Goal: Information Seeking & Learning: Learn about a topic

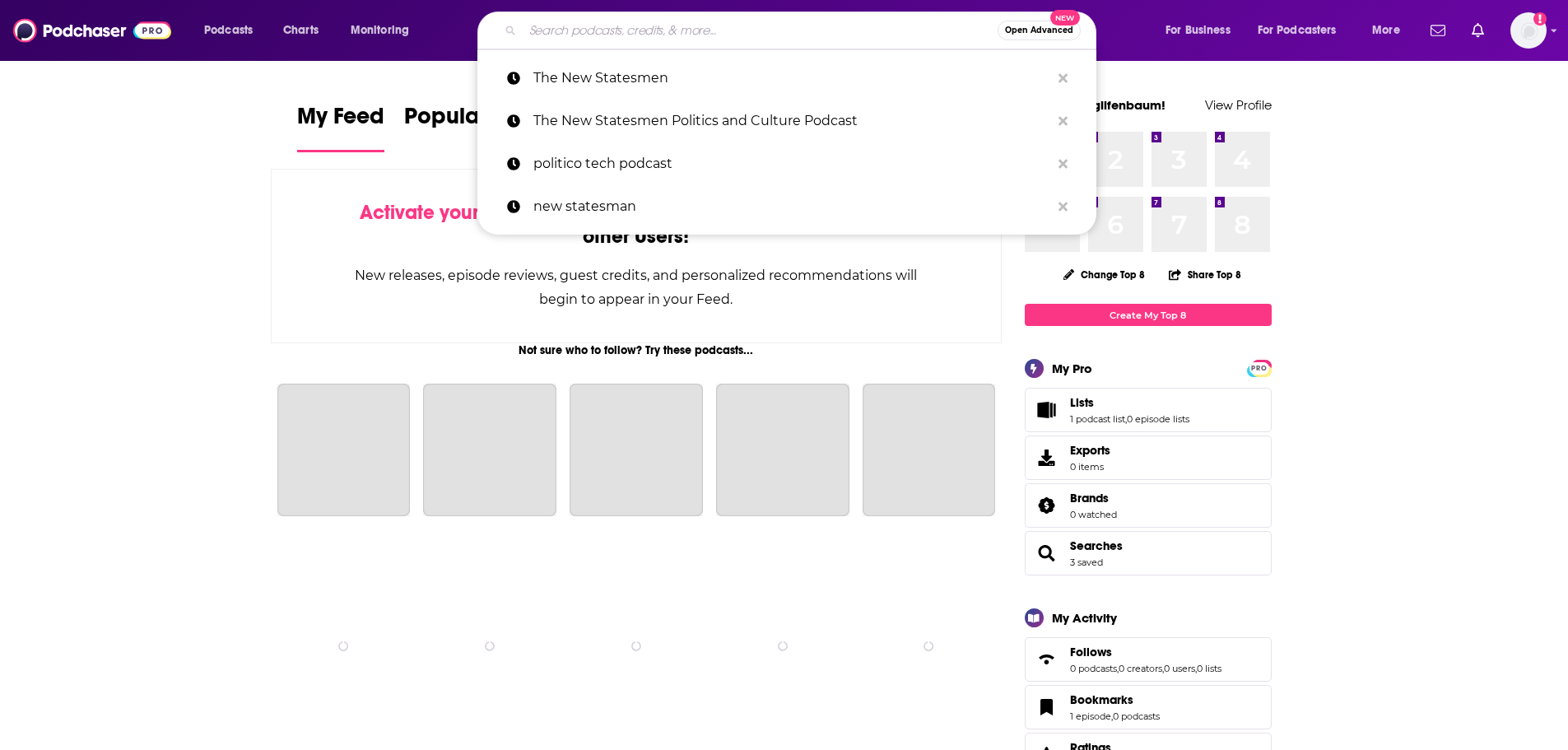
click at [743, 33] on input "Search podcasts, credits, & more..." at bounding box center [760, 31] width 475 height 26
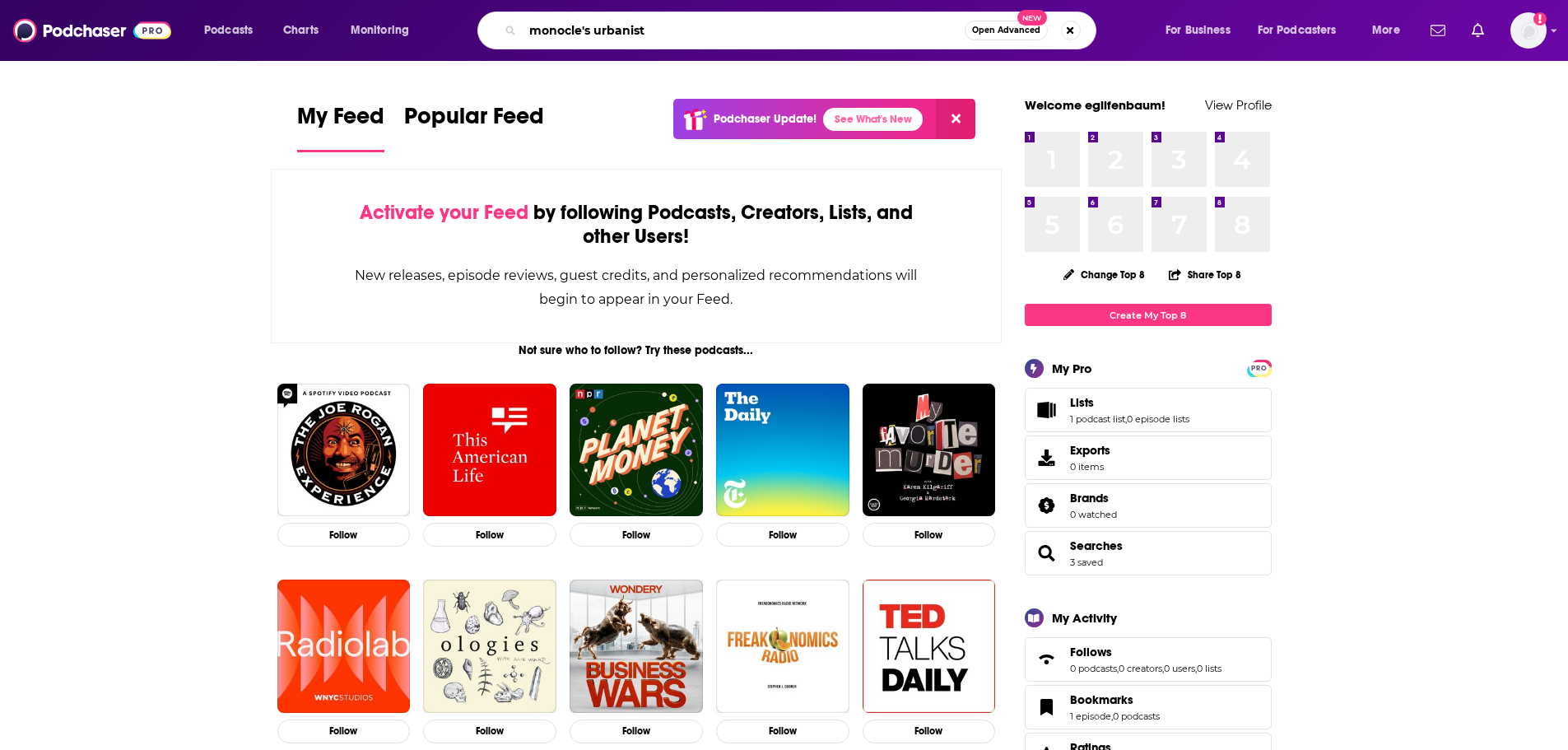
type input "monocle's urbanist"
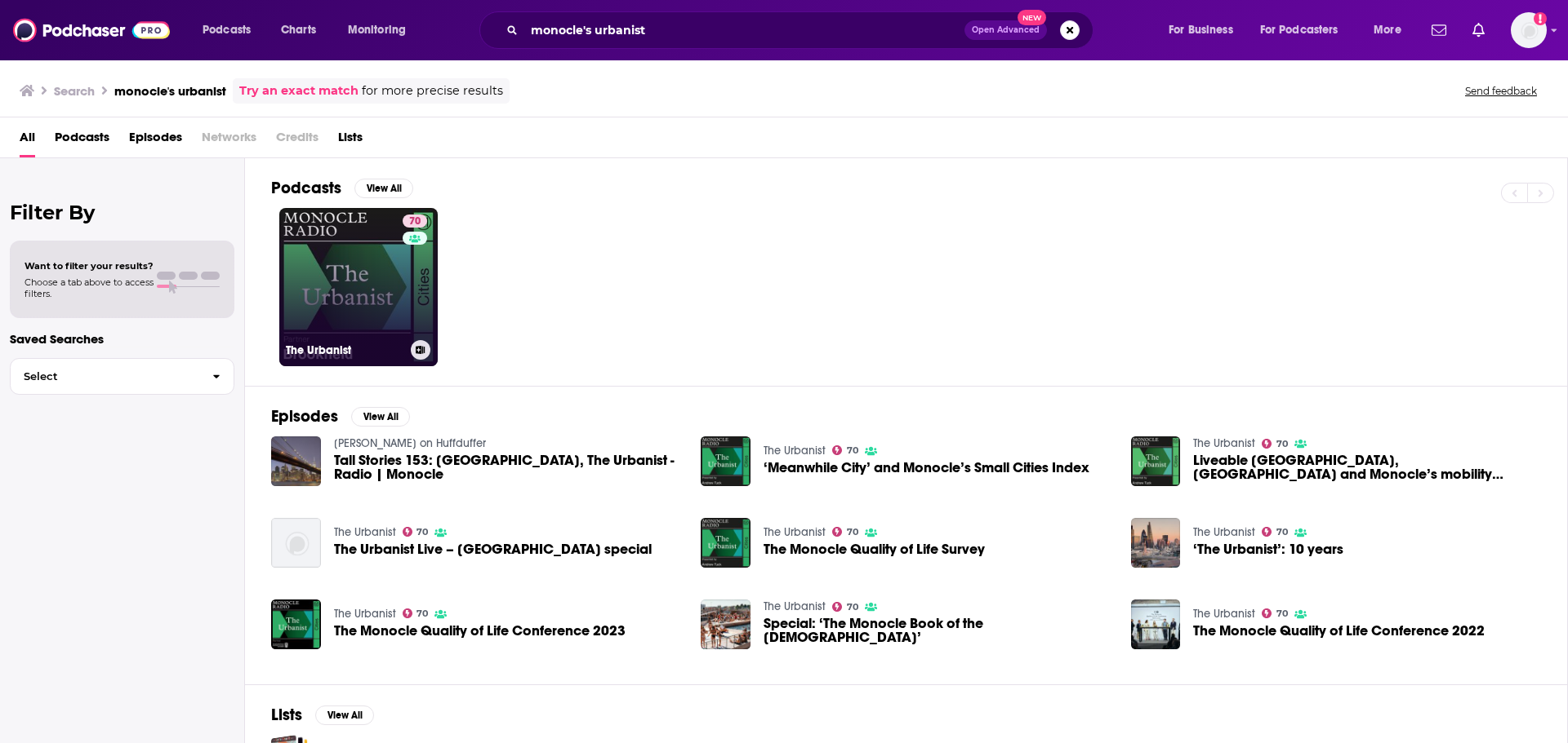
click at [376, 273] on link "70 The Urbanist" at bounding box center [358, 287] width 159 height 159
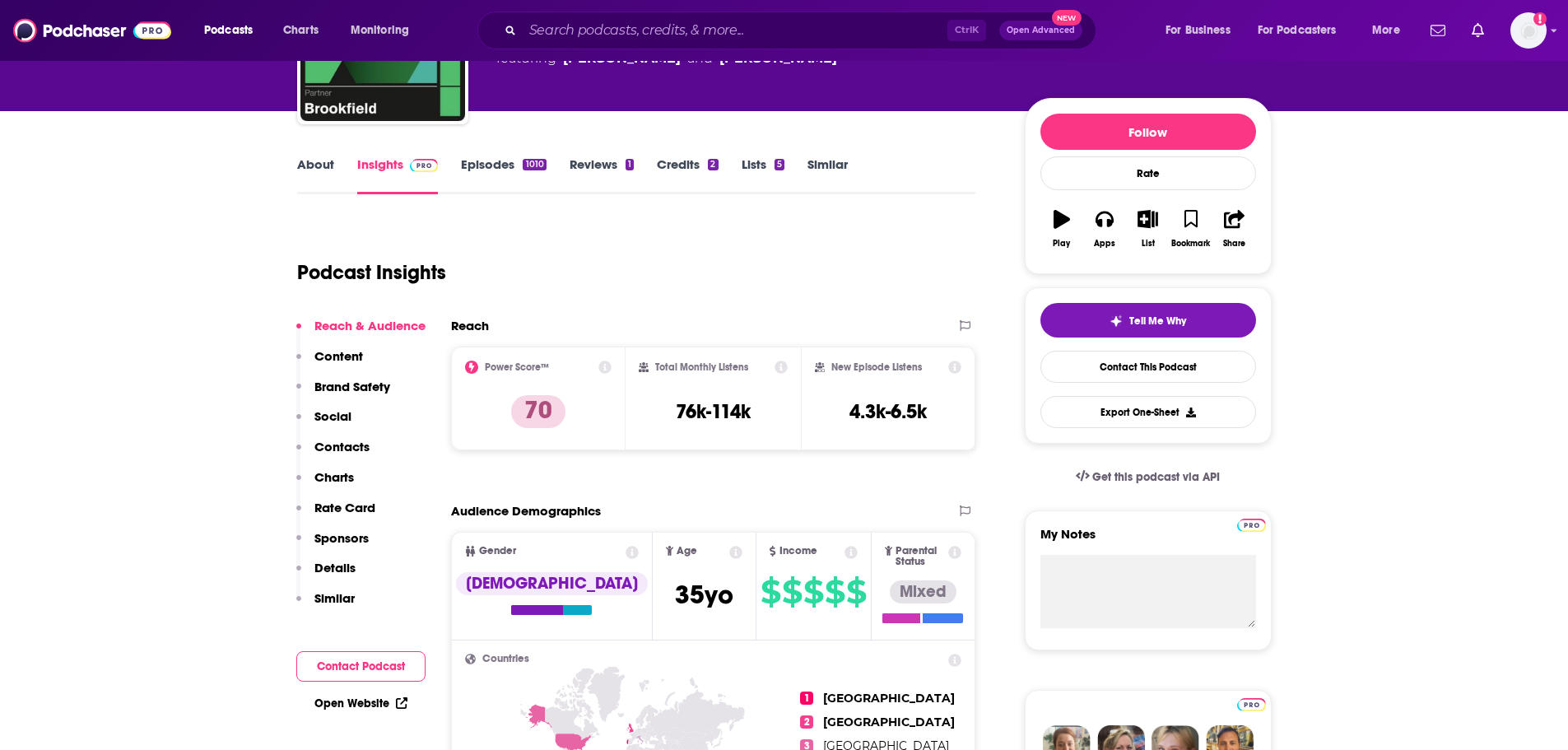
scroll to position [165, 0]
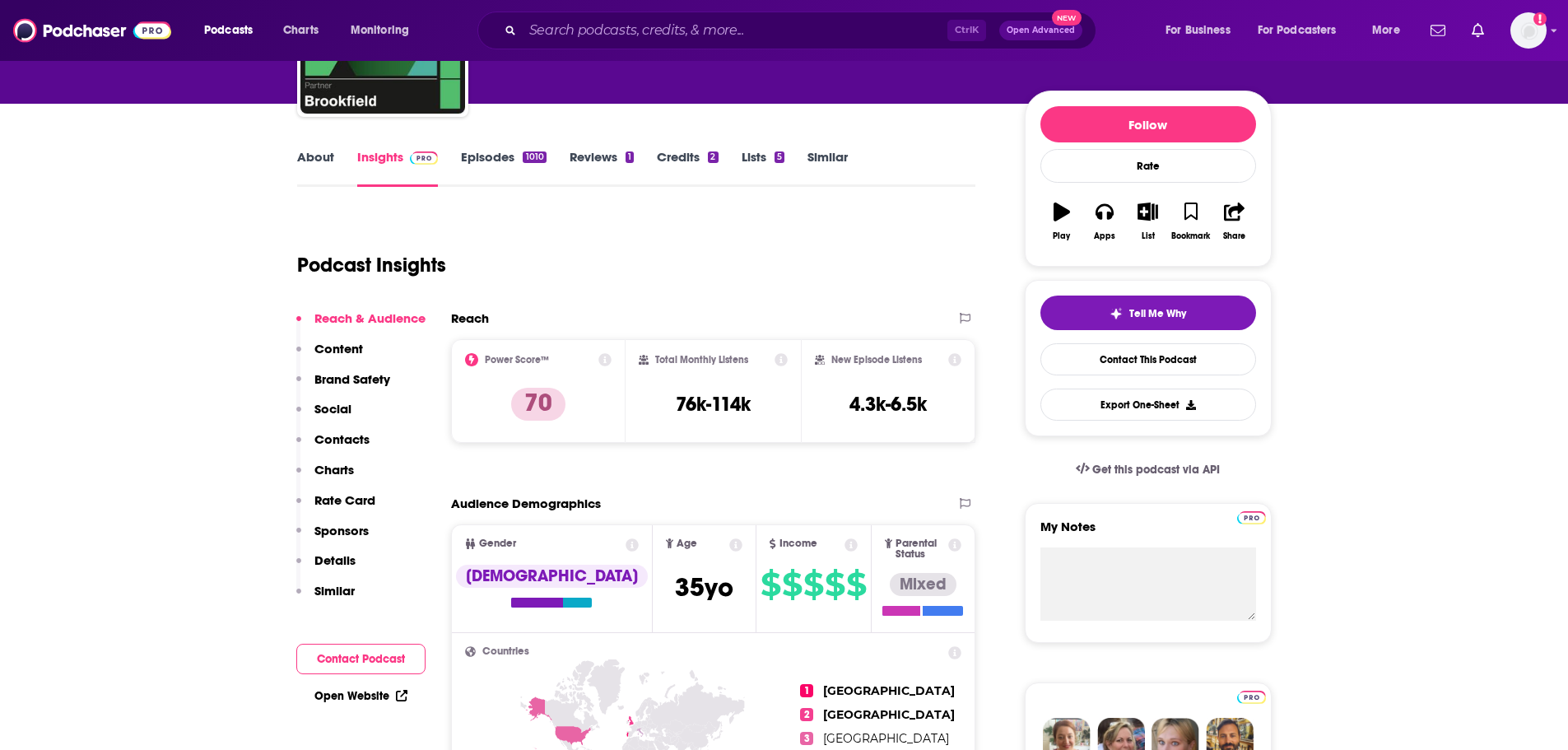
click at [331, 176] on link "About" at bounding box center [316, 168] width 37 height 38
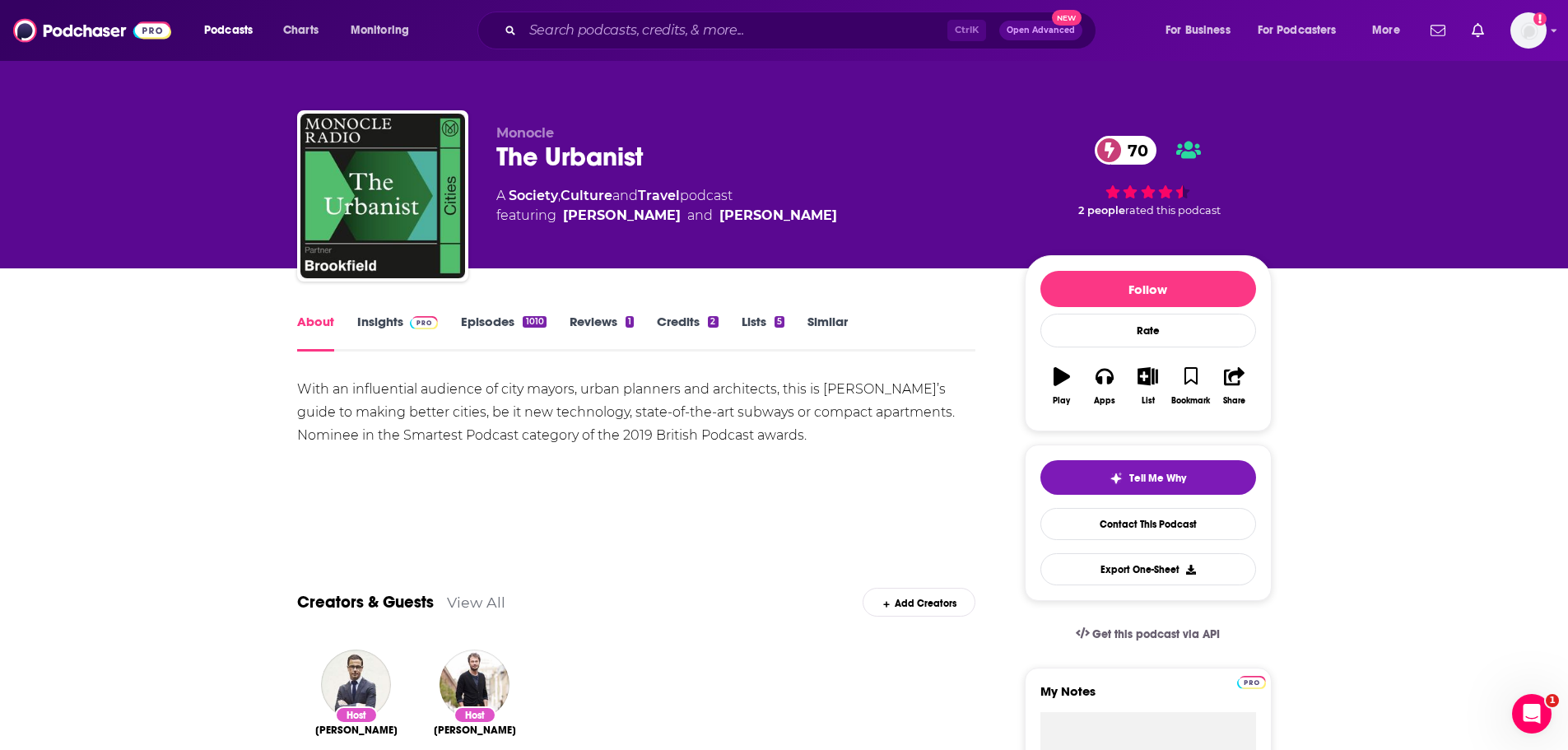
click at [408, 320] on span at bounding box center [421, 321] width 35 height 16
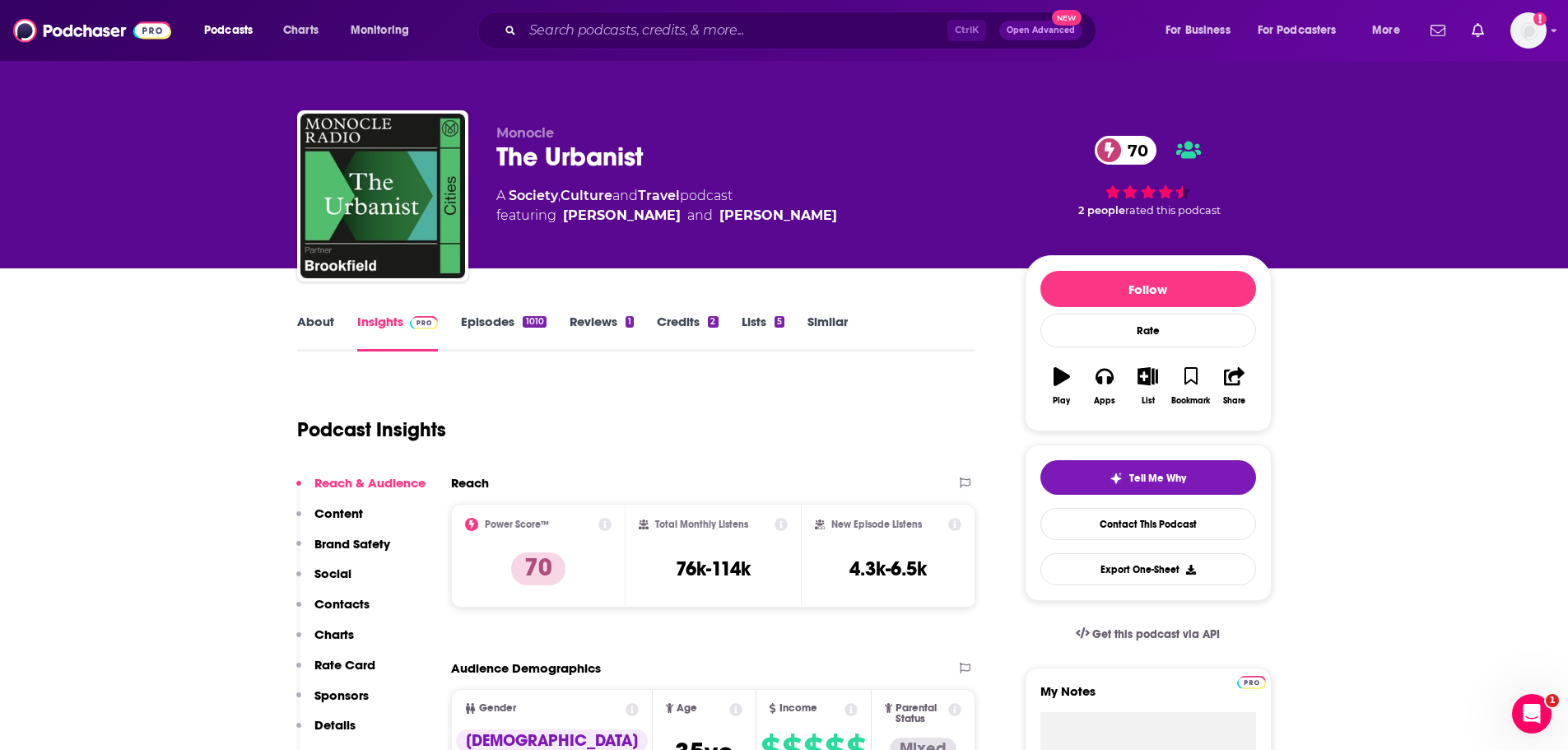
click at [472, 320] on link "Episodes 1010" at bounding box center [503, 333] width 85 height 38
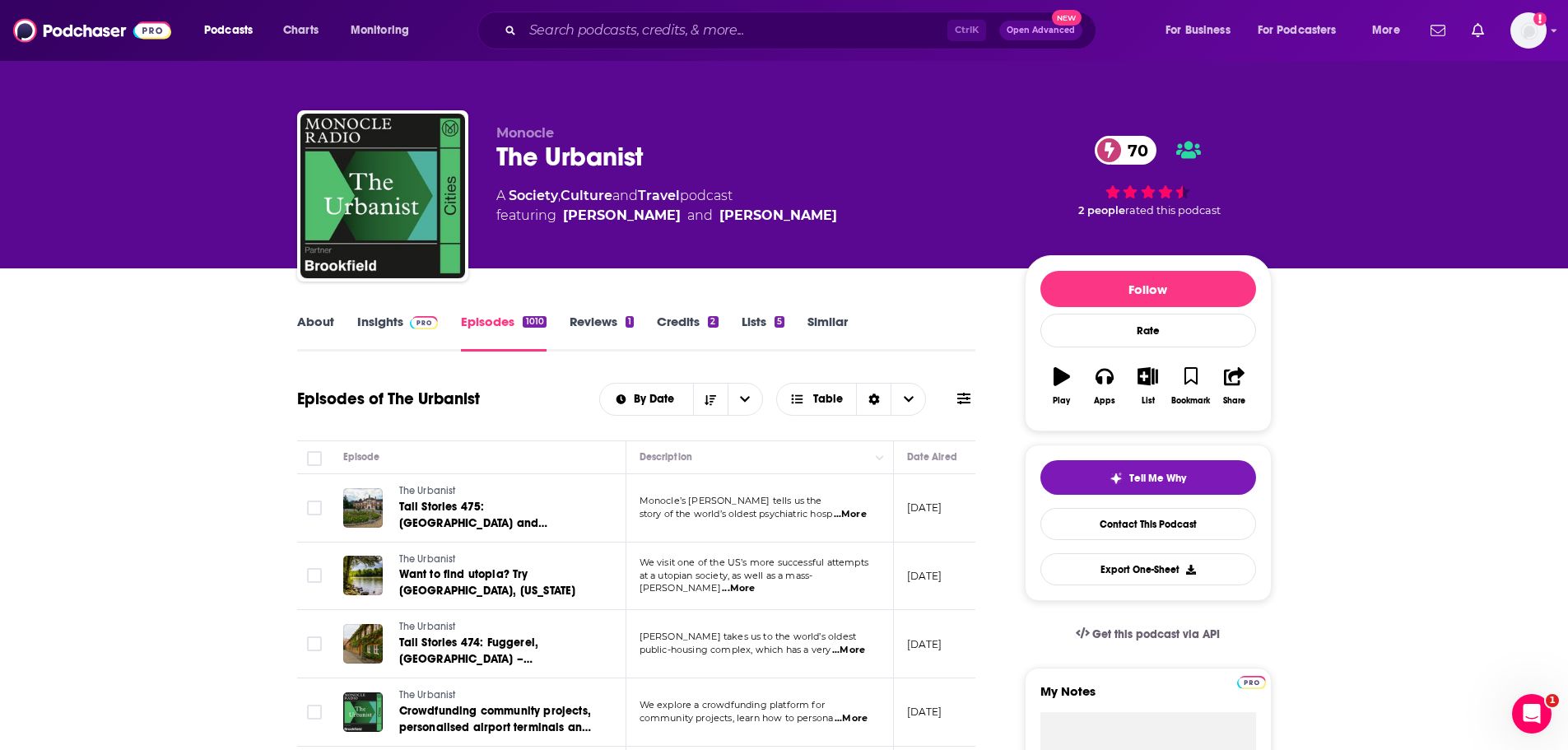
click at [298, 326] on link "About" at bounding box center [316, 333] width 37 height 38
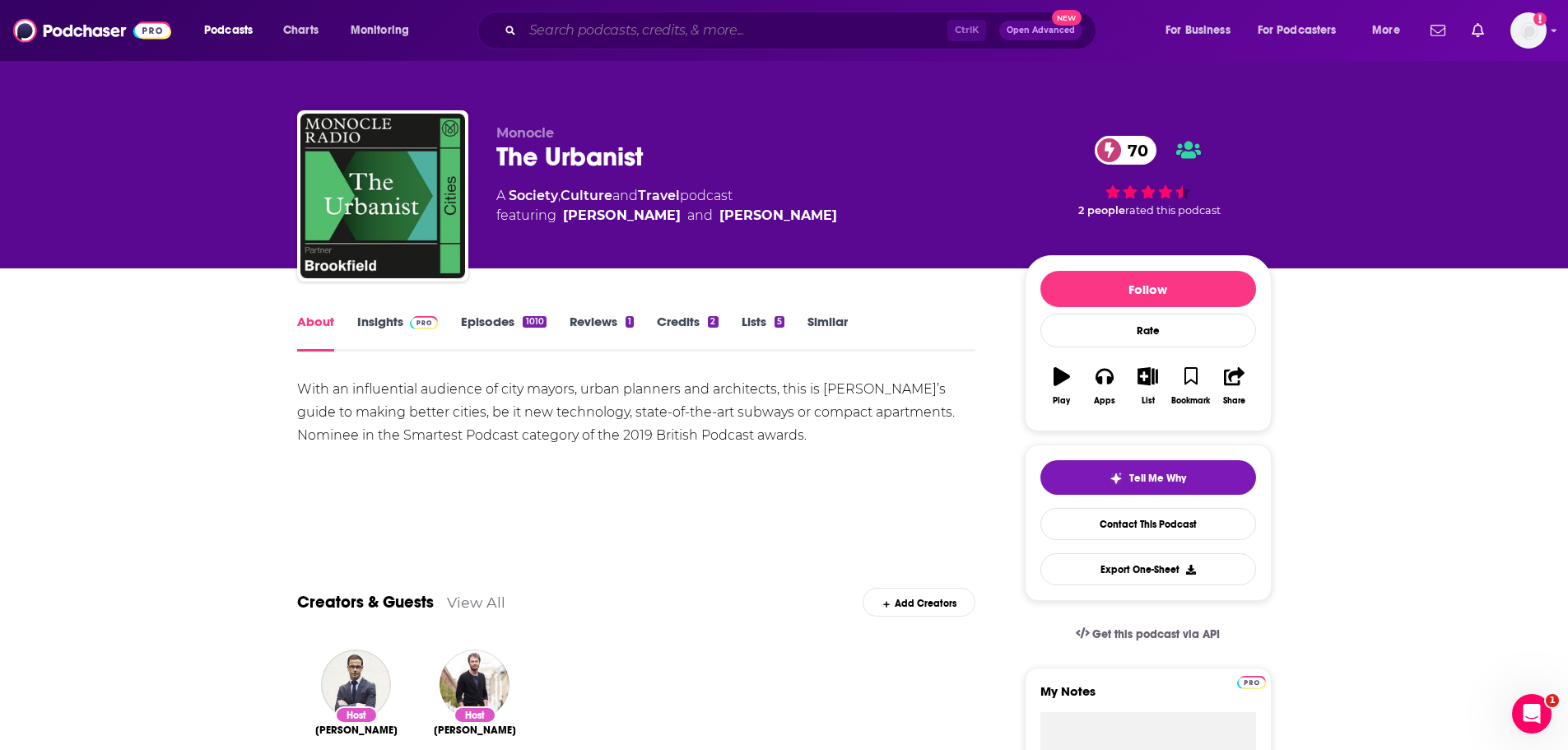
click at [578, 36] on input "Search podcasts, credits, & more..." at bounding box center [735, 31] width 425 height 26
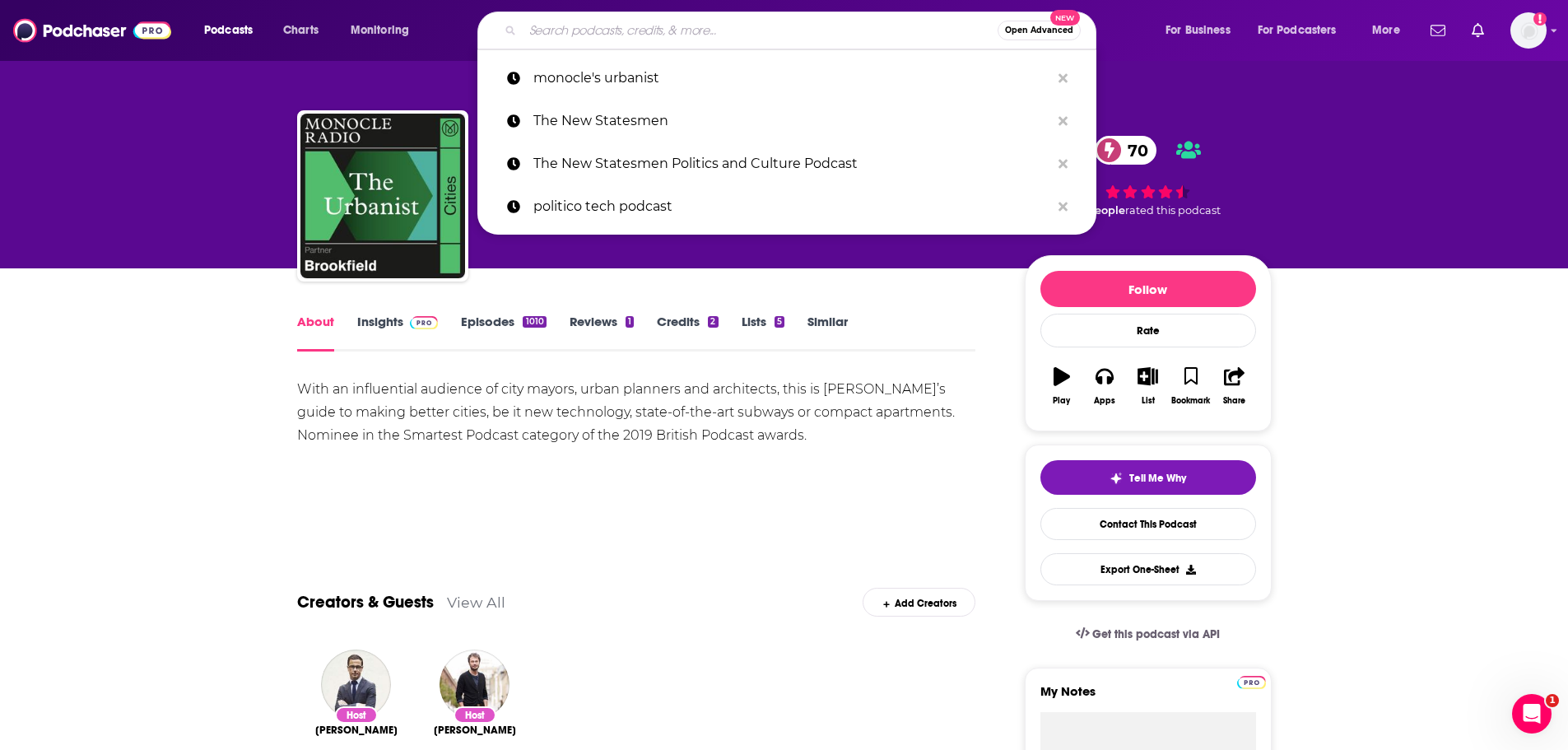
paste input "POLITICO Europe EU Confidentia"
type input "POLITICO Europe EU Confidentia"
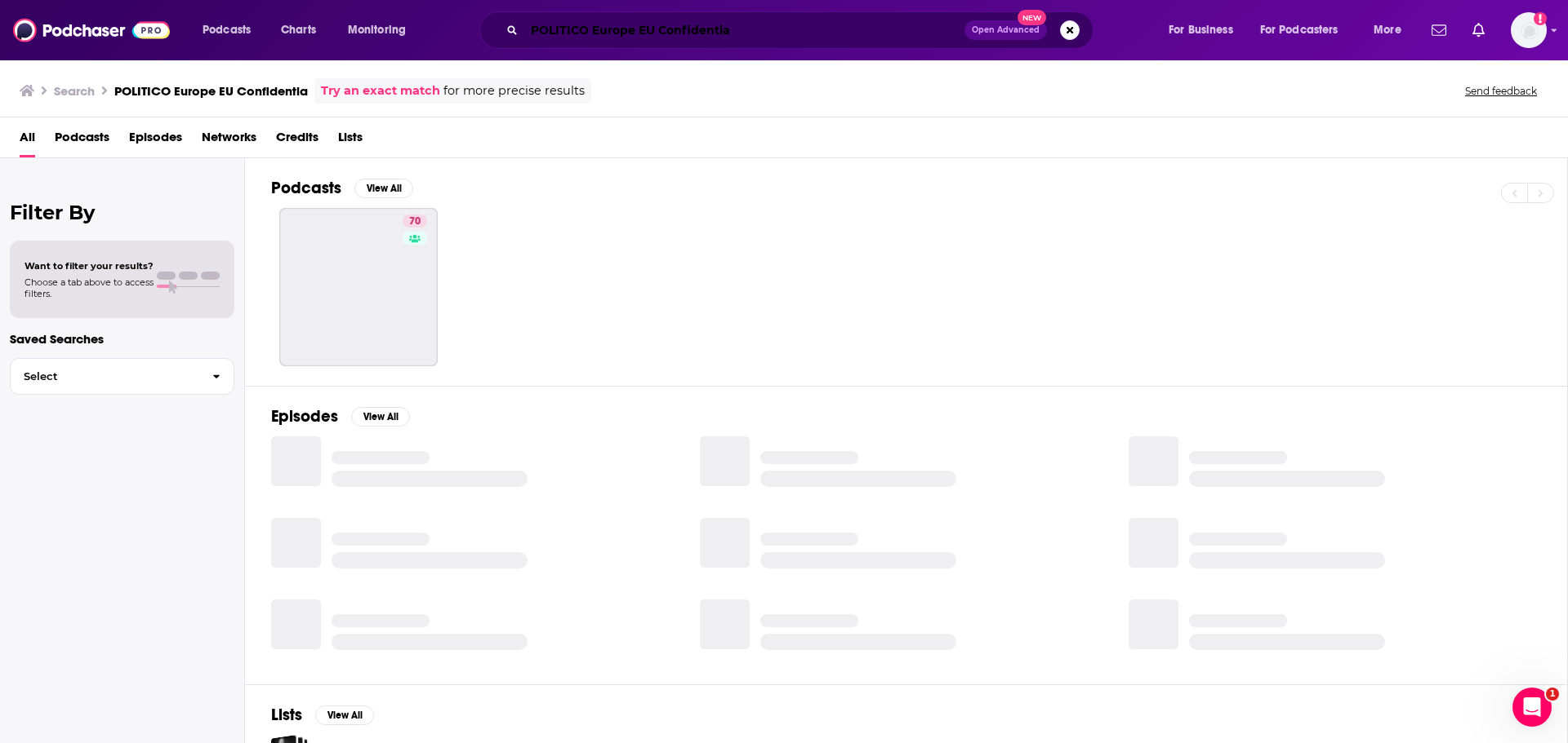
click at [742, 28] on input "POLITICO Europe EU Confidentia" at bounding box center [744, 30] width 440 height 26
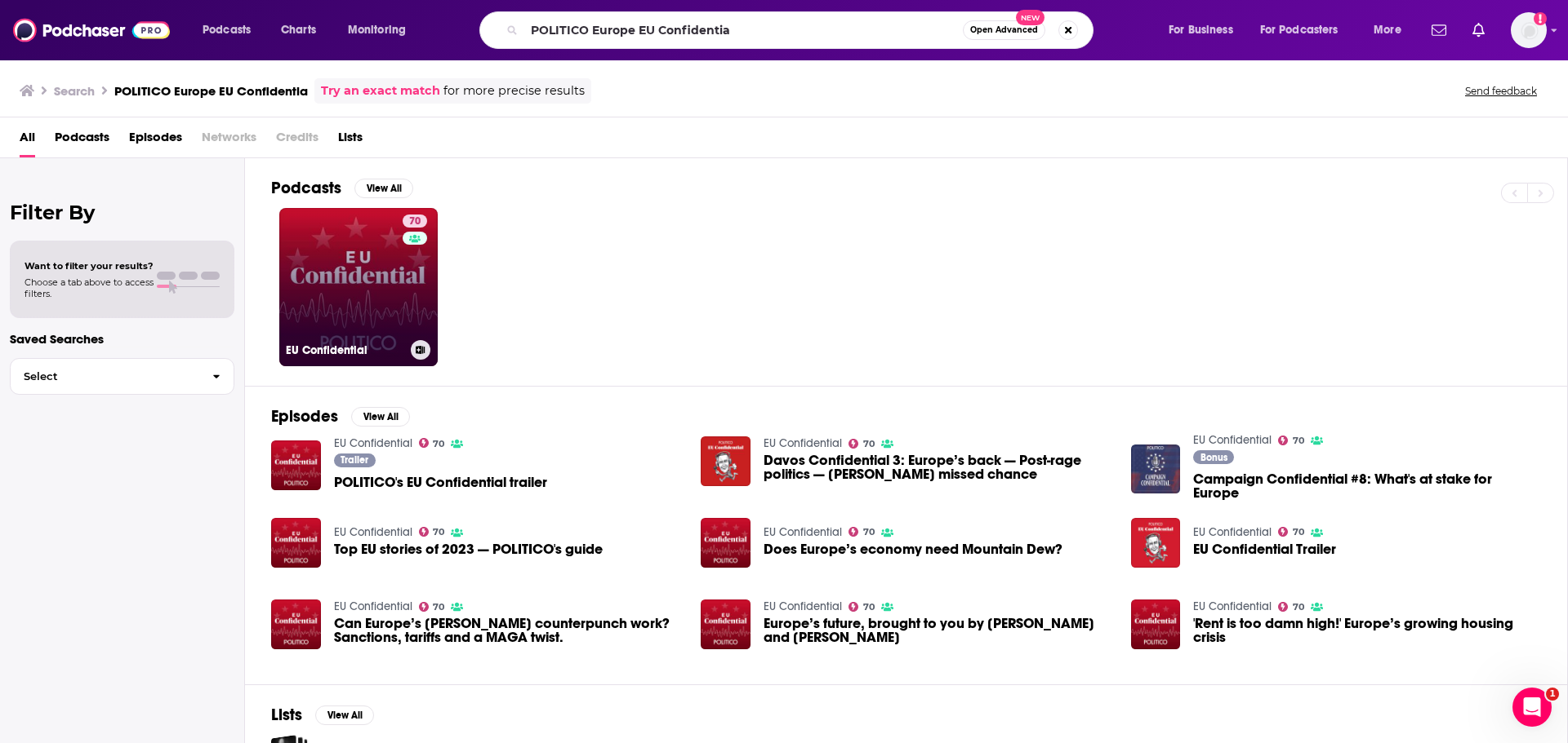
click at [347, 277] on link "70 EU Confidential" at bounding box center [358, 287] width 159 height 159
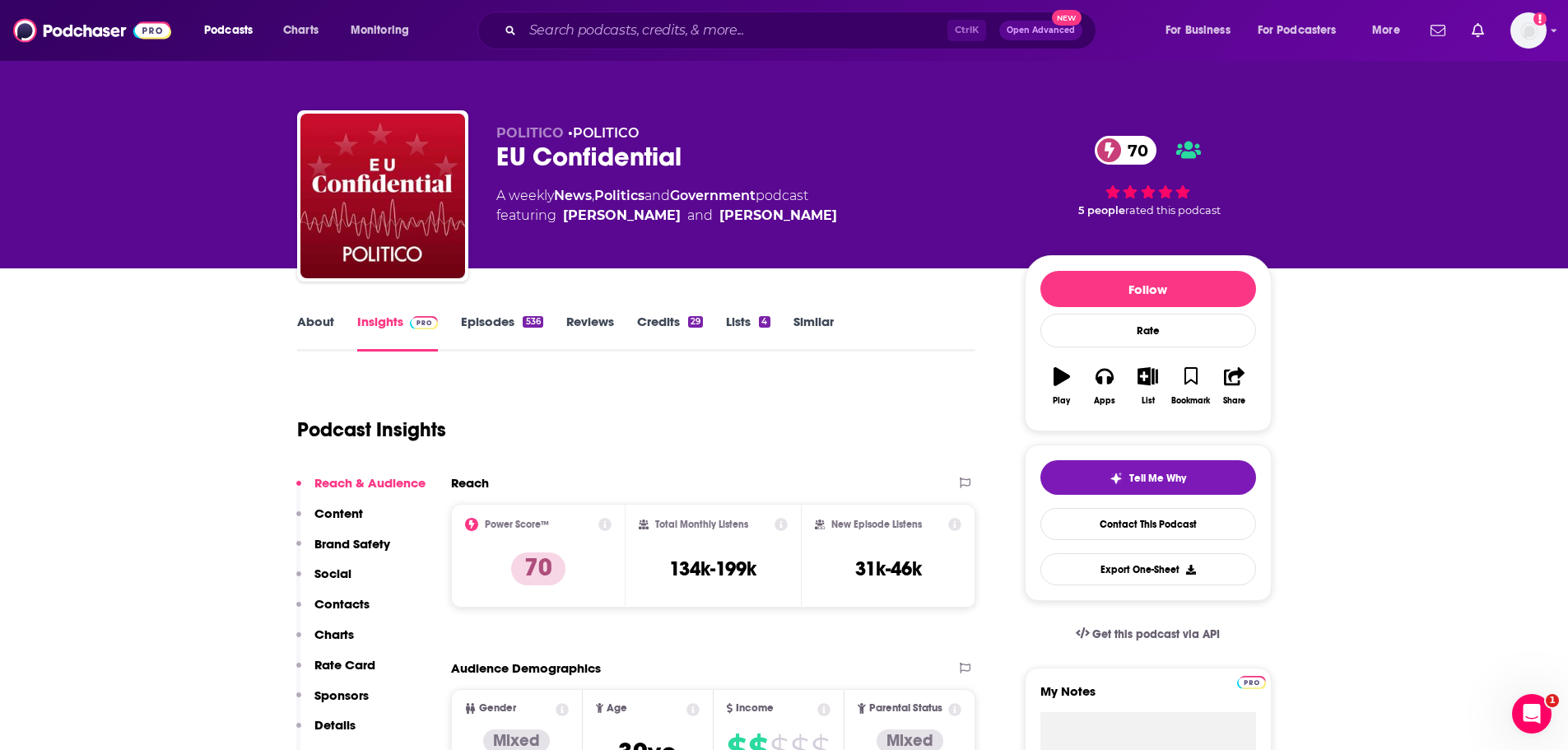
click at [331, 336] on link "About" at bounding box center [316, 333] width 37 height 38
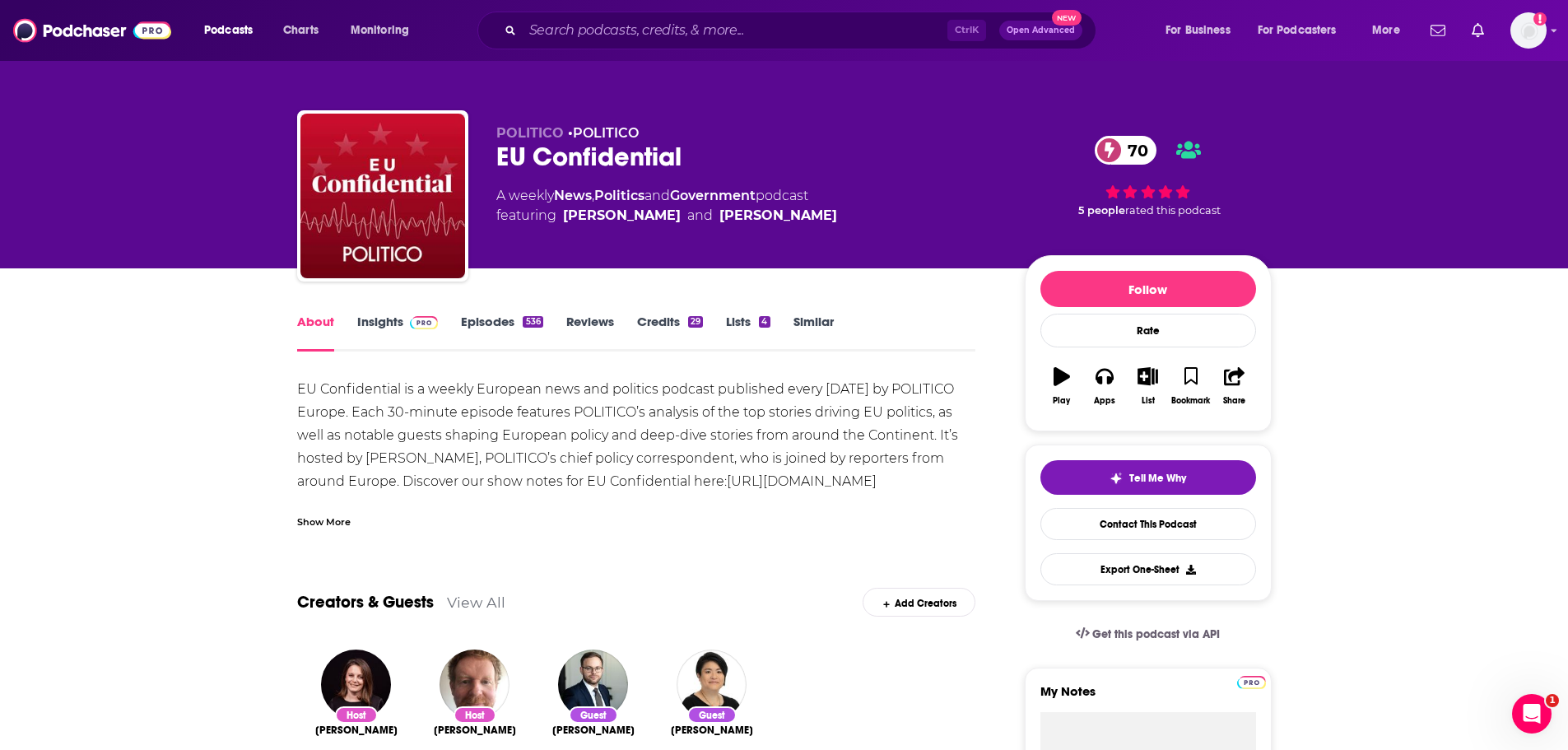
click at [466, 324] on link "Episodes 536" at bounding box center [502, 333] width 82 height 38
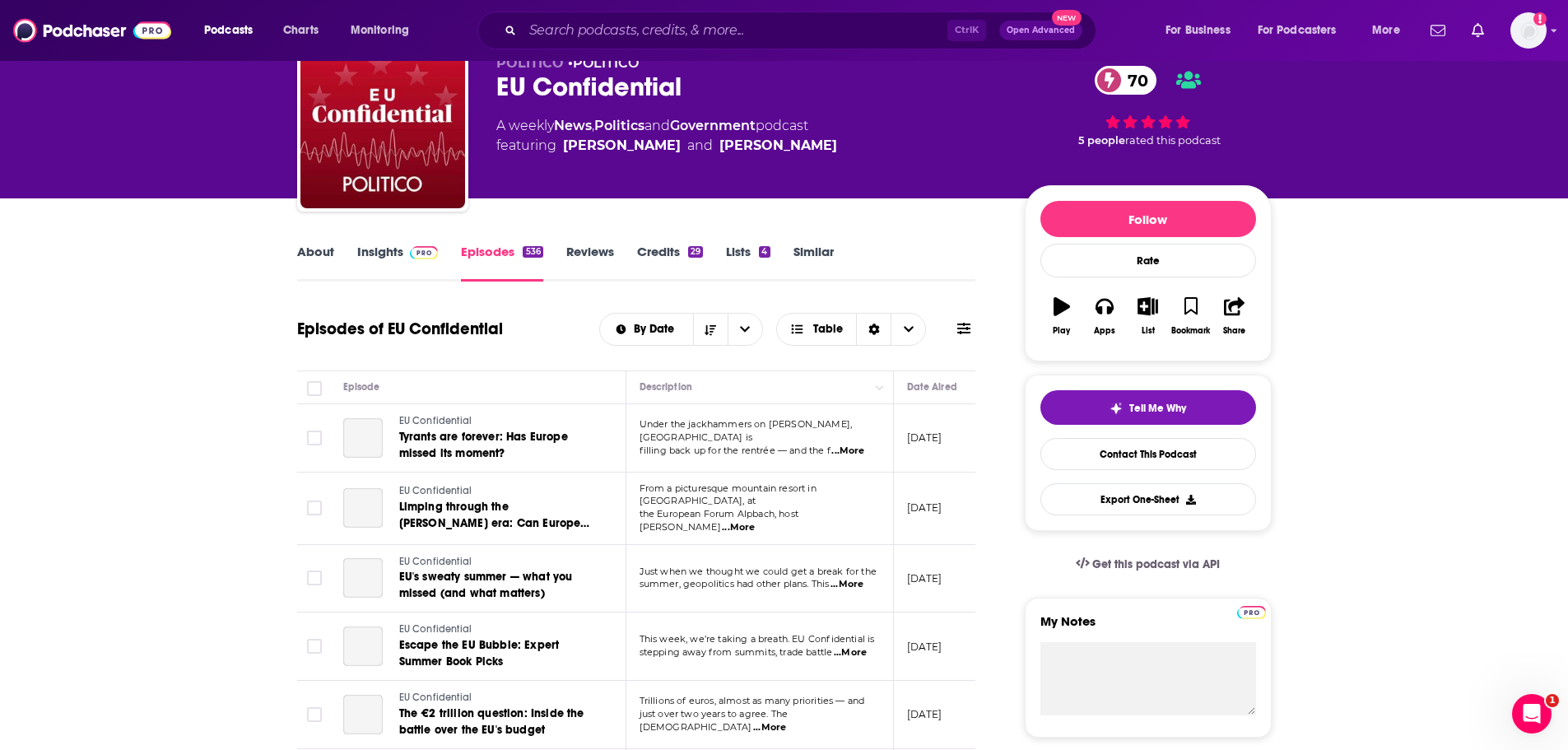
scroll to position [247, 0]
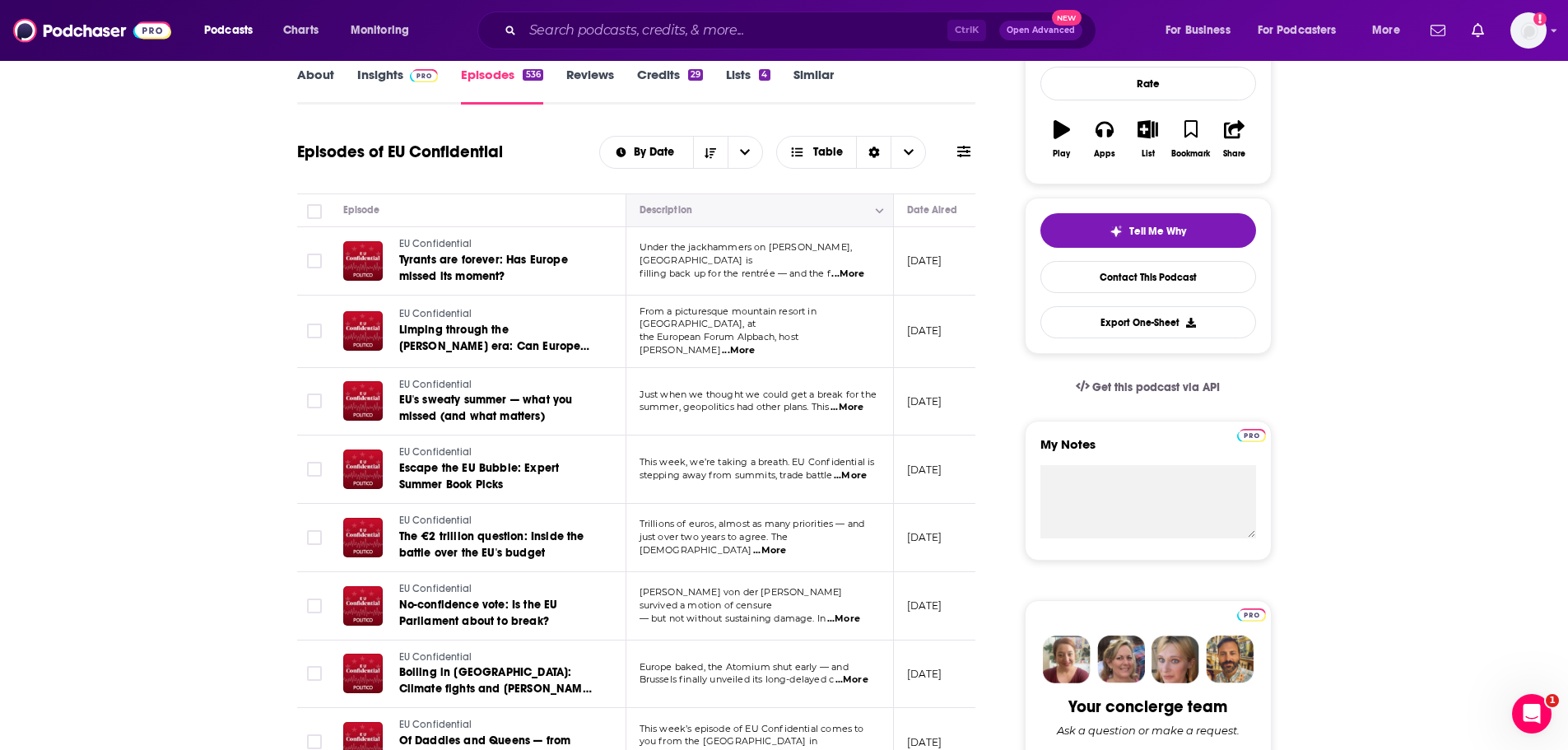
click at [878, 212] on icon "Column Actions" at bounding box center [880, 211] width 8 height 5
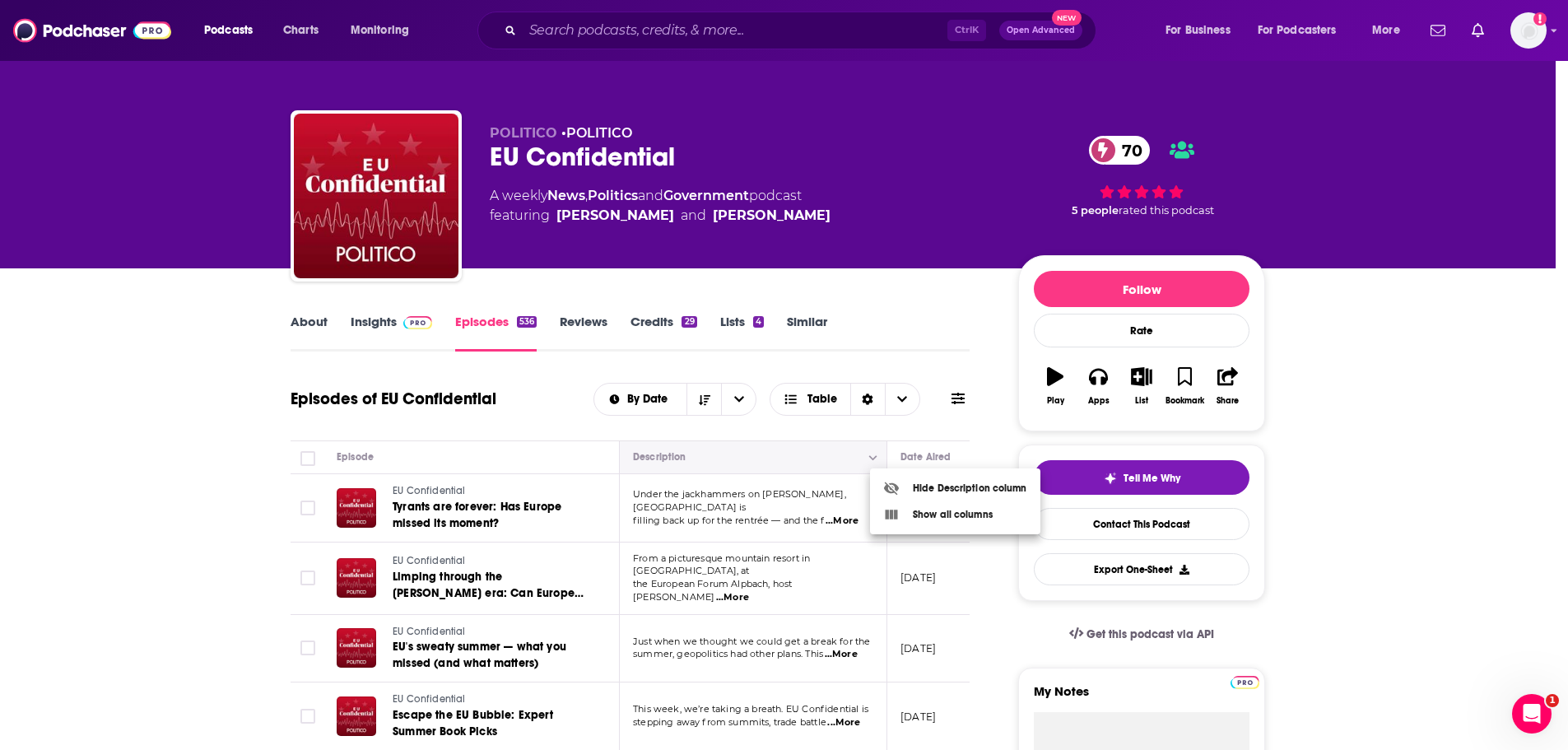
scroll to position [0, 0]
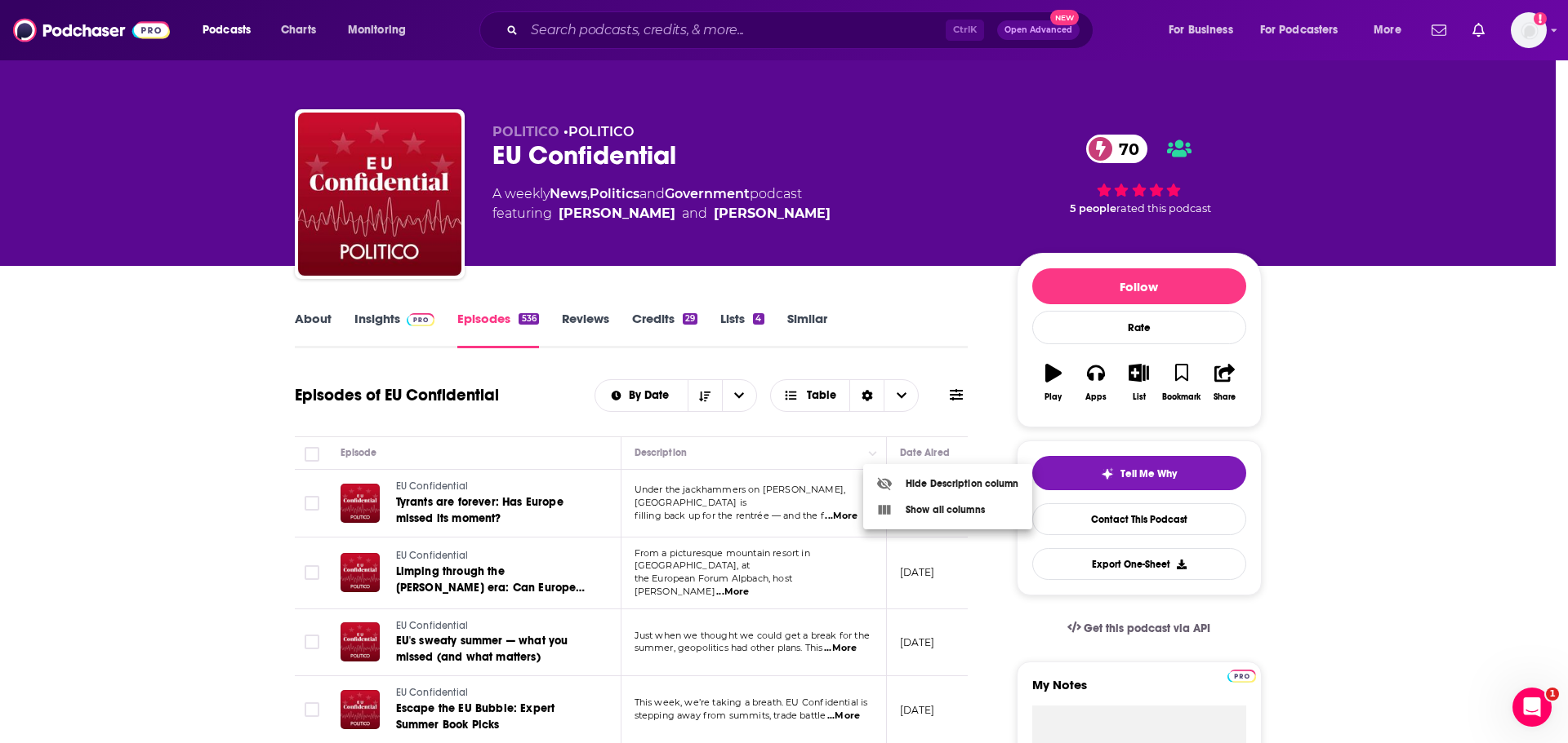
click at [931, 282] on div at bounding box center [784, 371] width 1568 height 743
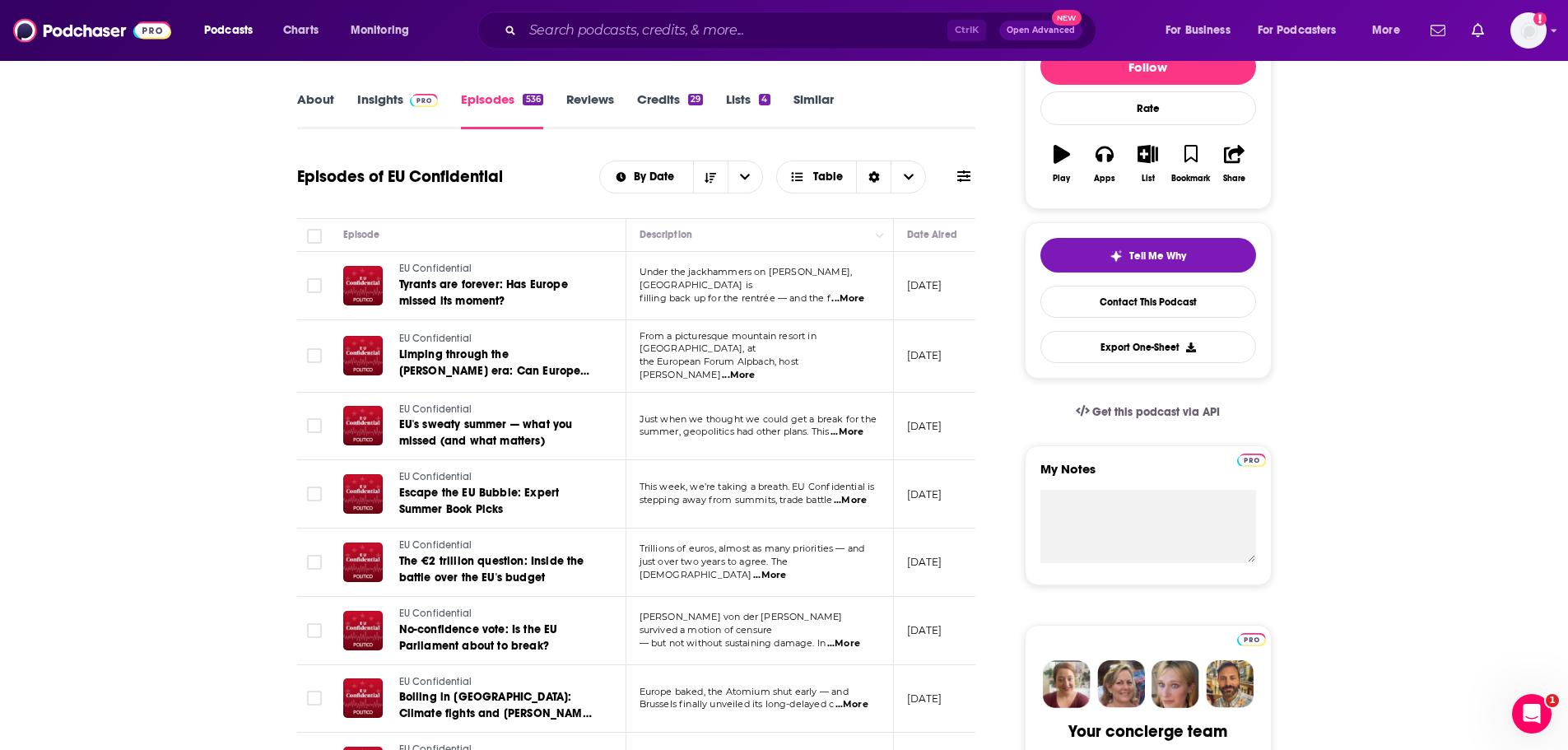
scroll to position [247, 0]
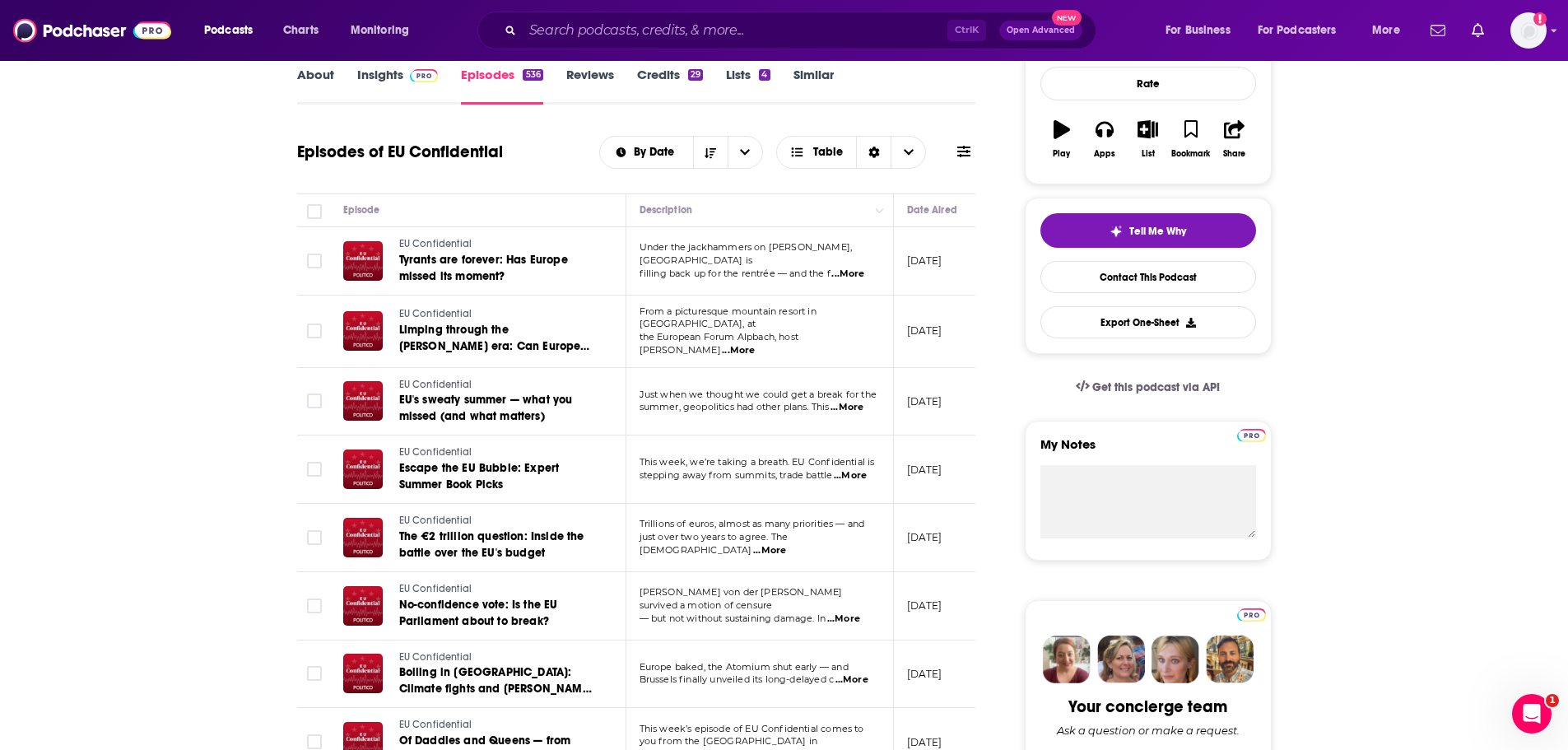
click at [849, 273] on span "...More" at bounding box center [847, 274] width 33 height 13
click at [755, 345] on span "...More" at bounding box center [737, 351] width 33 height 13
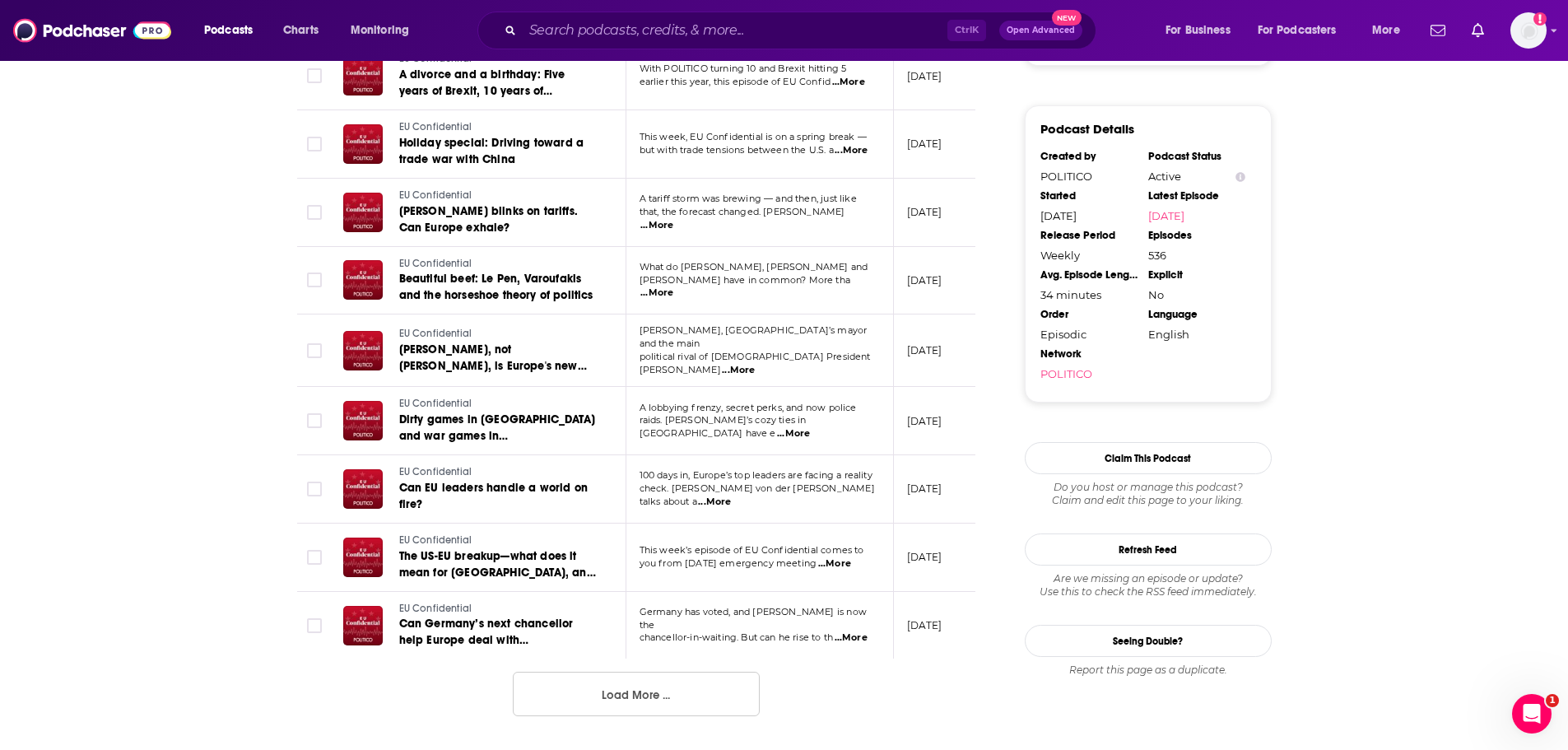
scroll to position [1565, 0]
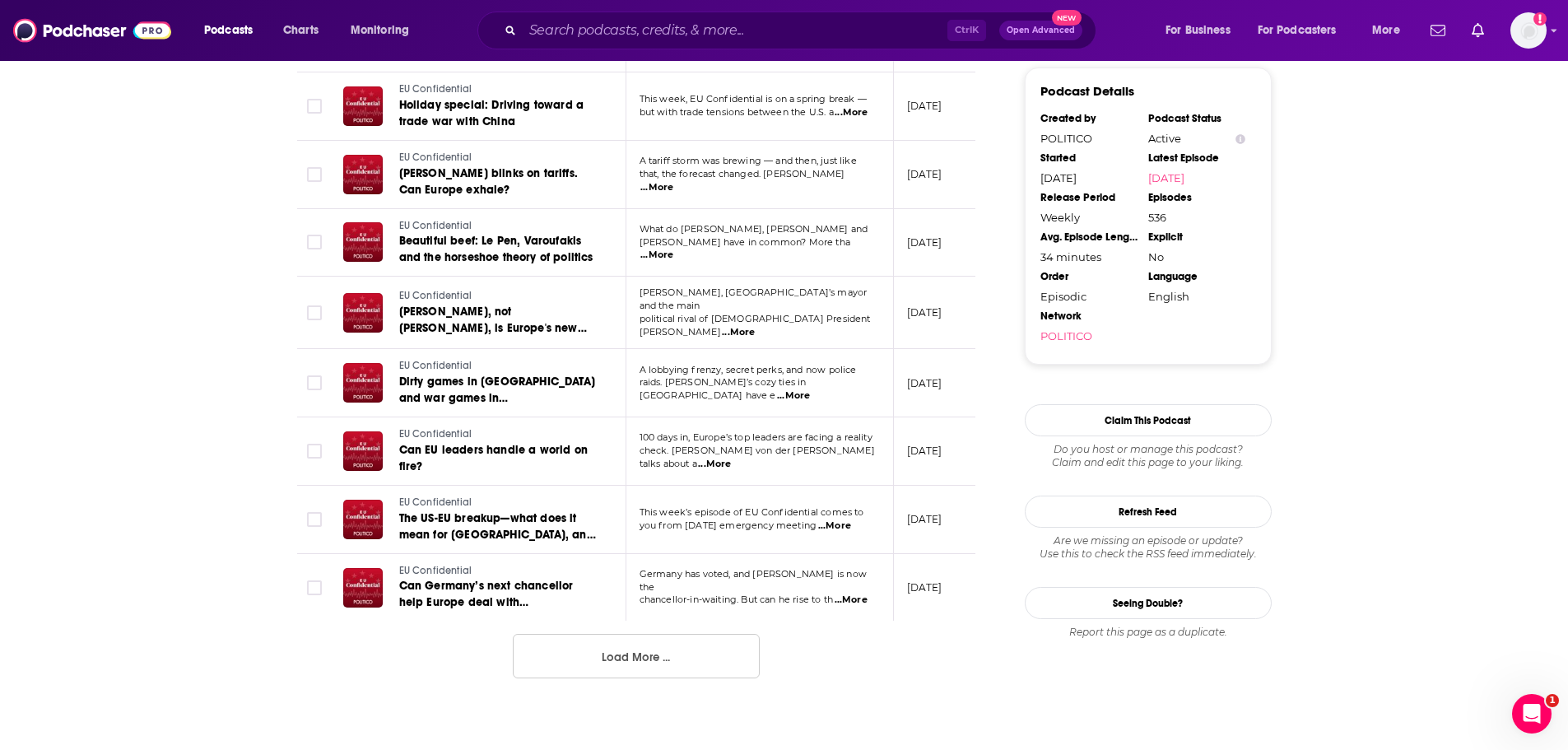
click at [601, 649] on button "Load More ..." at bounding box center [636, 657] width 247 height 45
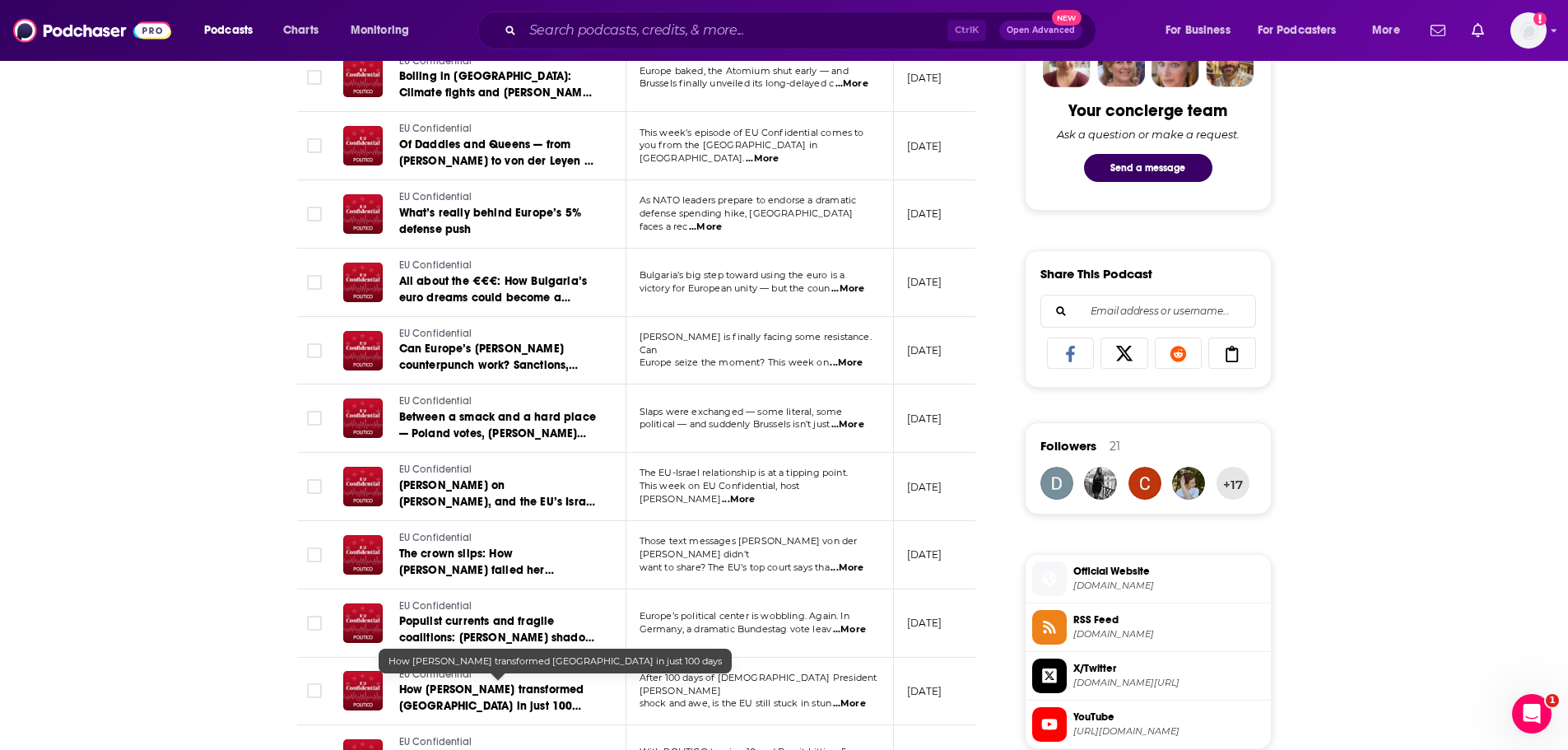
scroll to position [659, 0]
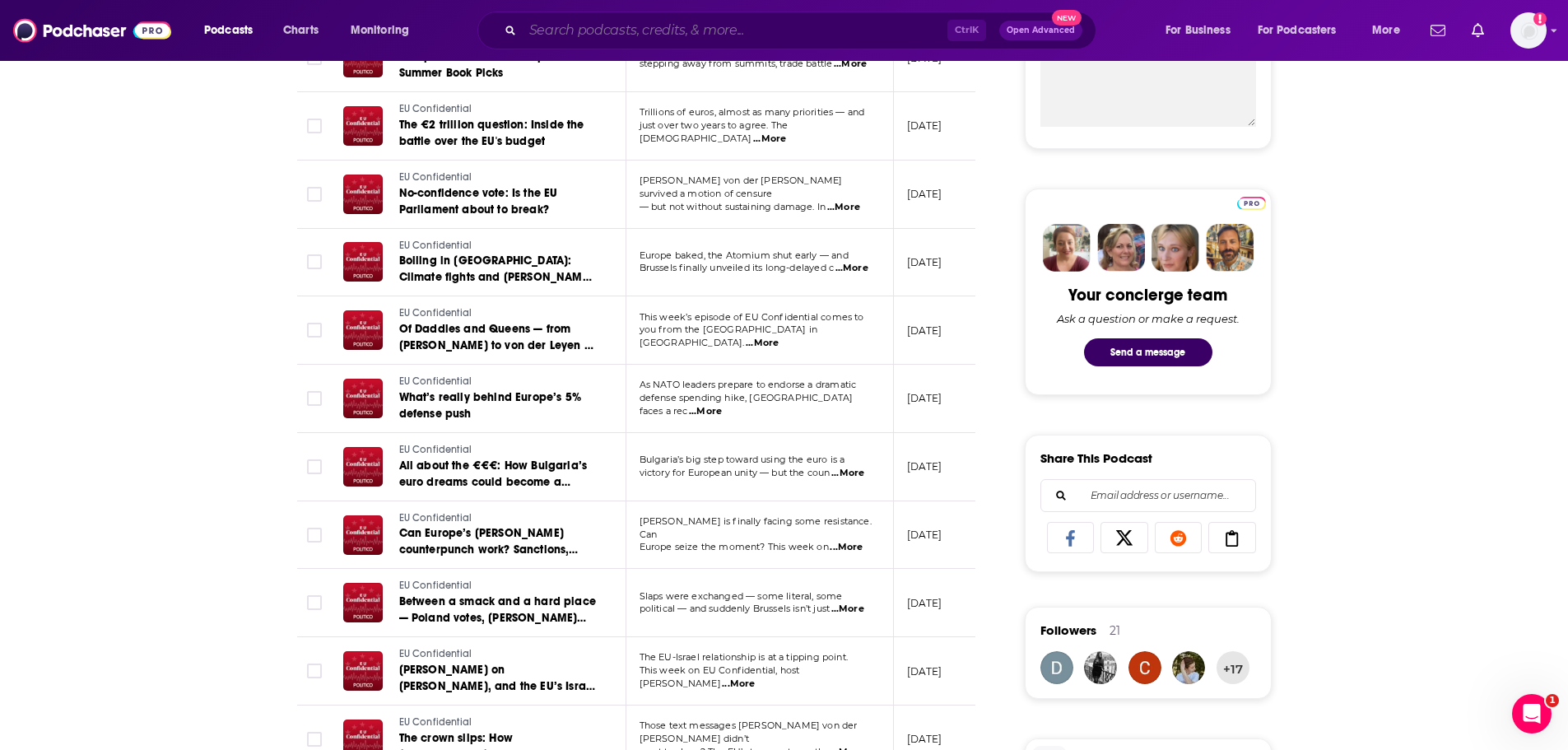
click at [635, 26] on input "Search podcasts, credits, & more..." at bounding box center [735, 31] width 425 height 26
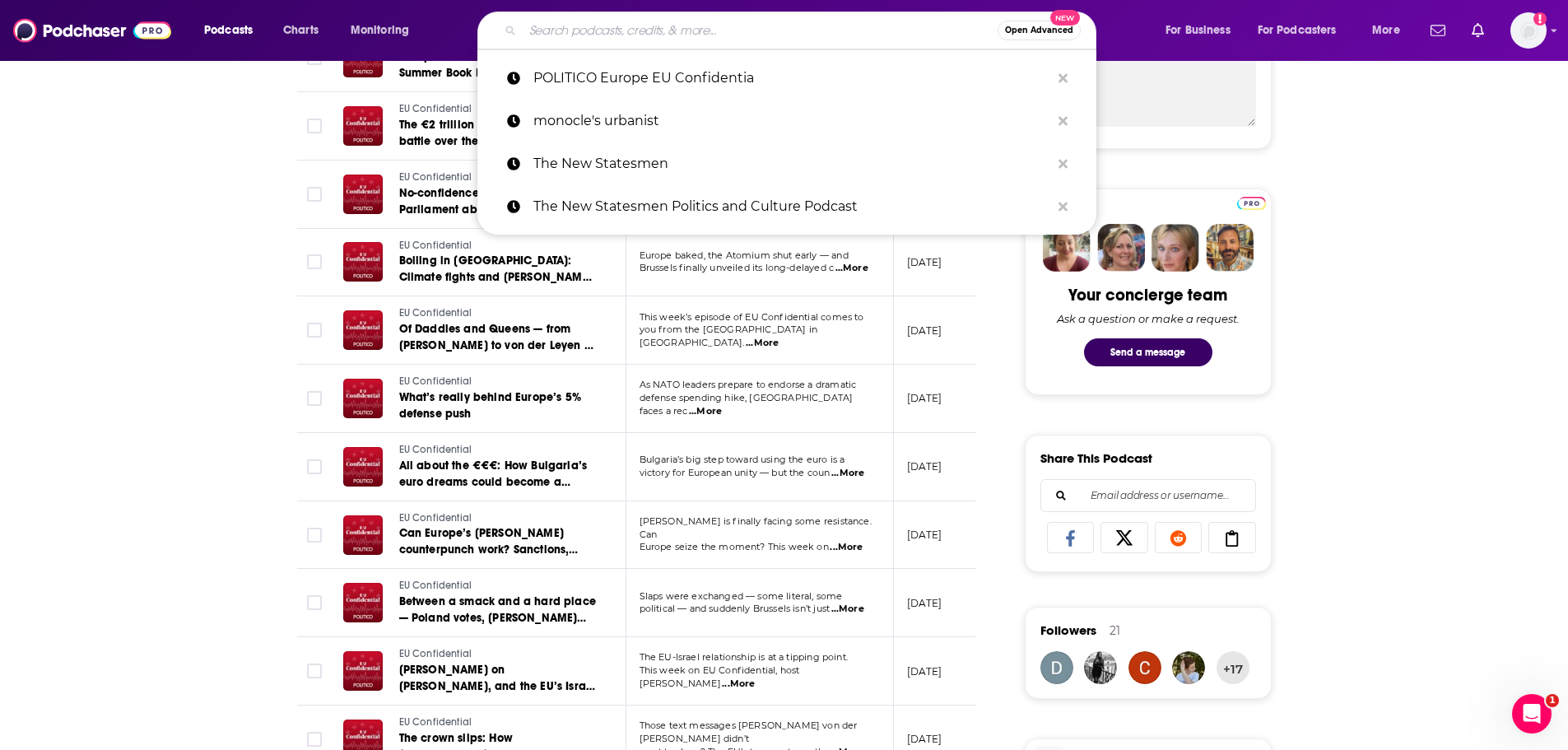
paste input "POLITICO Europe EU Confidentia"
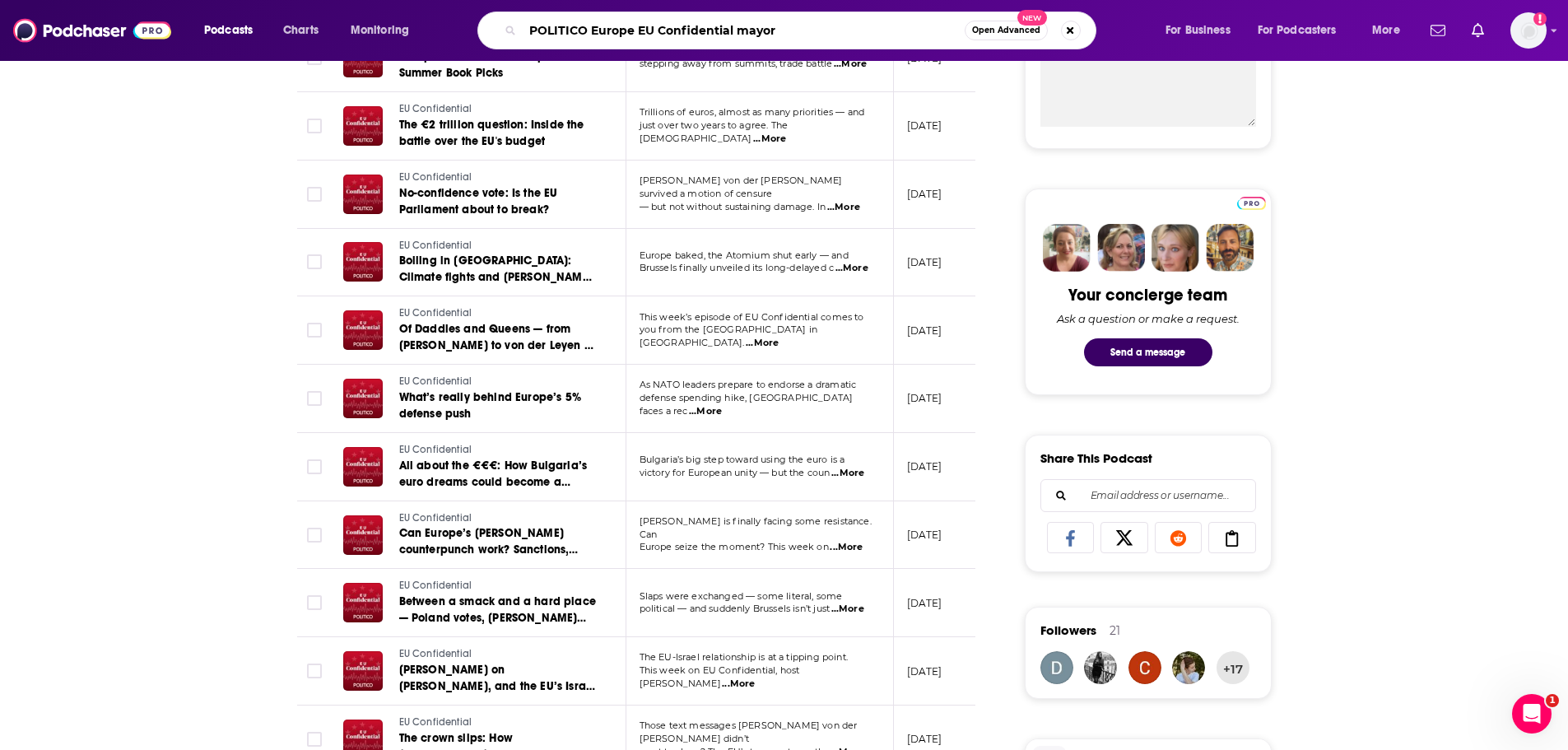
type input "POLITICO Europe EU Confidential mayors"
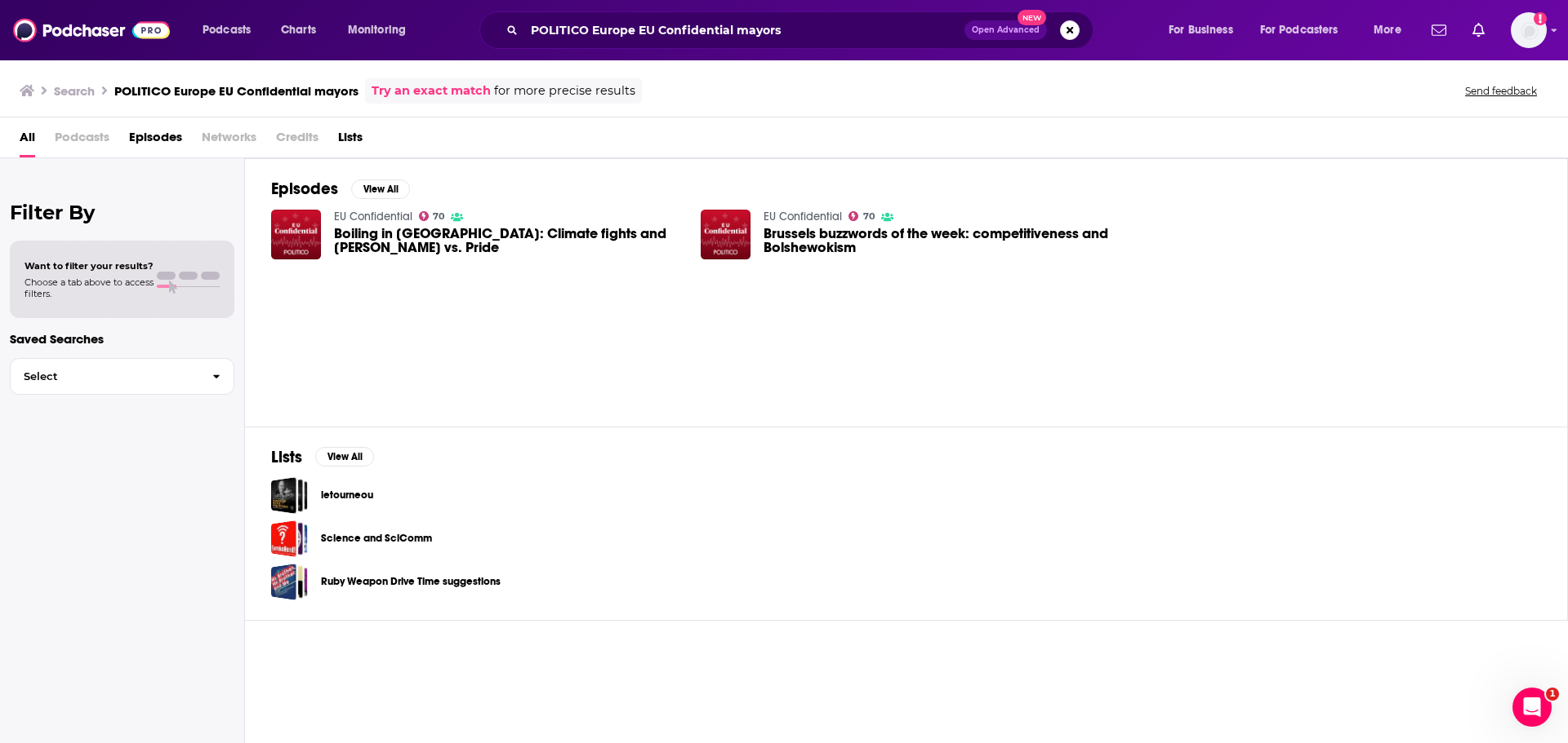
click at [814, 246] on span "Brussels buzzwords of the week: competitiveness and Bolshewokism" at bounding box center [937, 241] width 348 height 28
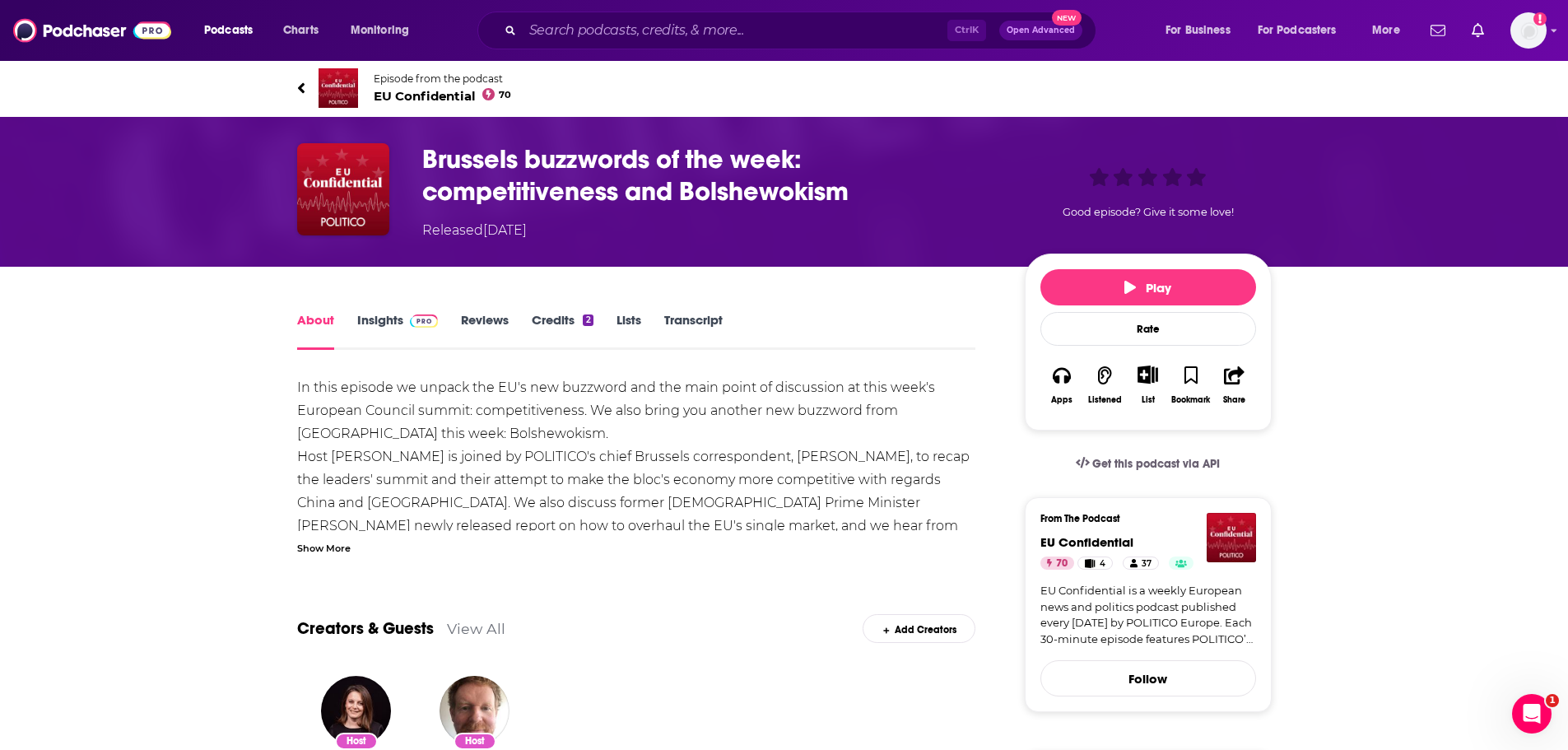
click at [317, 544] on div "Show More" at bounding box center [323, 547] width 53 height 16
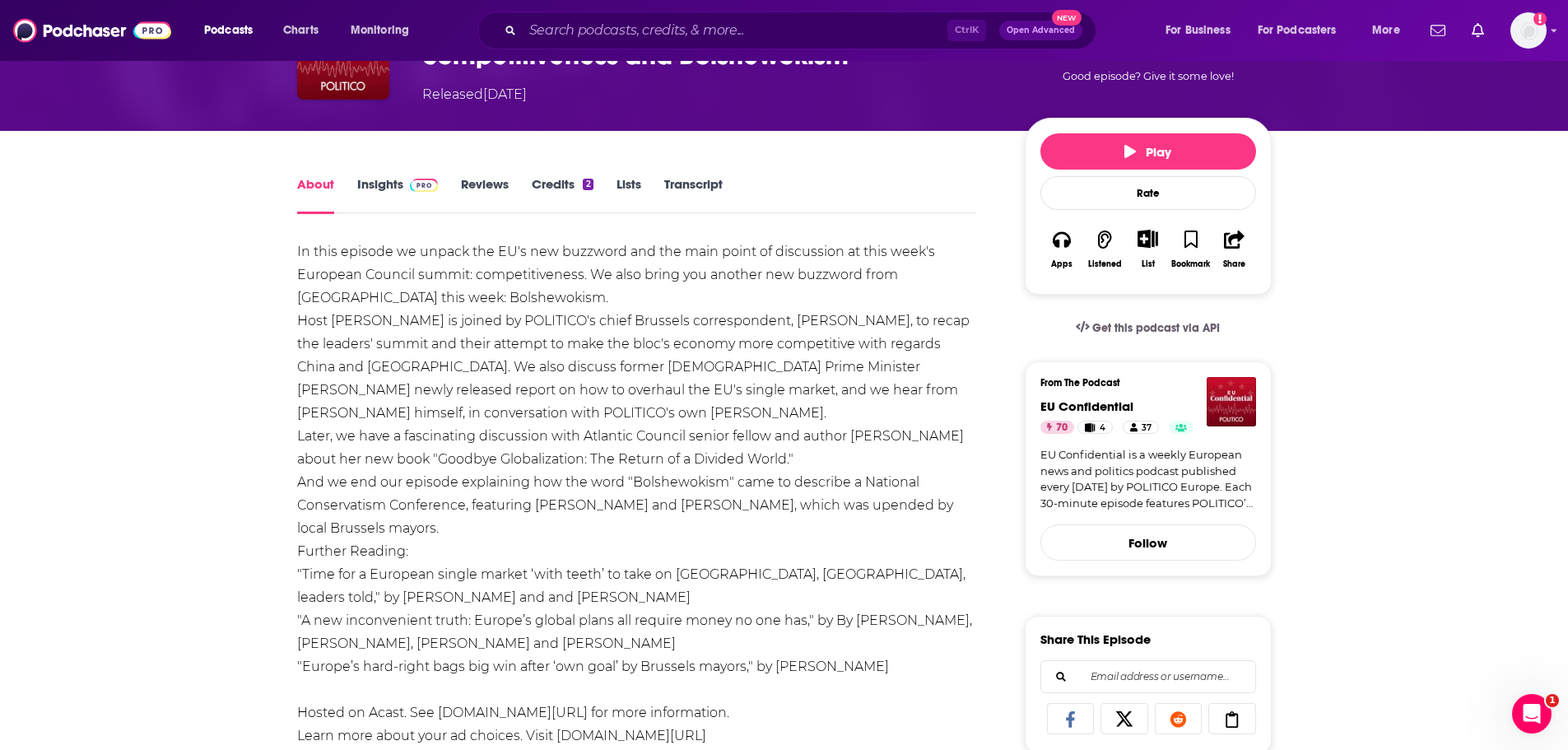
scroll to position [165, 0]
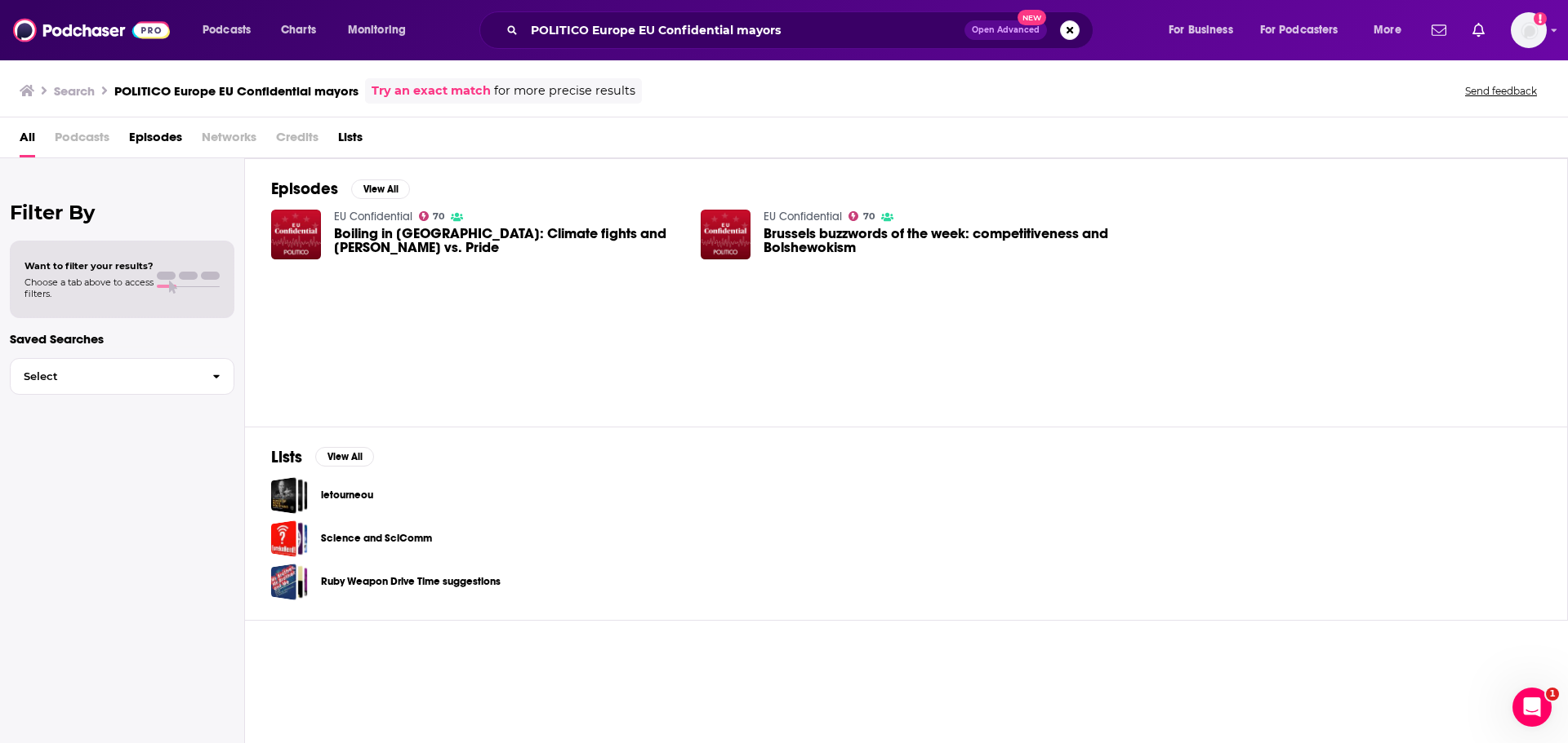
click at [413, 230] on span "Boiling in [GEOGRAPHIC_DATA]: Climate fights and [PERSON_NAME] vs. Pride" at bounding box center [508, 241] width 348 height 28
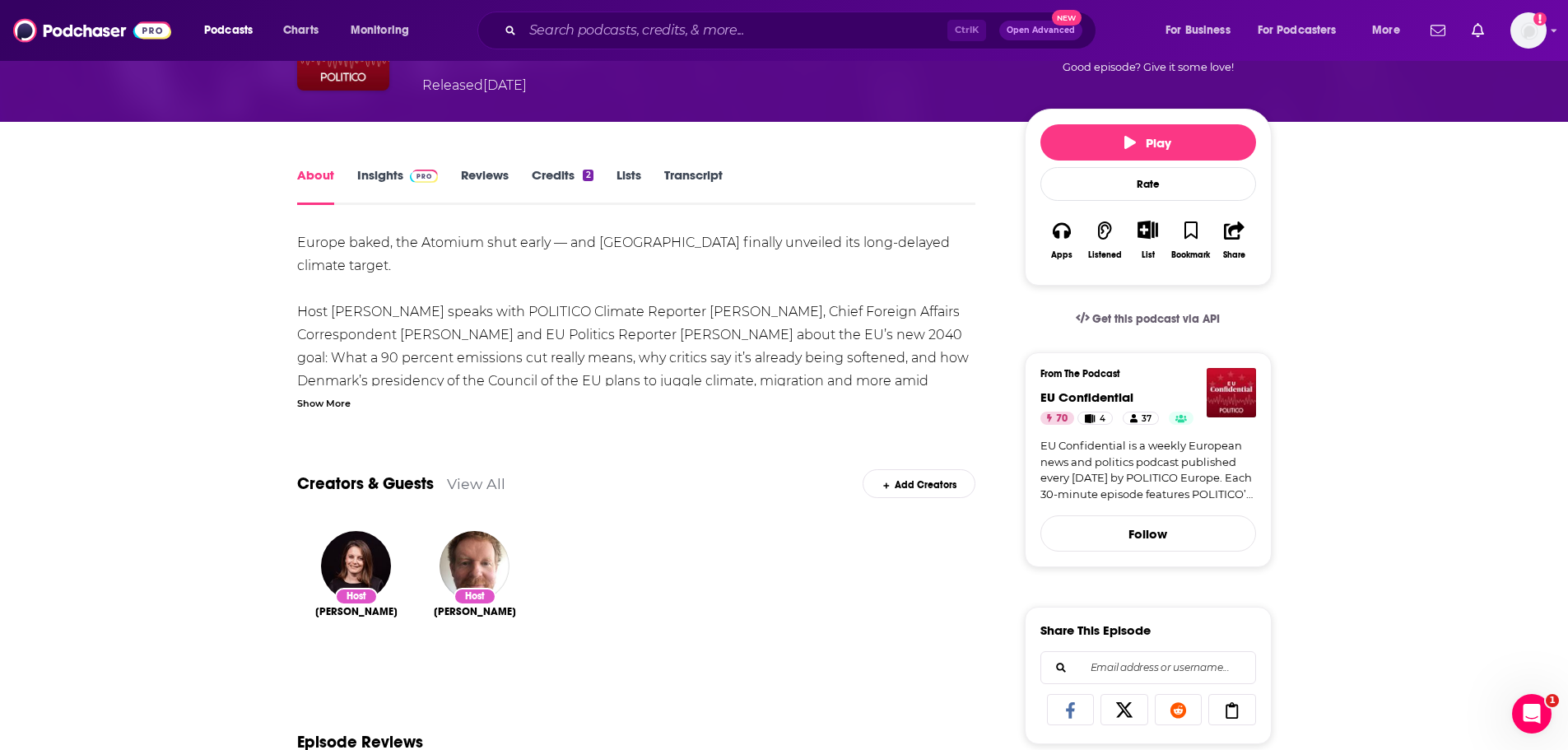
scroll to position [165, 0]
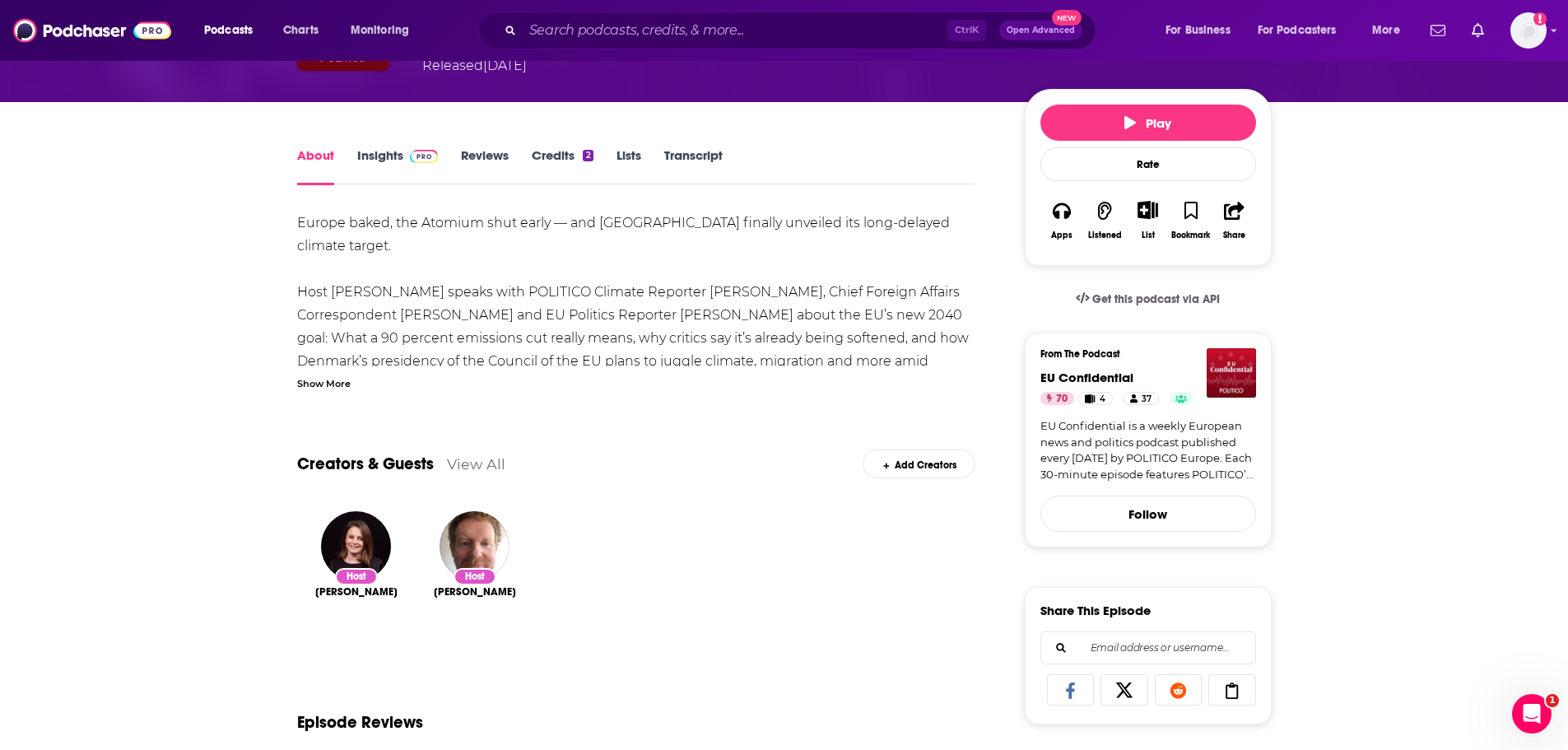
click at [341, 385] on div "Show More" at bounding box center [323, 382] width 53 height 16
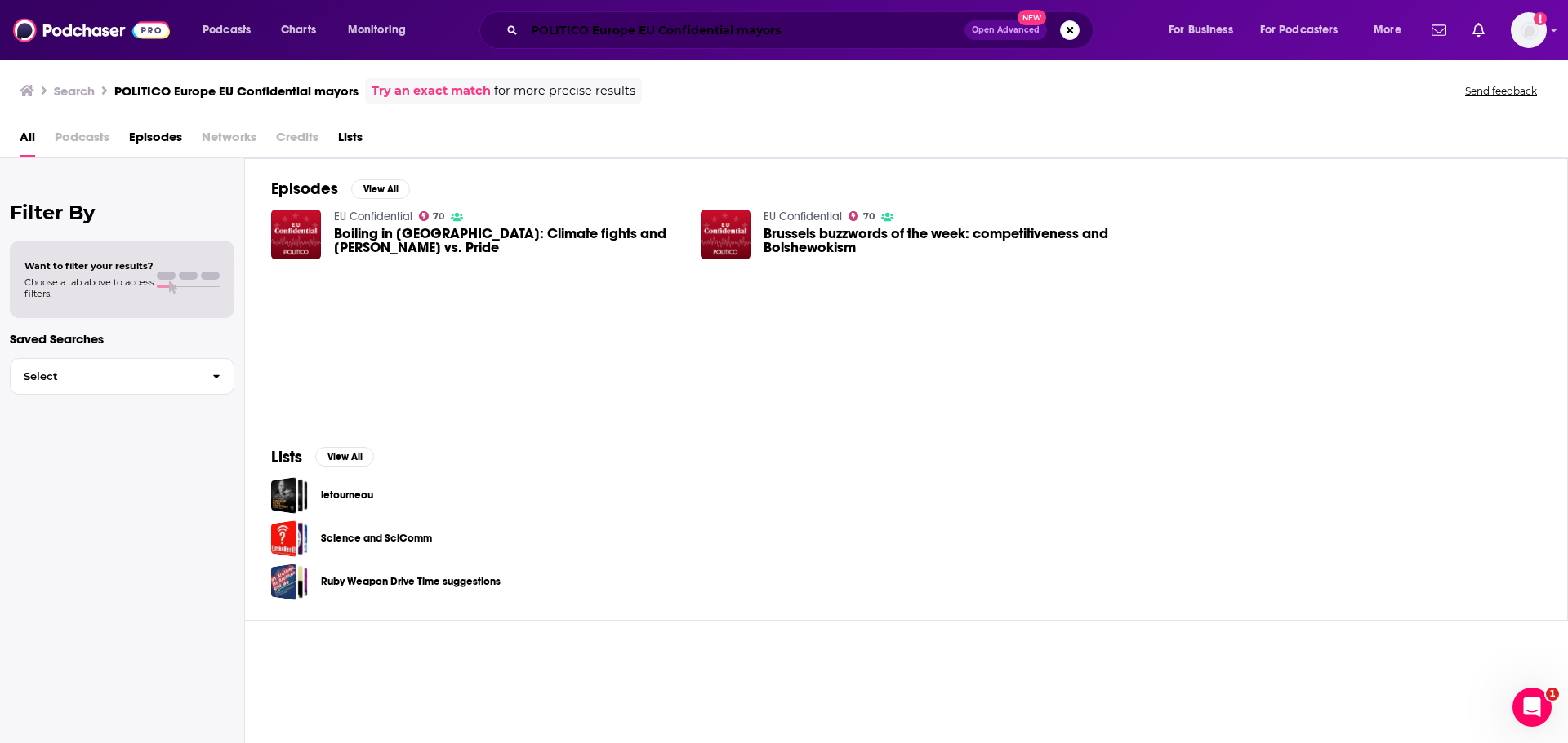
click at [626, 39] on input "POLITICO Europe EU Confidential mayors" at bounding box center [744, 30] width 440 height 26
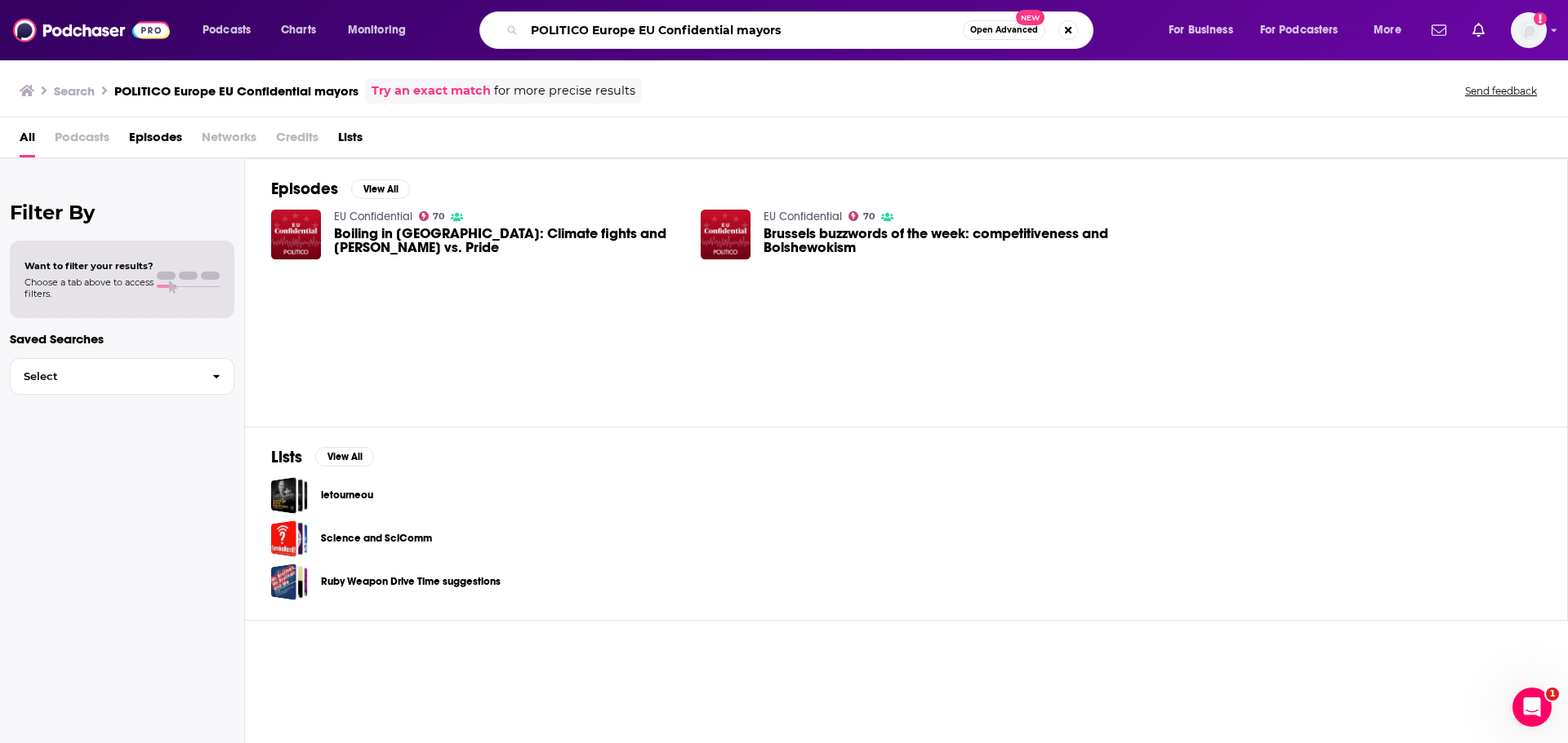
click at [626, 39] on input "POLITICO Europe EU Confidential mayors" at bounding box center [743, 30] width 439 height 26
paste input "BBC Political Thinking with [PERSON_NAME]"
type input "BBC Political Thinking with [PERSON_NAME]"
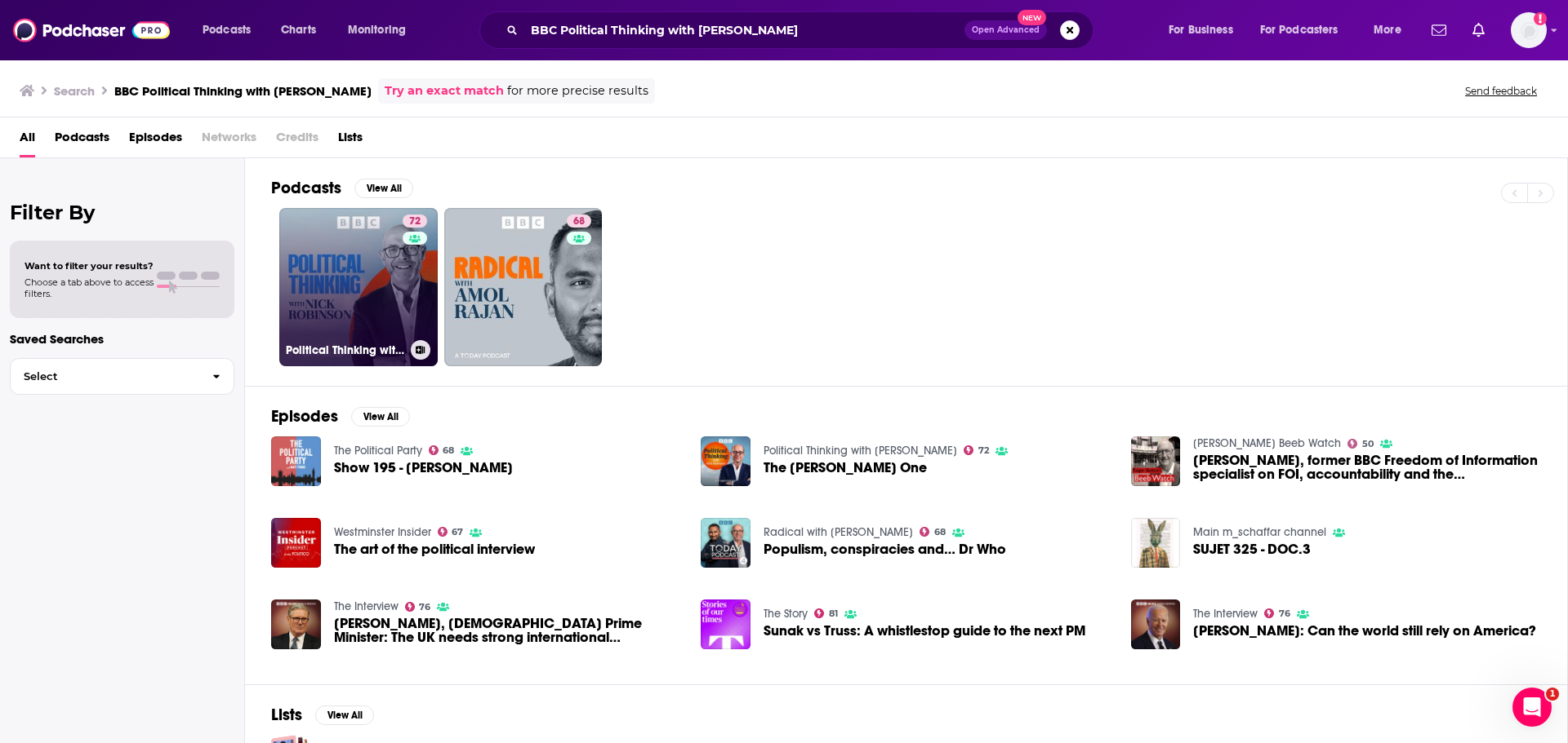
click at [355, 292] on link "72 Political Thinking with [PERSON_NAME]" at bounding box center [358, 287] width 159 height 159
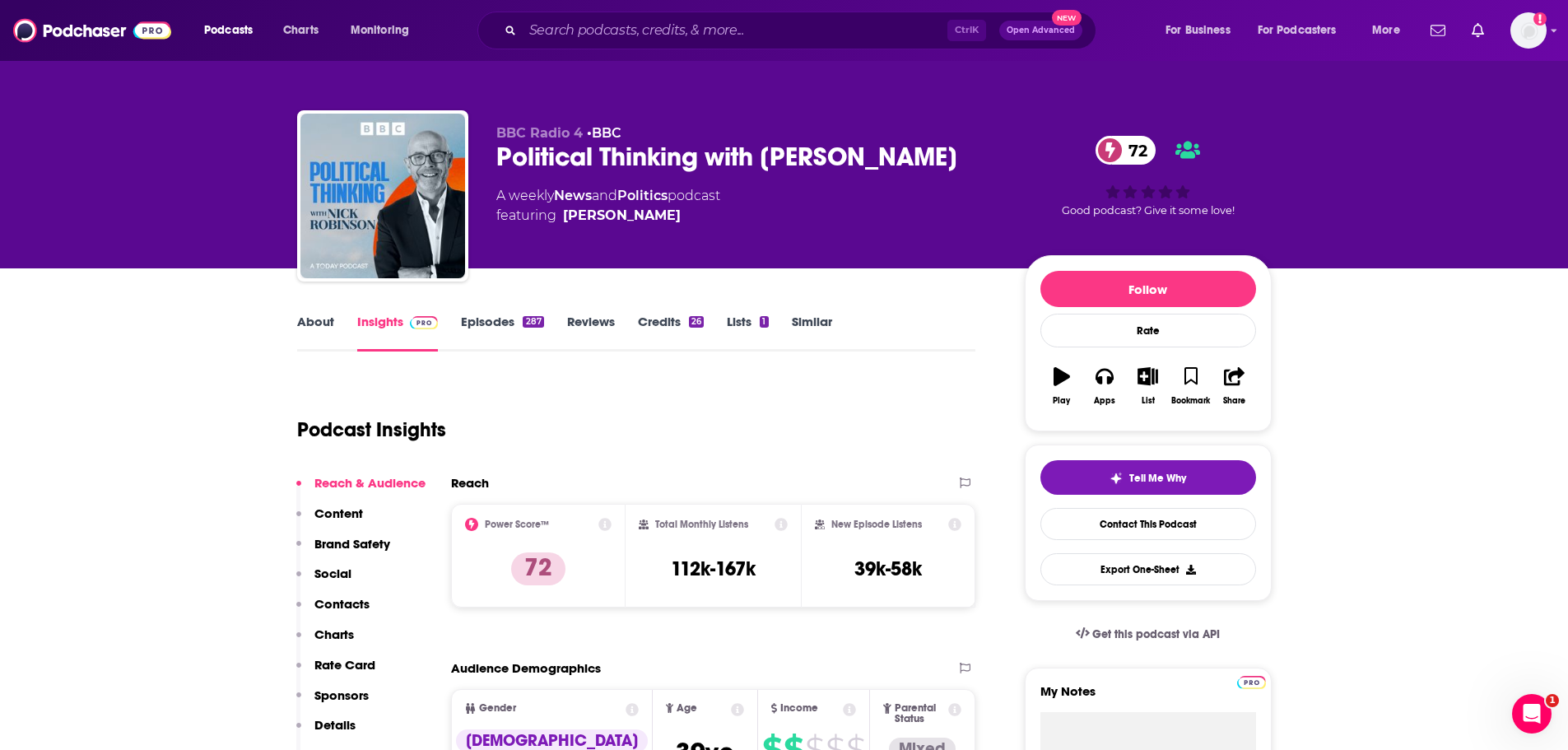
scroll to position [82, 0]
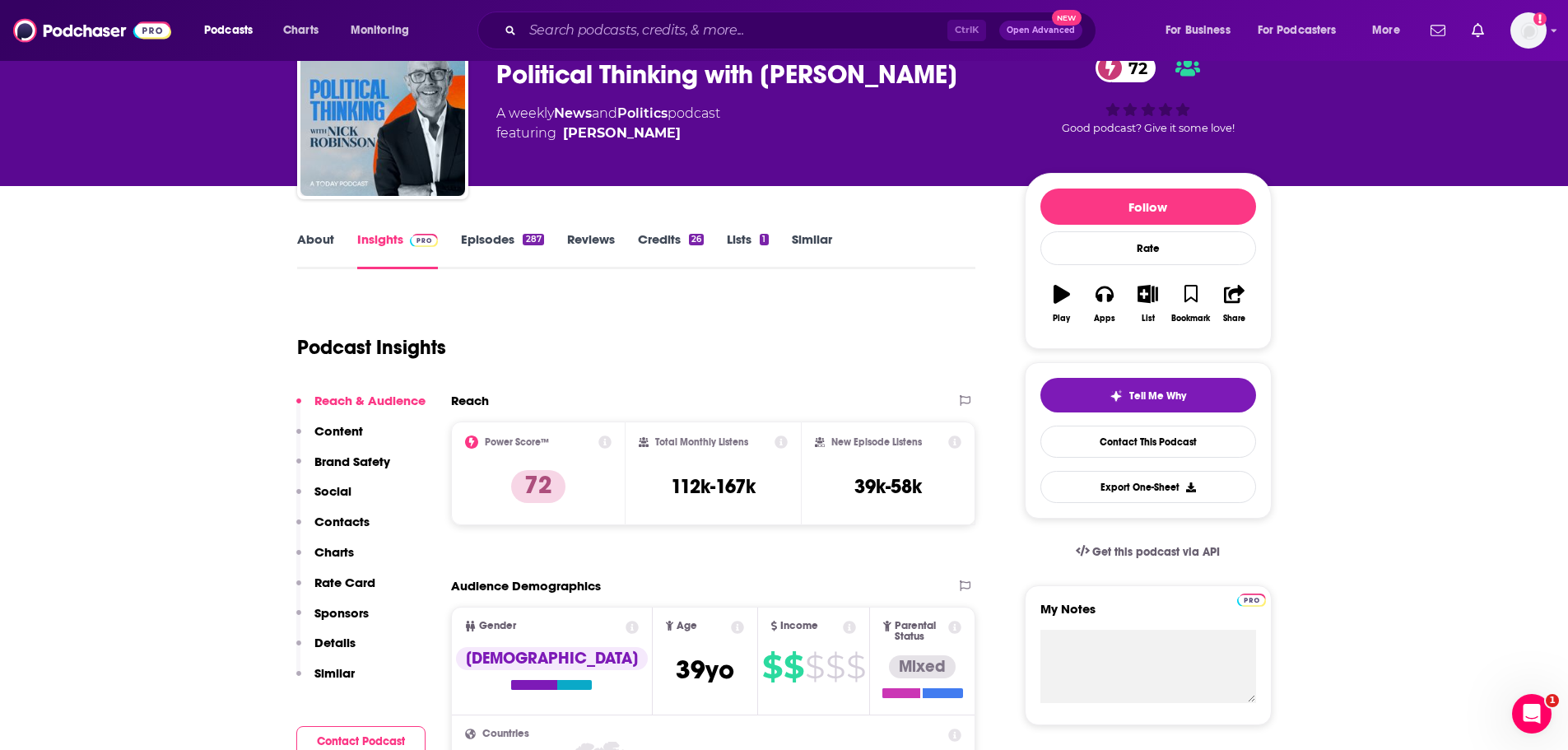
click at [317, 246] on link "About" at bounding box center [316, 250] width 37 height 38
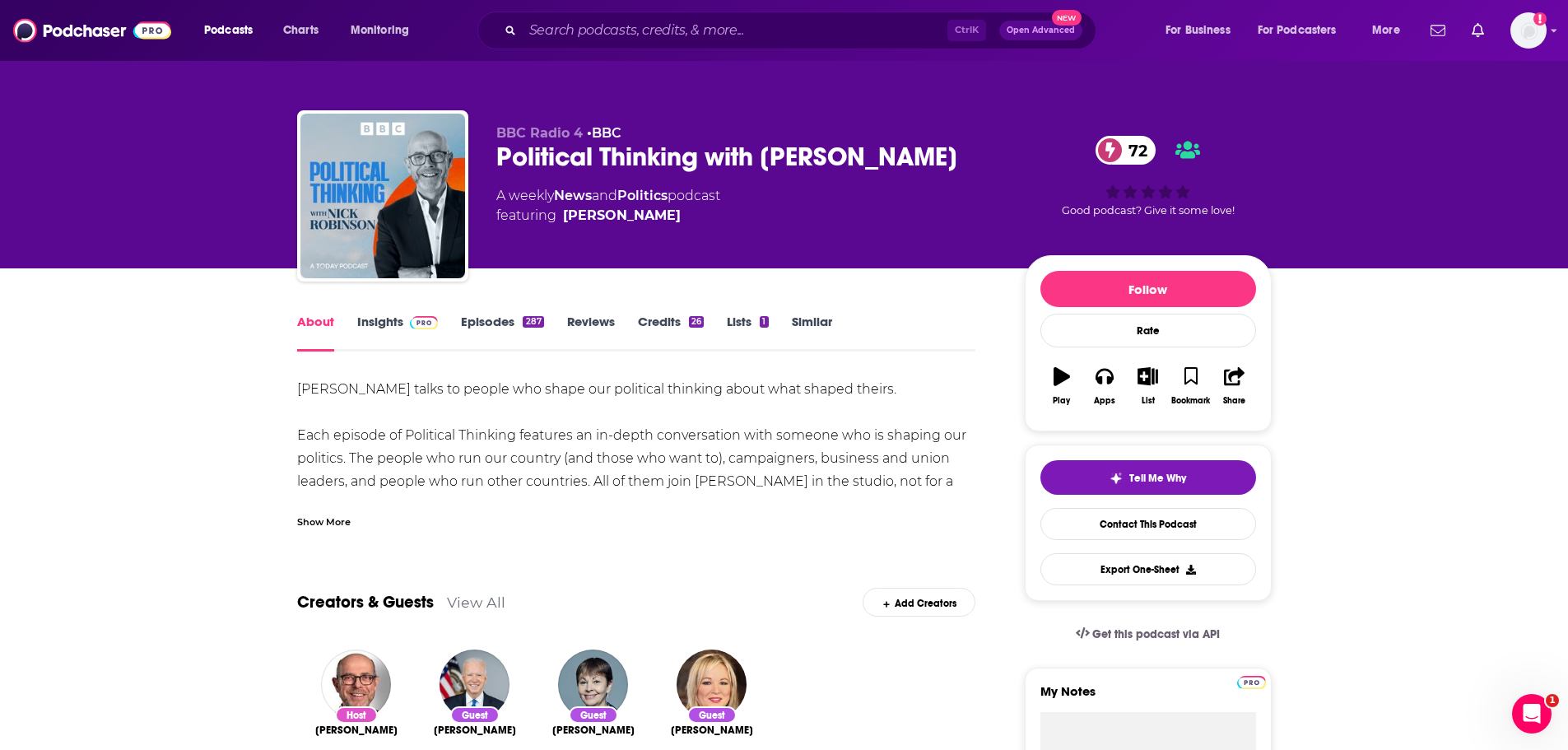
click at [326, 518] on div "Show More" at bounding box center [323, 521] width 53 height 16
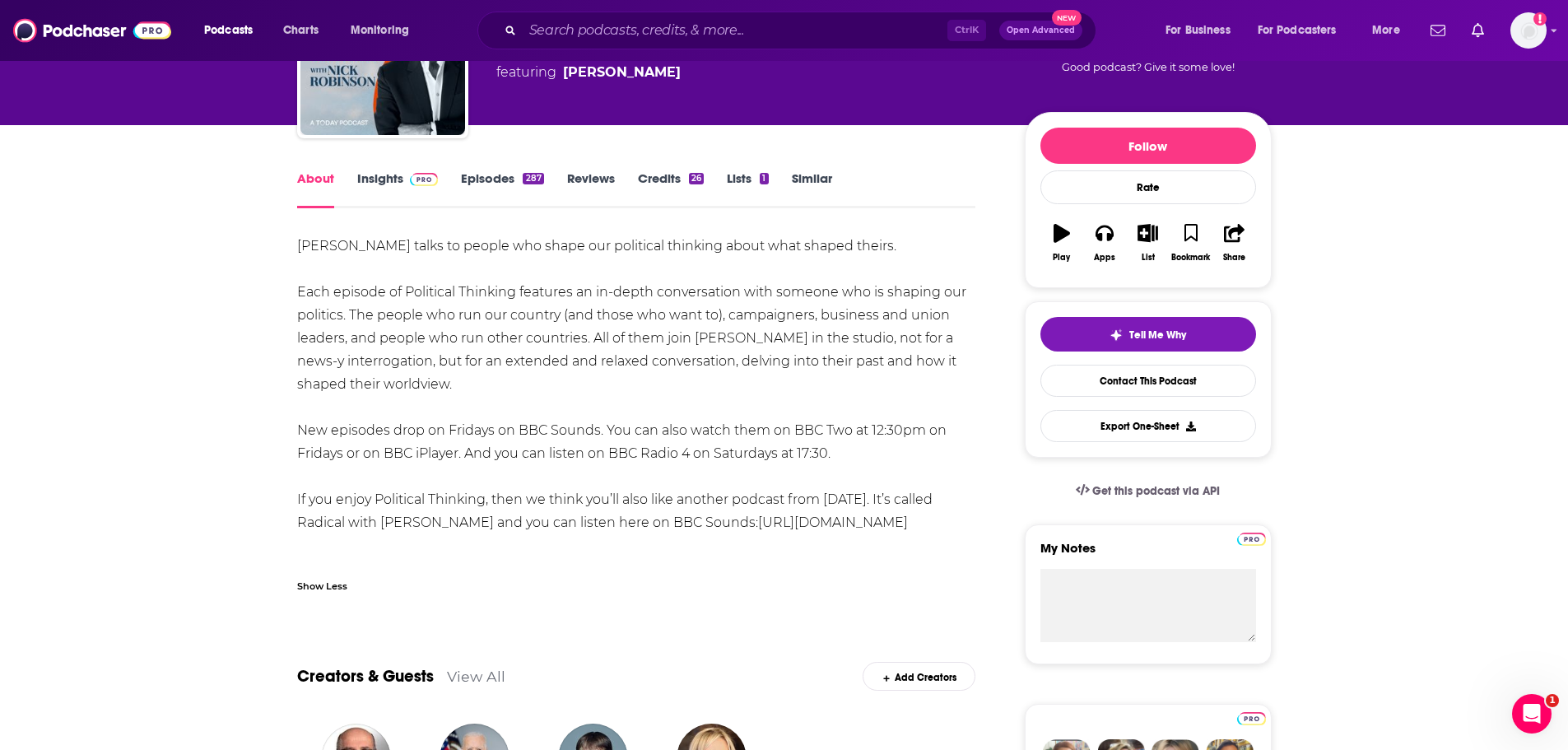
scroll to position [165, 0]
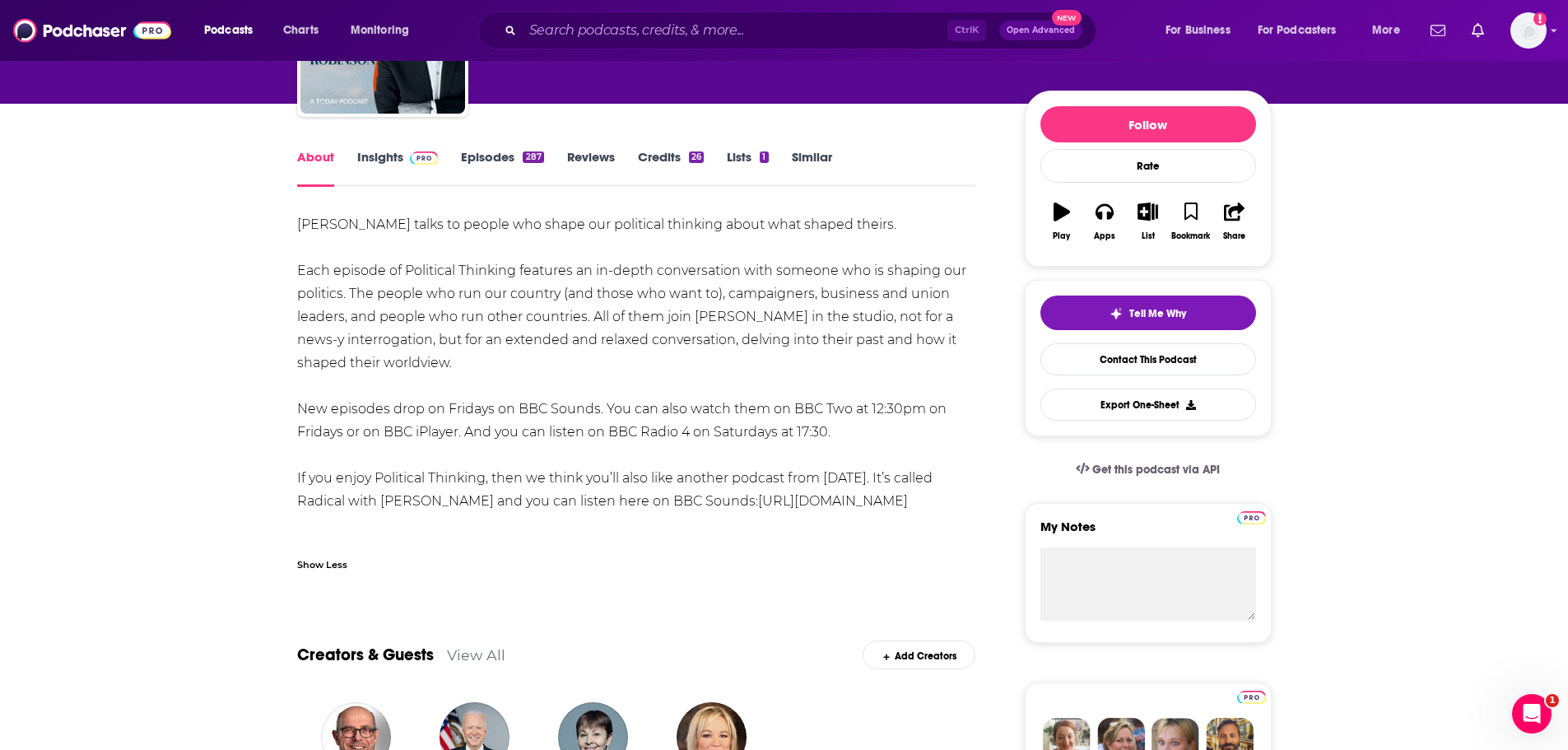
click at [515, 163] on link "Episodes 287" at bounding box center [502, 168] width 82 height 38
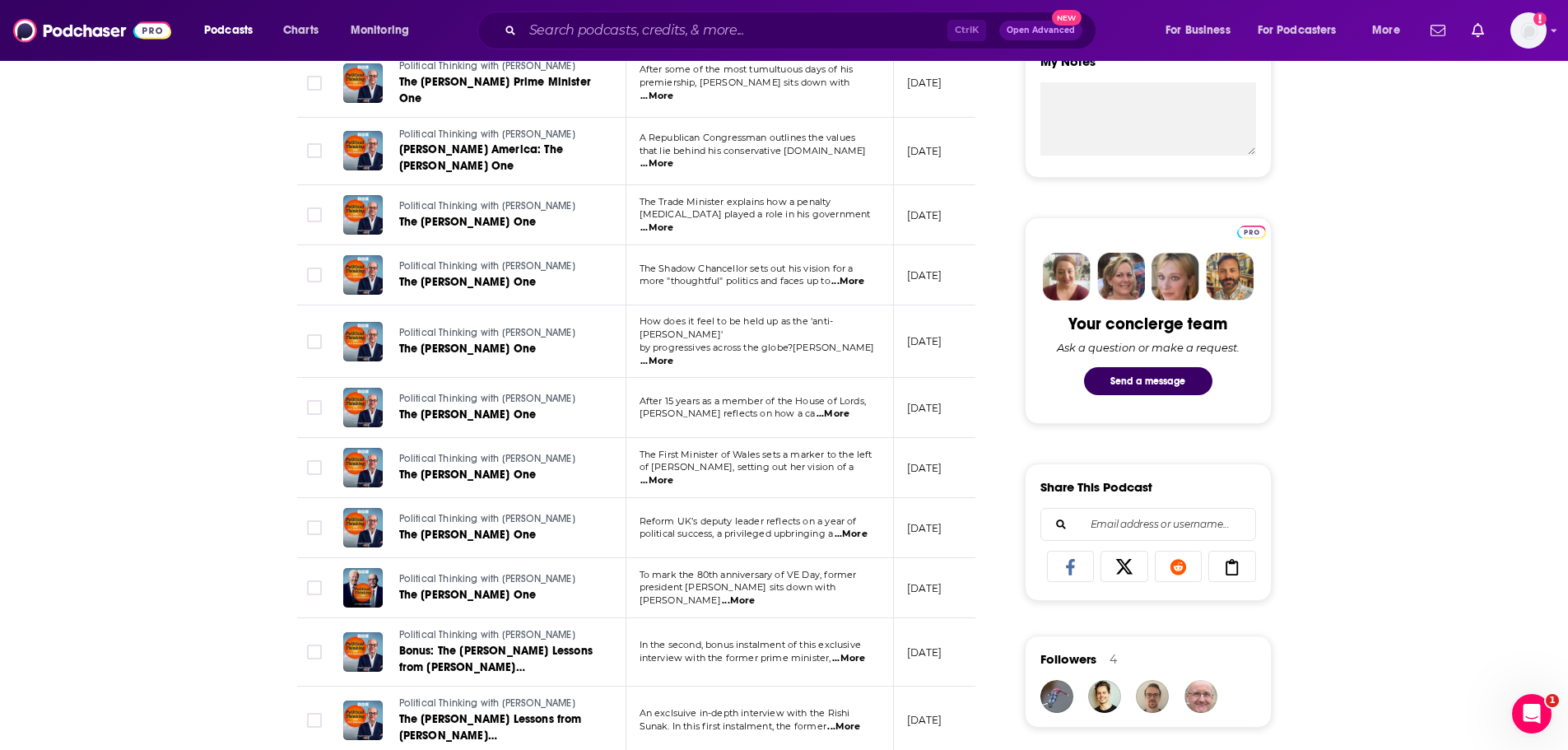
scroll to position [659, 0]
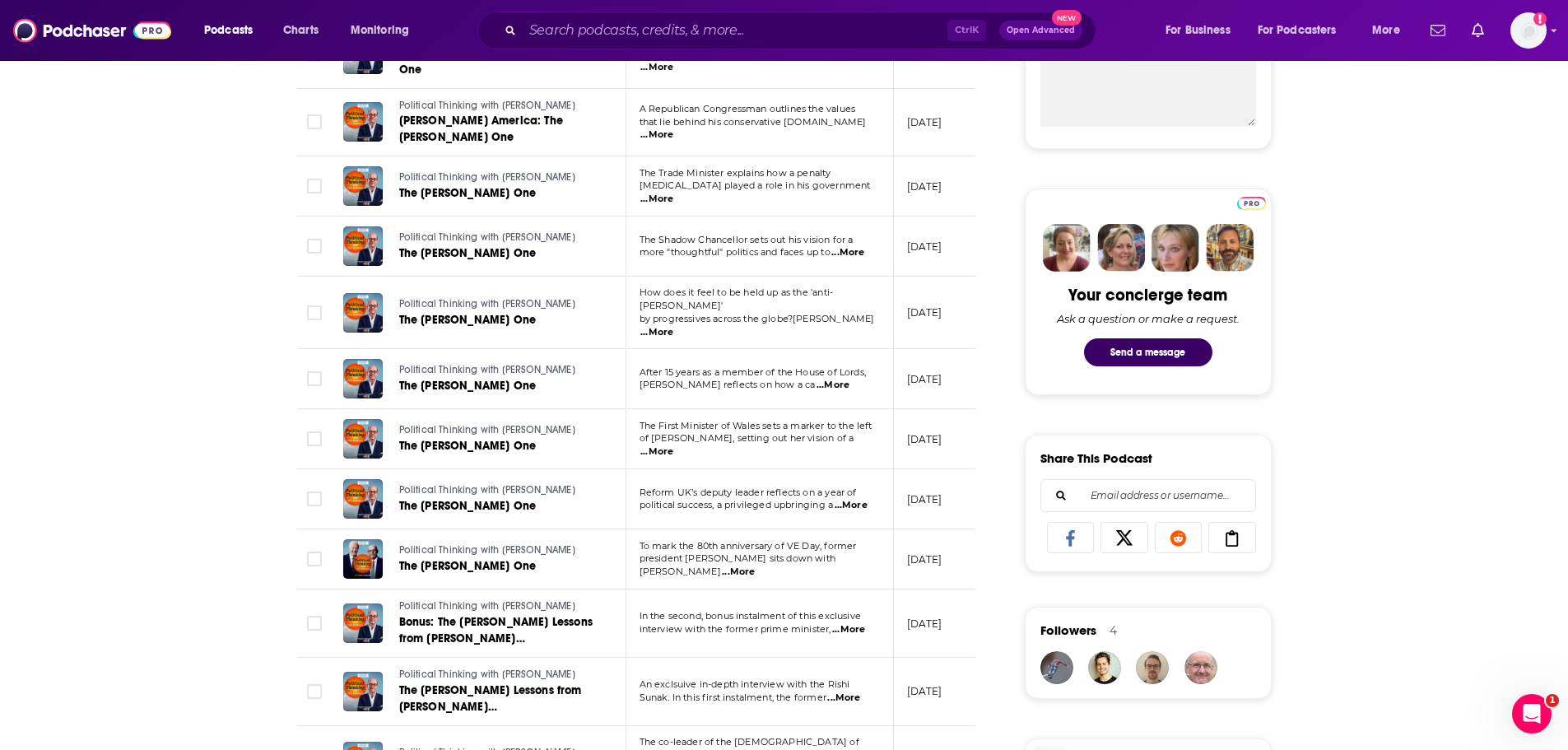
click at [673, 326] on span "...More" at bounding box center [656, 333] width 33 height 13
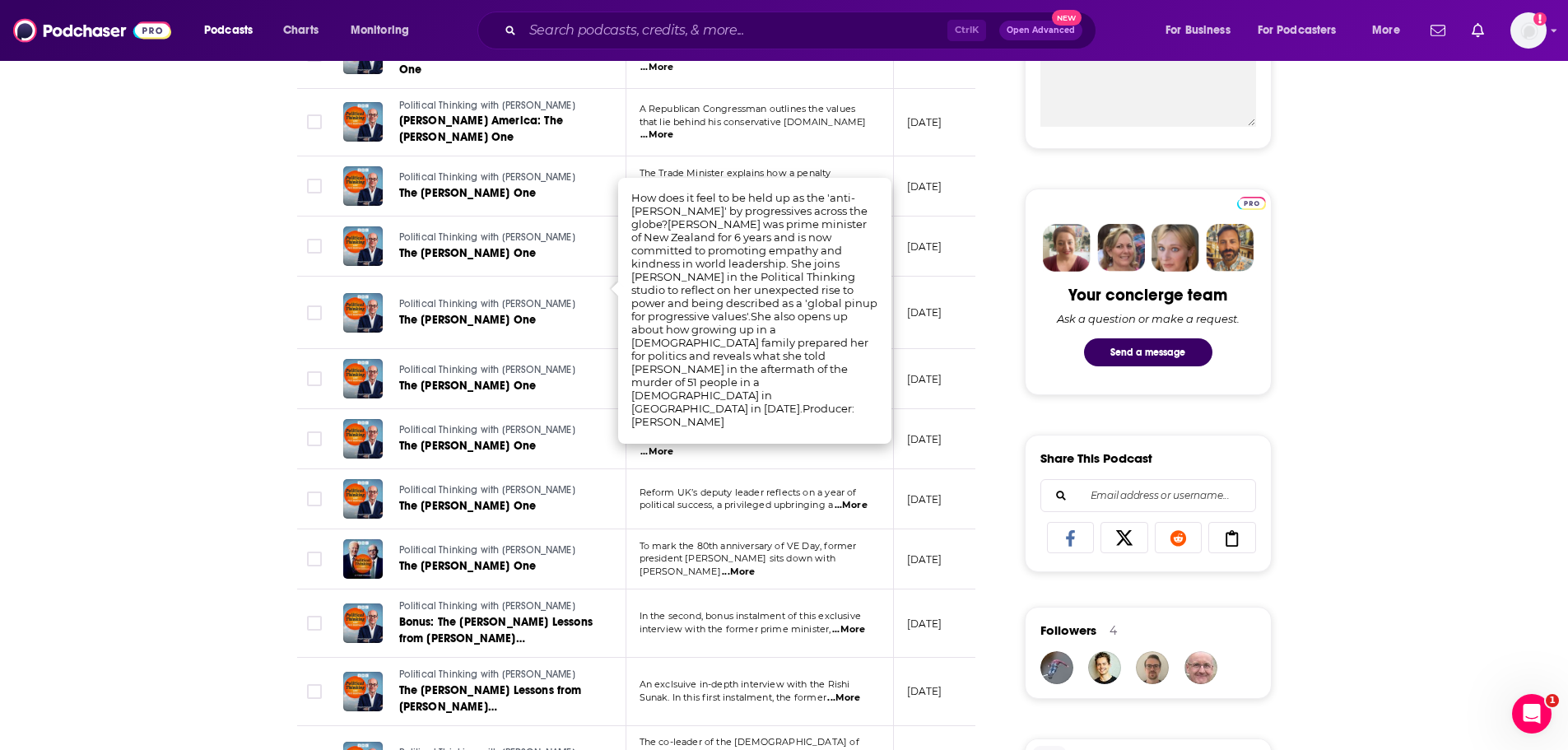
click at [1535, 295] on div "About Insights Episodes 287 Reviews Credits 26 Lists 1 Similar Episodes of Poli…" at bounding box center [784, 712] width 1568 height 2205
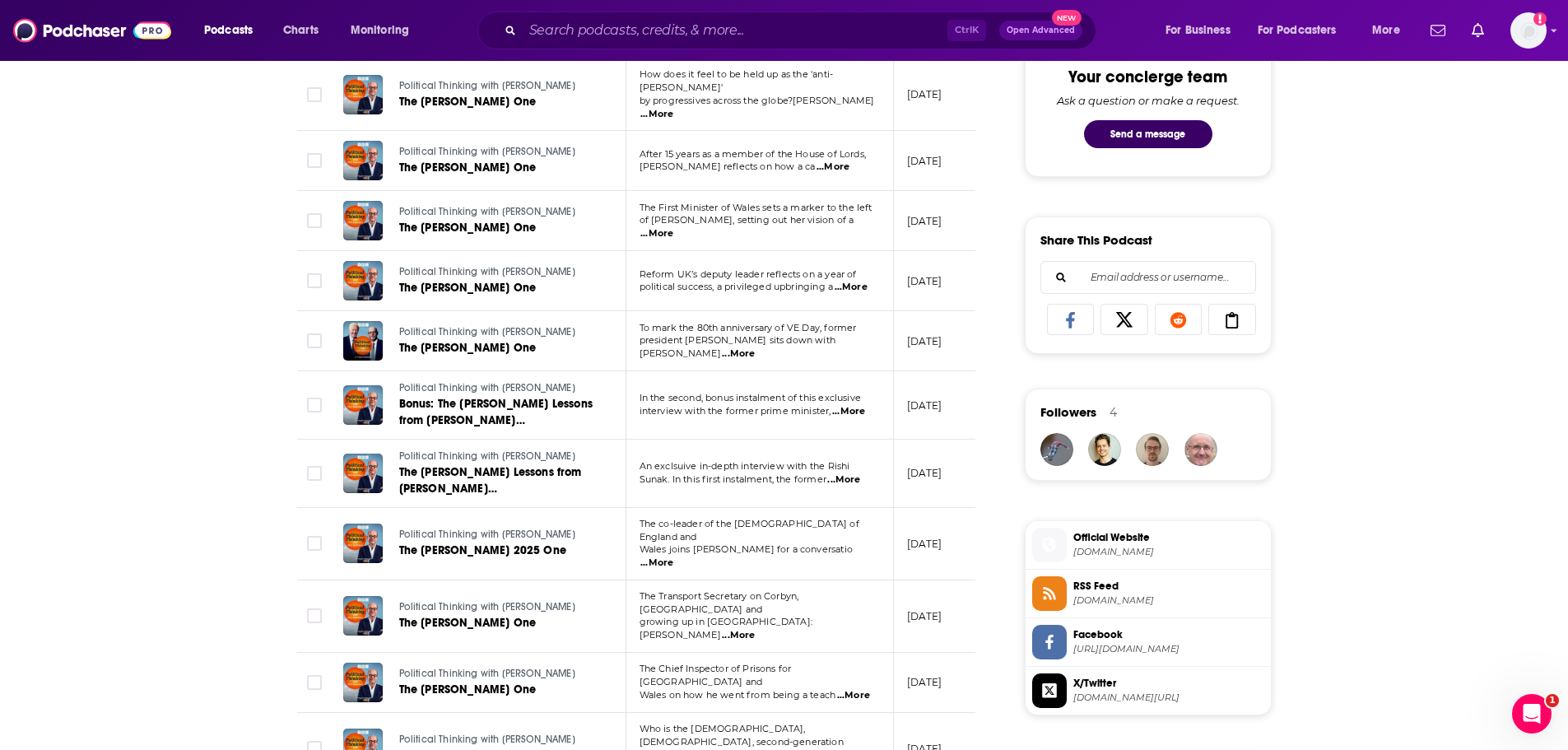
scroll to position [907, 0]
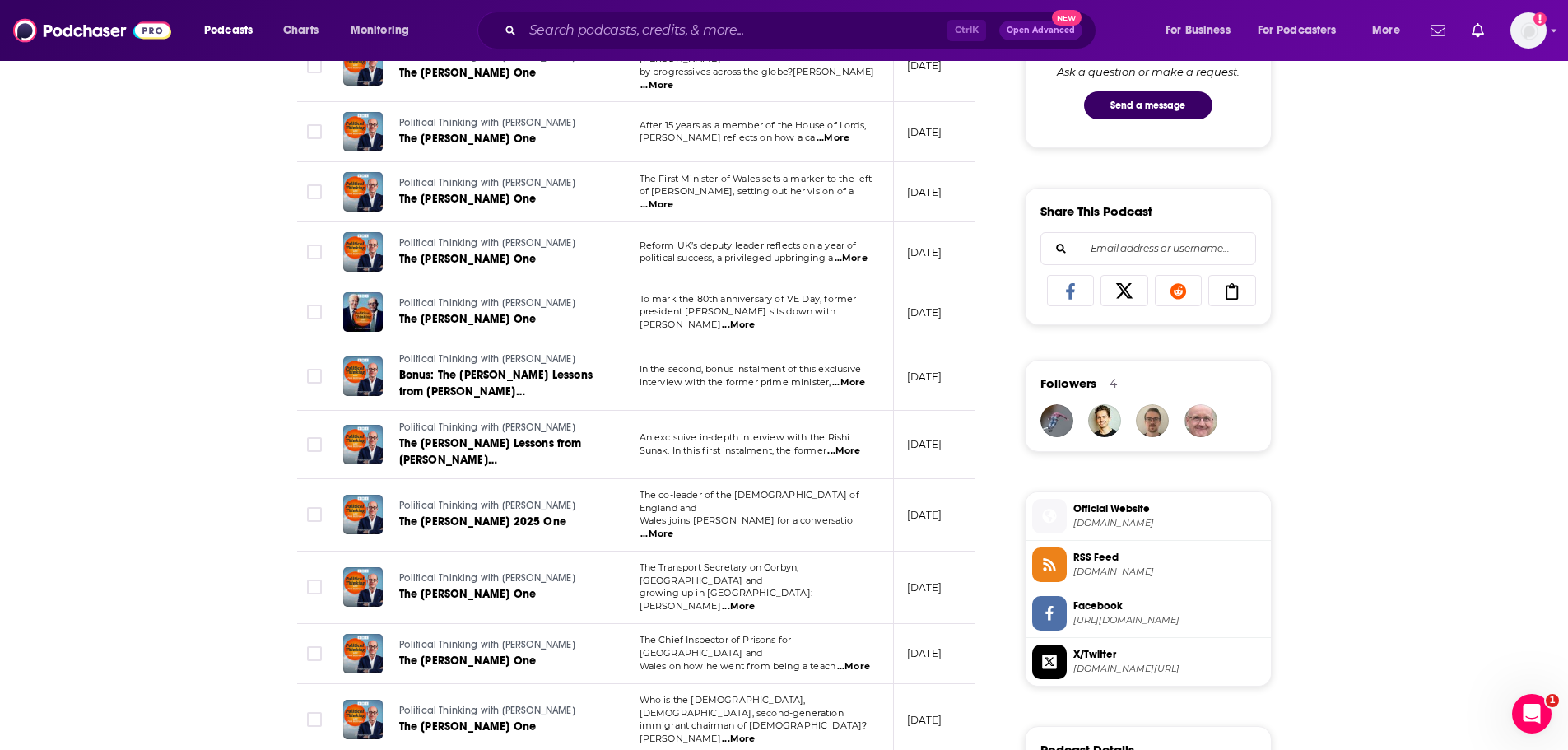
click at [755, 319] on span "...More" at bounding box center [737, 325] width 33 height 13
click at [170, 364] on div "About Insights Episodes 287 Reviews Credits 26 Lists 1 Similar Episodes of Poli…" at bounding box center [784, 465] width 1568 height 2205
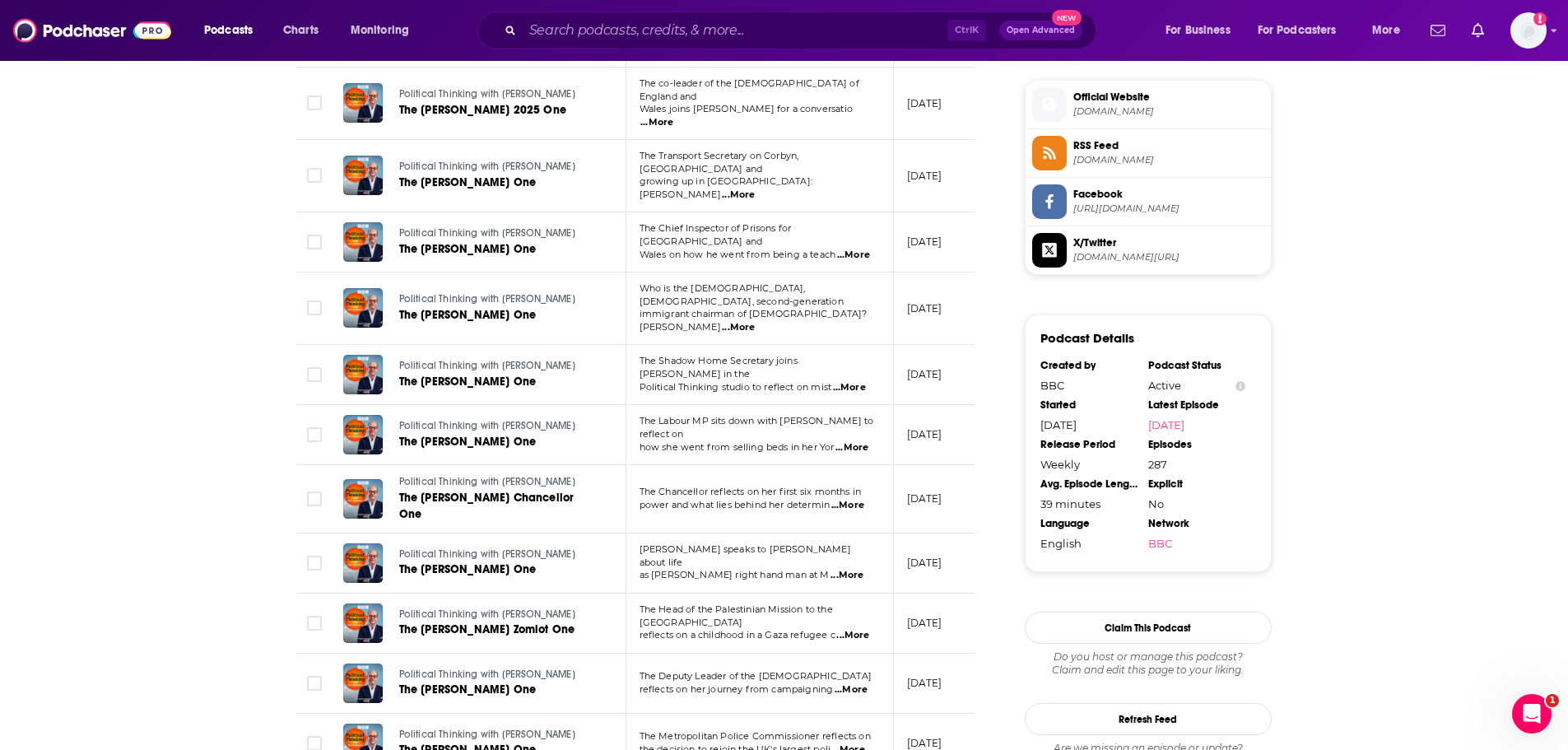
scroll to position [1400, 0]
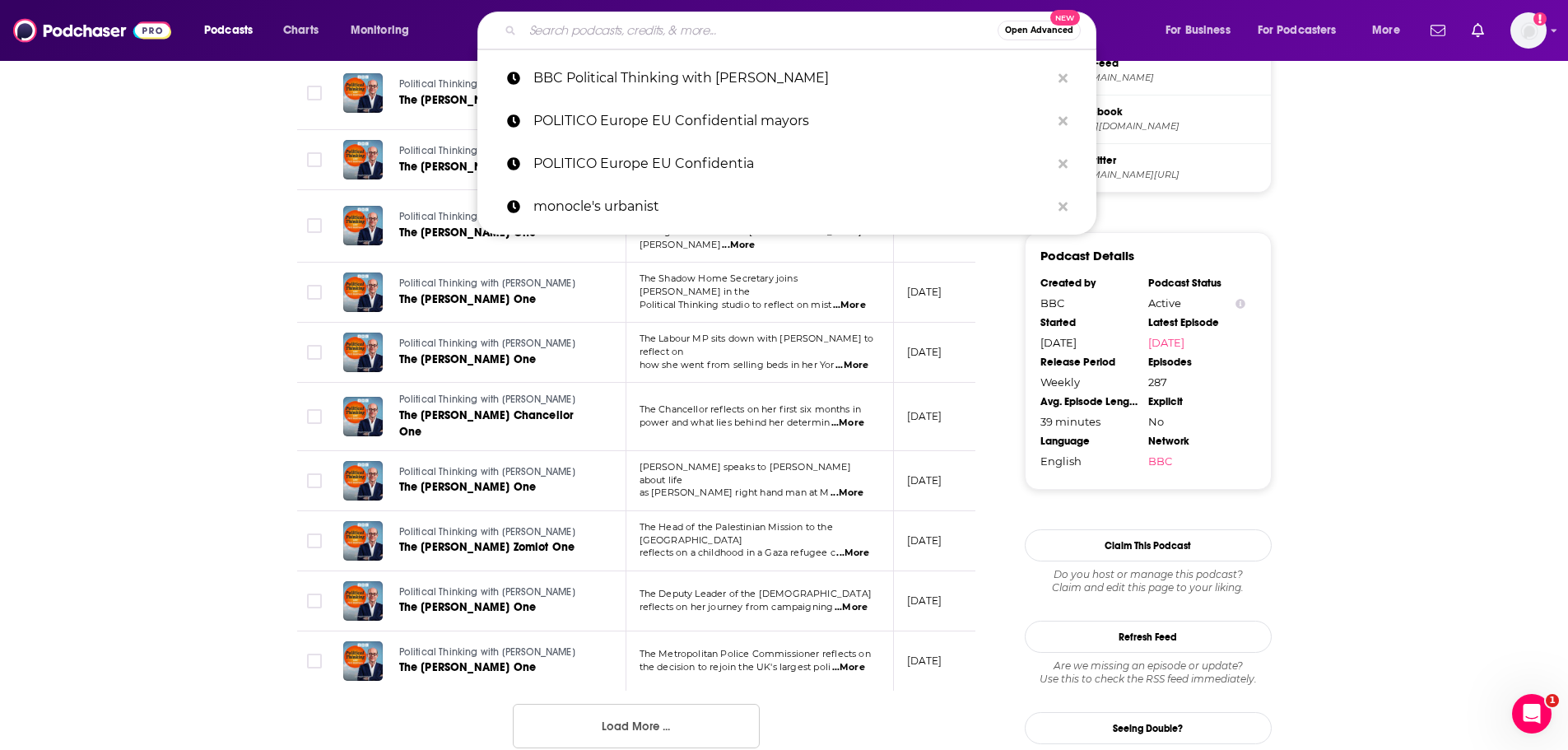
click at [615, 35] on input "Search podcasts, credits, & more..." at bounding box center [760, 31] width 475 height 26
paste input "Sky News Electoral Dysfunction"
type input "Sky News Electoral Dysfunction"
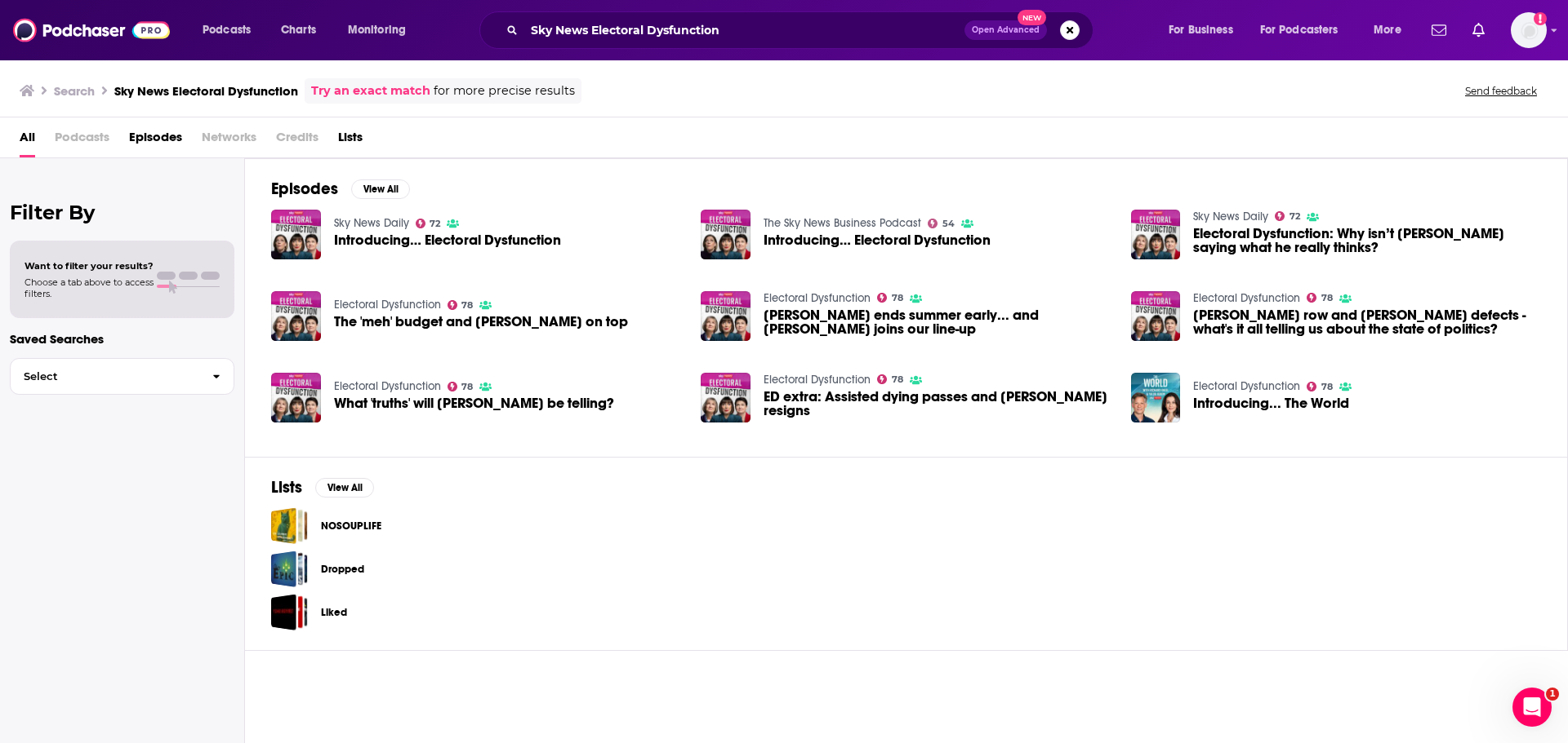
click at [432, 236] on span "Introducing… Electoral Dysfunction" at bounding box center [448, 240] width 227 height 14
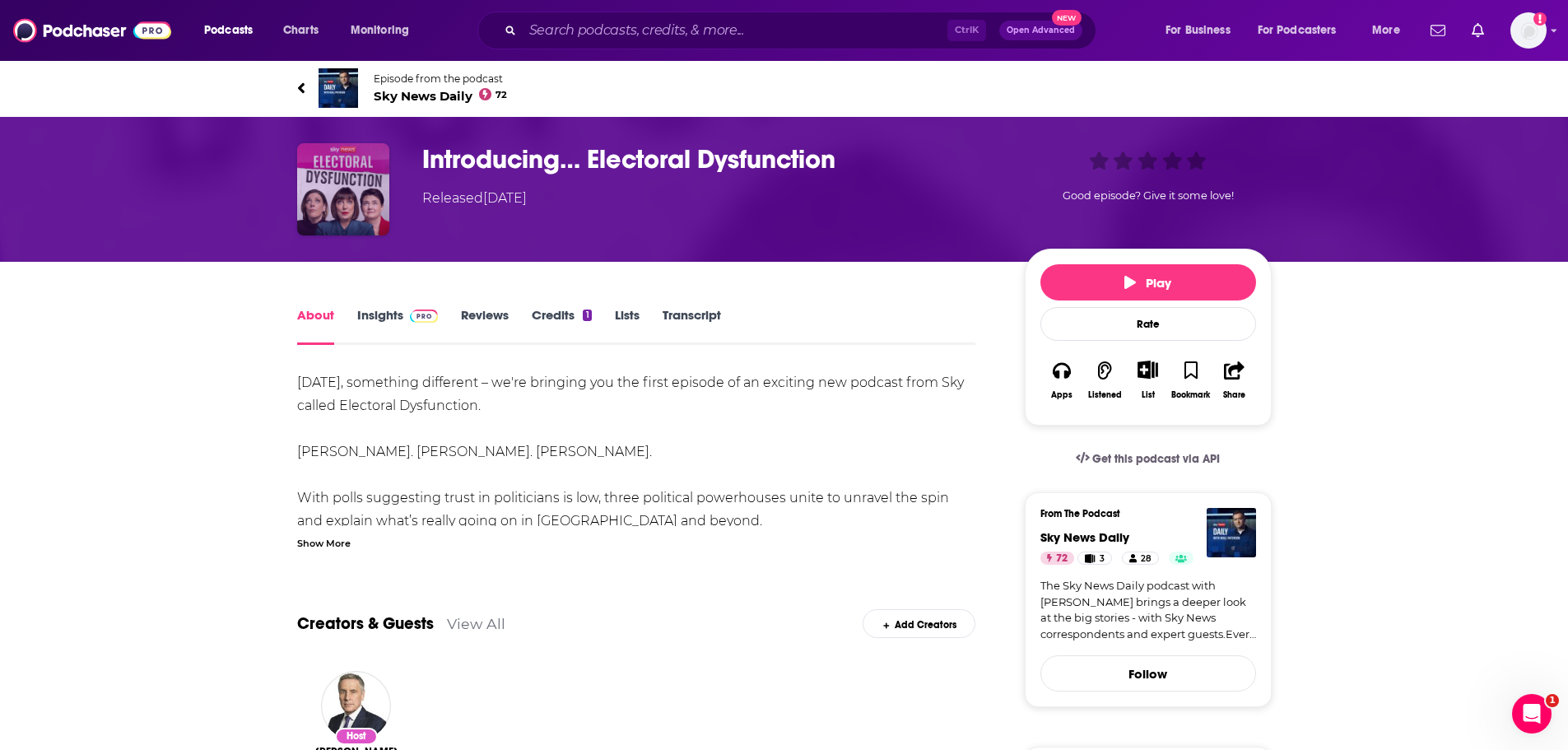
click at [332, 178] on img "Introducing… Electoral Dysfunction" at bounding box center [343, 189] width 92 height 92
click at [355, 165] on img "Introducing… Electoral Dysfunction" at bounding box center [343, 189] width 92 height 92
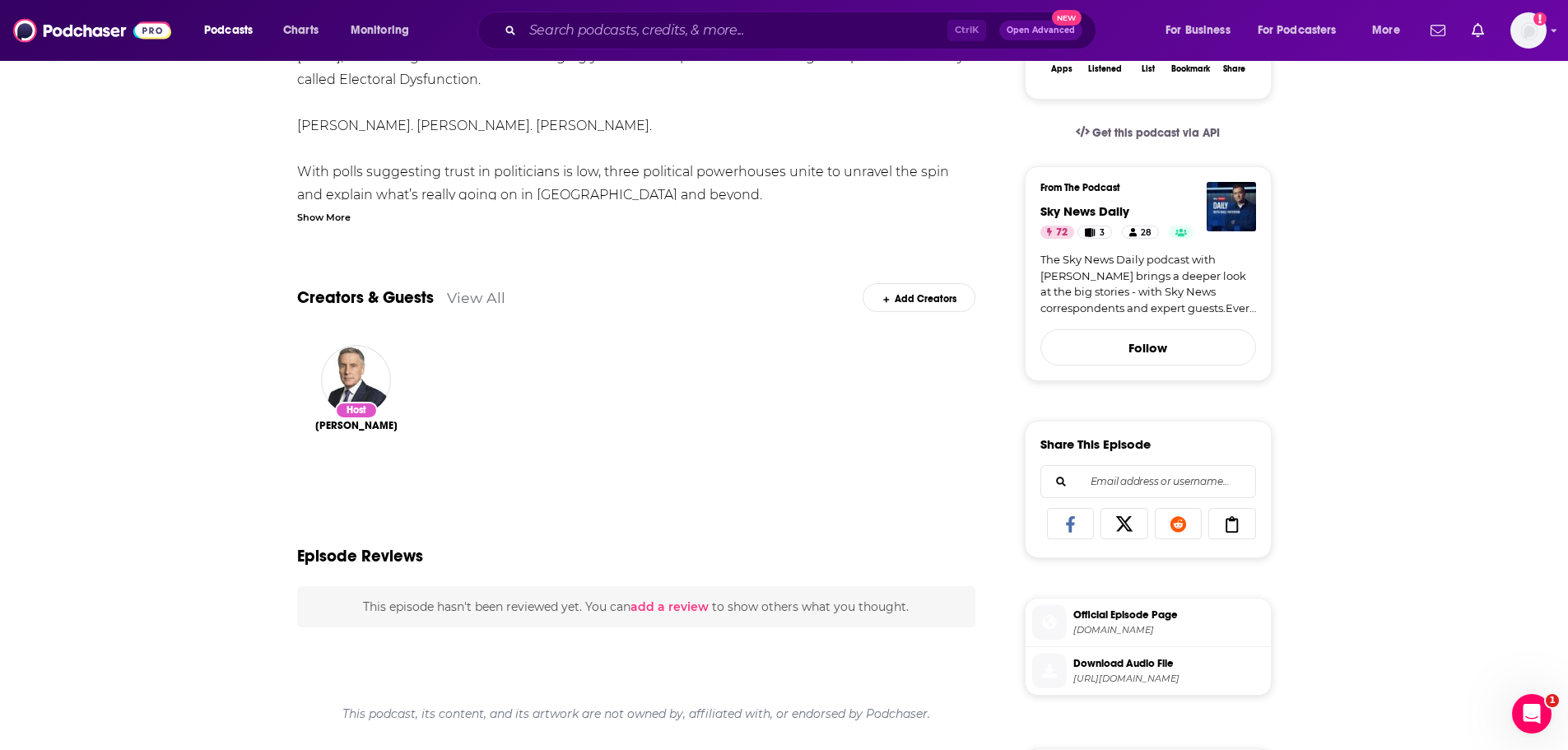
scroll to position [165, 0]
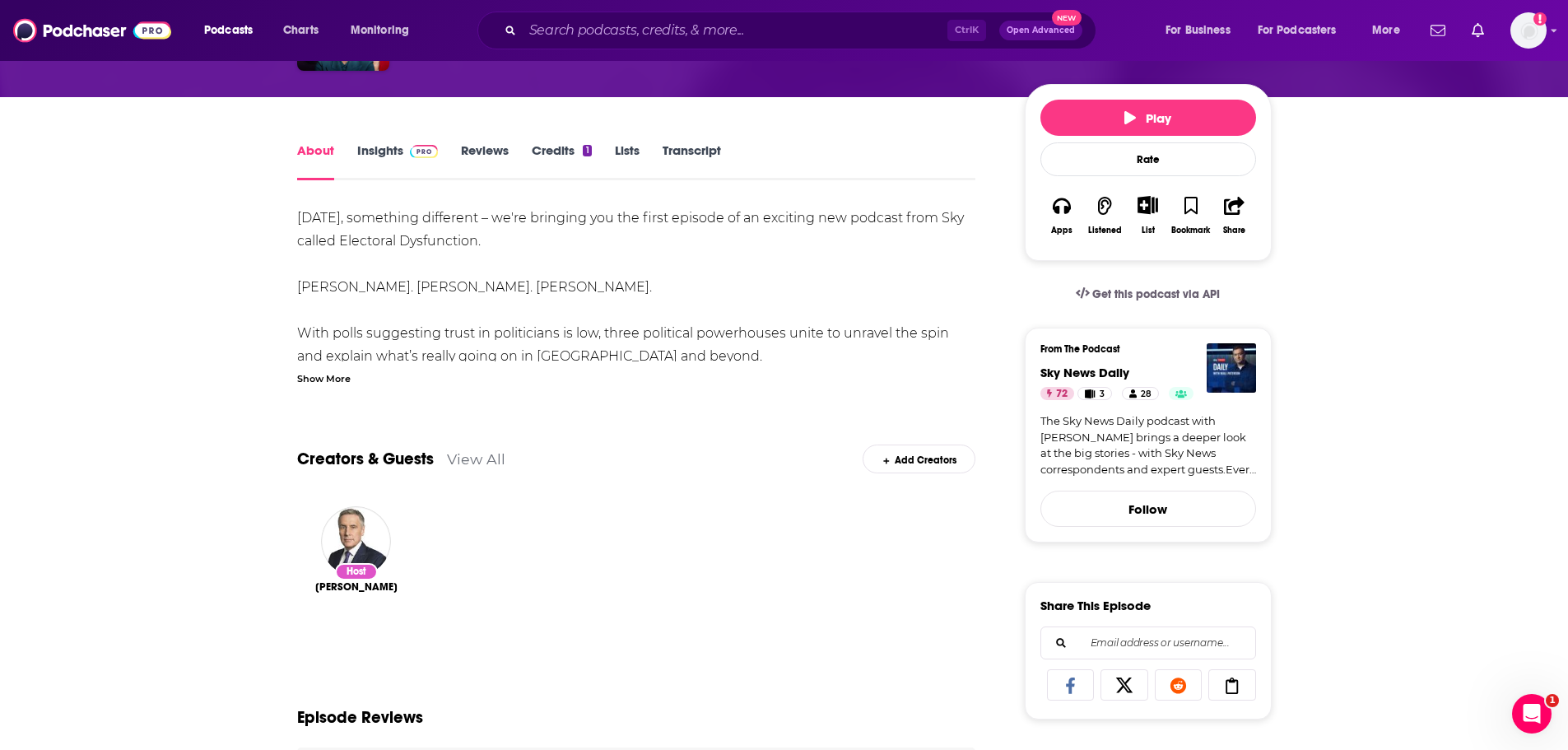
click at [144, 345] on div "About Insights Reviews Credits 1 Lists Transcript [DATE], something different –…" at bounding box center [784, 742] width 1568 height 1290
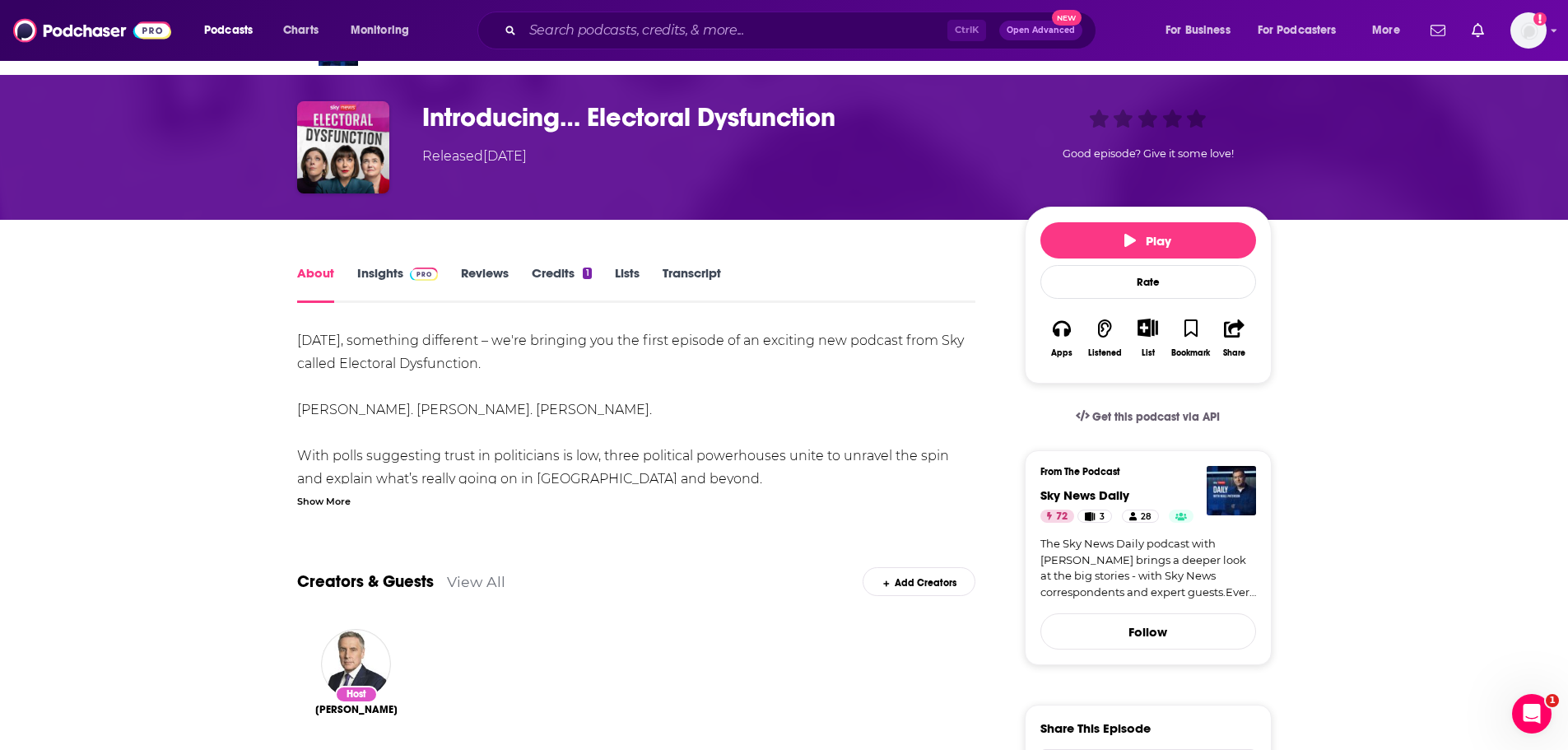
scroll to position [82, 0]
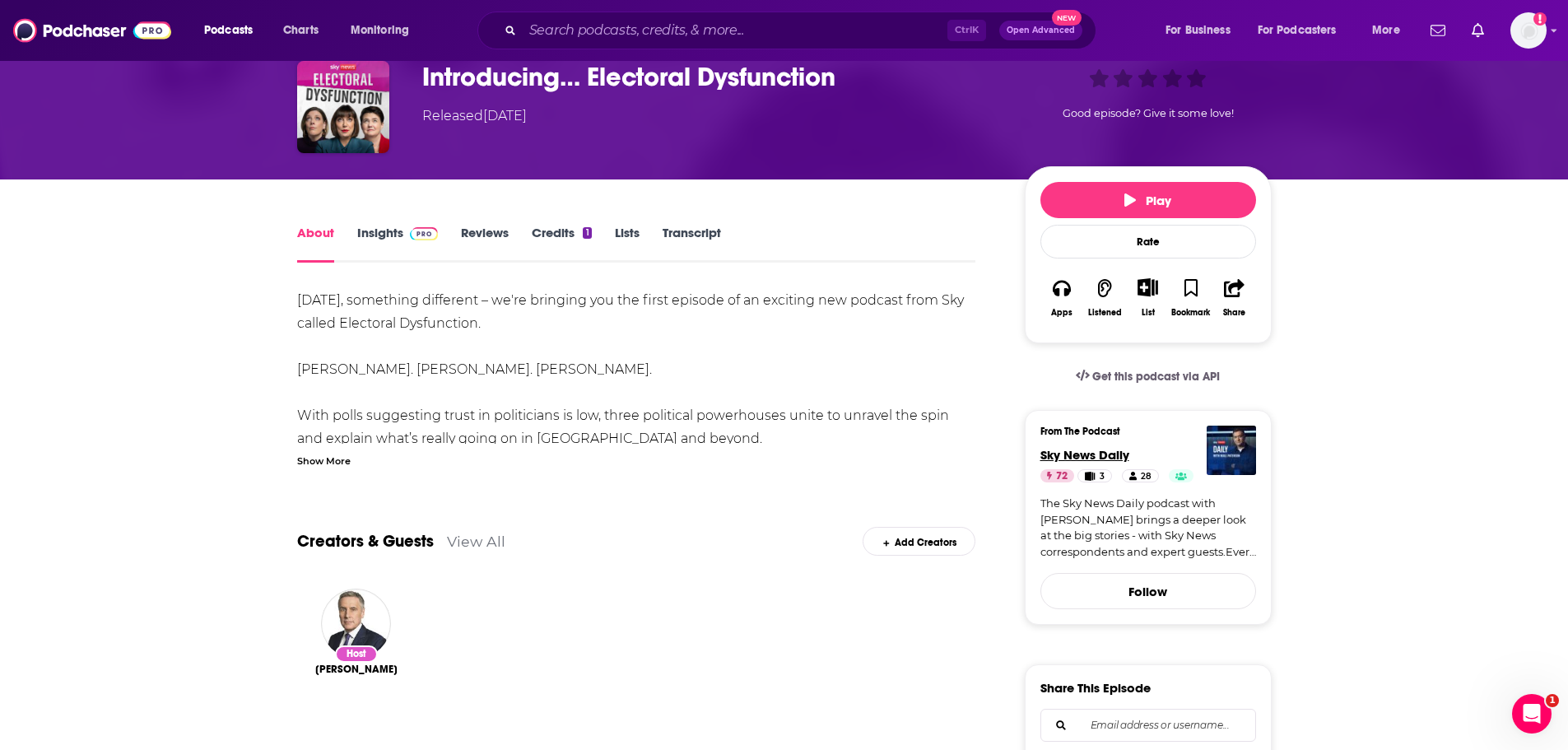
click at [1077, 454] on span "Sky News Daily" at bounding box center [1085, 455] width 88 height 16
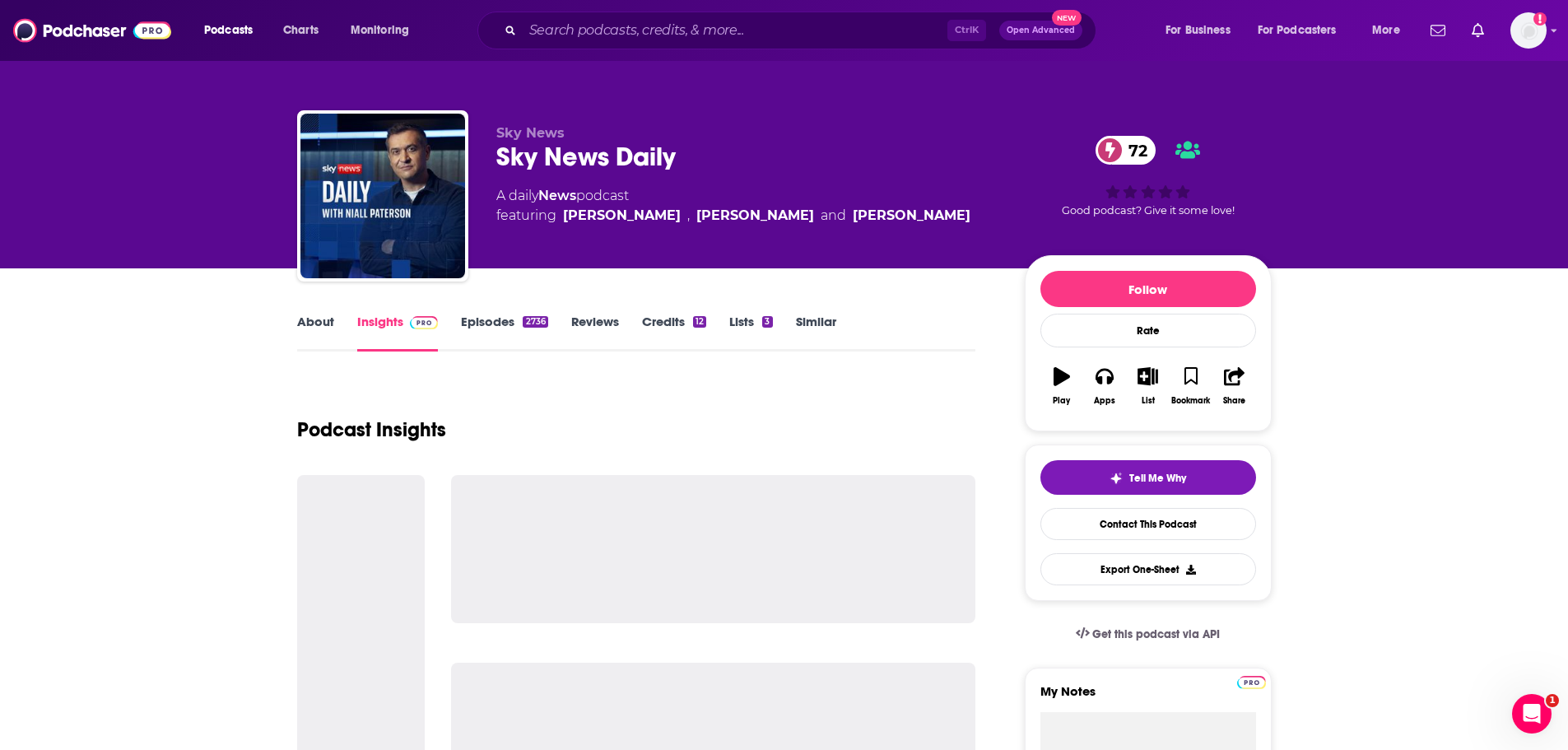
click at [468, 329] on link "Episodes 2736" at bounding box center [504, 333] width 87 height 38
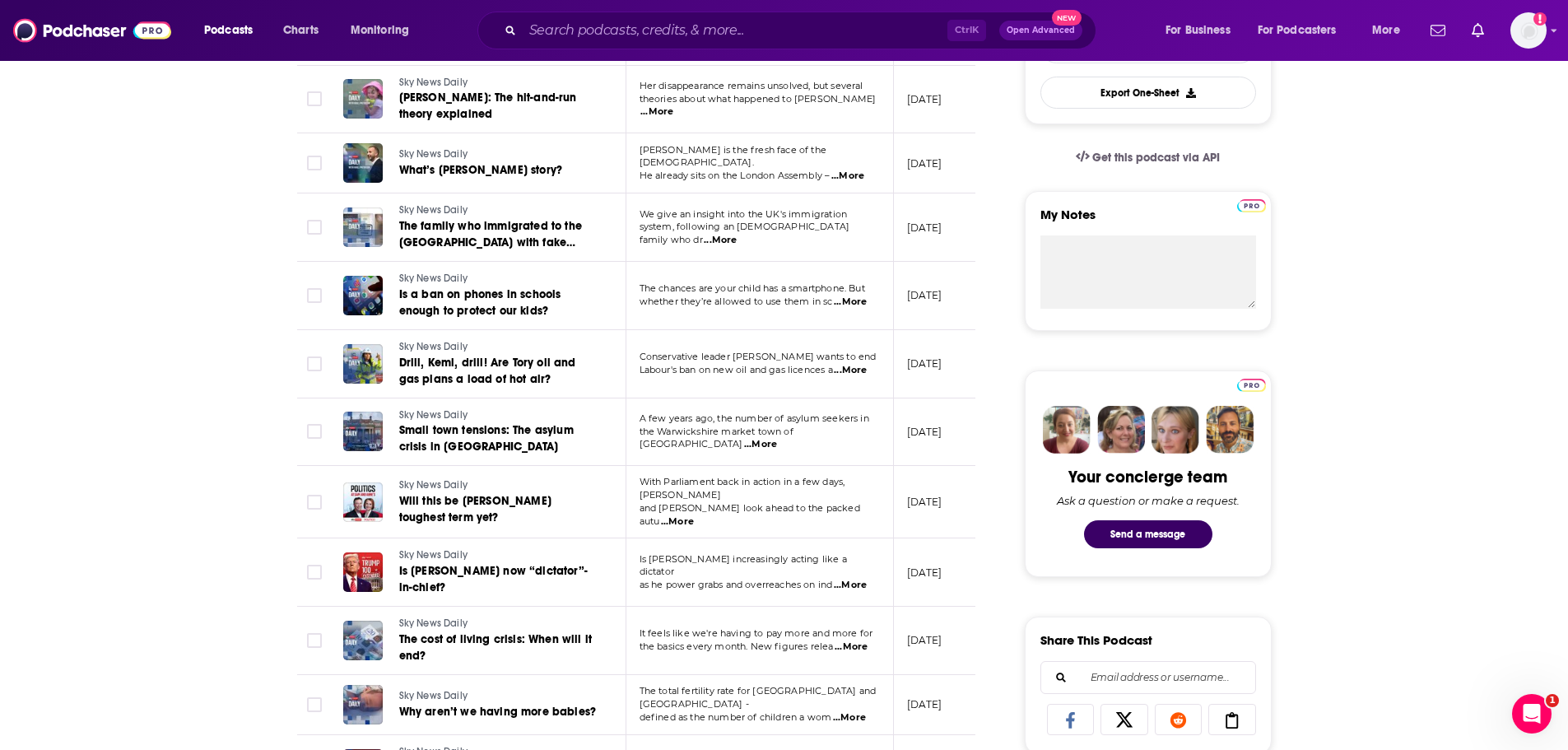
scroll to position [577, 0]
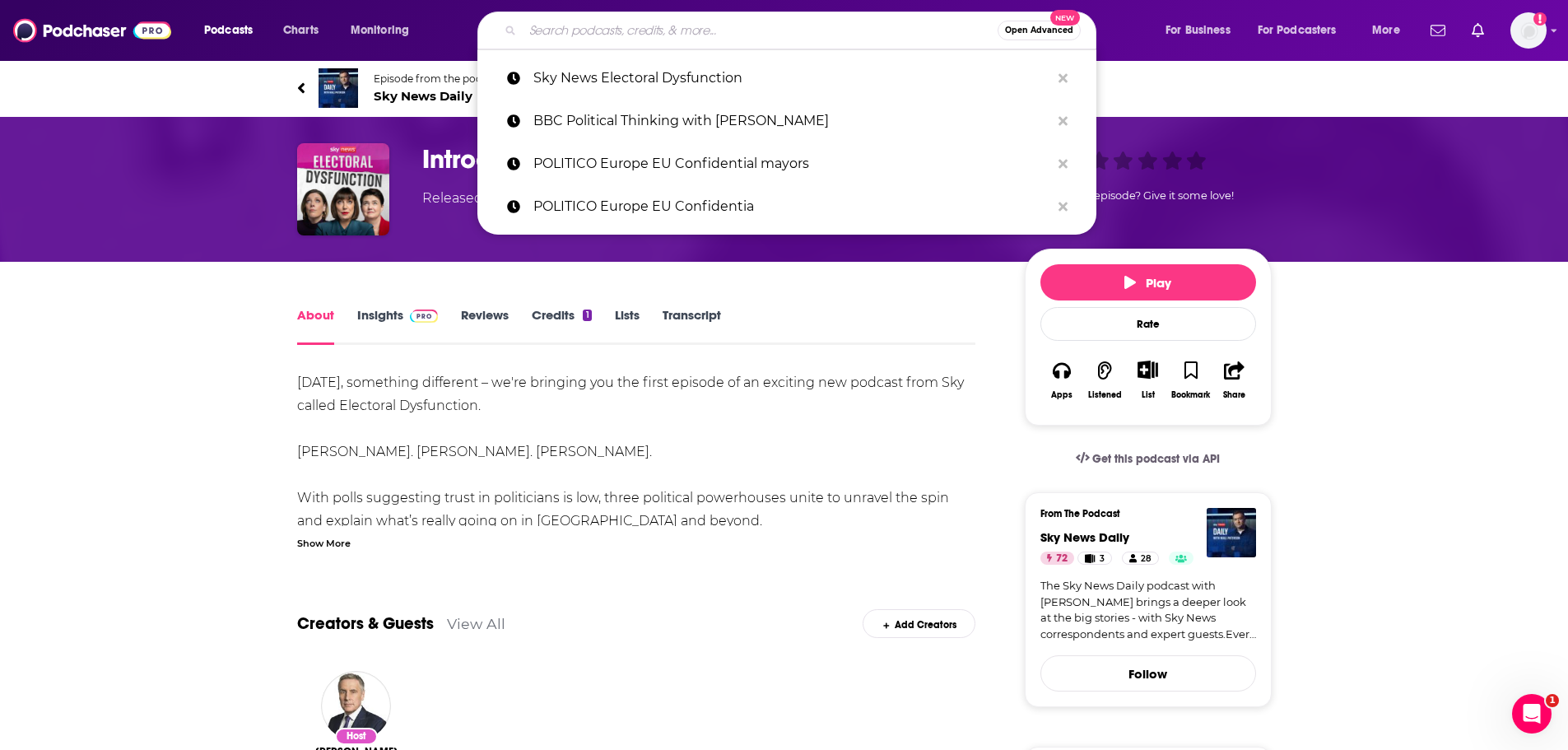
click at [581, 20] on input "Search podcasts, credits, & more..." at bounding box center [760, 31] width 475 height 26
drag, startPoint x: 581, startPoint y: 27, endPoint x: 540, endPoint y: 76, distance: 63.9
click at [540, 76] on p "Sky News Electoral Dysfunction" at bounding box center [791, 78] width 517 height 43
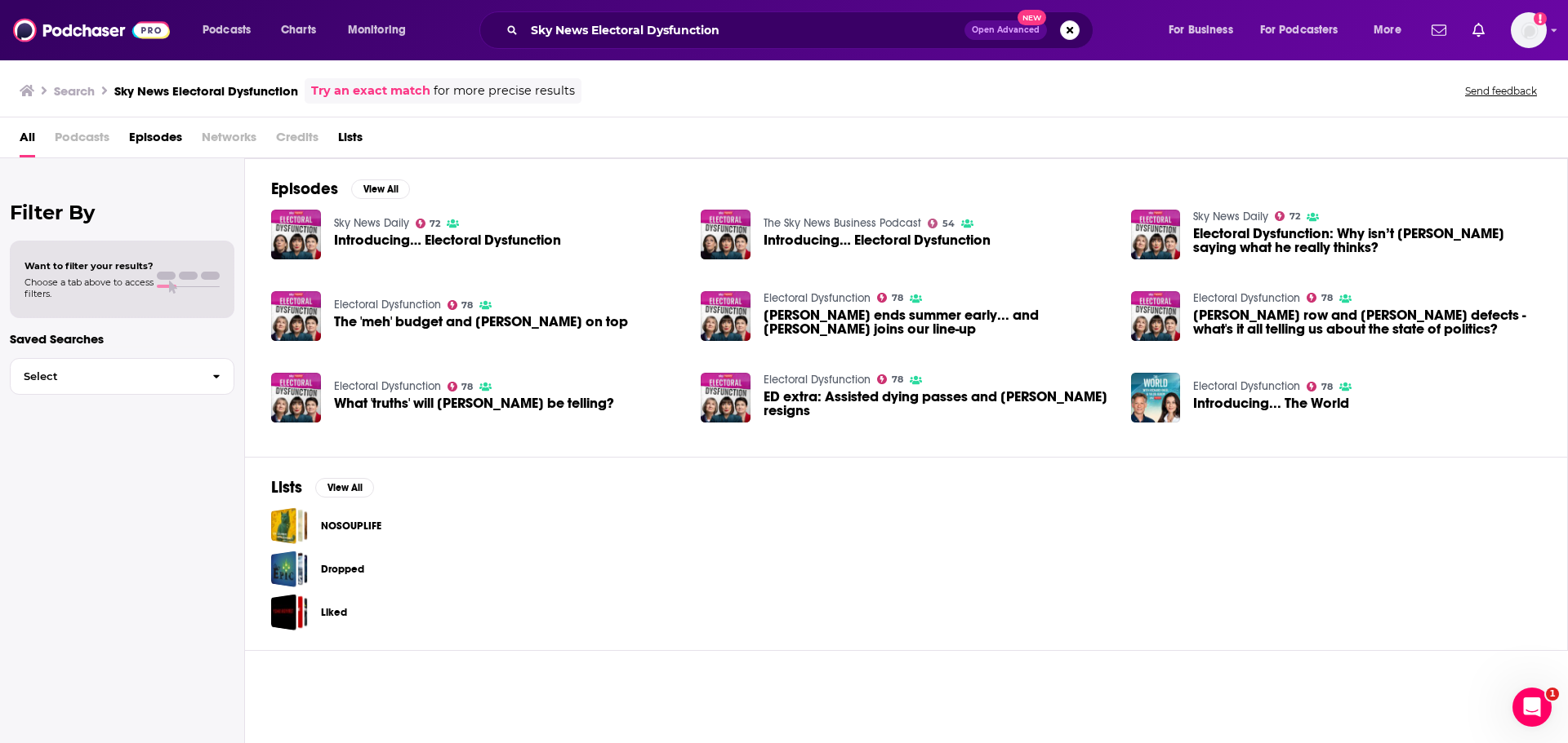
click at [84, 145] on span "Podcasts" at bounding box center [81, 140] width 54 height 33
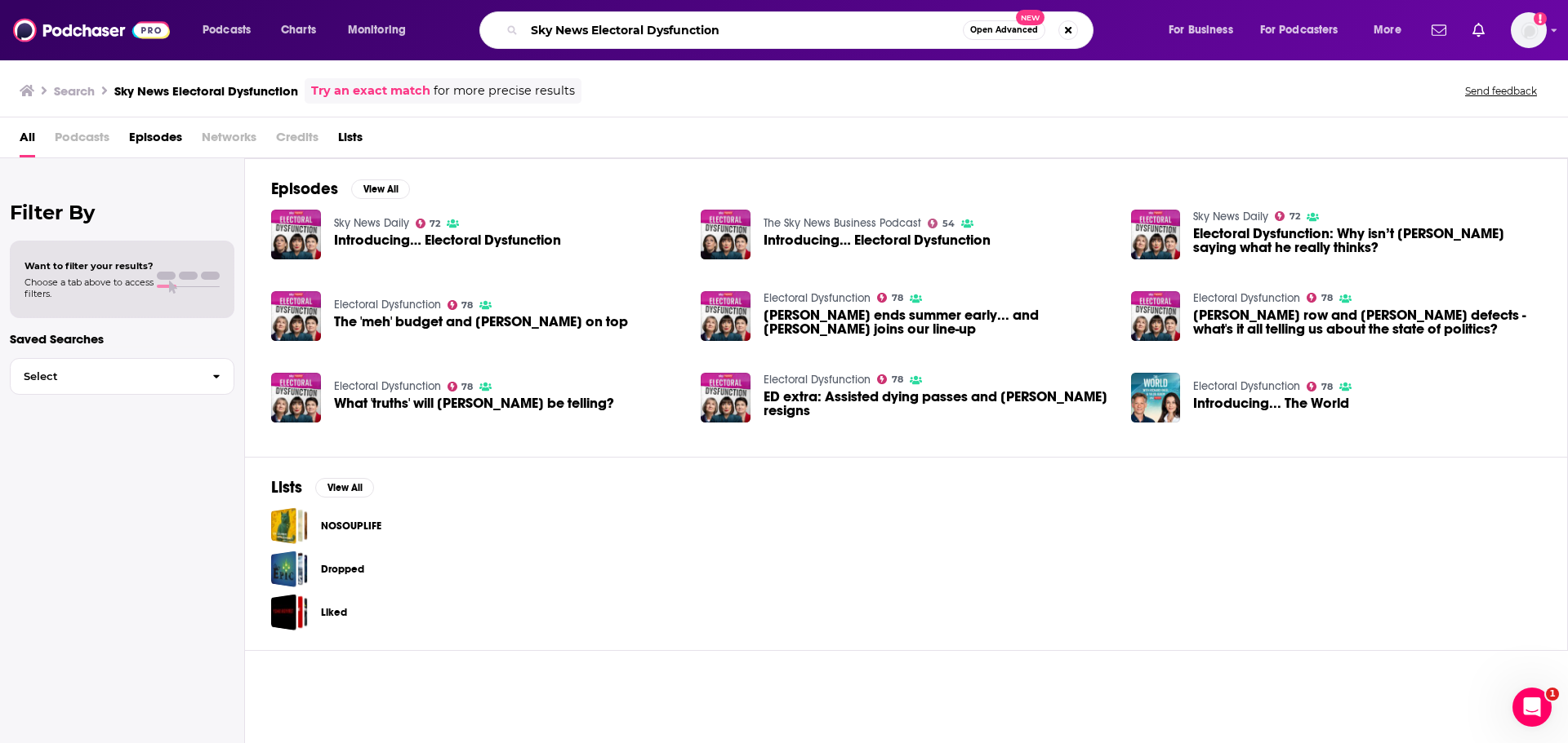
drag, startPoint x: 595, startPoint y: 24, endPoint x: 481, endPoint y: 23, distance: 114.0
click at [481, 23] on div "Sky News Electoral Dysfunction Open Advanced New" at bounding box center [786, 30] width 614 height 38
type input "Electoral Dysfunction"
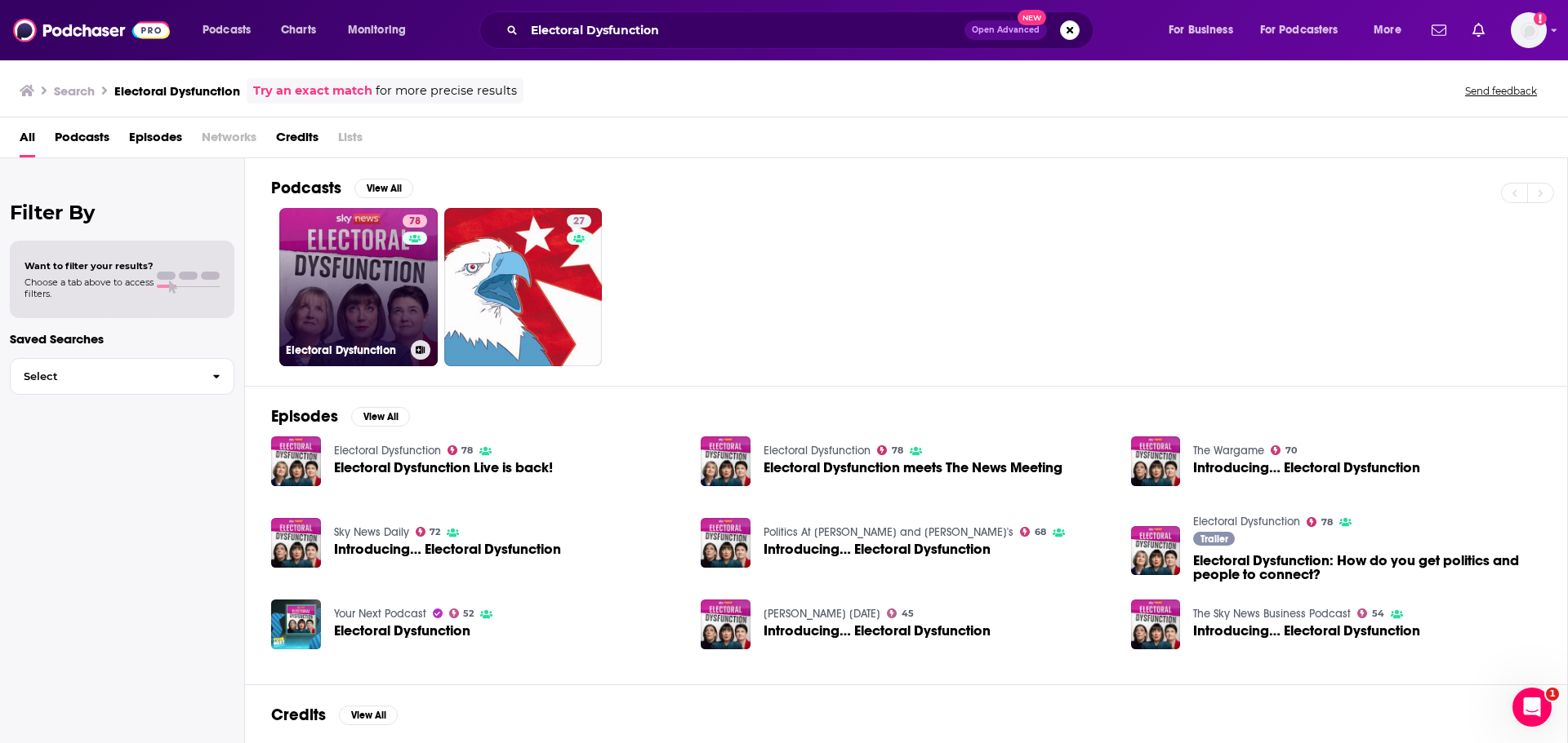
click at [372, 270] on link "78 Electoral Dysfunction" at bounding box center [358, 287] width 159 height 159
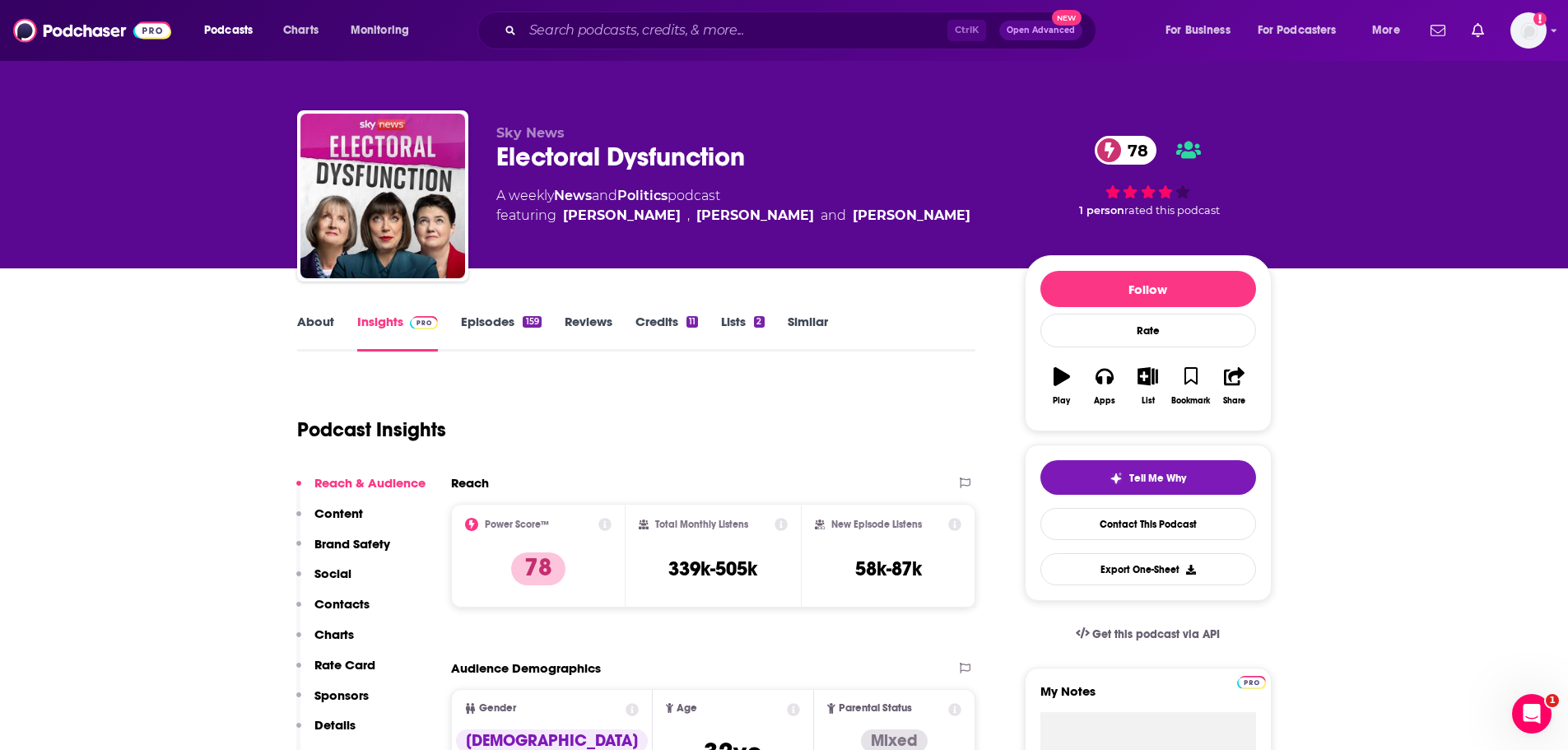
click at [314, 323] on link "About" at bounding box center [316, 333] width 37 height 38
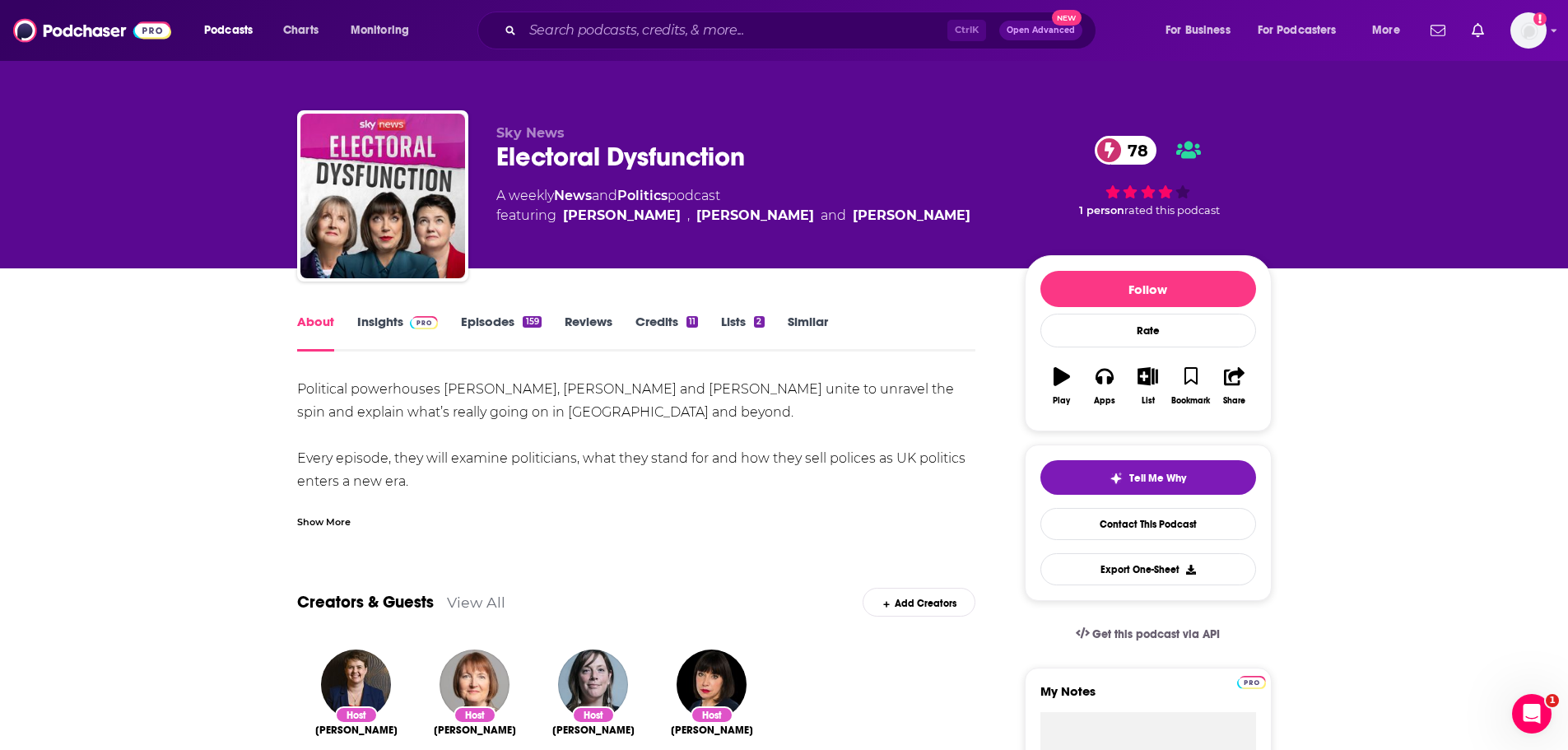
click at [493, 317] on link "Episodes 159" at bounding box center [501, 333] width 80 height 38
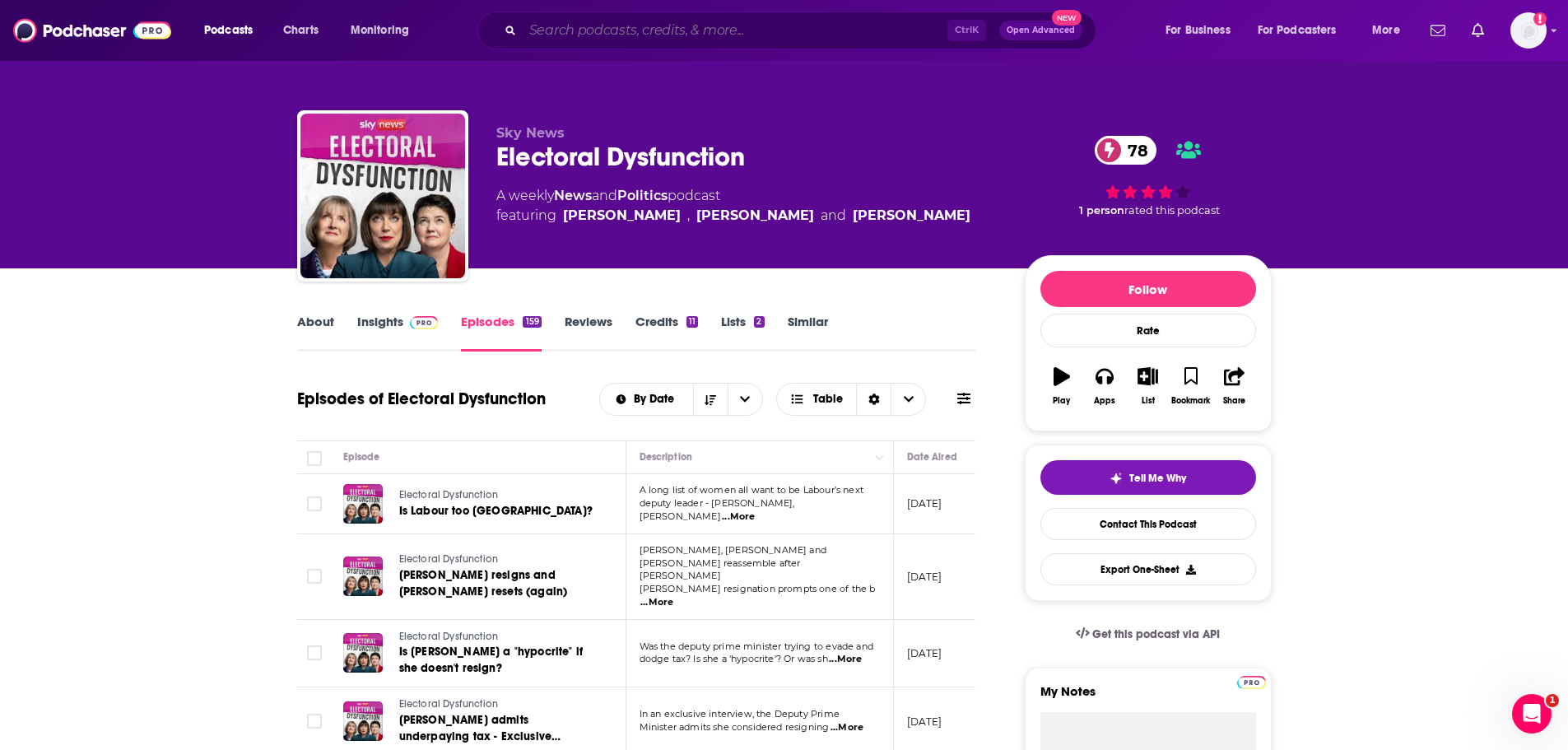
click at [615, 22] on input "Search podcasts, credits, & more..." at bounding box center [735, 31] width 425 height 26
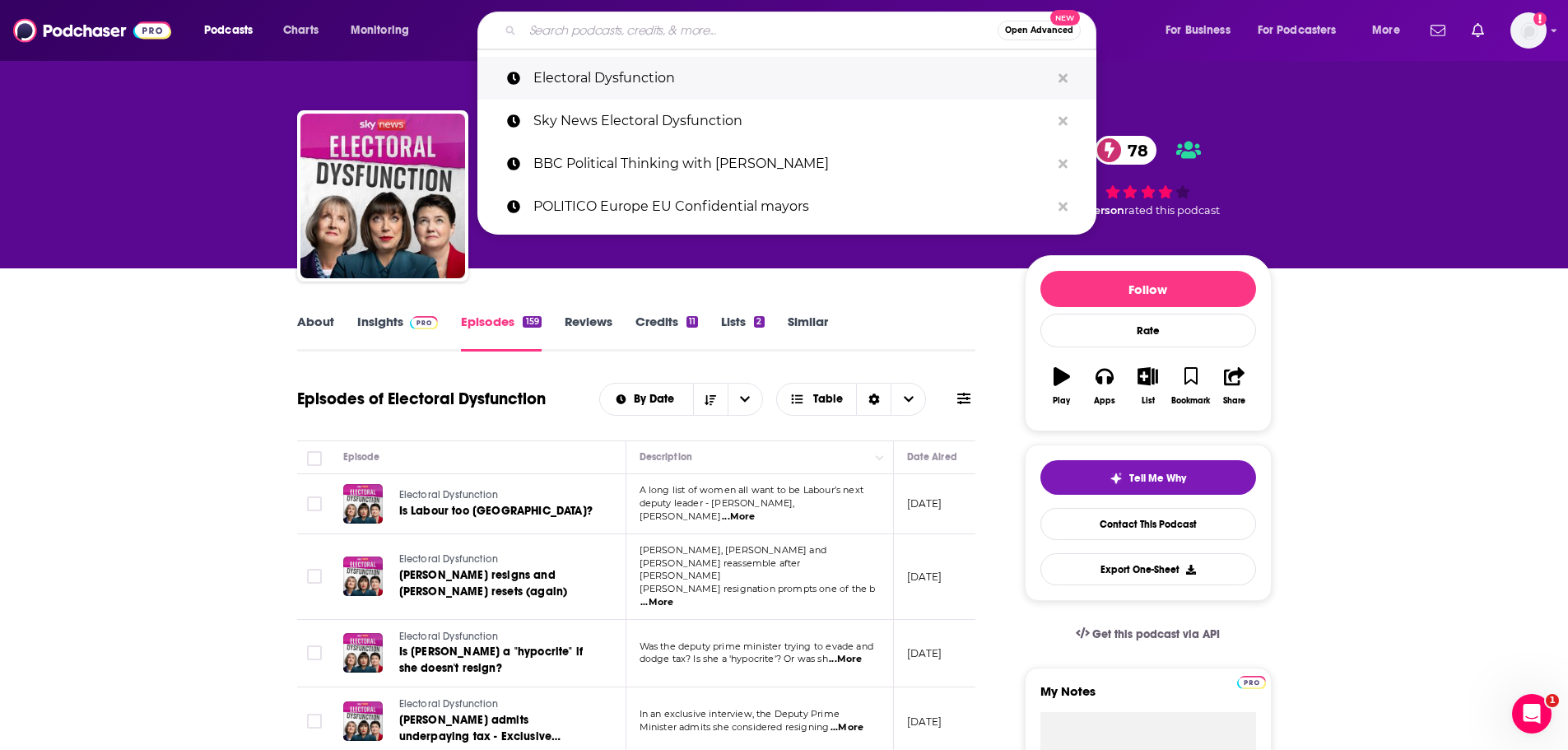
click at [611, 76] on p "Electoral Dysfunction" at bounding box center [791, 78] width 517 height 43
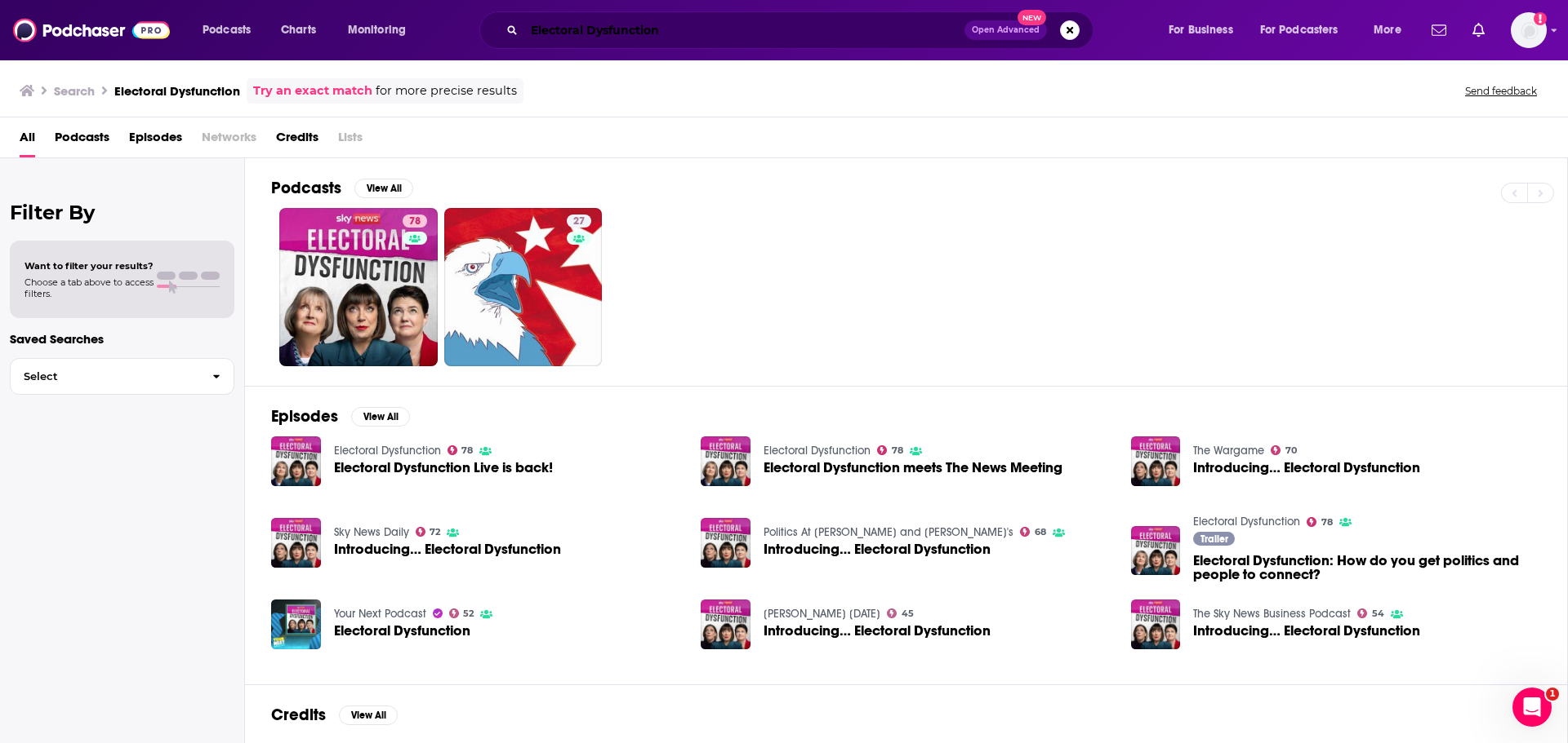
click at [694, 26] on input "Electoral Dysfunction" at bounding box center [744, 30] width 440 height 26
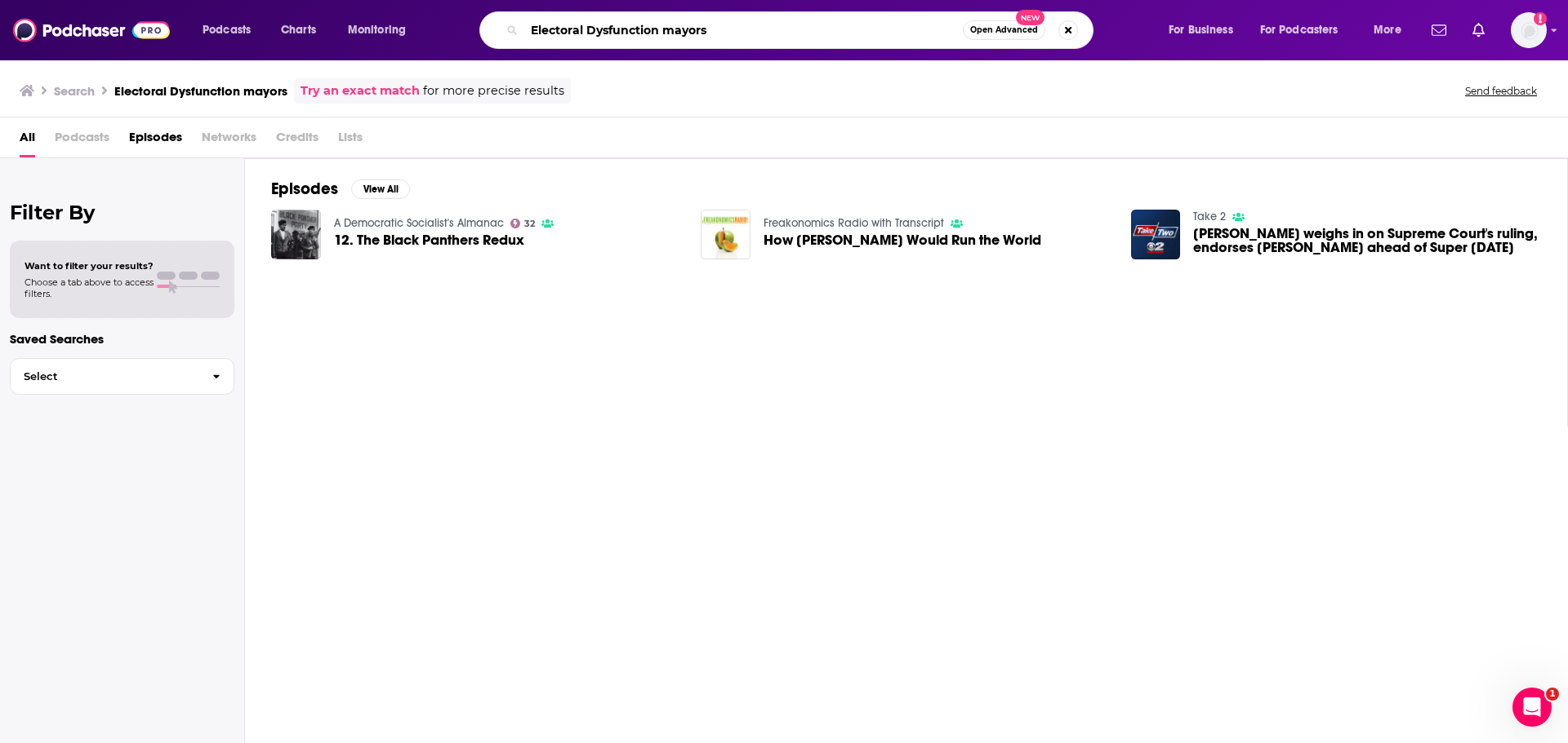
drag, startPoint x: 742, startPoint y: 21, endPoint x: 662, endPoint y: 35, distance: 81.2
click at [662, 35] on input "Electoral Dysfunction mayors" at bounding box center [743, 30] width 439 height 26
type input "Electoral Dysfunction devolution"
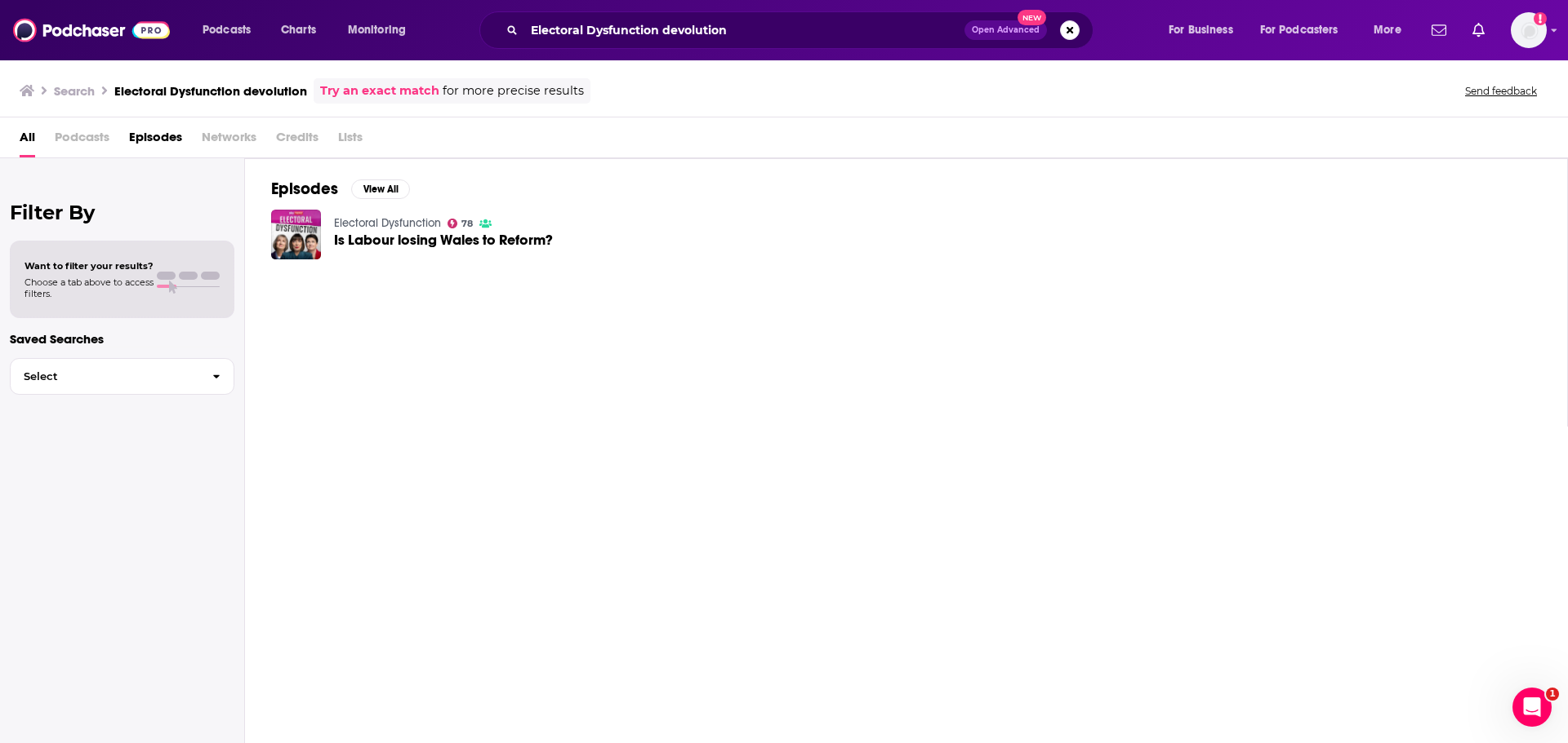
click at [440, 244] on span "Is Labour losing Wales to Reform?" at bounding box center [443, 240] width 219 height 14
click at [730, 29] on input "Electoral Dysfunction devolution" at bounding box center [744, 30] width 440 height 26
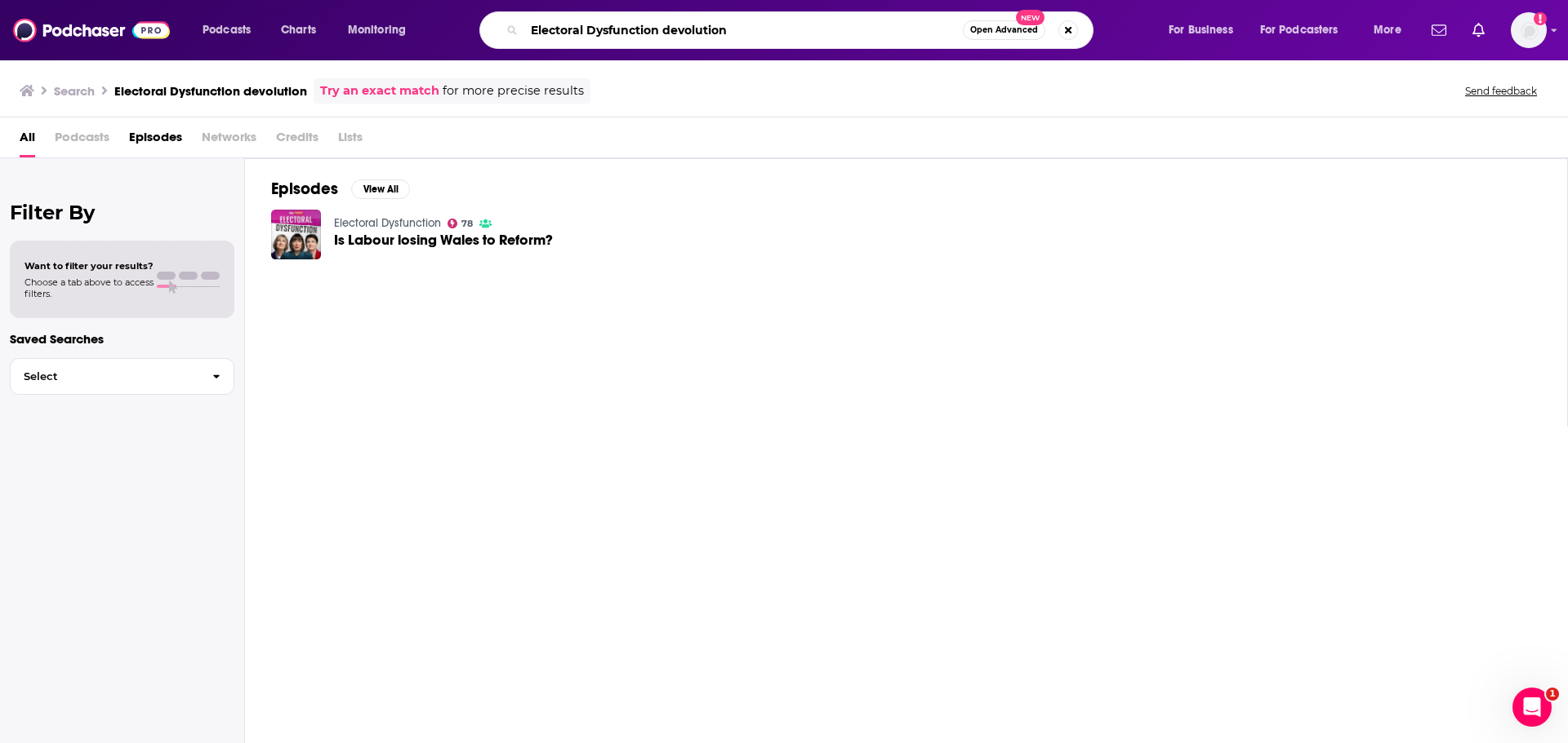
drag, startPoint x: 741, startPoint y: 29, endPoint x: 665, endPoint y: 30, distance: 76.0
click at [665, 30] on input "Electoral Dysfunction devolution" at bounding box center [743, 30] width 439 height 26
type input "Electoral Dysfunction mayor"
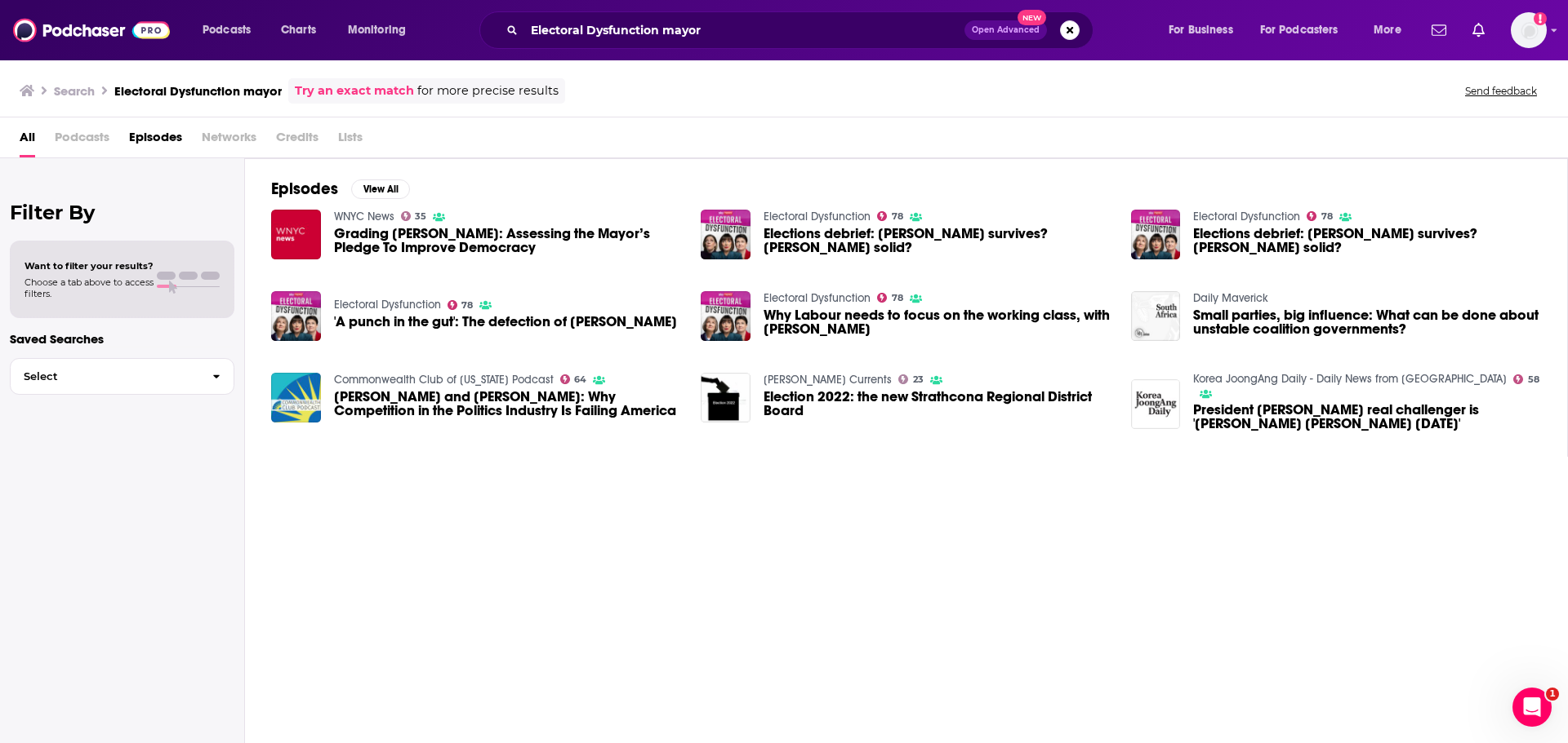
click at [549, 319] on span "'A punch in the gut': The defection of [PERSON_NAME]" at bounding box center [505, 321] width 343 height 14
click at [793, 311] on span "Why Labour needs to focus on the working class, with [PERSON_NAME]" at bounding box center [937, 322] width 348 height 28
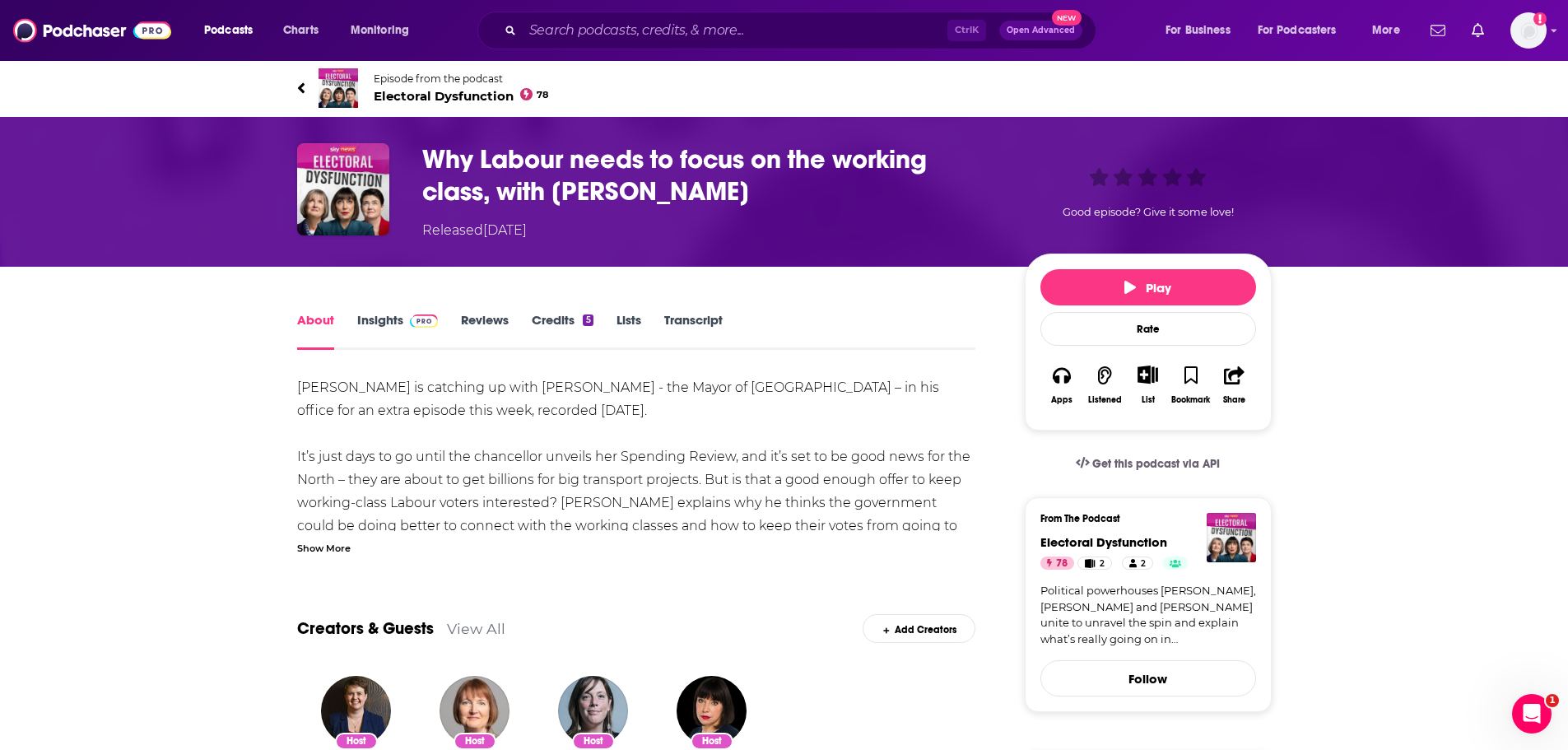
click at [437, 96] on span "Electoral Dysfunction 78" at bounding box center [461, 96] width 175 height 16
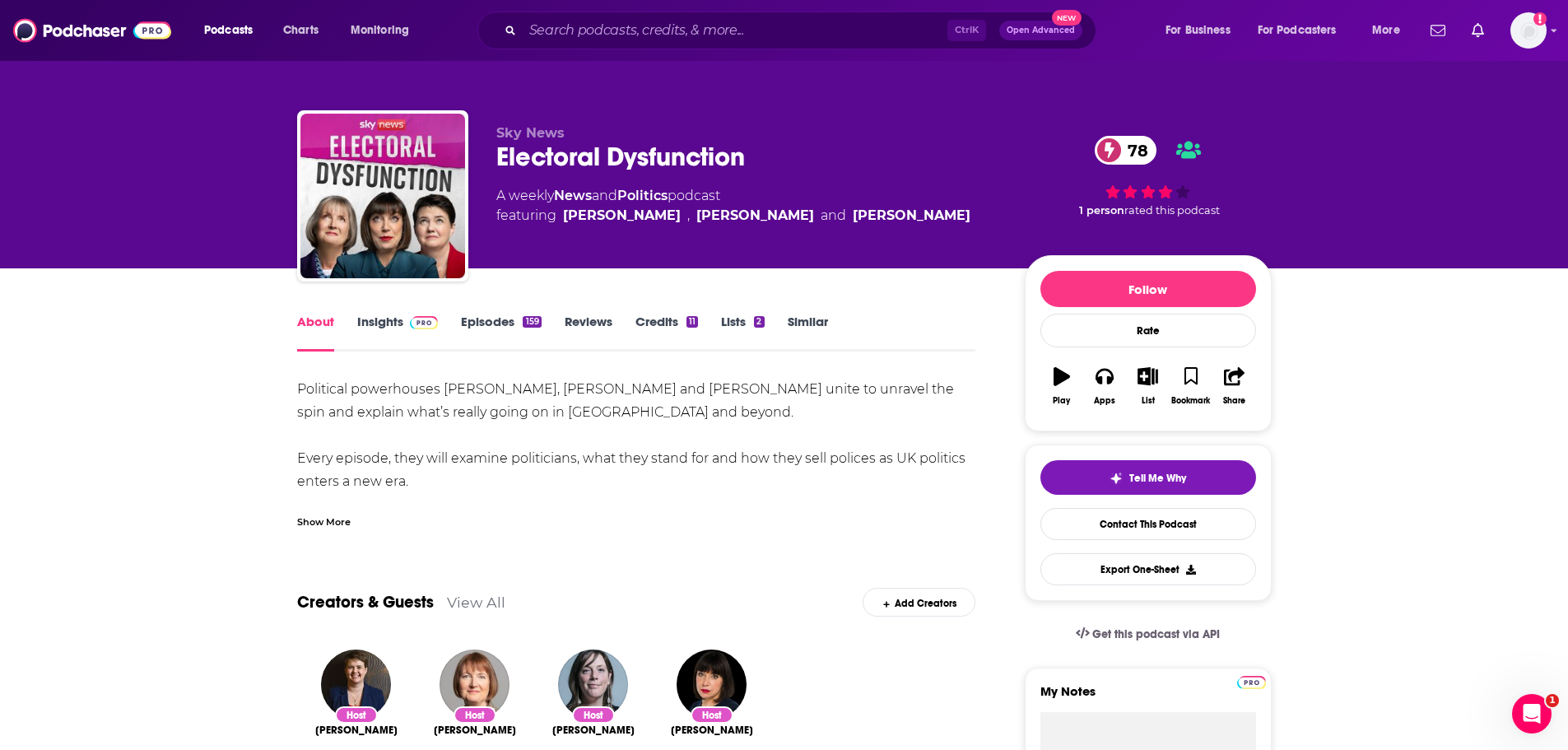
click at [487, 318] on link "Episodes 159" at bounding box center [501, 333] width 80 height 38
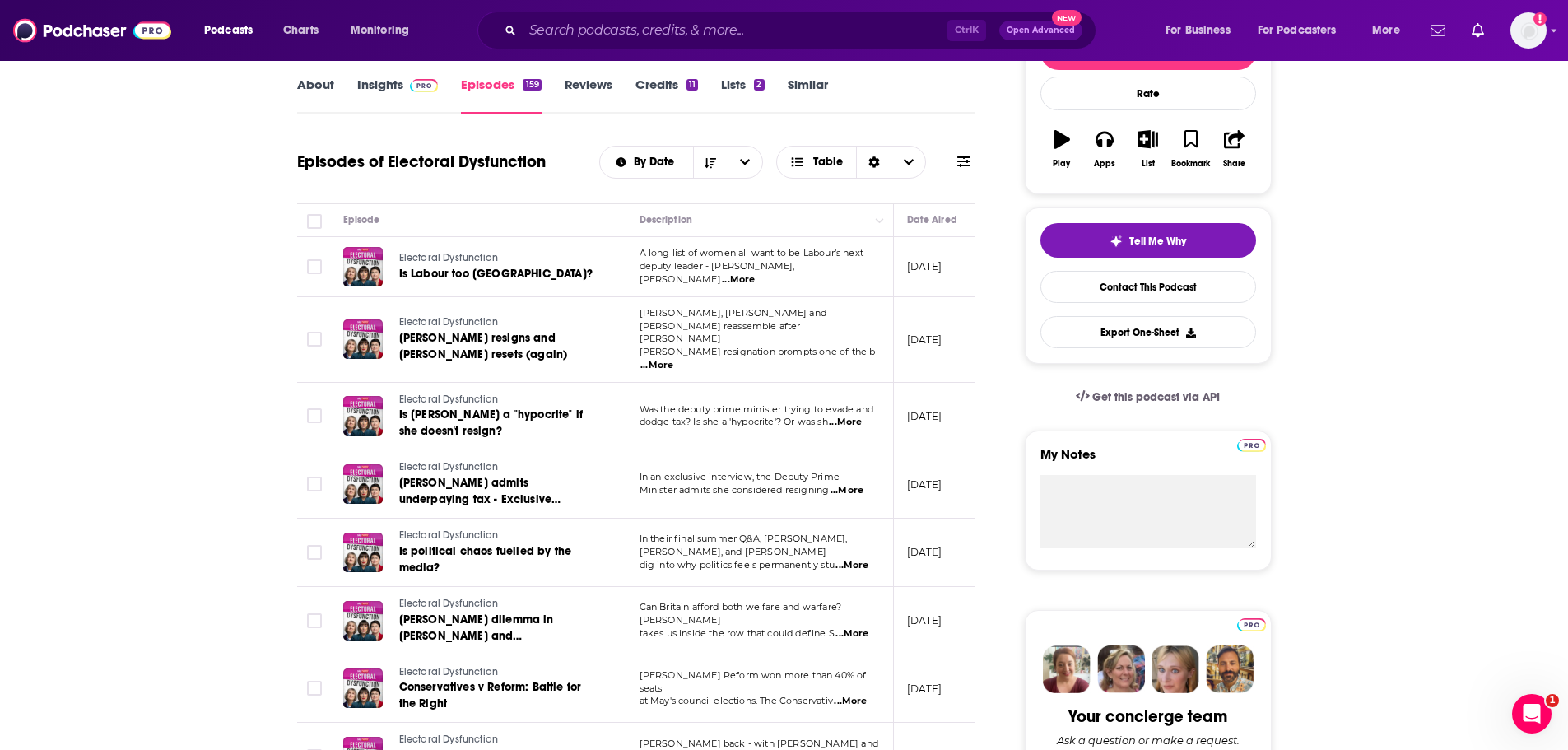
scroll to position [247, 0]
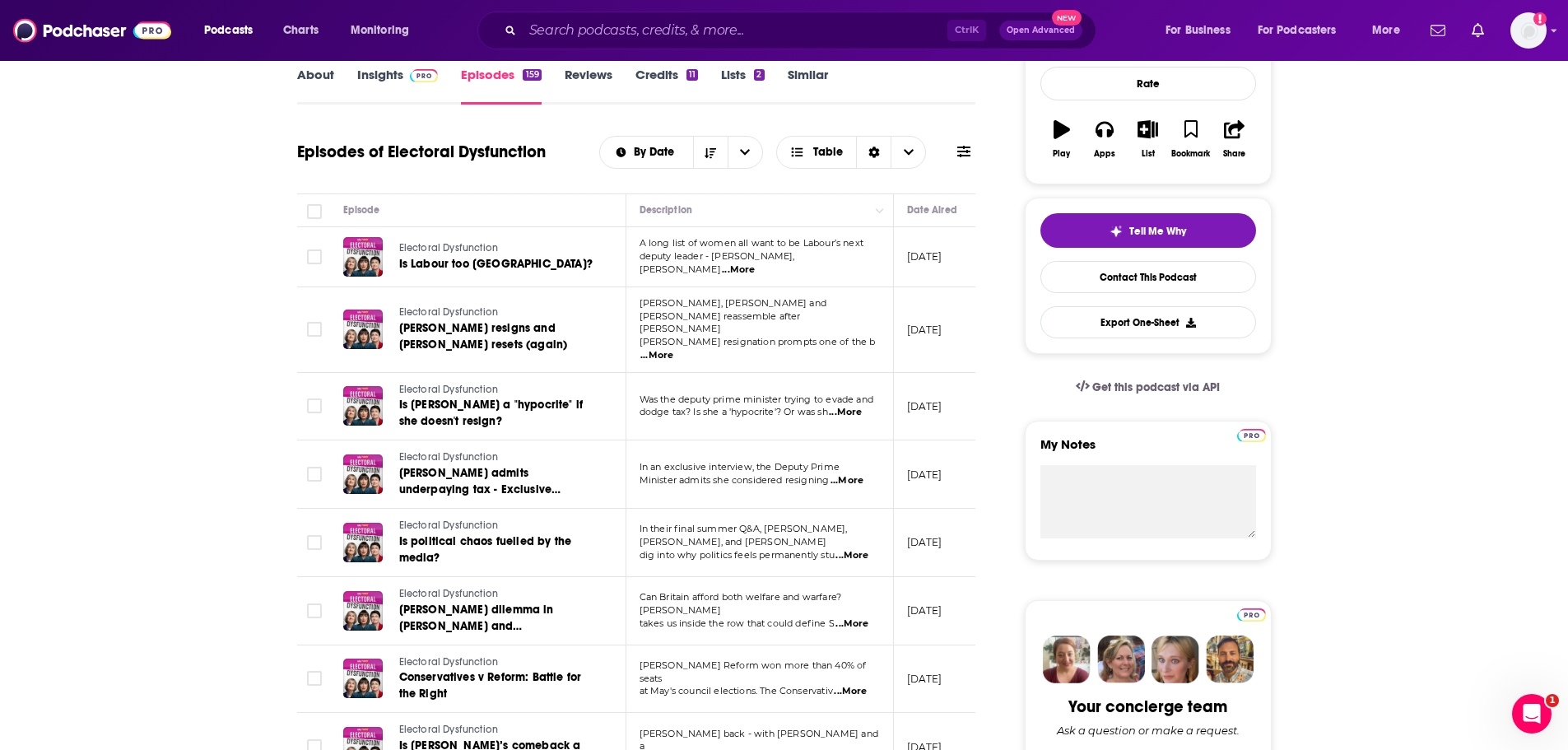
click at [755, 266] on span "...More" at bounding box center [737, 270] width 33 height 13
click at [673, 349] on span "...More" at bounding box center [656, 356] width 33 height 13
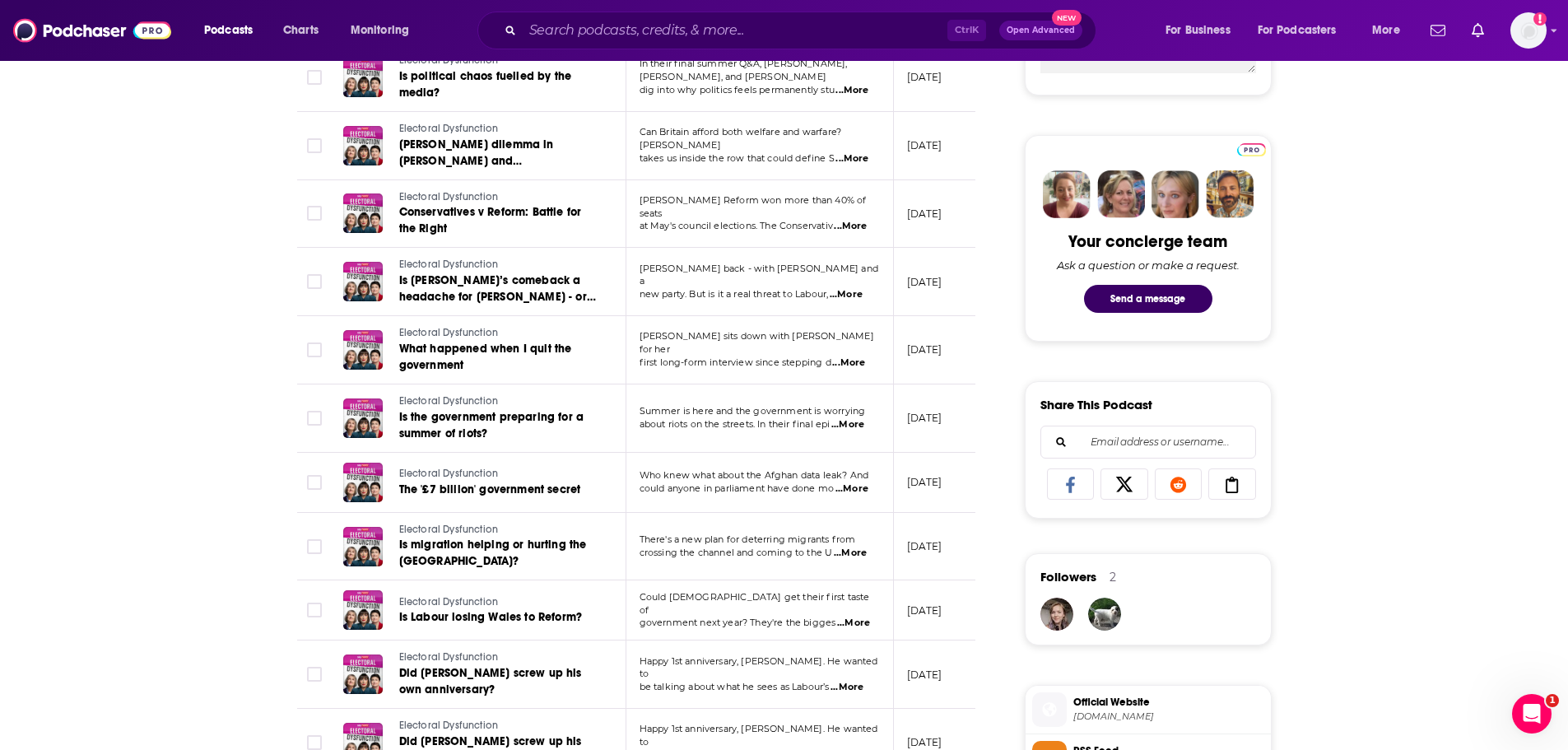
scroll to position [742, 0]
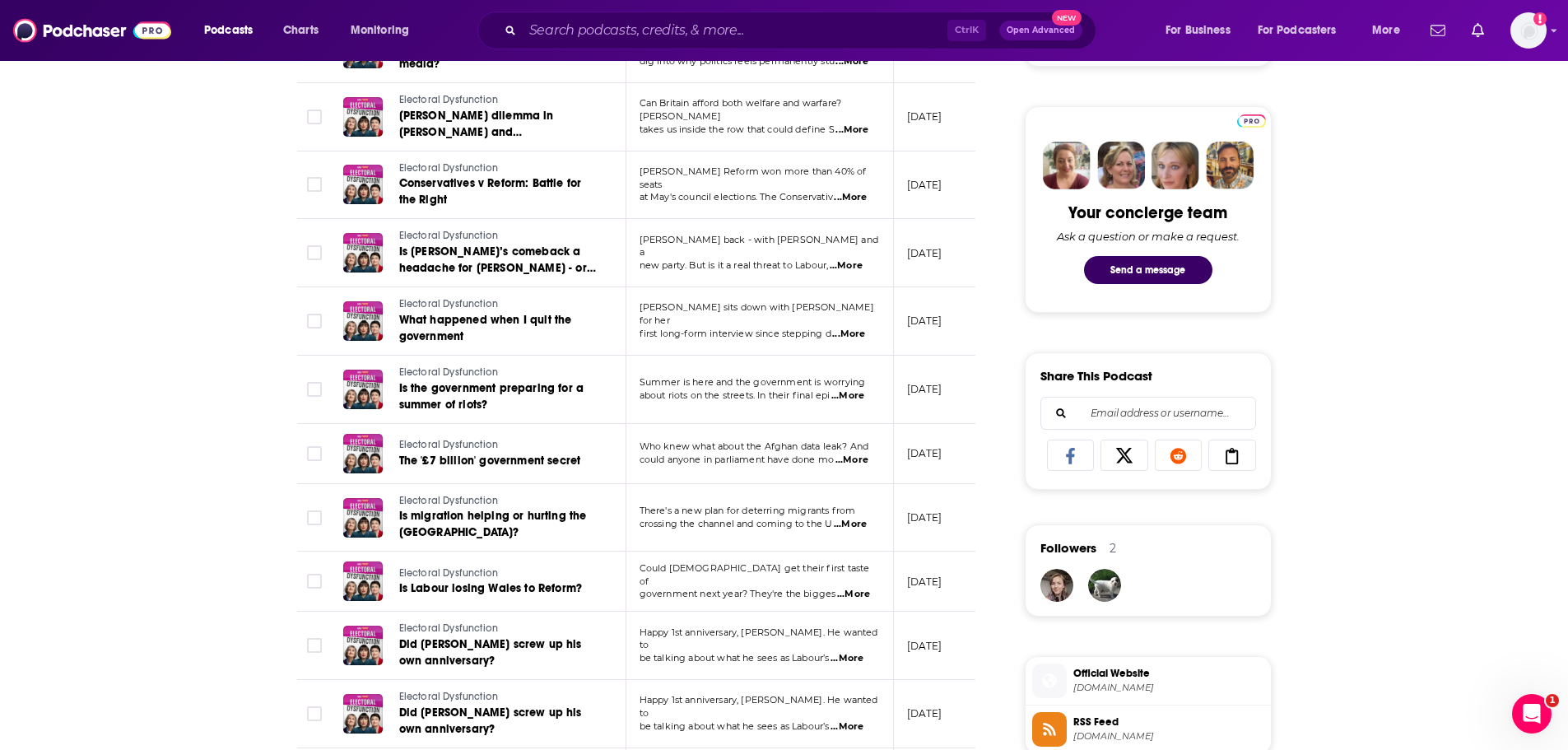
click at [849, 328] on span "...More" at bounding box center [848, 334] width 33 height 13
drag, startPoint x: 137, startPoint y: 376, endPoint x: 189, endPoint y: 377, distance: 52.0
click at [138, 376] on div "About Insights Episodes 159 Reviews Credits 11 Lists 2 Similar Episodes of Elec…" at bounding box center [784, 629] width 1568 height 2205
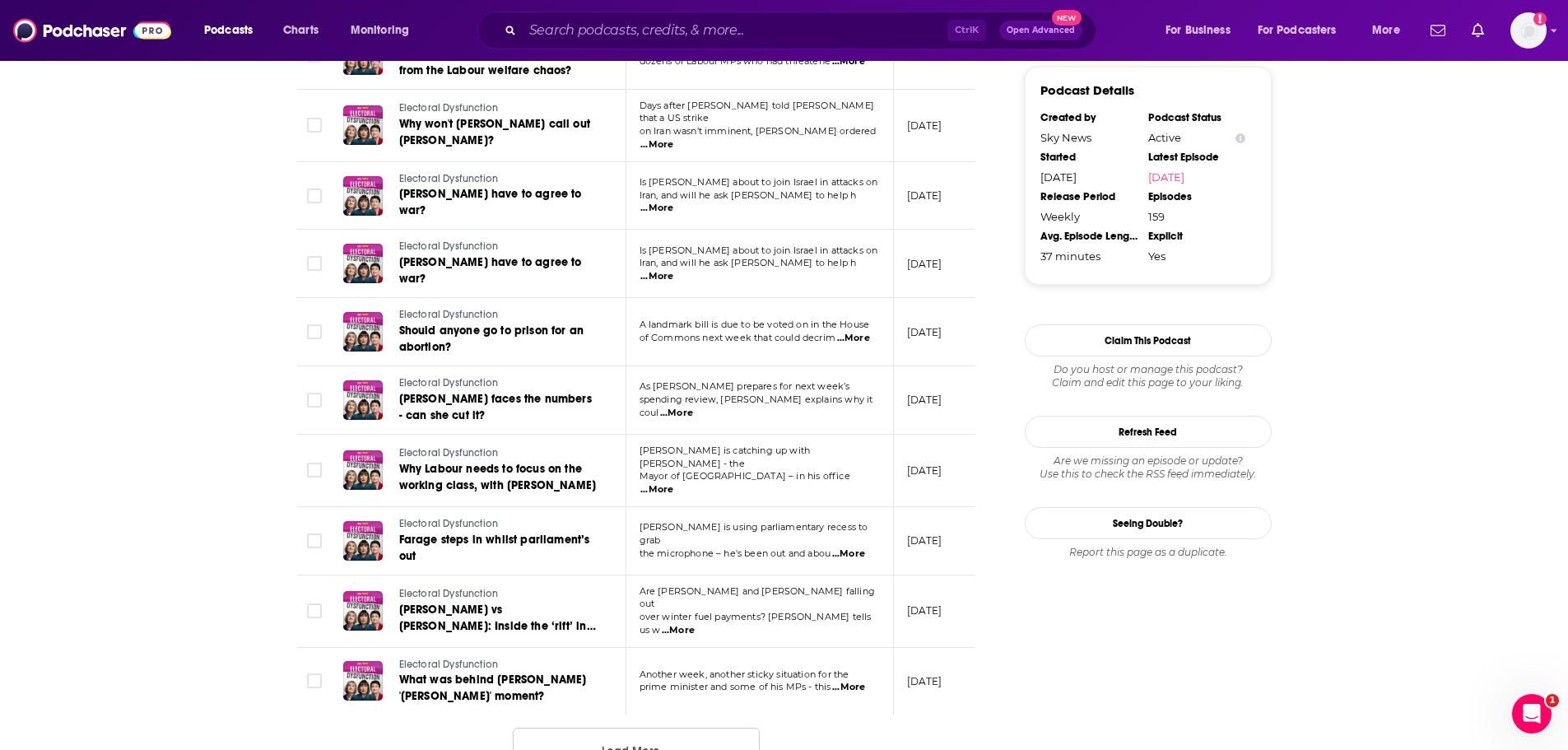
scroll to position [1482, 0]
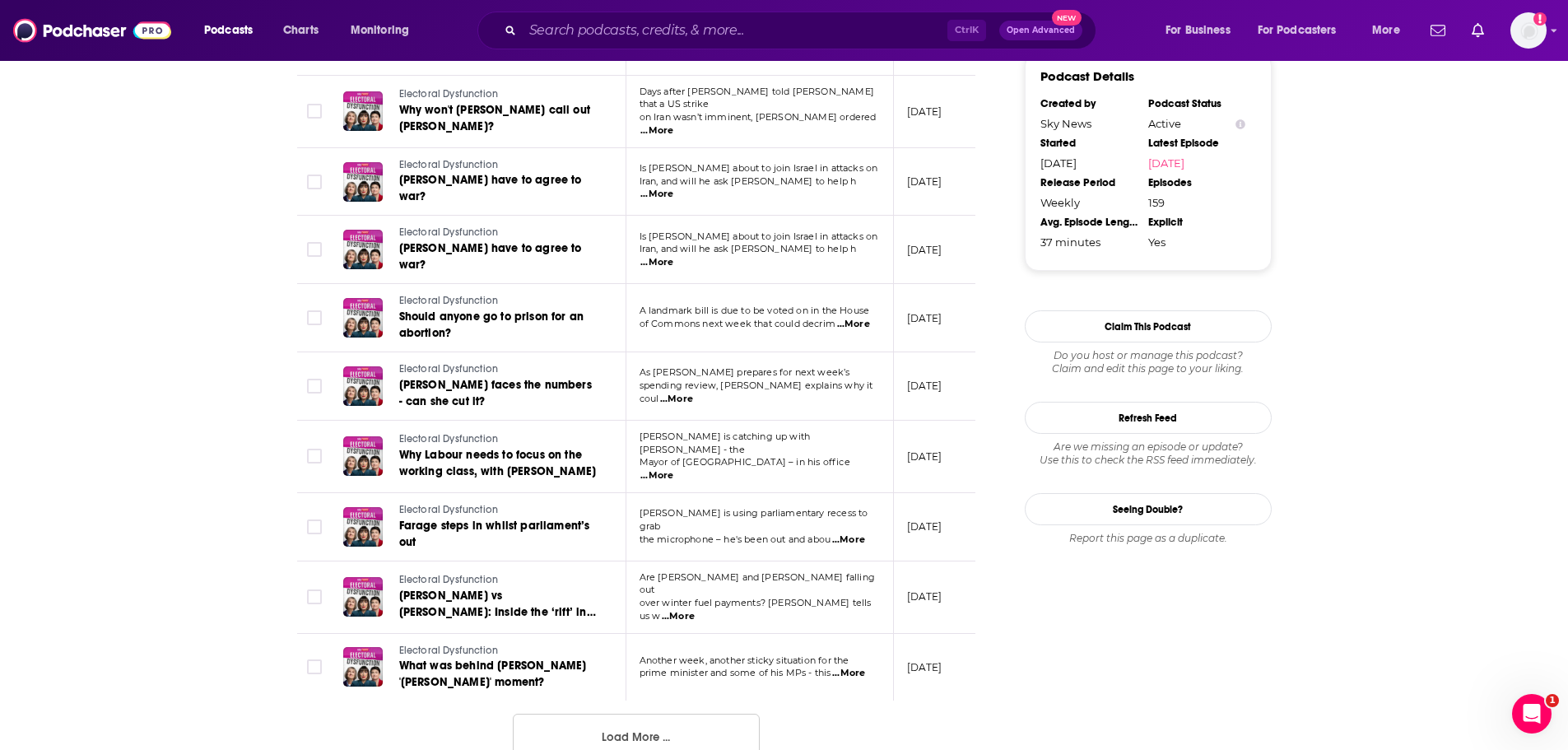
click at [854, 318] on span "...More" at bounding box center [853, 324] width 33 height 13
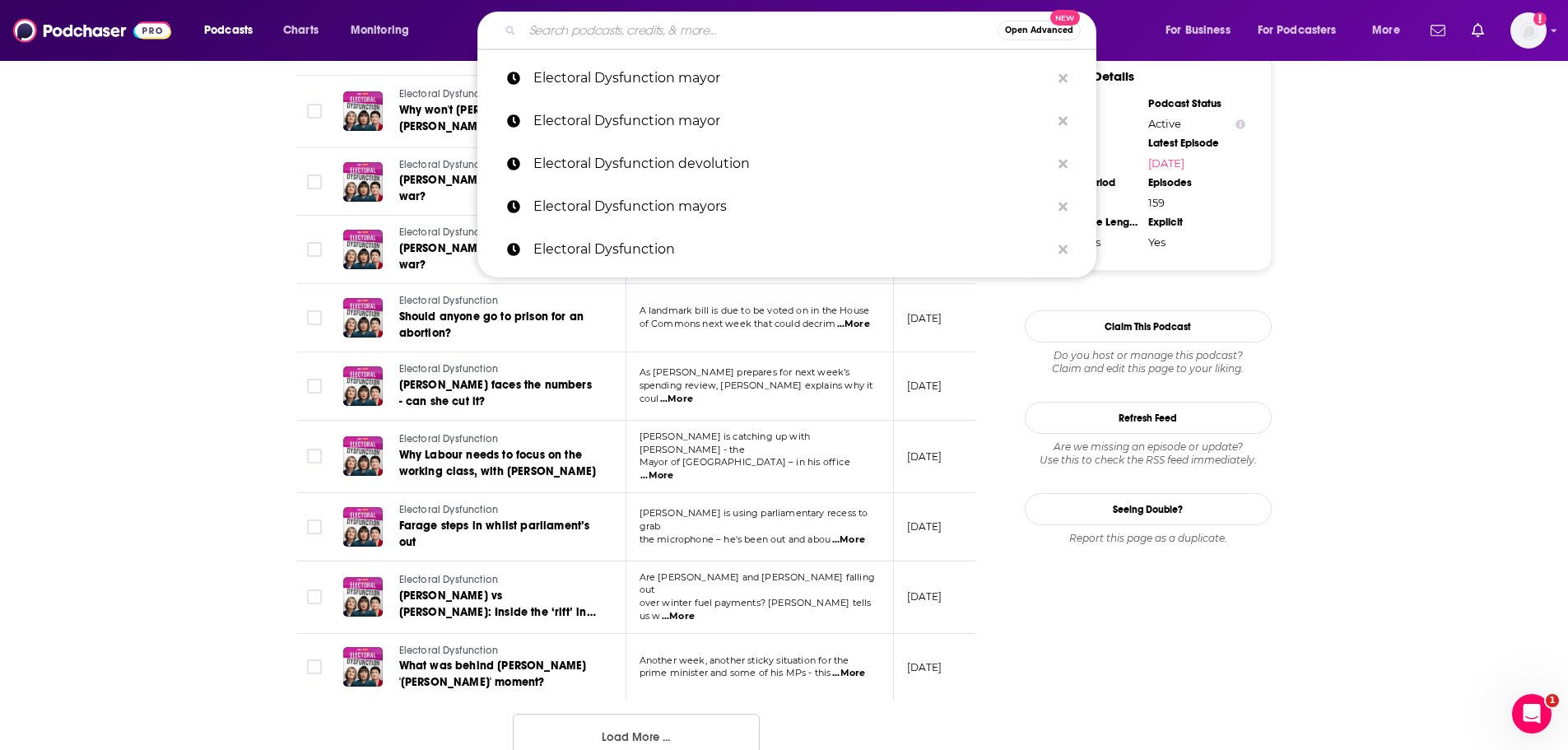
click at [641, 29] on input "Search podcasts, credits, & more..." at bounding box center [760, 31] width 475 height 26
paste input "Politics and Culture Podcast"
type input "Politics and Culture Podcast"
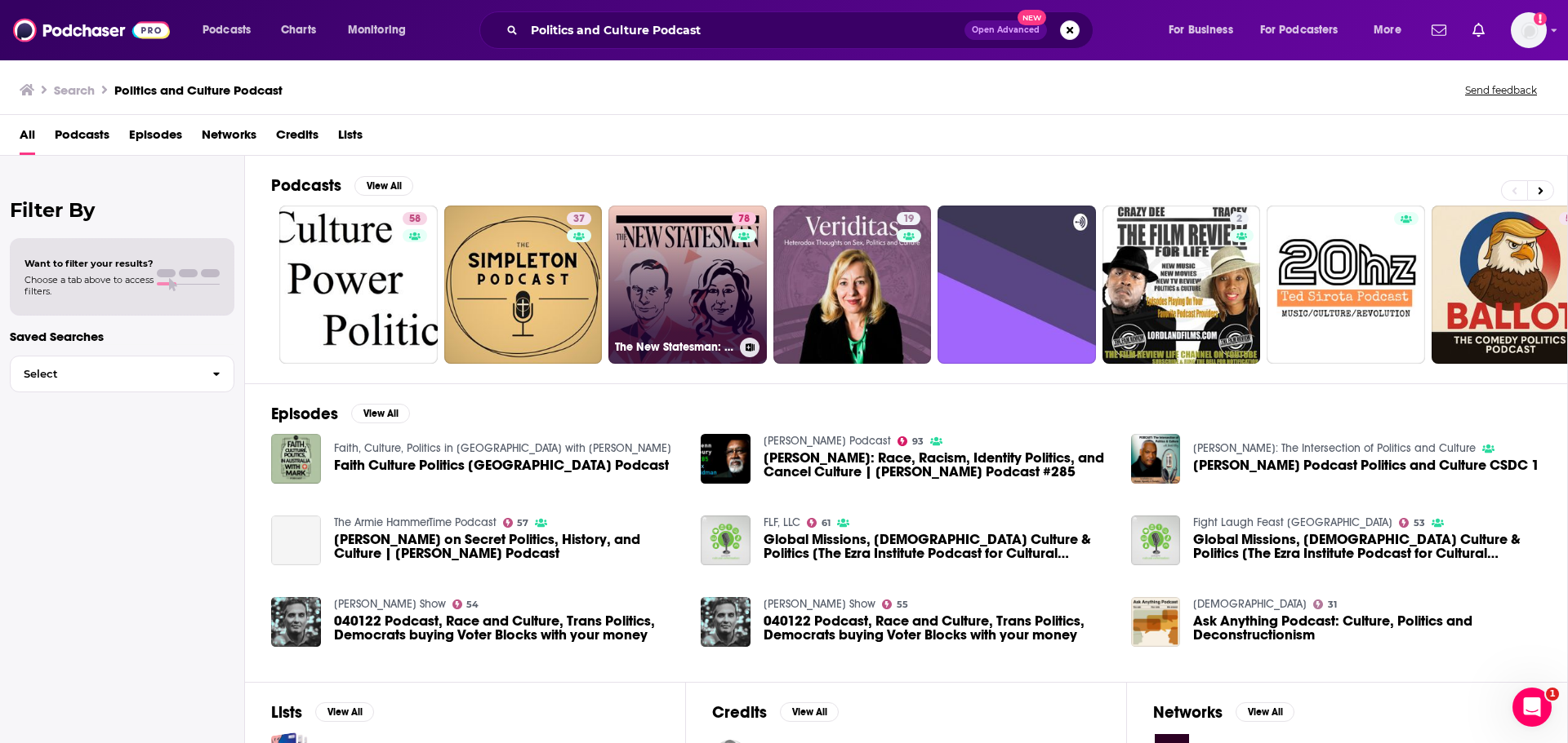
click at [677, 277] on link "78 The New Statesman: politics and culture" at bounding box center [688, 285] width 159 height 159
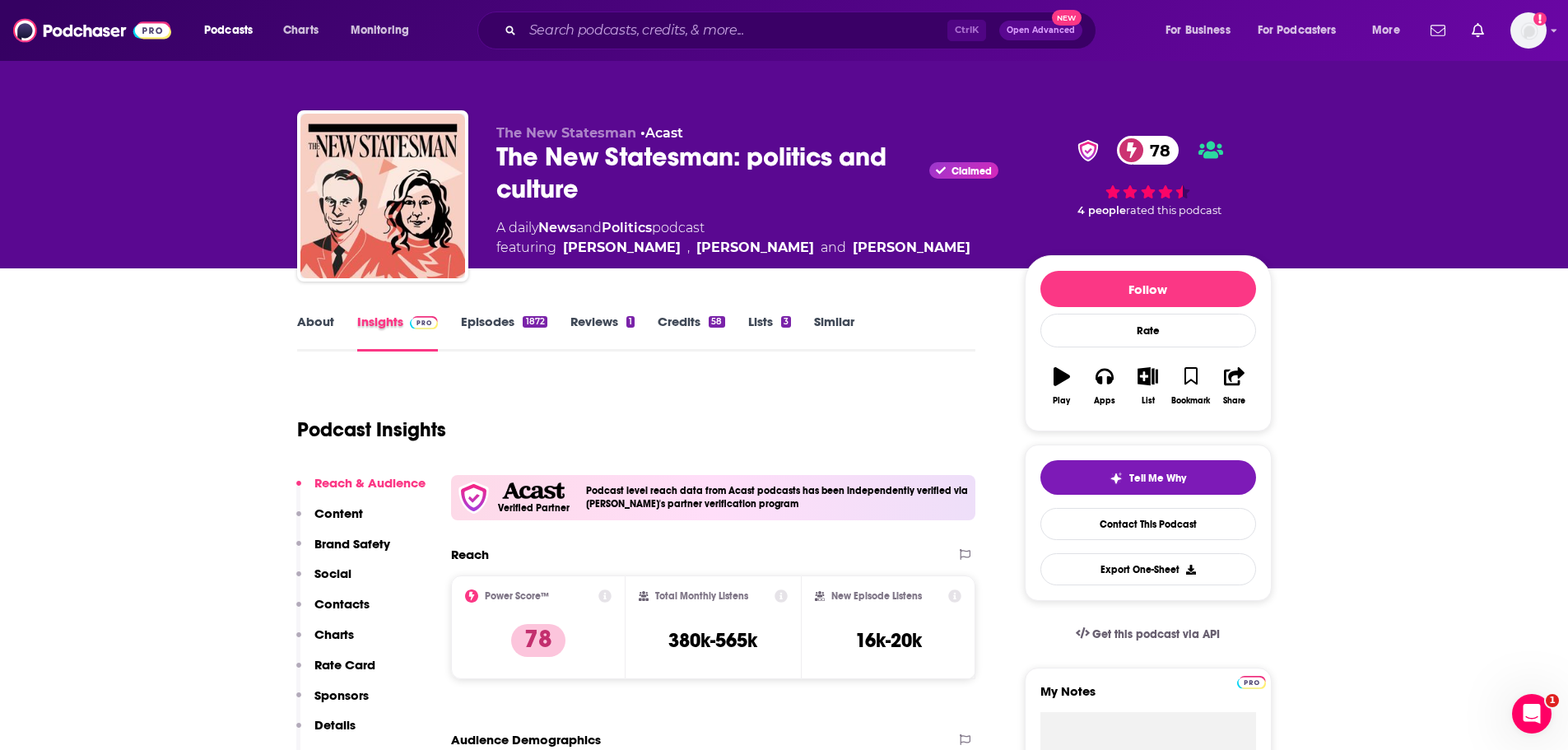
click at [446, 317] on div "Insights" at bounding box center [410, 333] width 104 height 38
click at [474, 328] on link "Episodes 1872" at bounding box center [504, 333] width 86 height 38
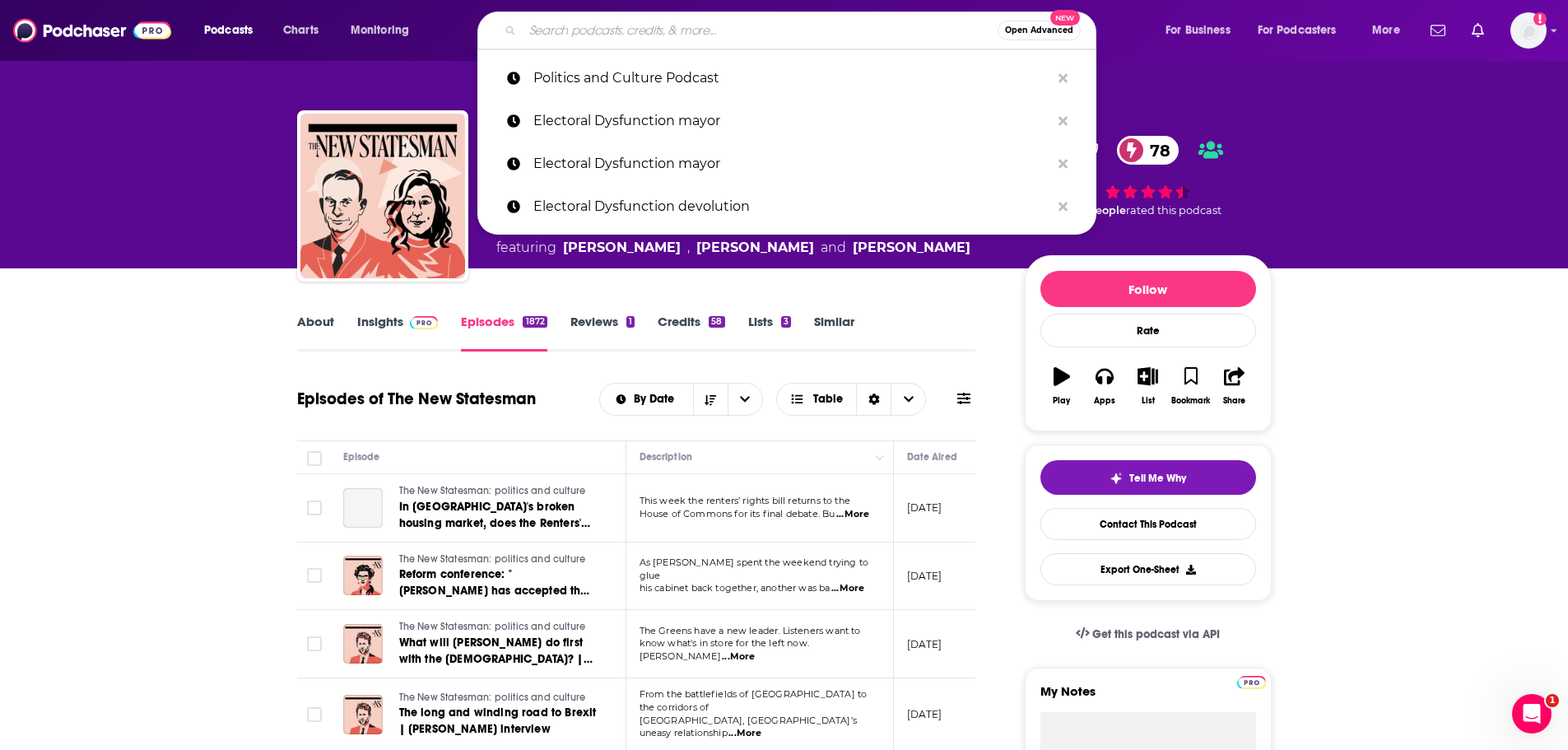
click at [622, 40] on input "Search podcasts, credits, & more..." at bounding box center [760, 31] width 475 height 26
paste input "Politics and Culture Podcast"
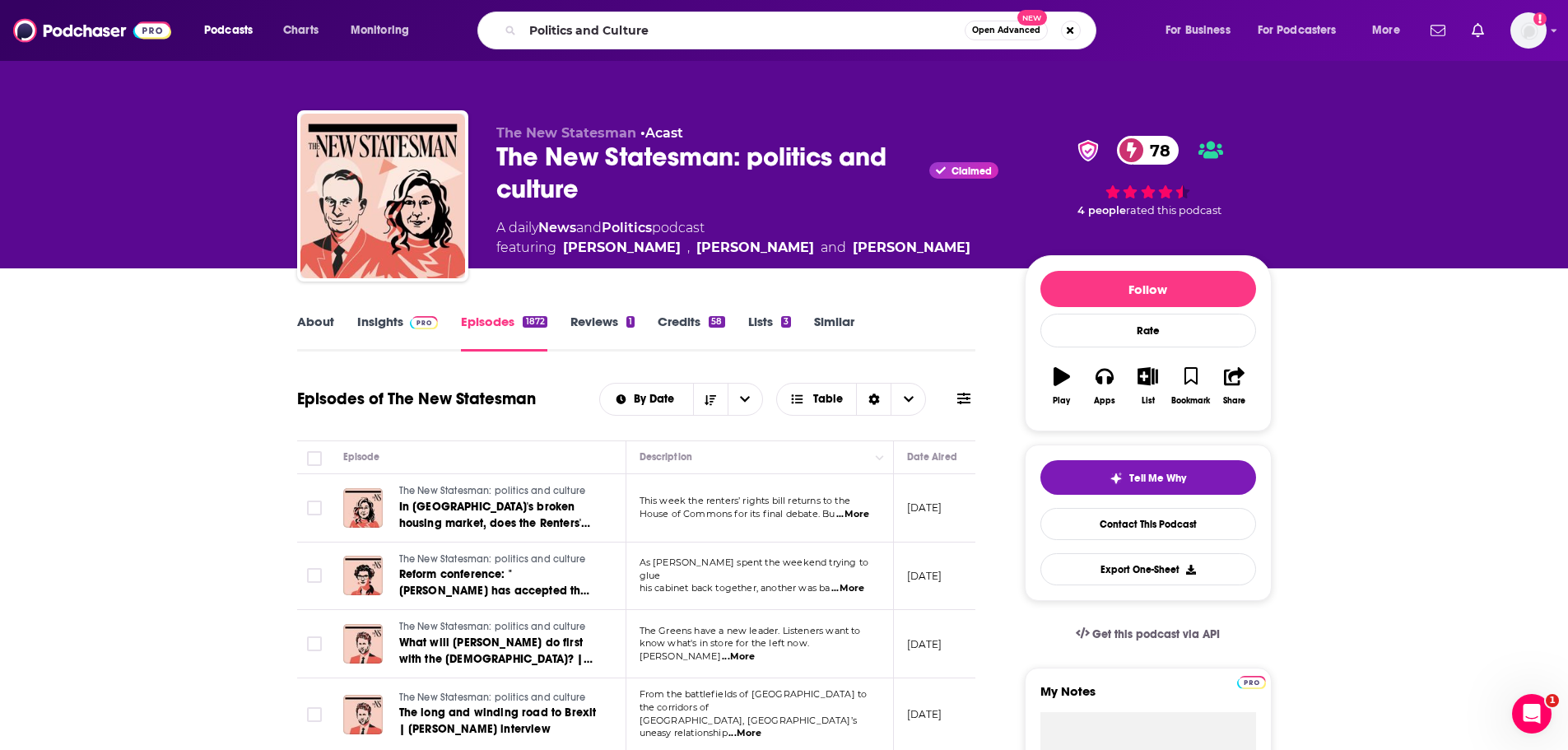
click at [547, 152] on div "The New Statesman: politics and culture Claimed 78" at bounding box center [747, 172] width 502 height 64
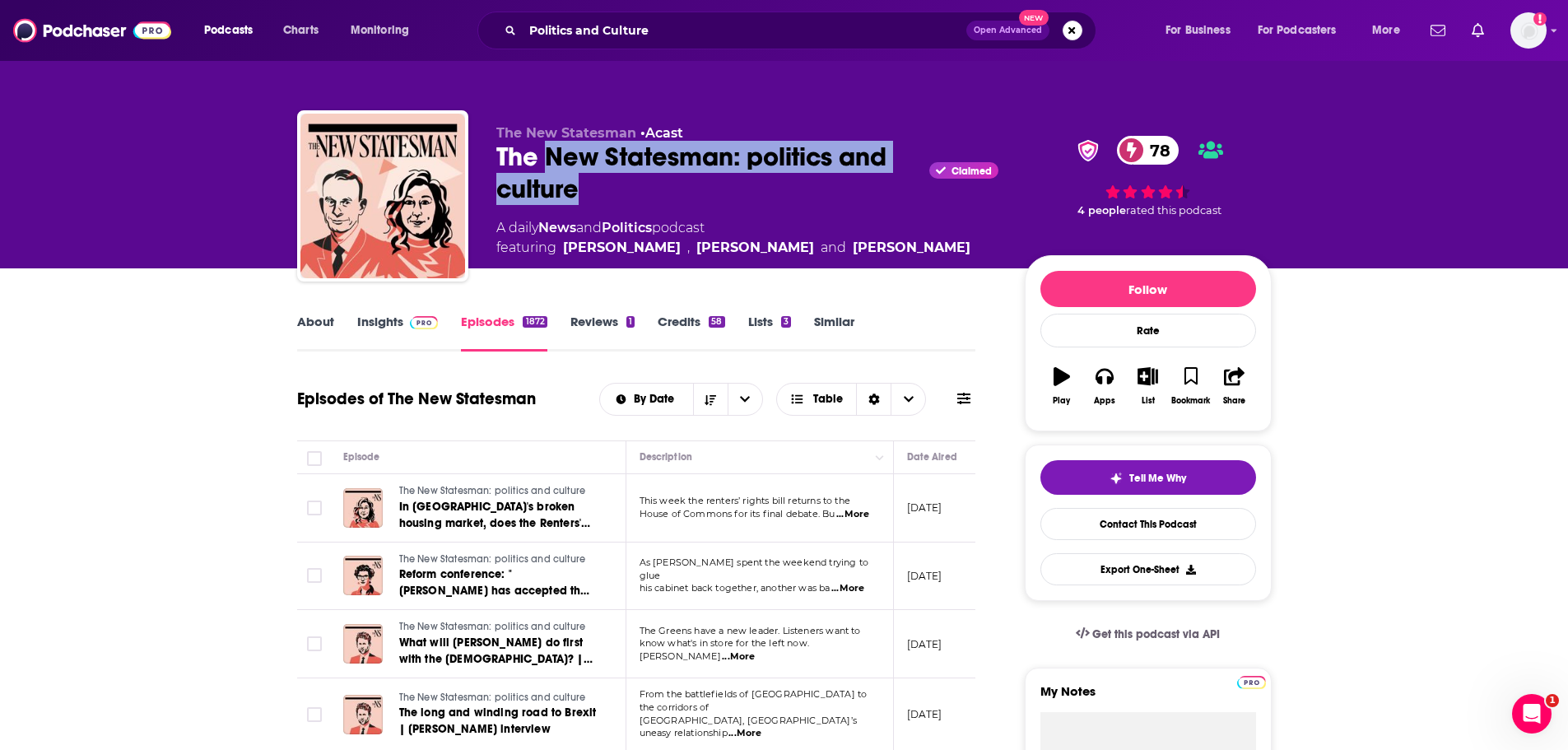
drag, startPoint x: 549, startPoint y: 152, endPoint x: 594, endPoint y: 182, distance: 54.1
click at [594, 182] on div "The New Statesman: politics and culture Claimed 78" at bounding box center [747, 172] width 502 height 64
copy h2 "New Statesman: politics and culture"
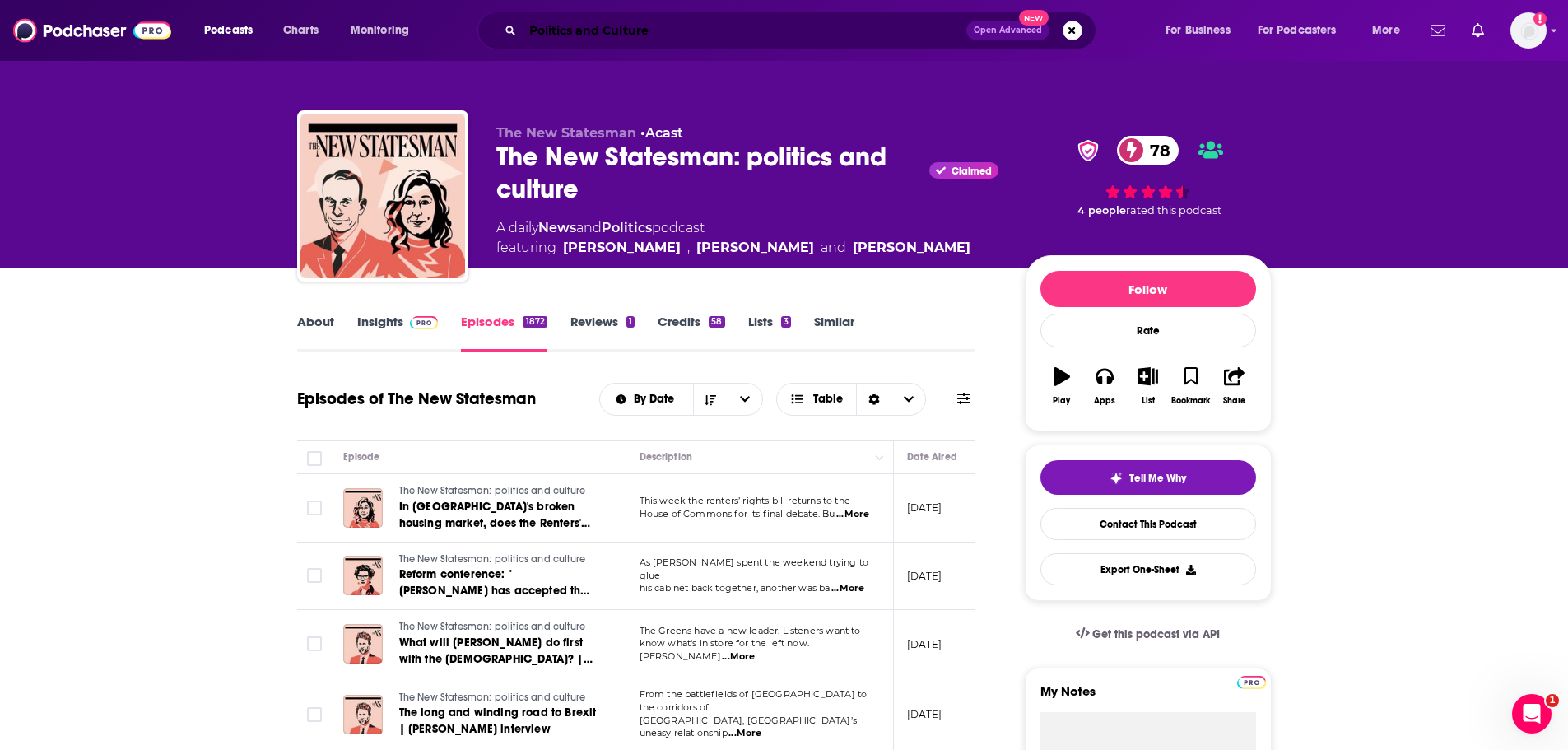
click at [588, 31] on input "Politics and Culture" at bounding box center [744, 31] width 444 height 26
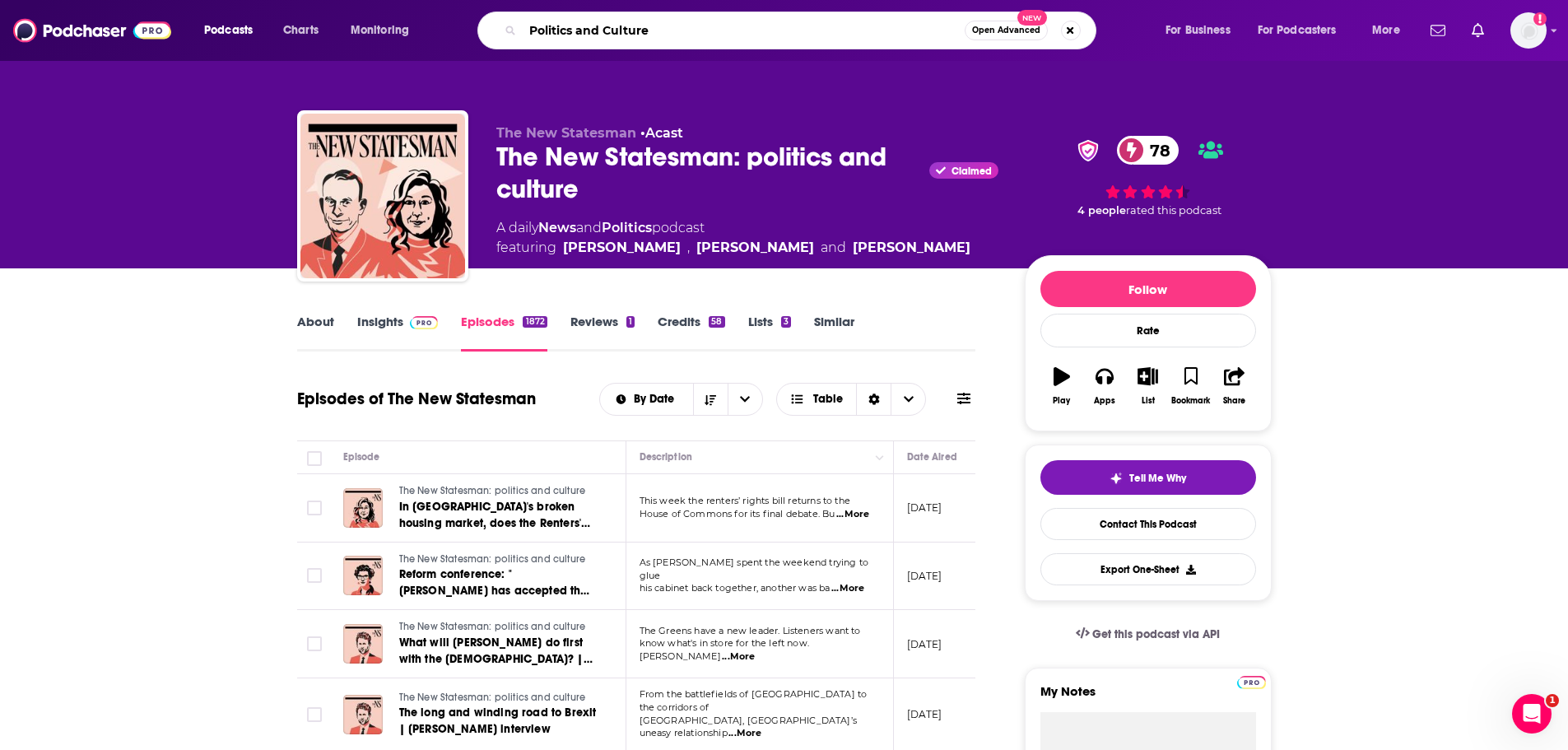
click at [588, 31] on input "Politics and Culture" at bounding box center [743, 31] width 442 height 26
paste input "New Statesman: politics and c"
click at [776, 14] on div "New Statesman: politics and culture Open Advanced New" at bounding box center [787, 30] width 619 height 38
click at [778, 33] on input "New Statesman: politics and culture" at bounding box center [743, 31] width 442 height 26
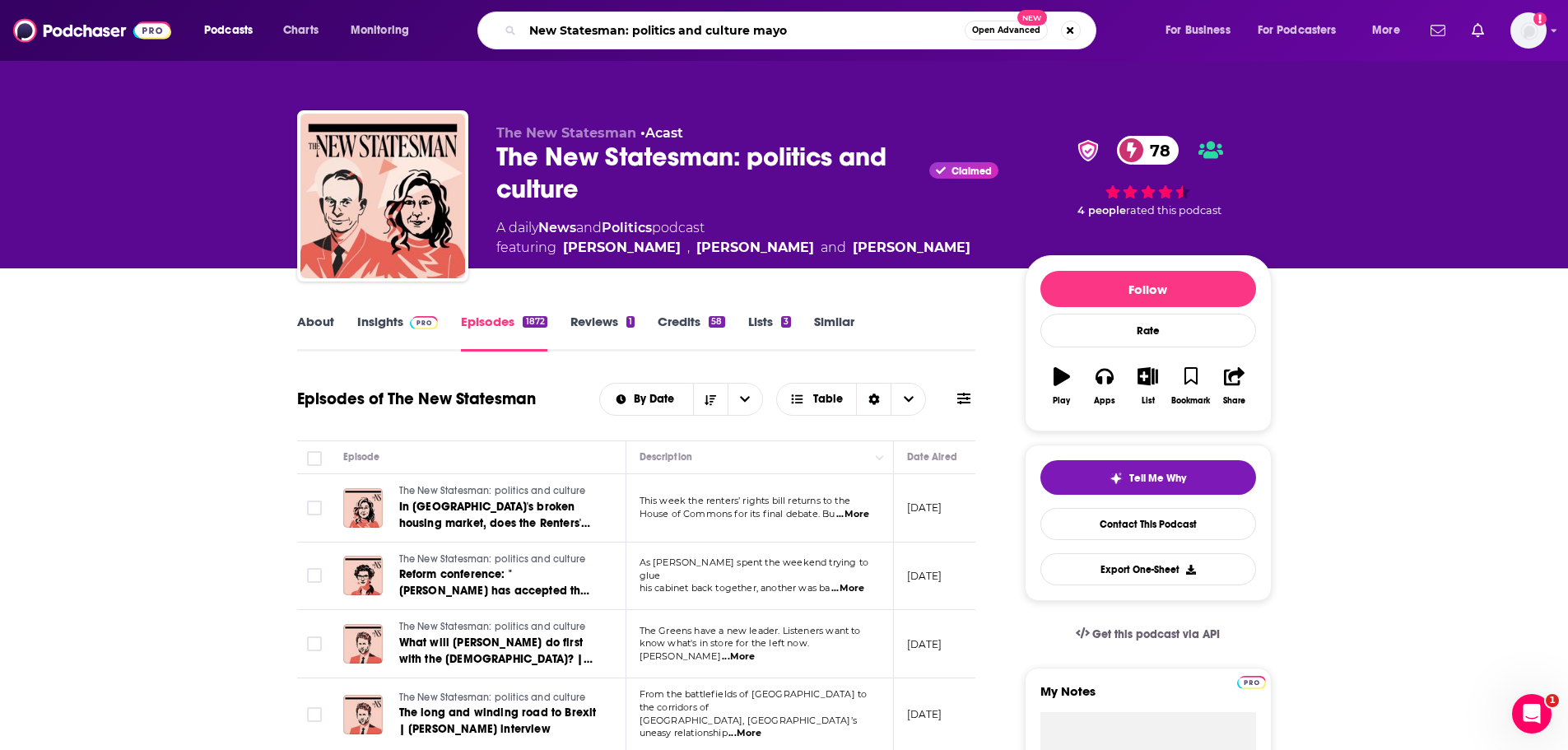
type input "New Statesman: politics and culture mayor"
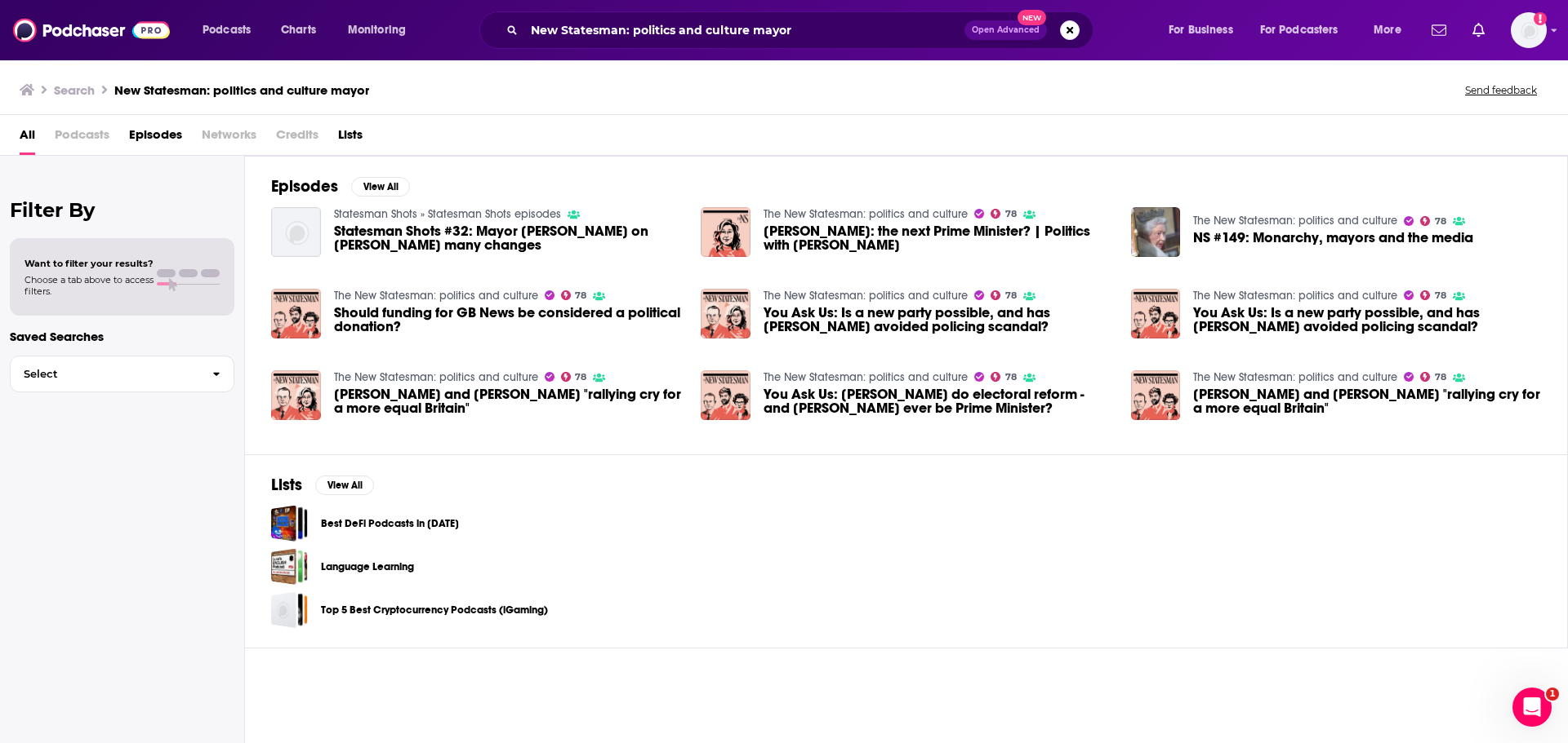
click at [463, 311] on span "Should funding for GB News be considered a political donation?" at bounding box center [508, 320] width 348 height 28
click at [841, 242] on span "[PERSON_NAME]: the next Prime Minister? | Politics with [PERSON_NAME]" at bounding box center [937, 238] width 348 height 28
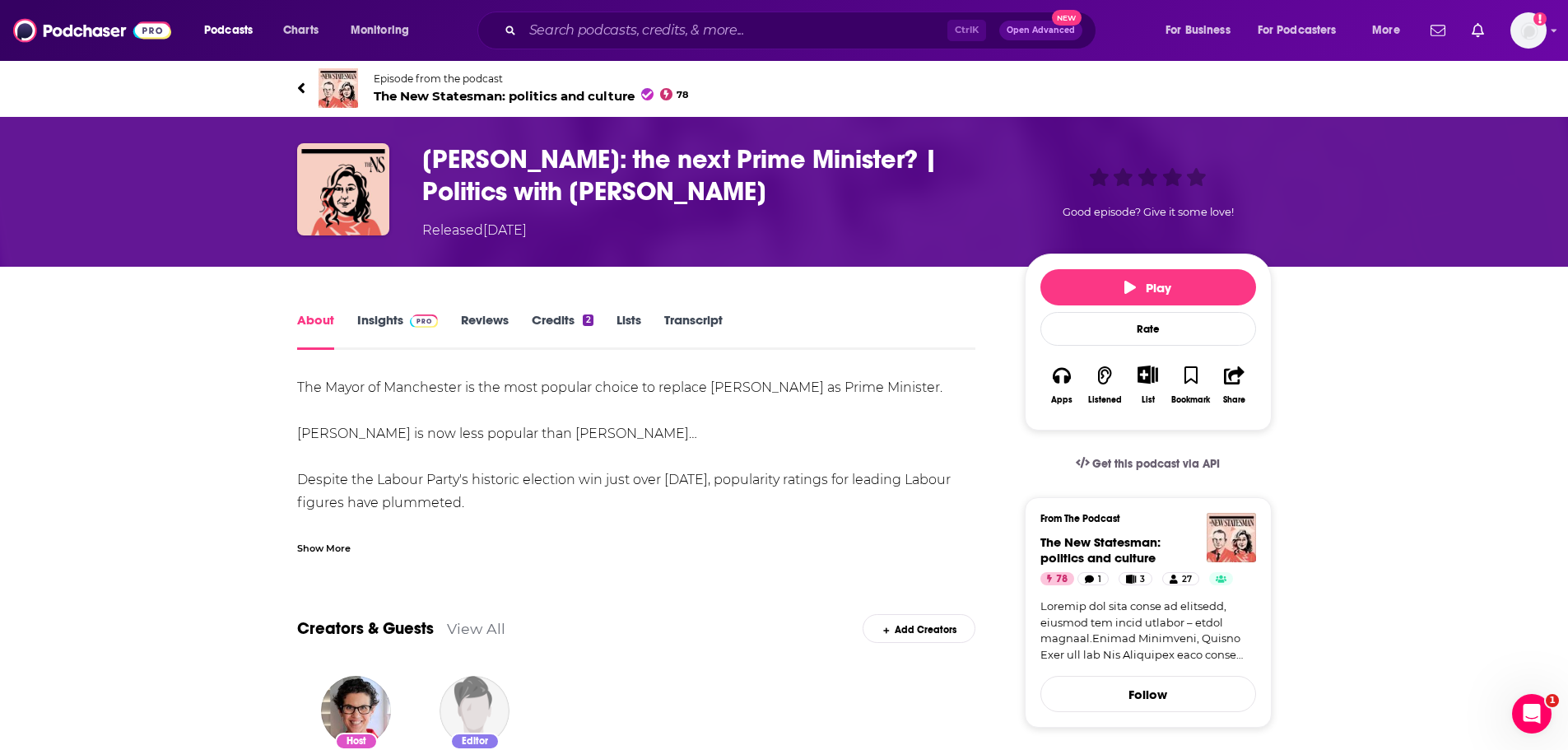
click at [421, 318] on img at bounding box center [424, 321] width 29 height 13
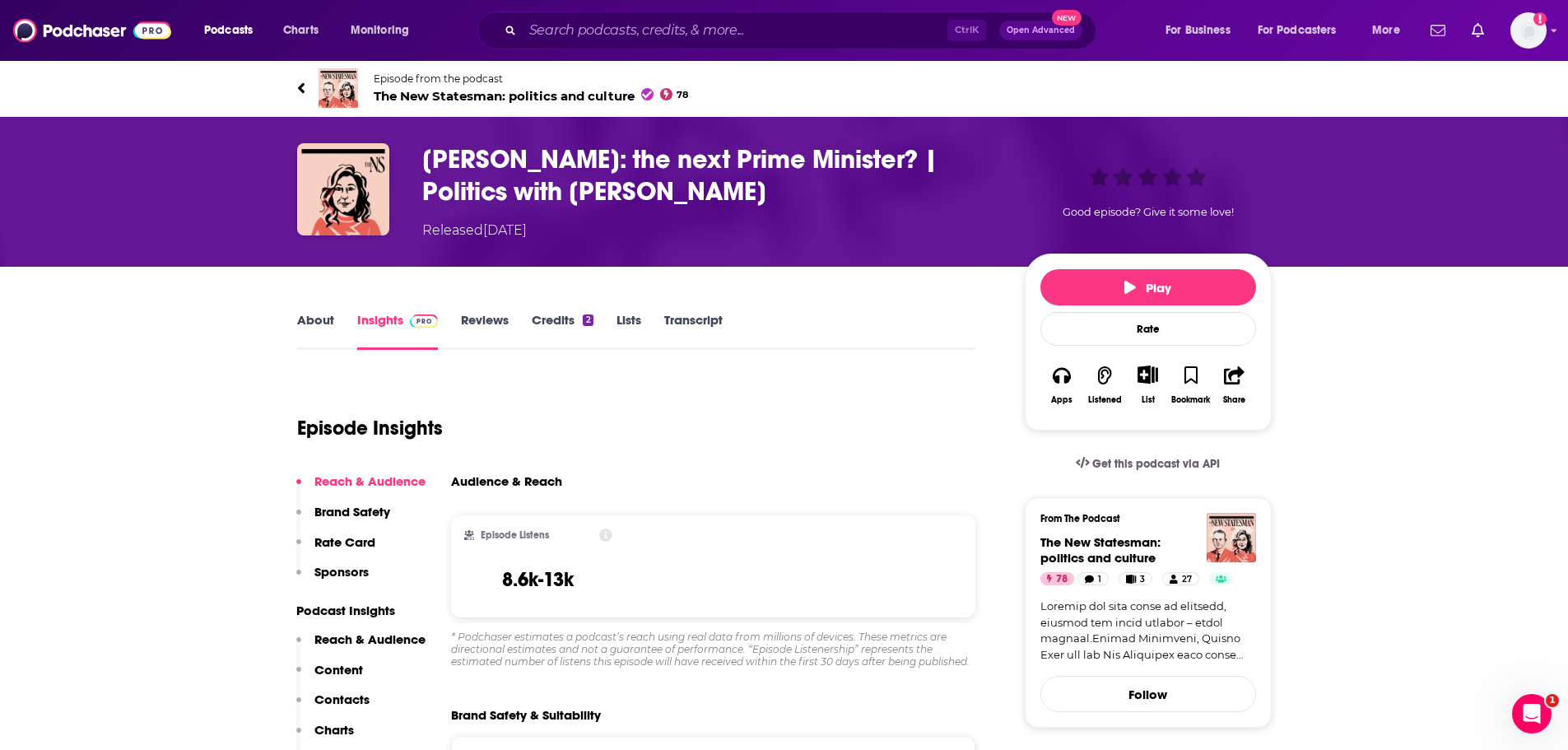
click at [469, 92] on span "The New Statesman: politics and culture 78" at bounding box center [531, 96] width 316 height 16
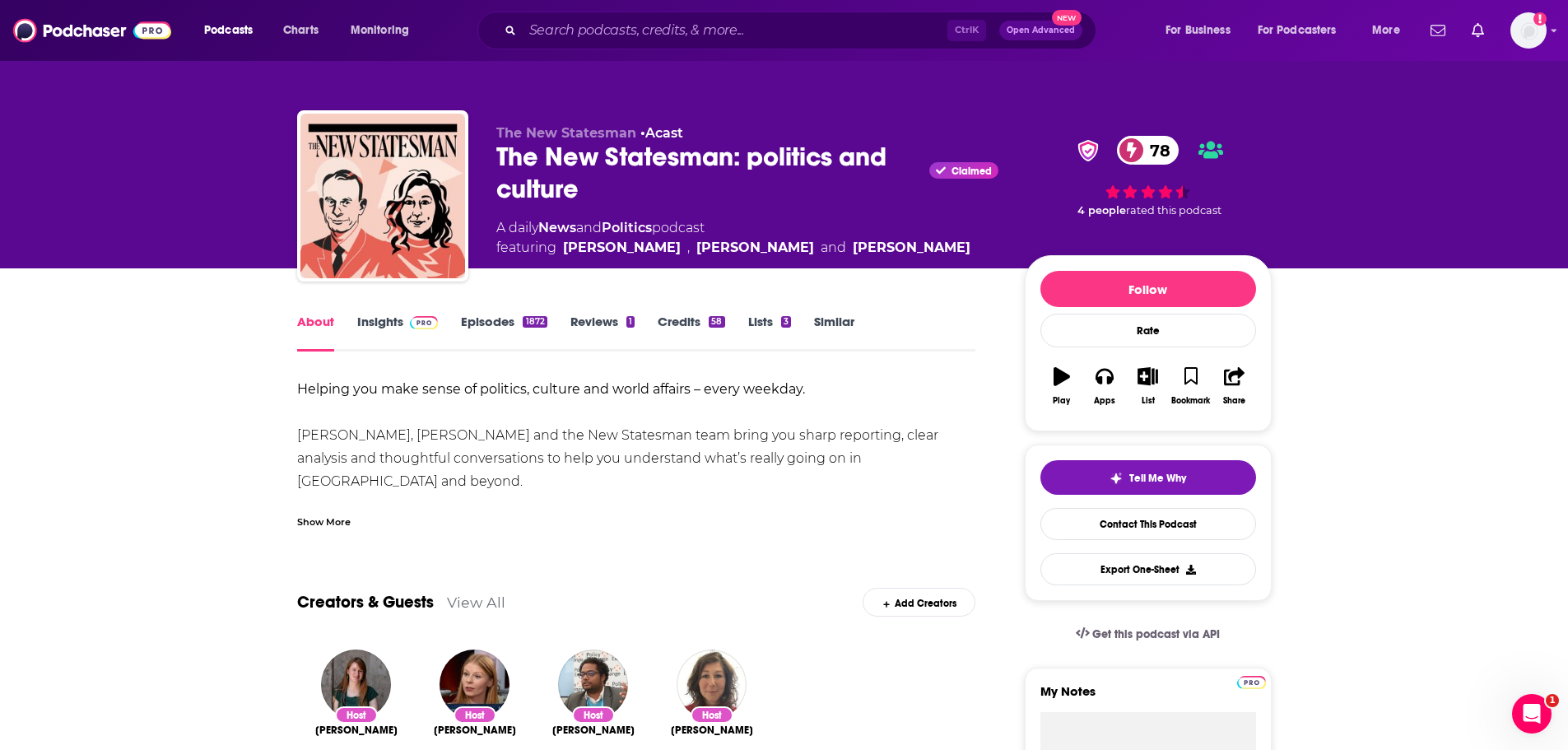
click at [395, 326] on link "Insights" at bounding box center [399, 333] width 82 height 38
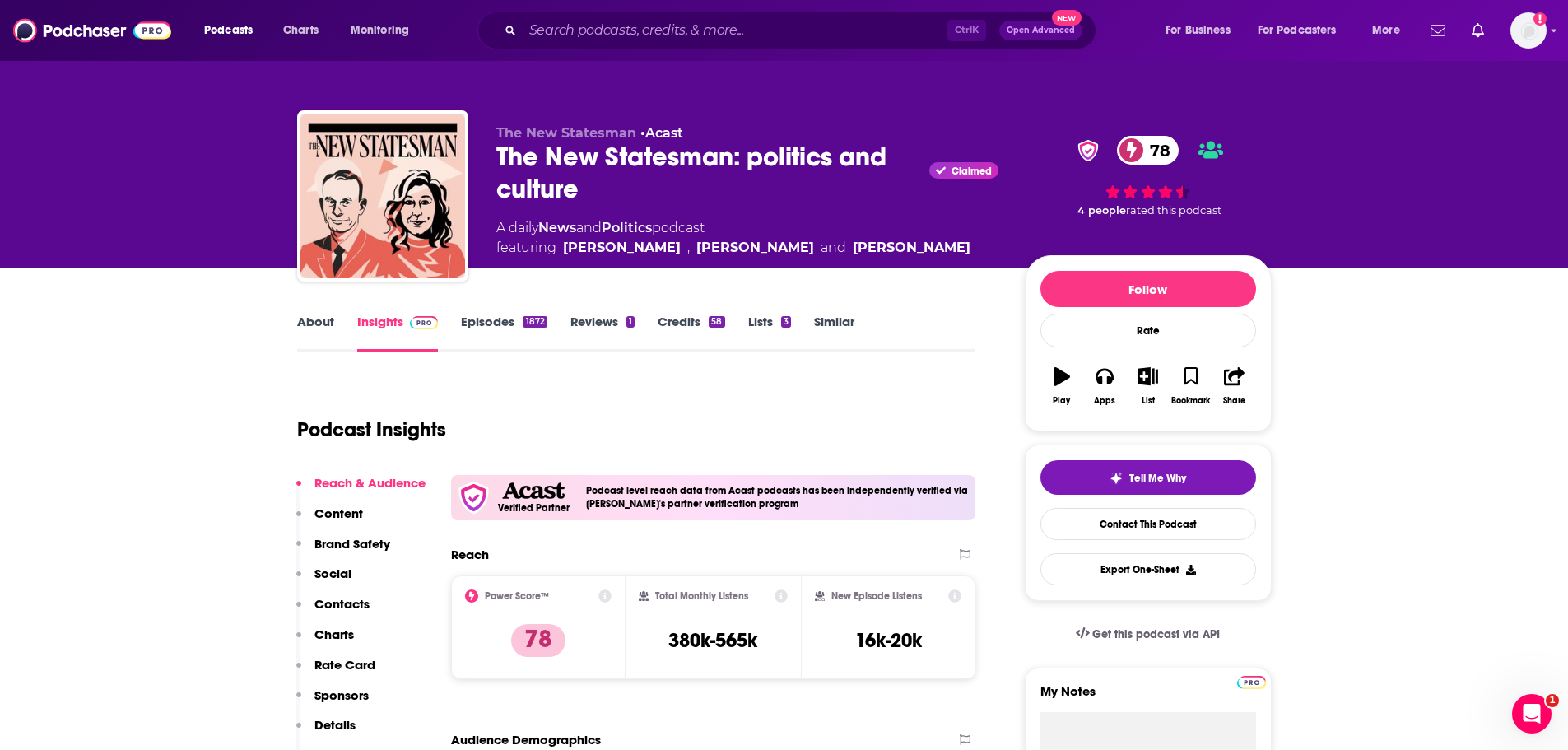
click at [524, 322] on div "1872" at bounding box center [534, 322] width 24 height 11
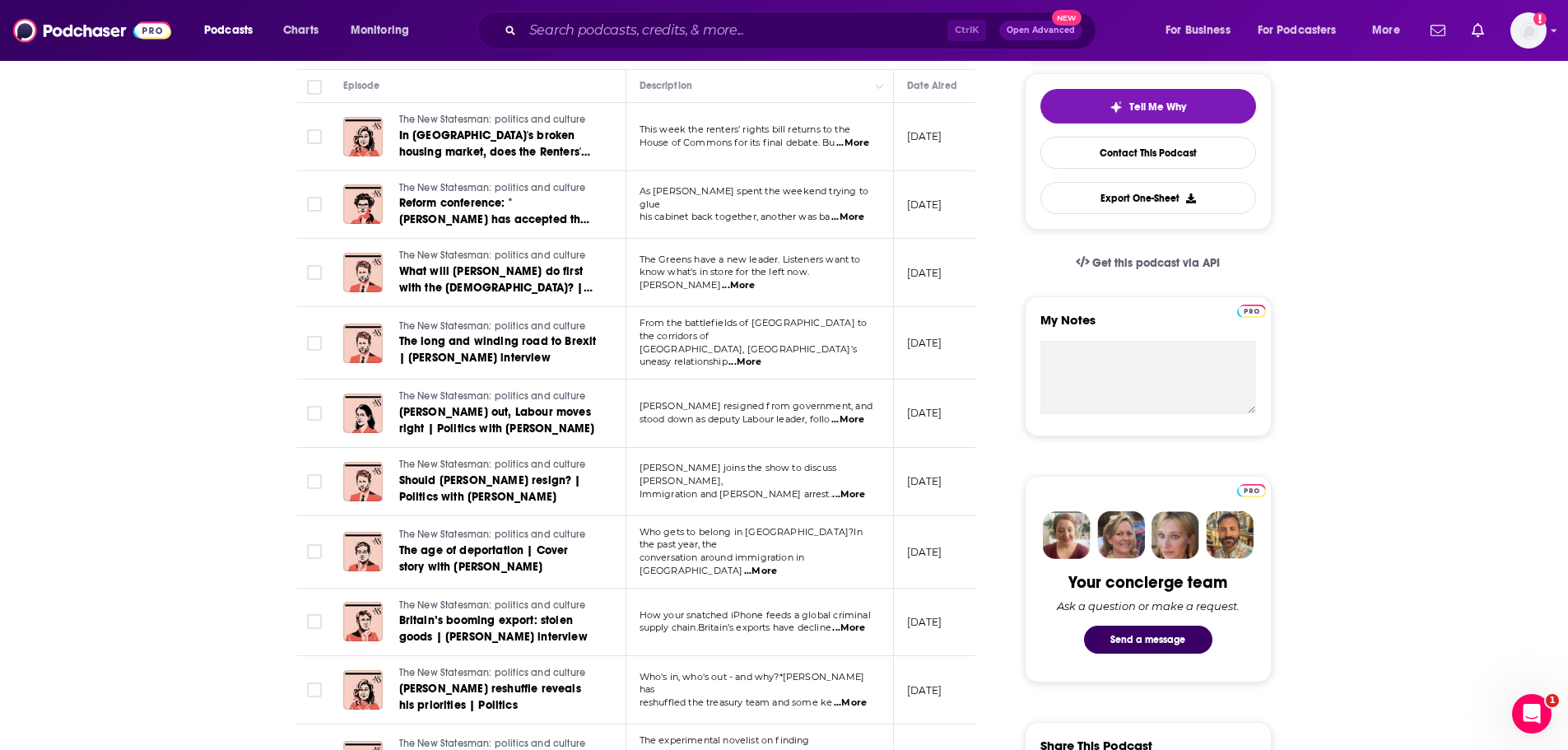
scroll to position [412, 0]
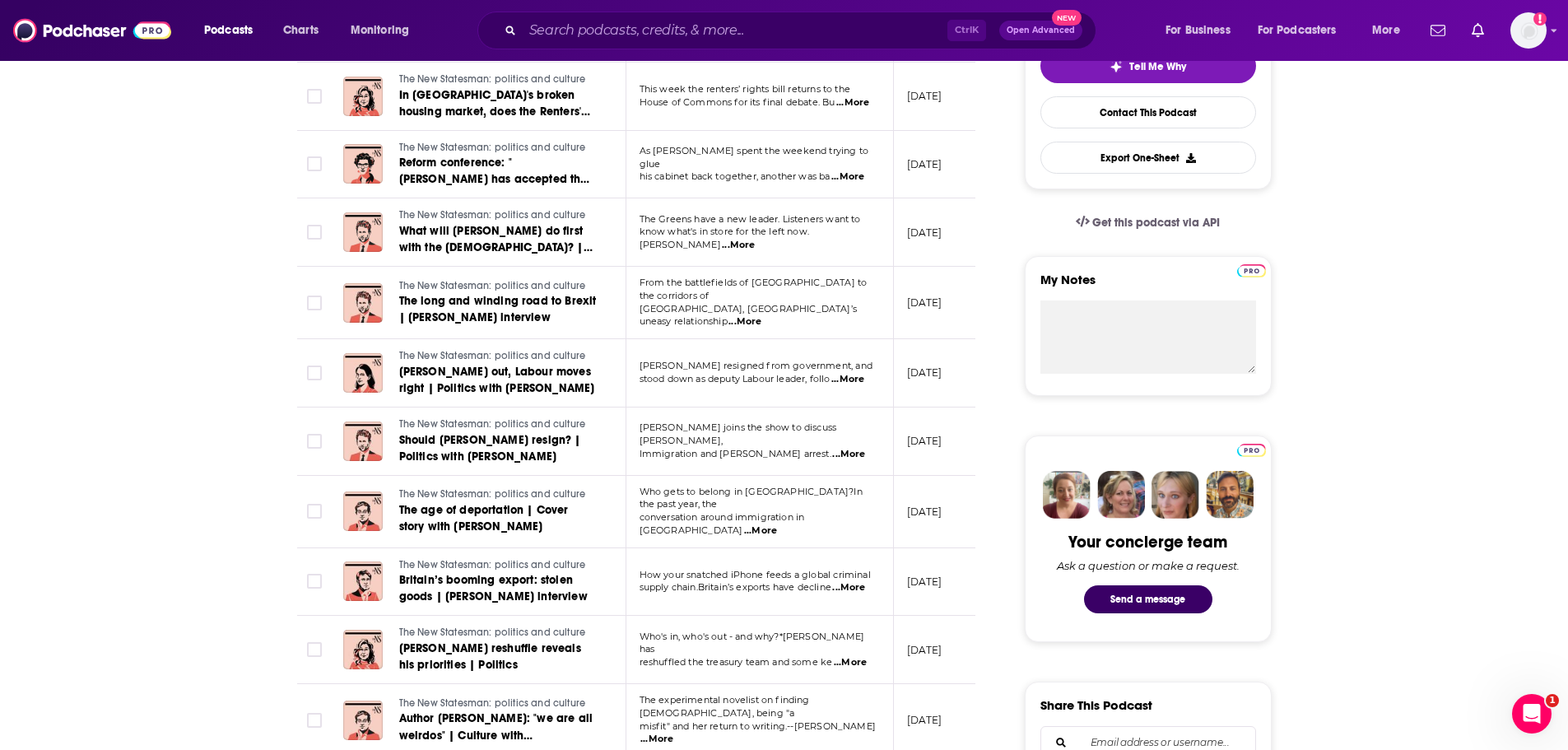
click at [862, 319] on td "From the battlefields of [GEOGRAPHIC_DATA] to the corridors of [GEOGRAPHIC_DATA…" at bounding box center [760, 303] width 267 height 73
click at [861, 315] on td "From the battlefields of [GEOGRAPHIC_DATA] to the corridors of [GEOGRAPHIC_DATA…" at bounding box center [760, 303] width 267 height 73
click at [762, 316] on span "...More" at bounding box center [744, 322] width 33 height 13
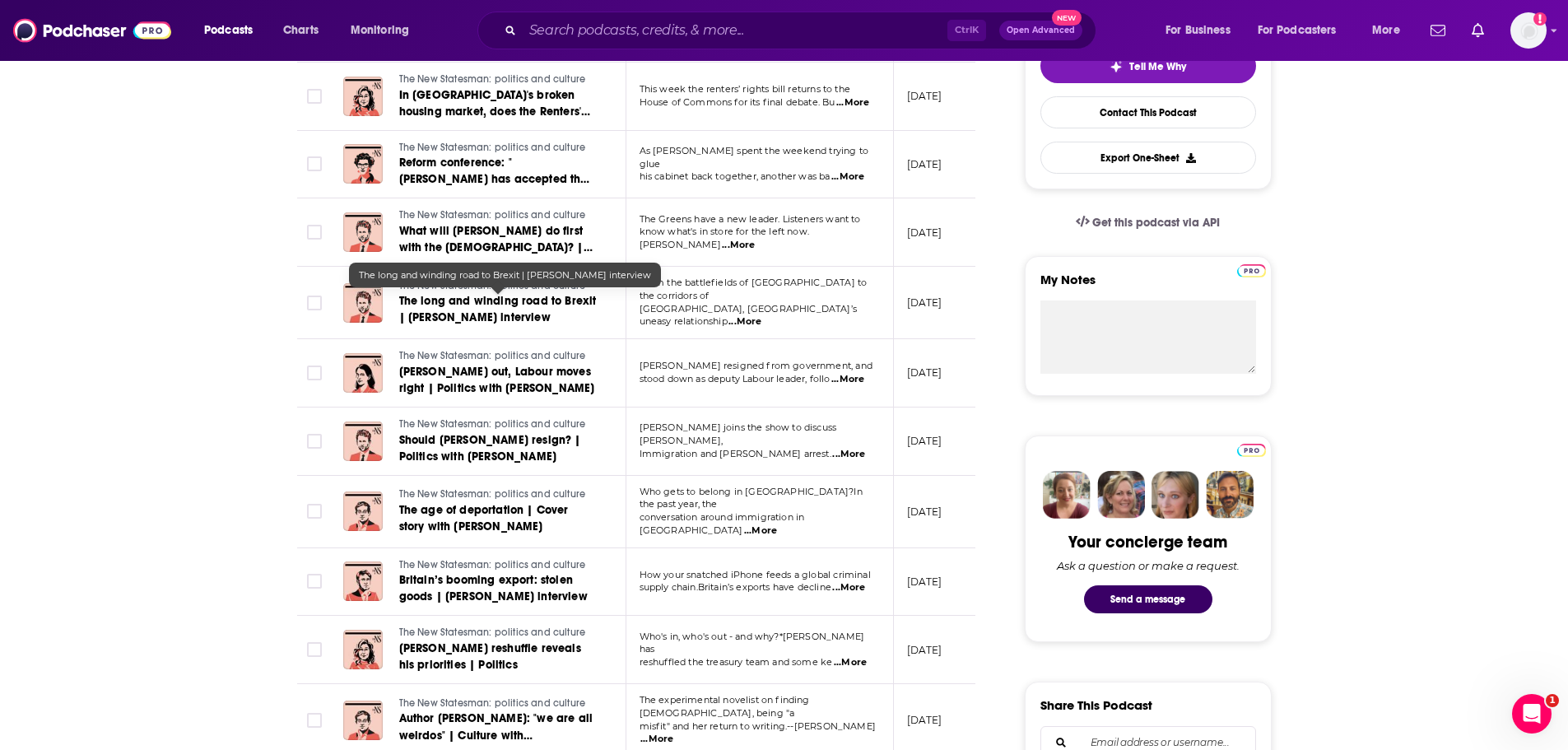
click at [483, 304] on span "The long and winding road to Brexit | [PERSON_NAME] interview" at bounding box center [498, 309] width 197 height 31
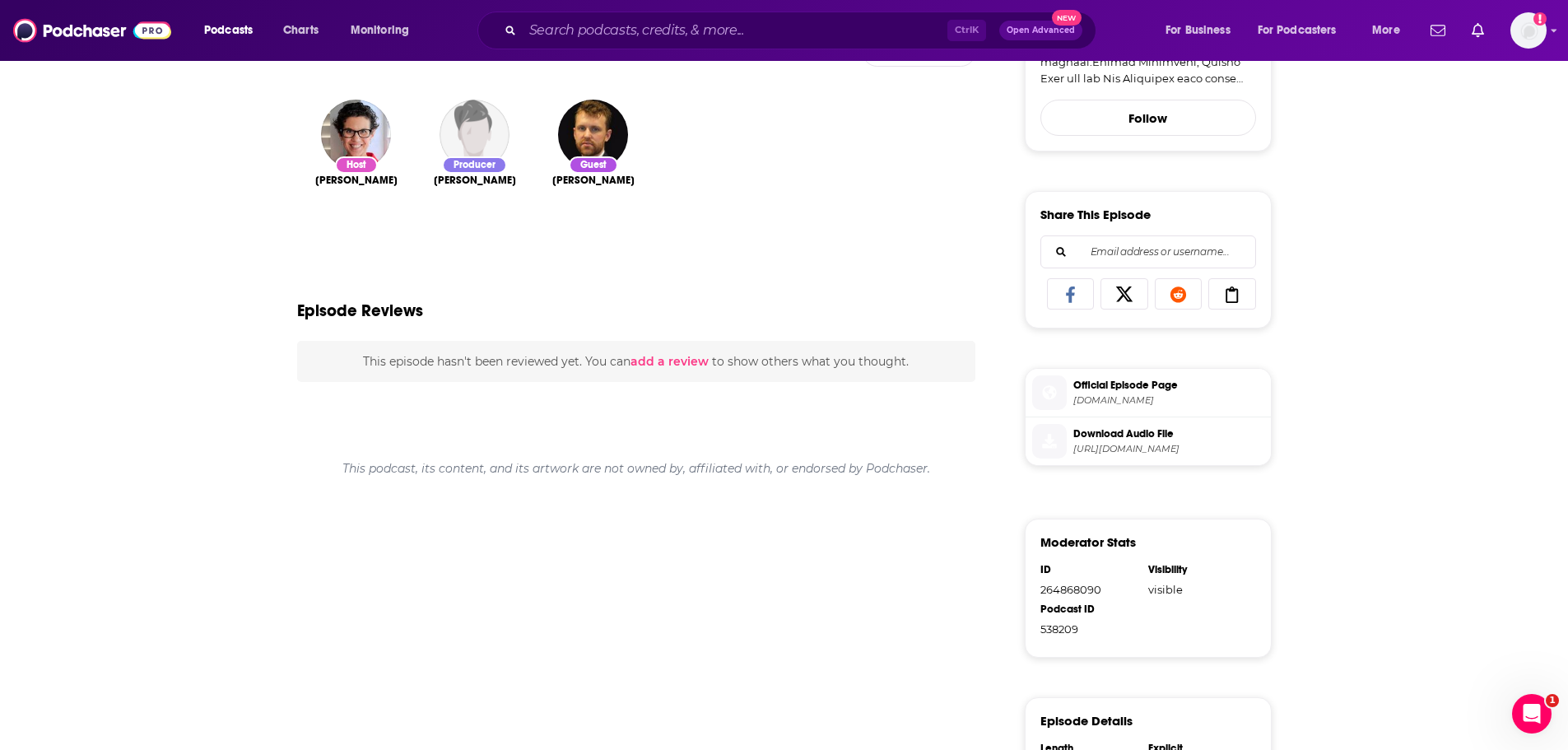
scroll to position [576, 0]
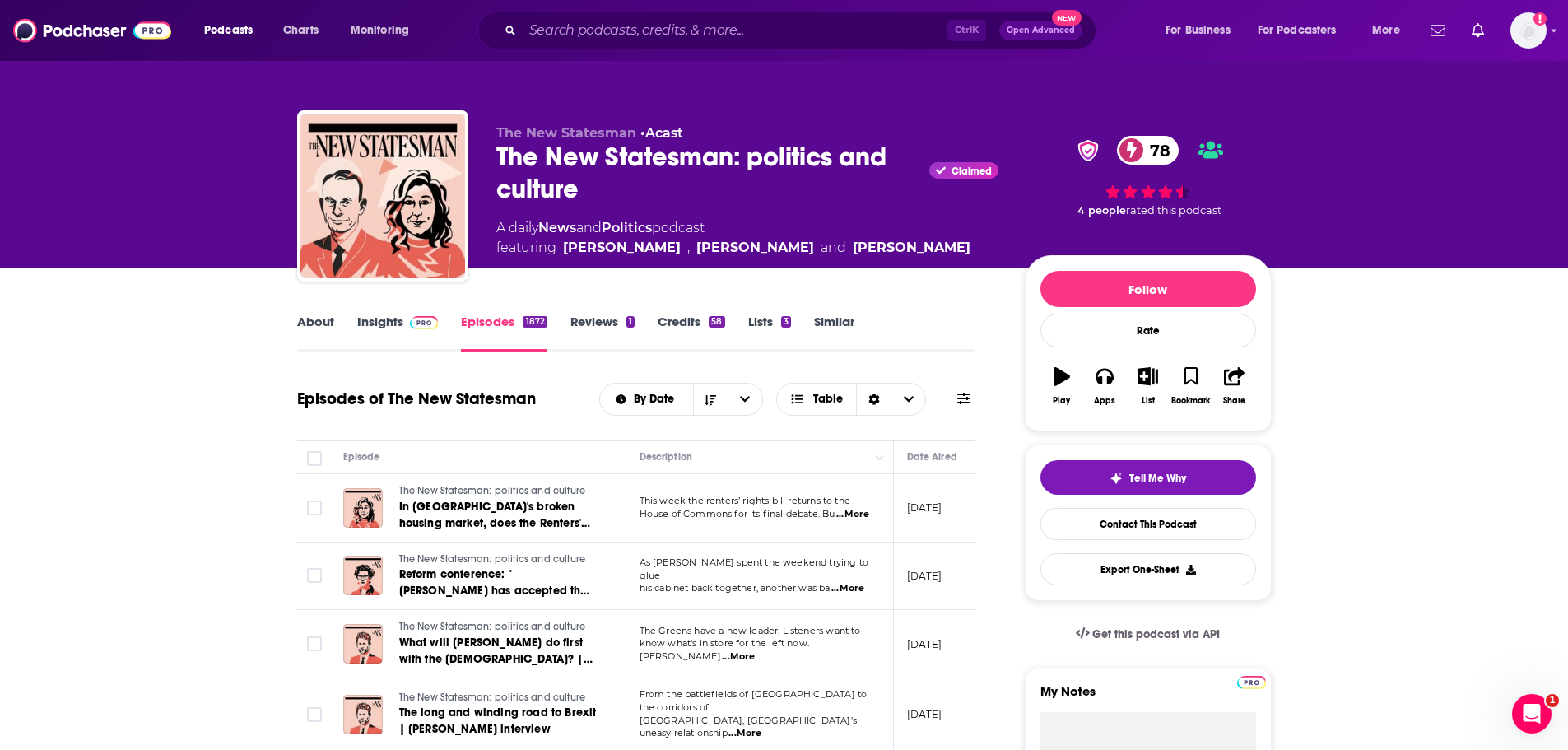
click at [966, 395] on icon at bounding box center [964, 399] width 13 height 11
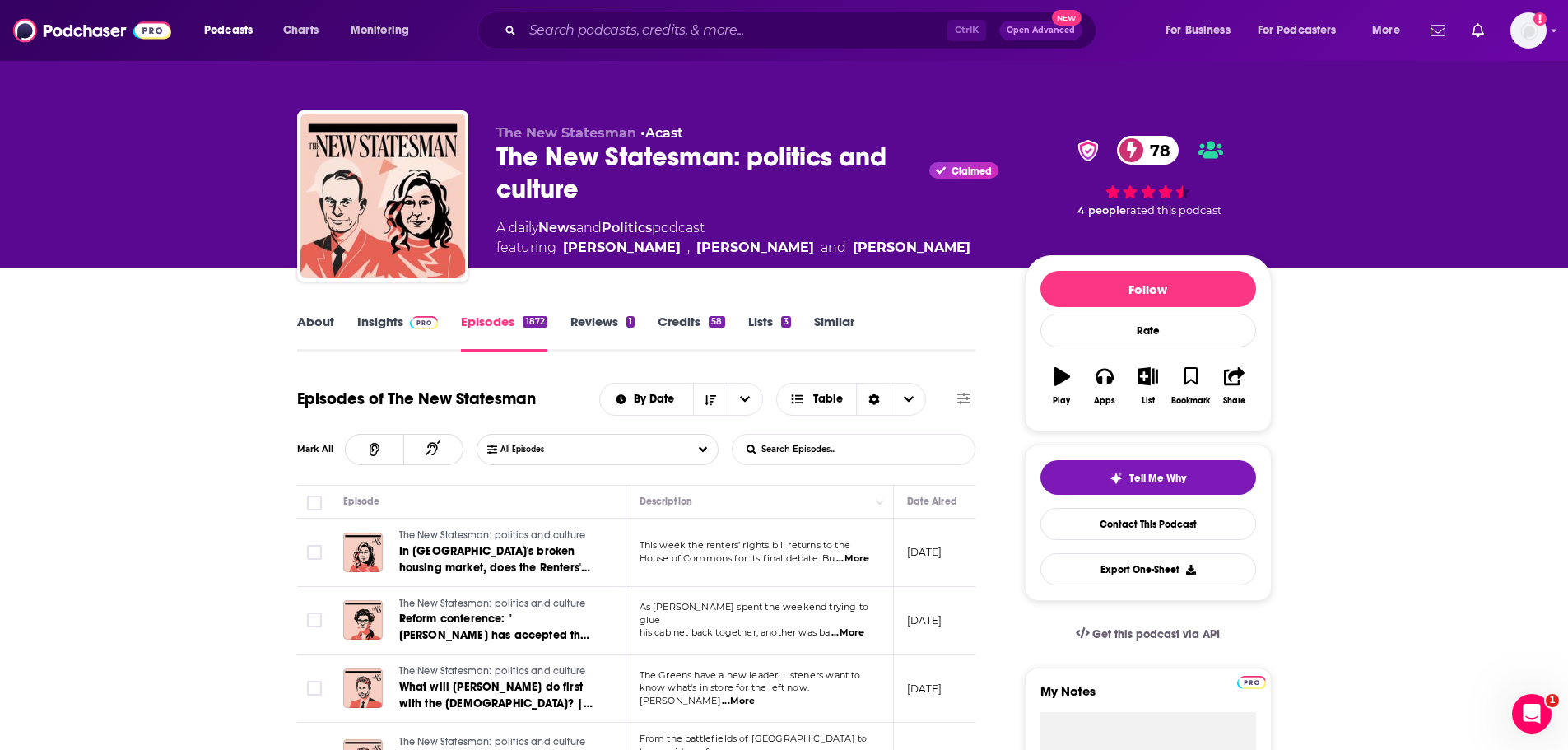
click at [966, 395] on icon at bounding box center [964, 399] width 13 height 11
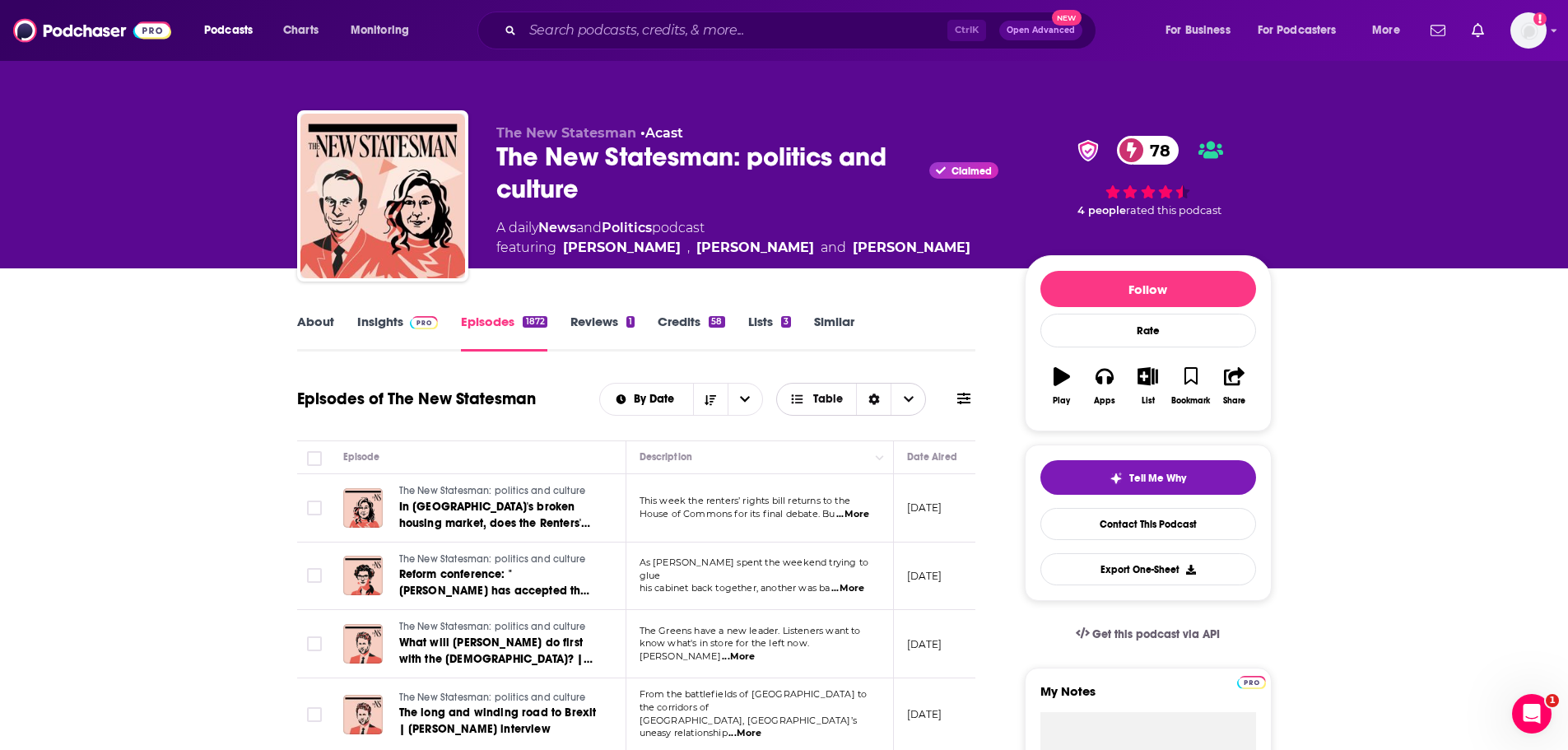
click at [879, 398] on icon "Sort Direction" at bounding box center [873, 400] width 10 height 11
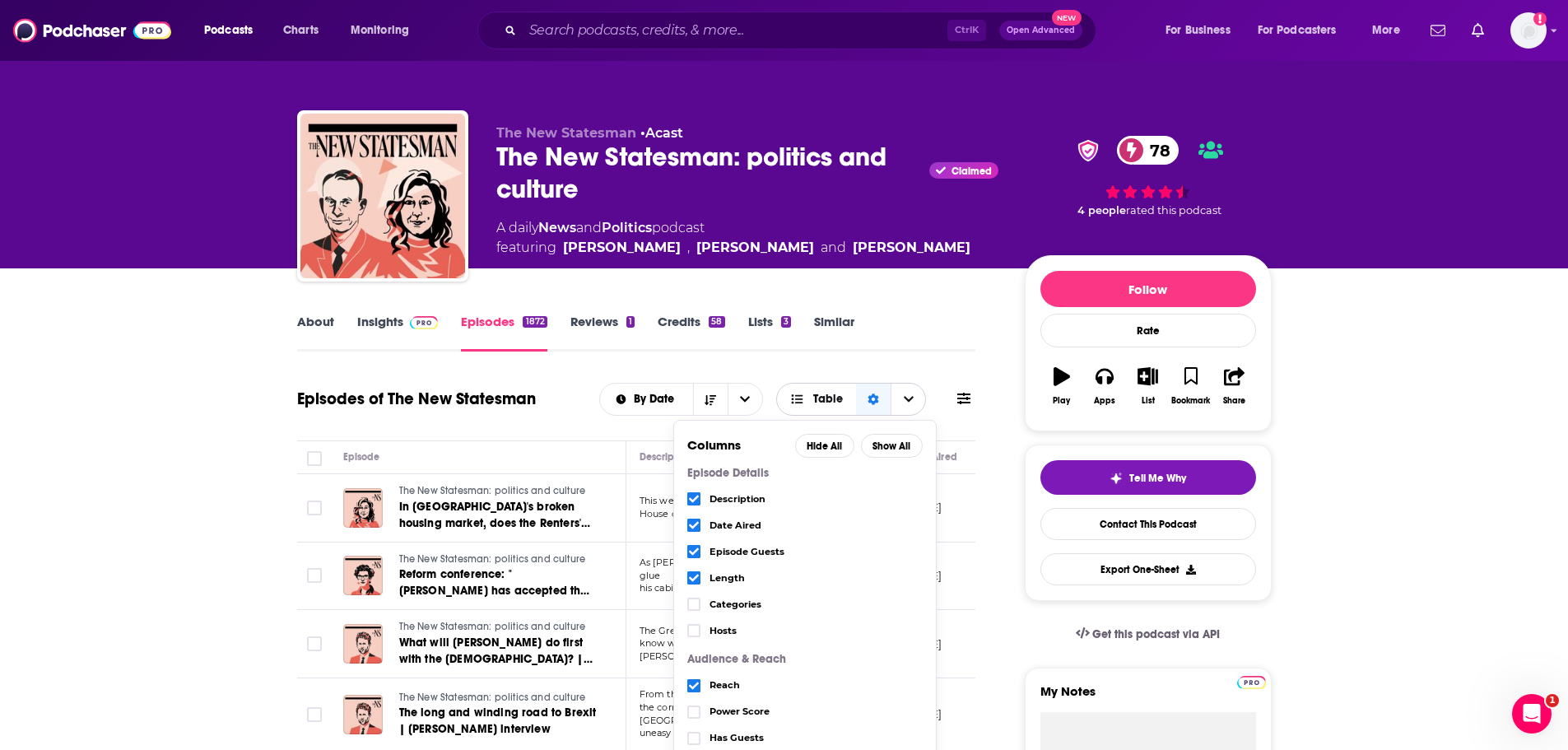
scroll to position [82, 0]
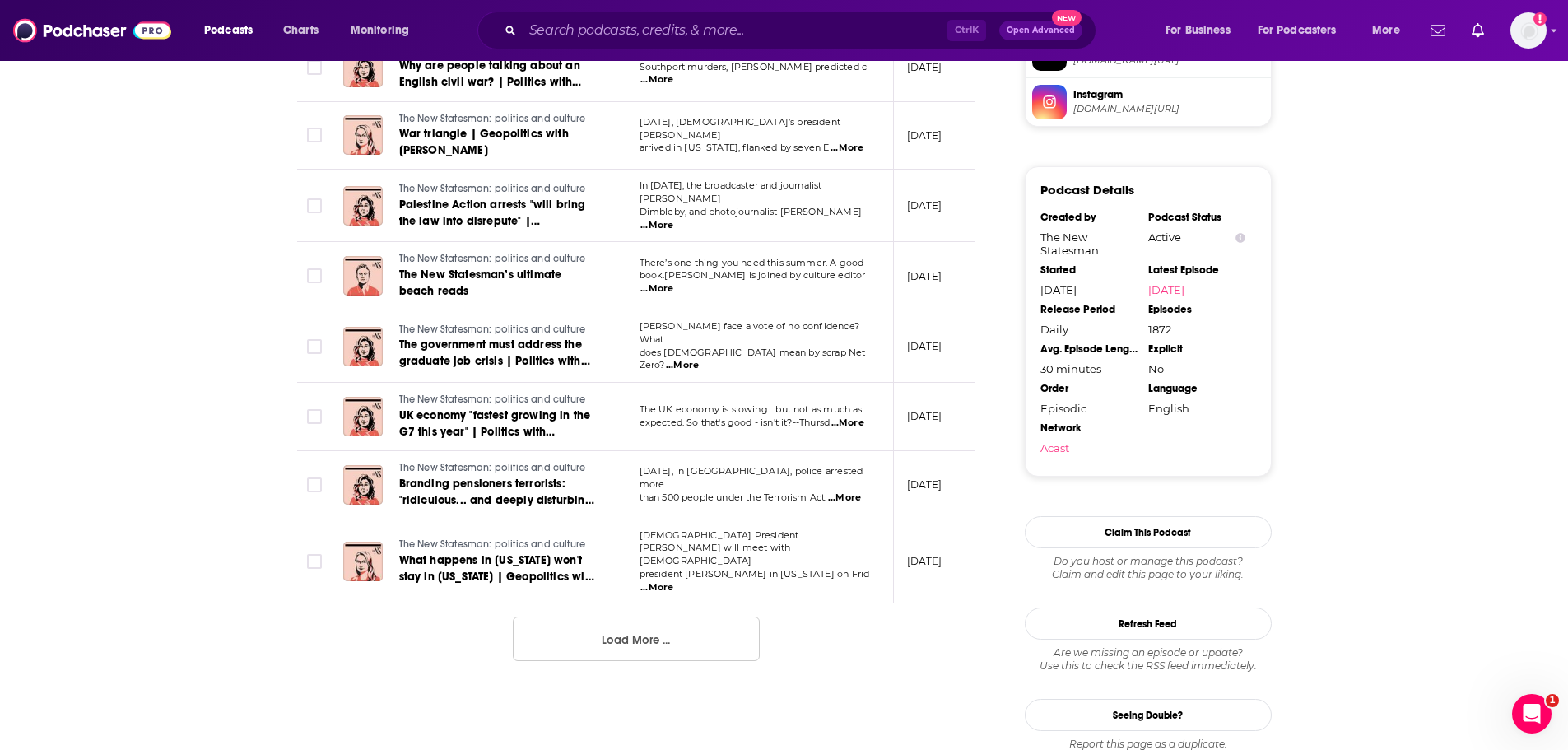
scroll to position [1724, 0]
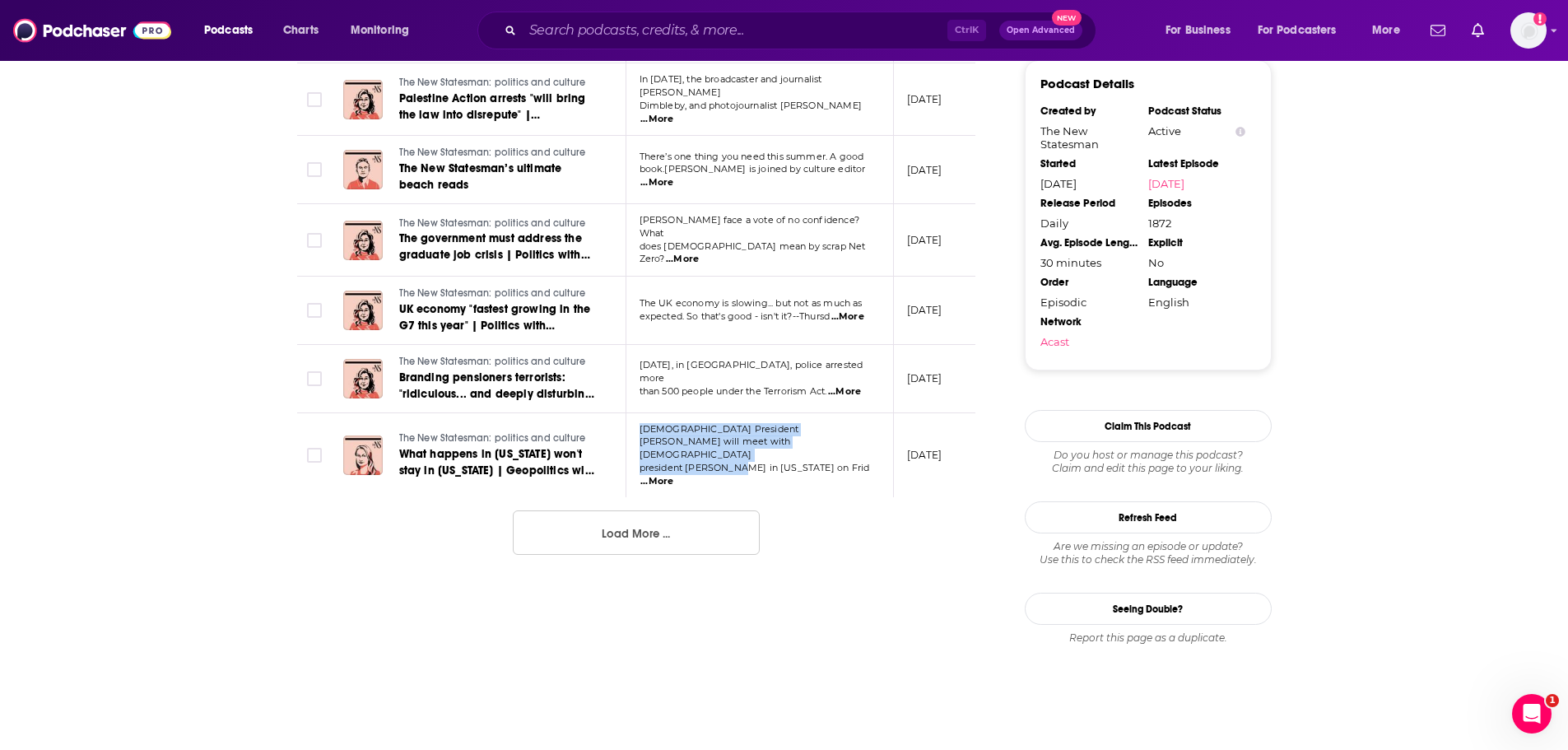
drag, startPoint x: 614, startPoint y: 461, endPoint x: 722, endPoint y: 469, distance: 108.3
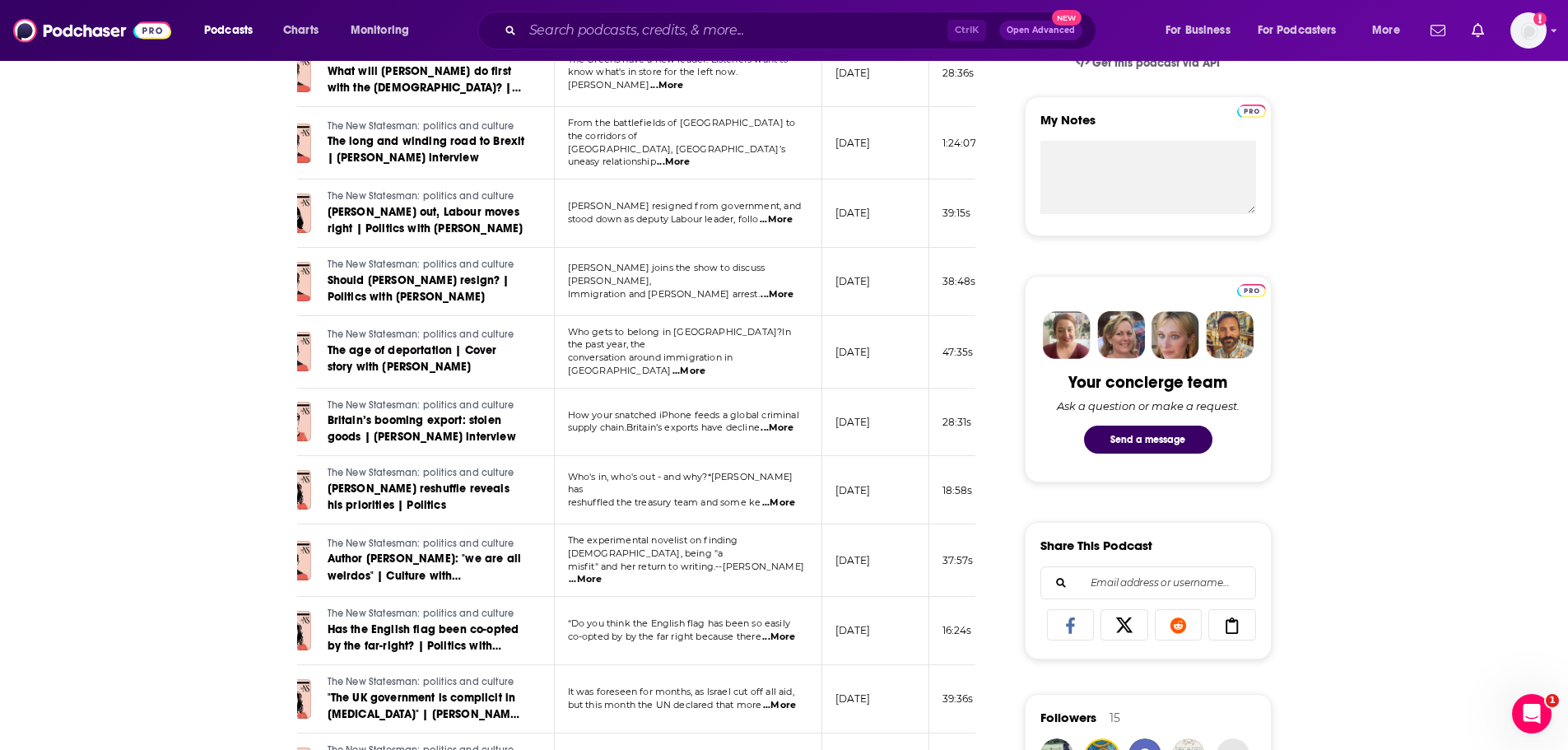
scroll to position [577, 0]
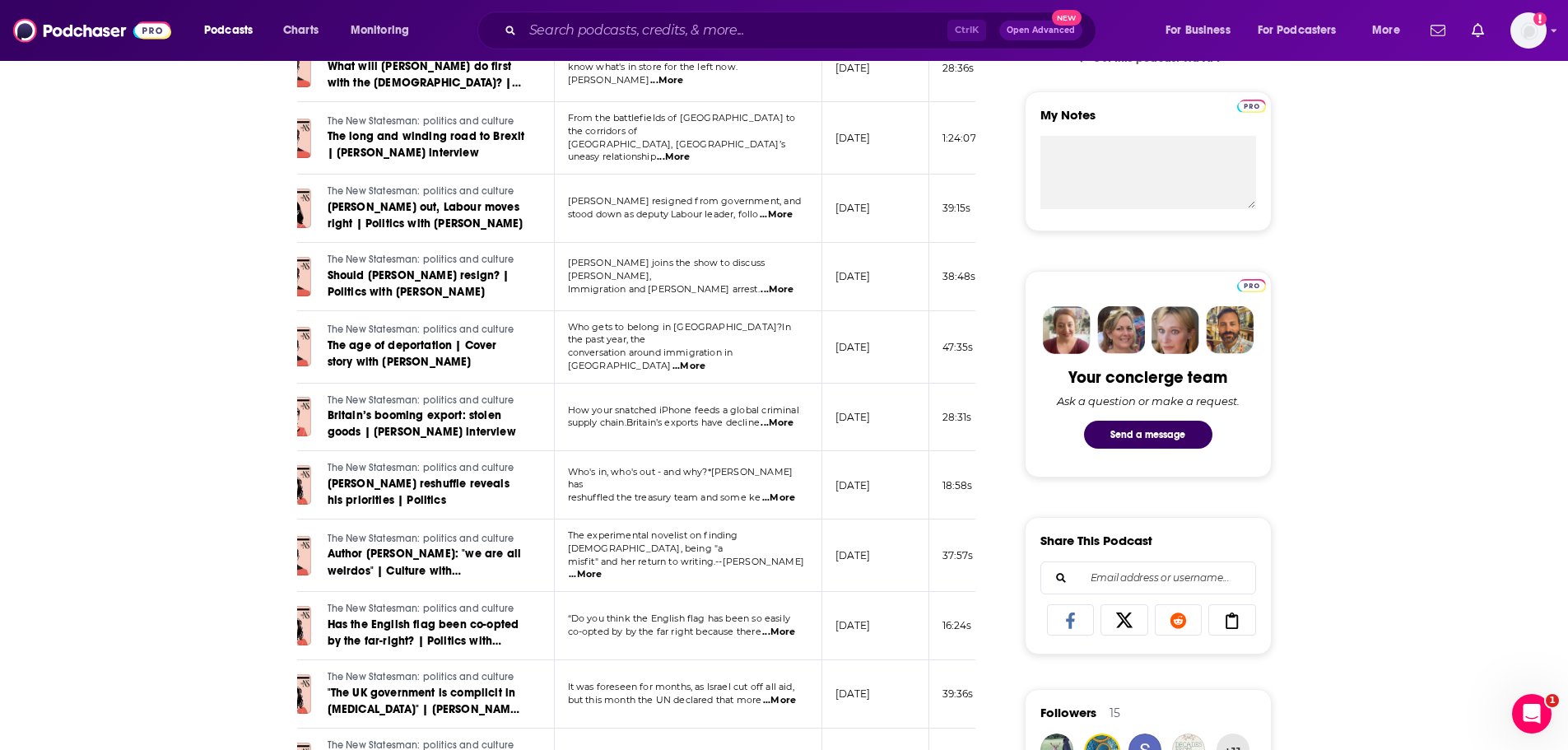
click at [781, 209] on span "...More" at bounding box center [776, 215] width 33 height 13
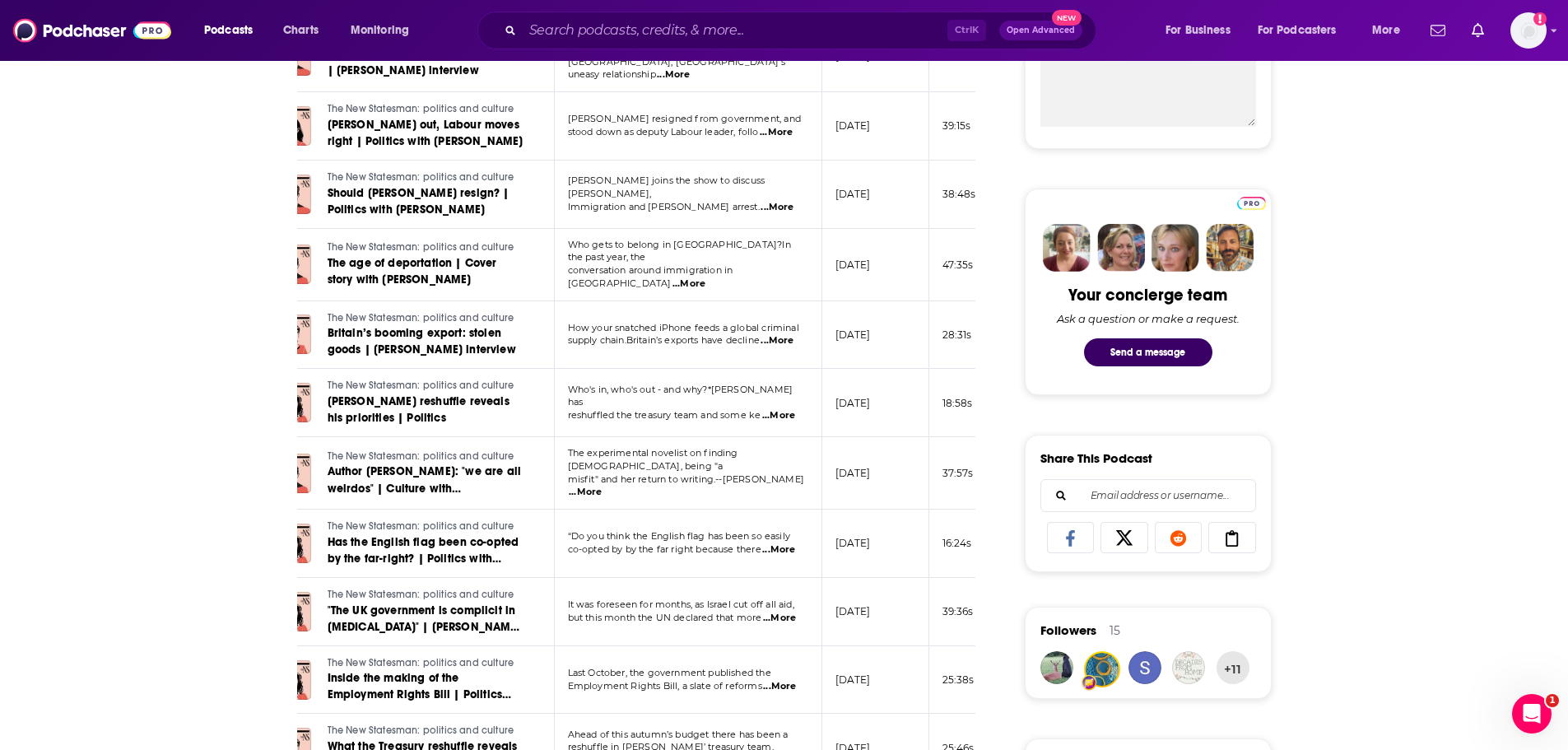
scroll to position [742, 0]
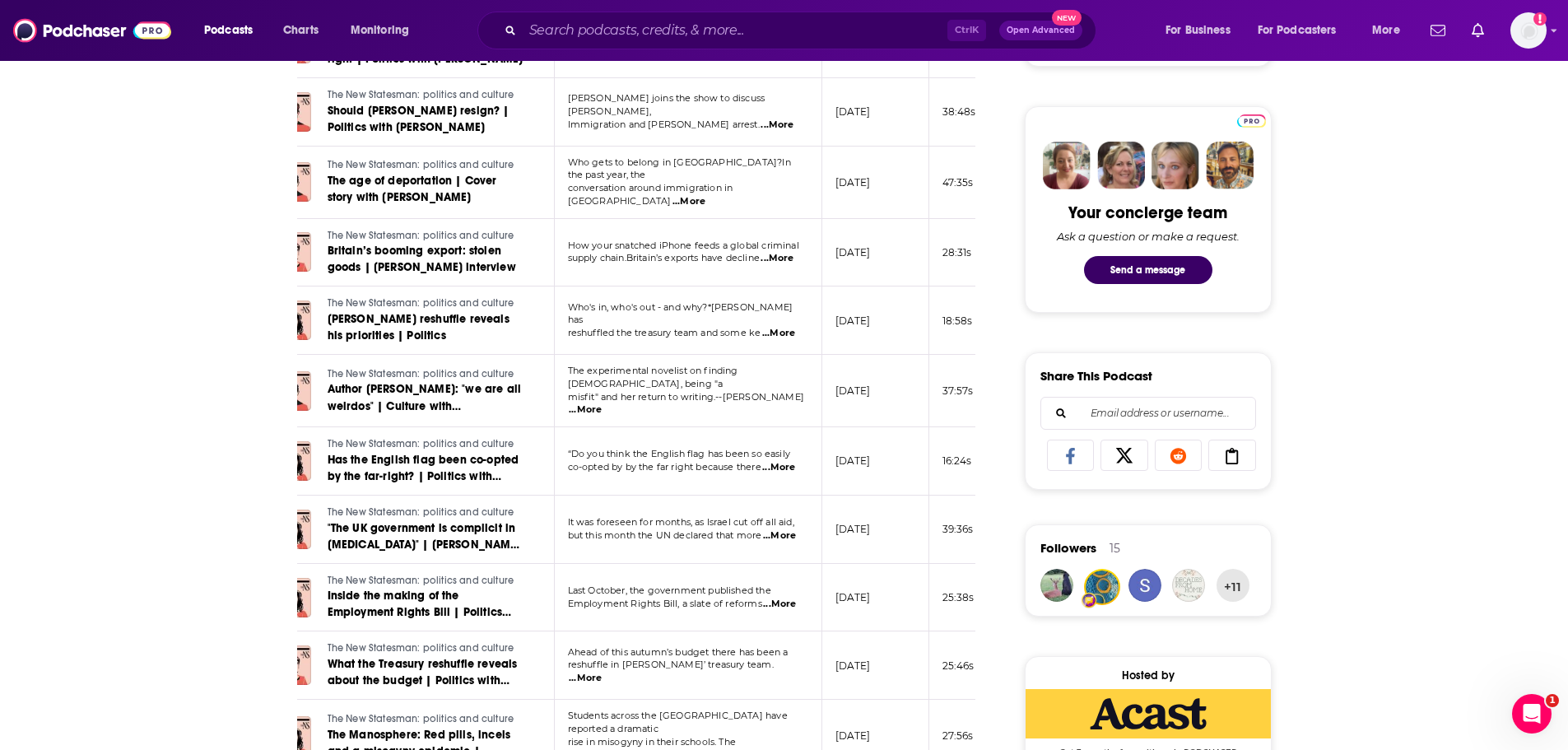
click at [784, 254] on span "...More" at bounding box center [777, 259] width 33 height 13
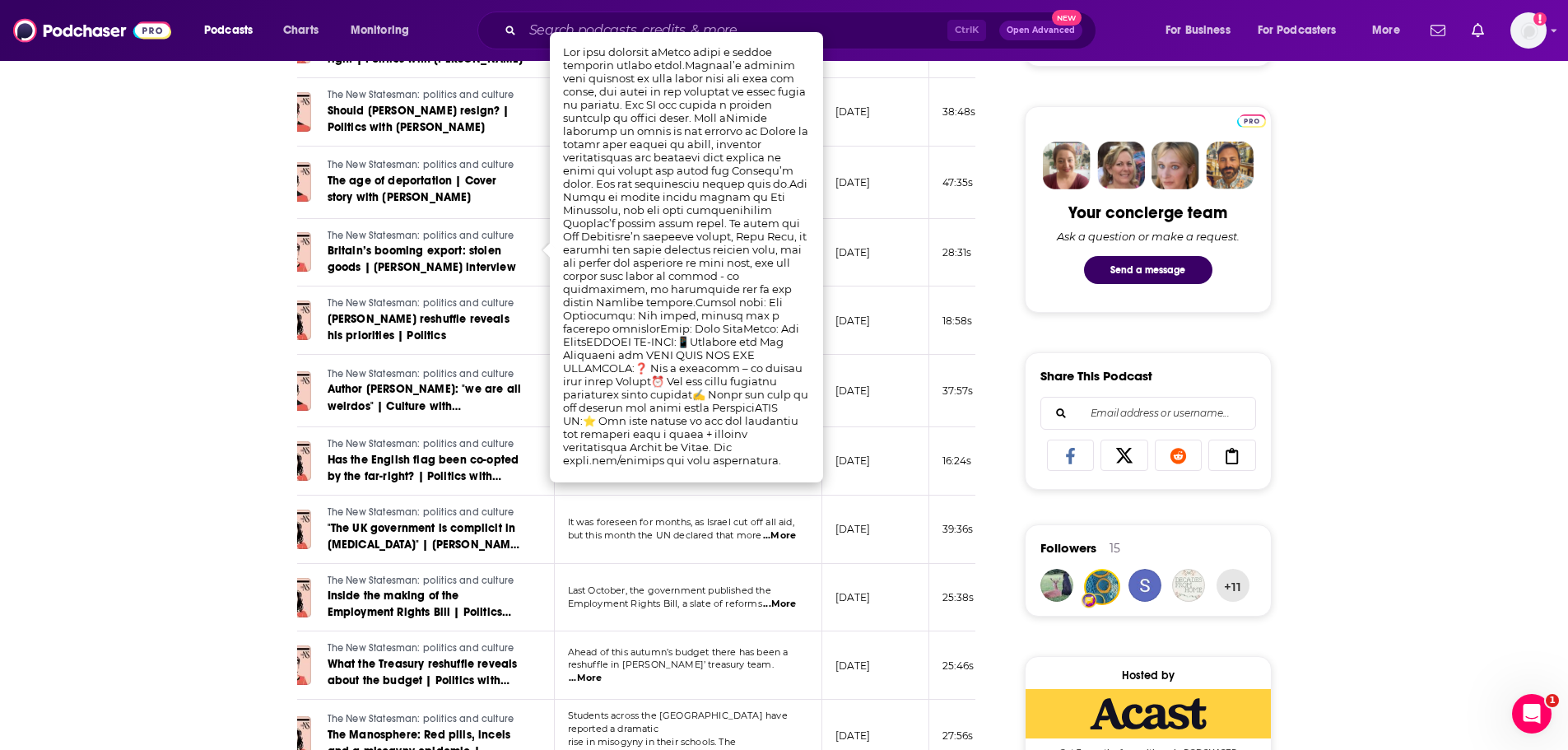
click at [111, 333] on div "About Insights Episodes 1872 Reviews 1 Credits 58 Lists 3 Similar Episodes of T…" at bounding box center [784, 629] width 1568 height 2205
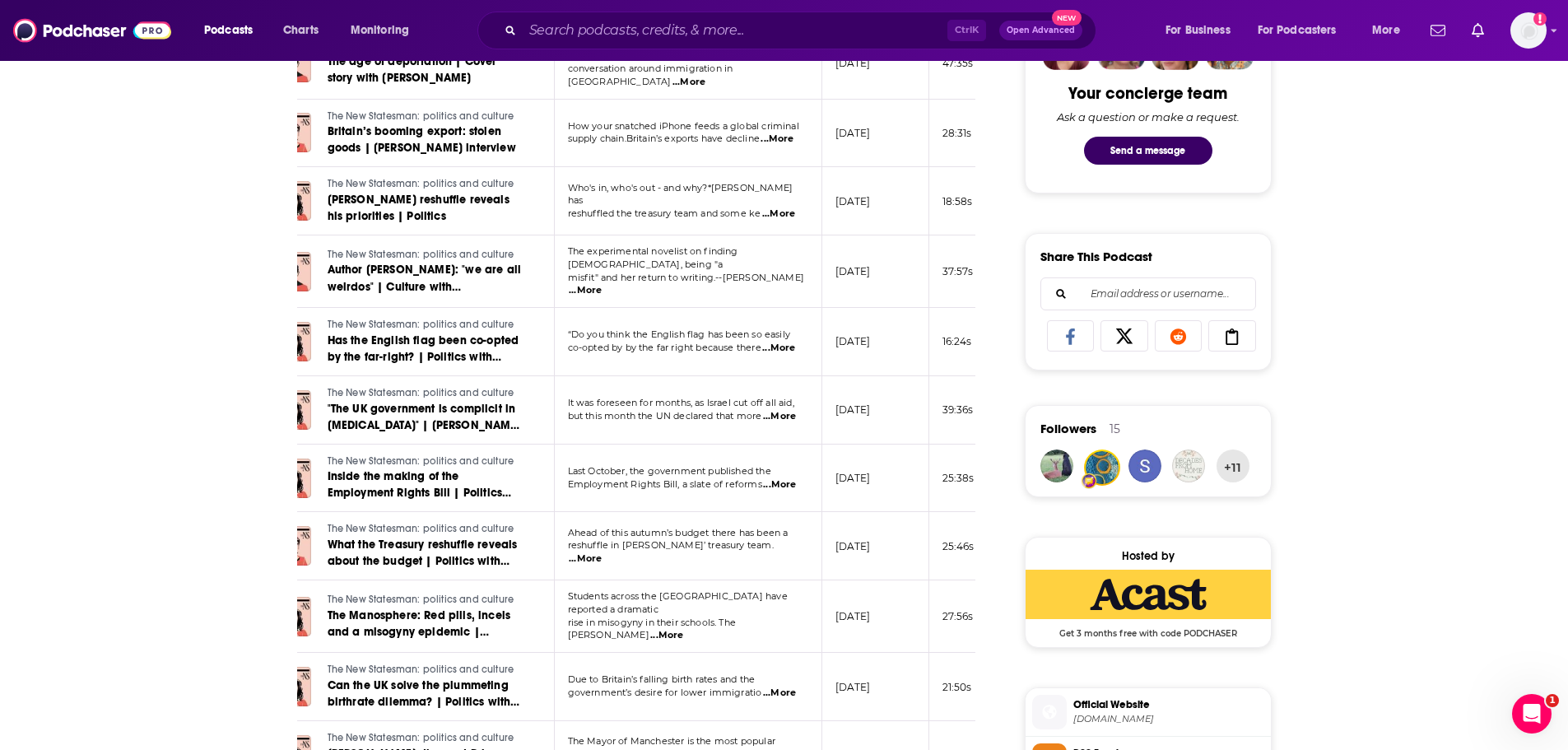
scroll to position [824, 0]
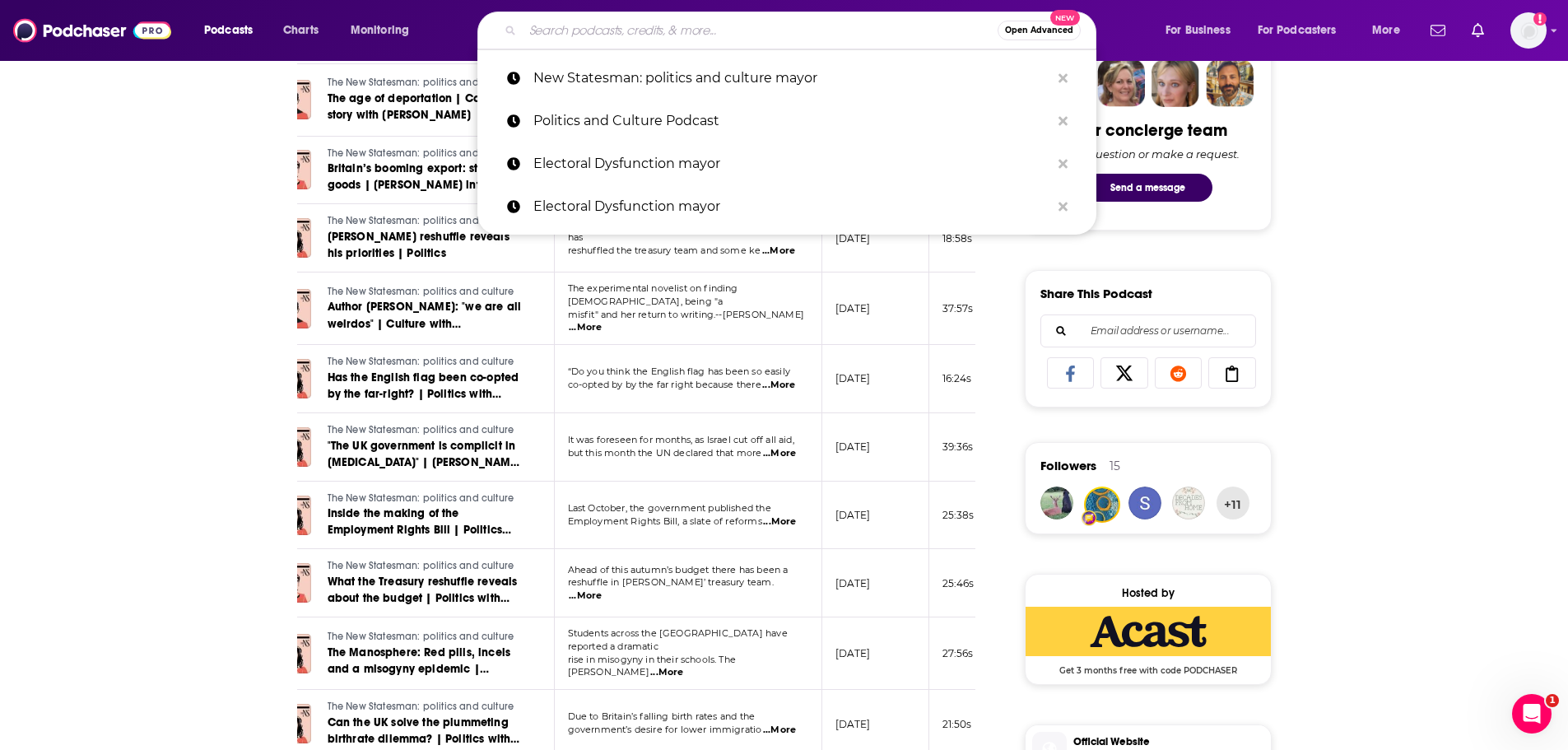
click at [607, 33] on input "Search podcasts, credits, & more..." at bounding box center [760, 31] width 475 height 26
paste input "The Rest is Politics"
type input "The Rest is Politics"
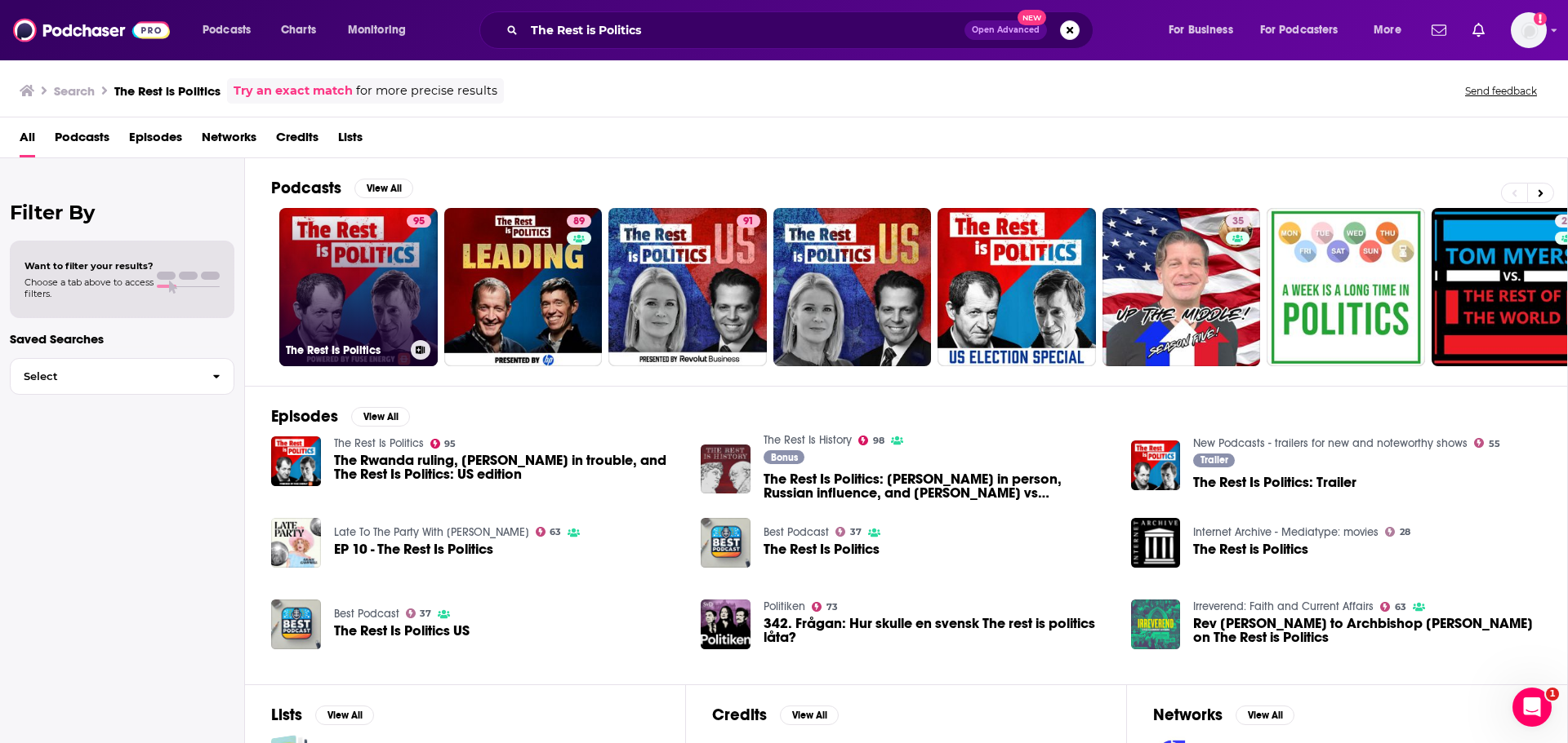
click at [396, 268] on link "95 The Rest Is Politics" at bounding box center [358, 287] width 159 height 159
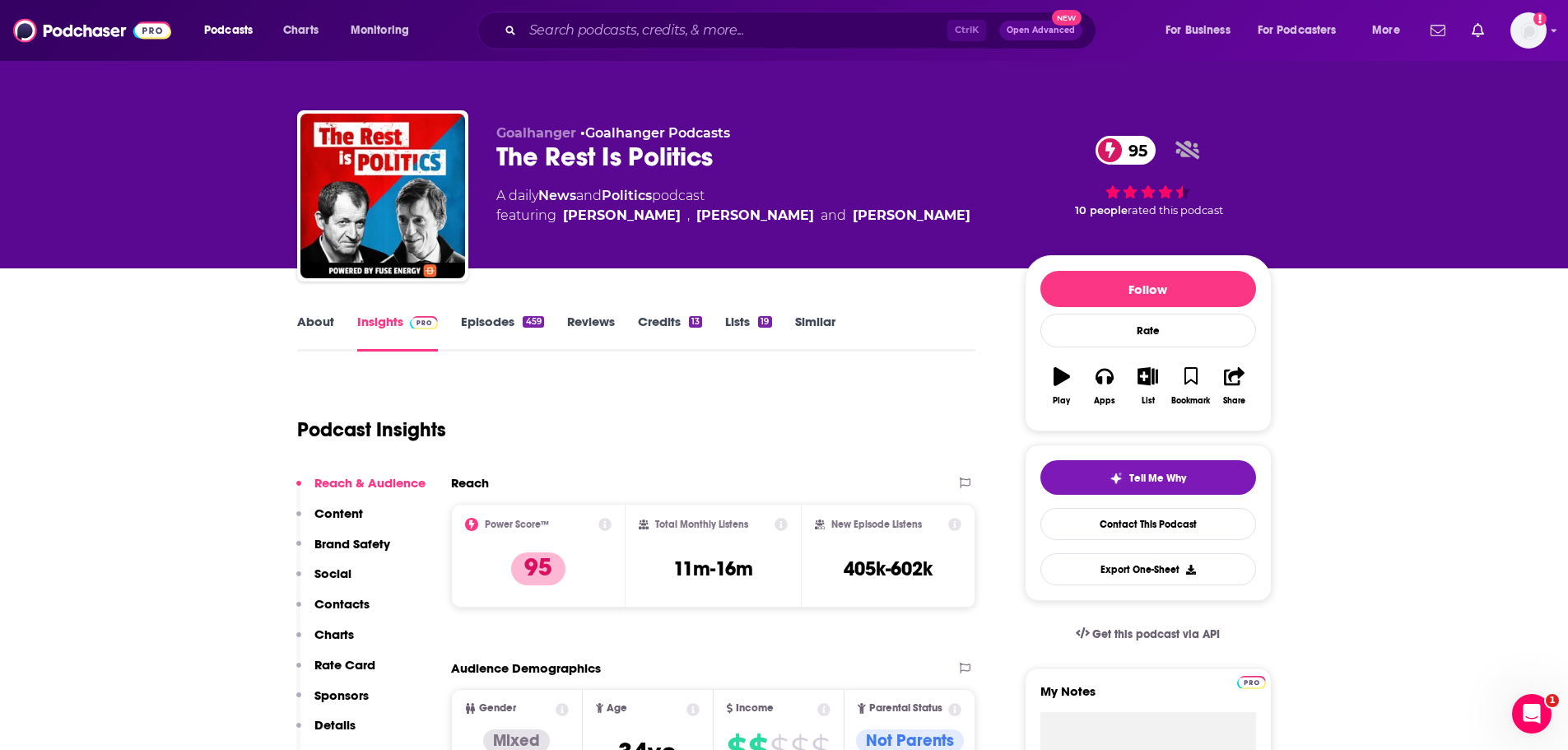
click at [308, 322] on link "About" at bounding box center [316, 333] width 37 height 38
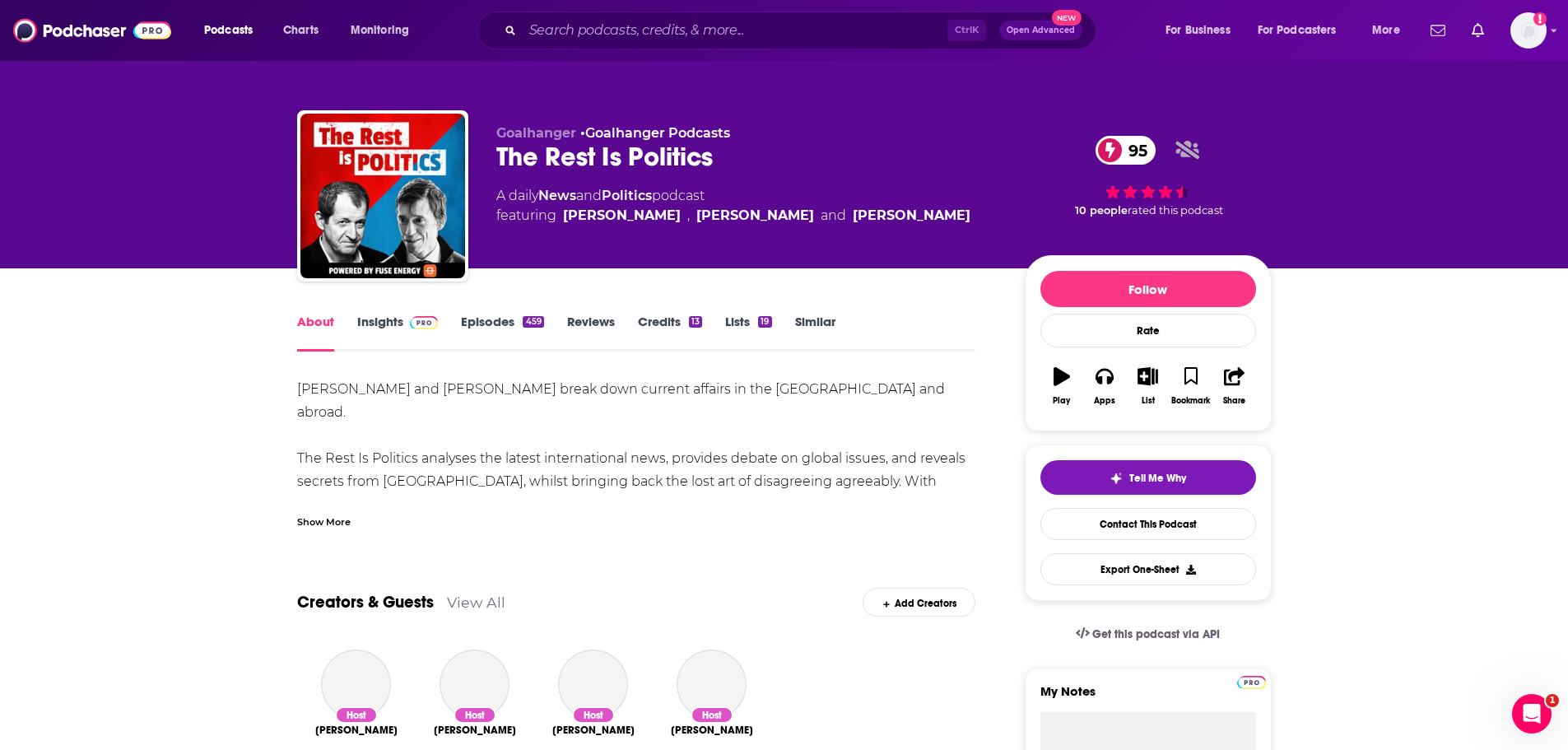
click at [390, 320] on link "Insights" at bounding box center [399, 333] width 82 height 38
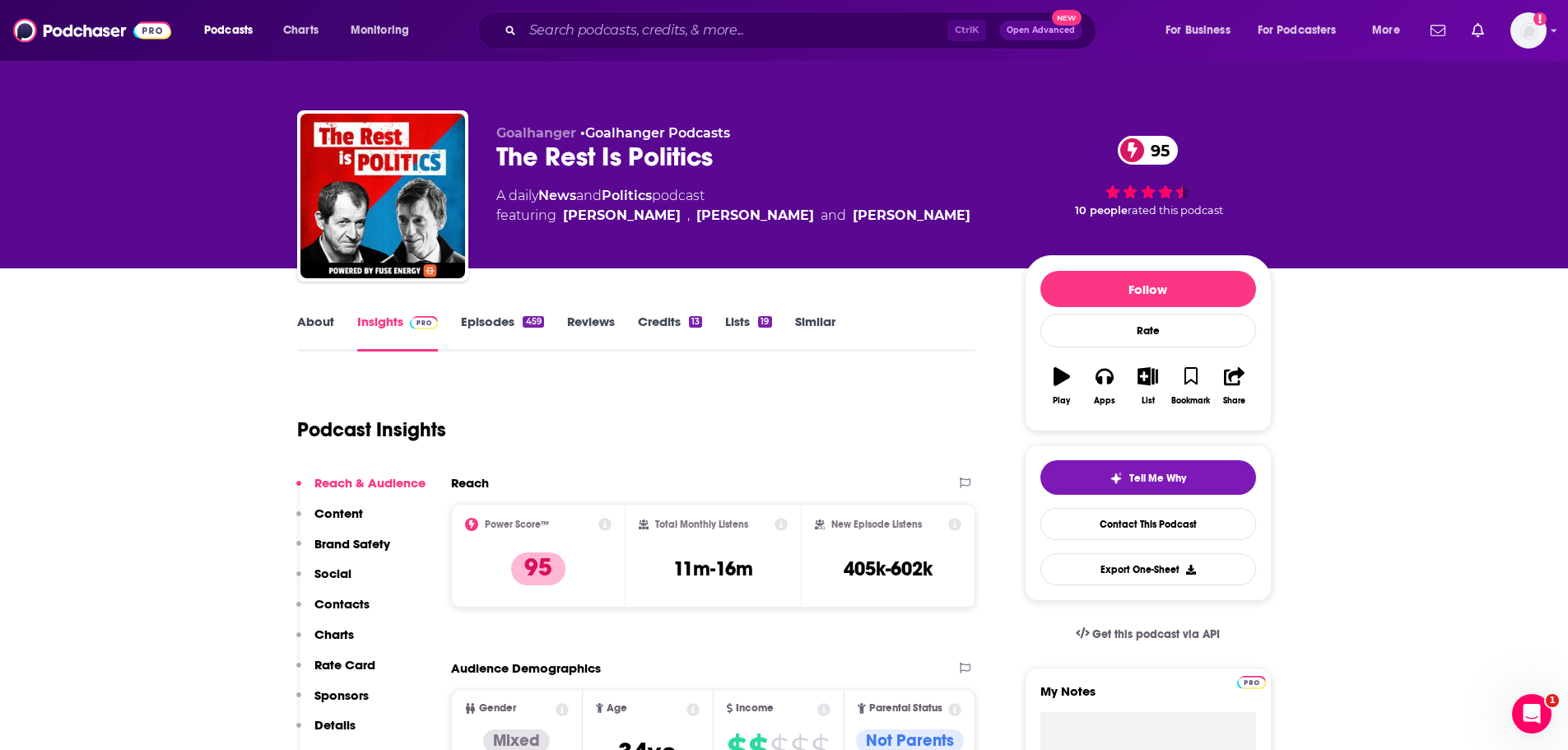
click at [300, 331] on link "About" at bounding box center [316, 333] width 37 height 38
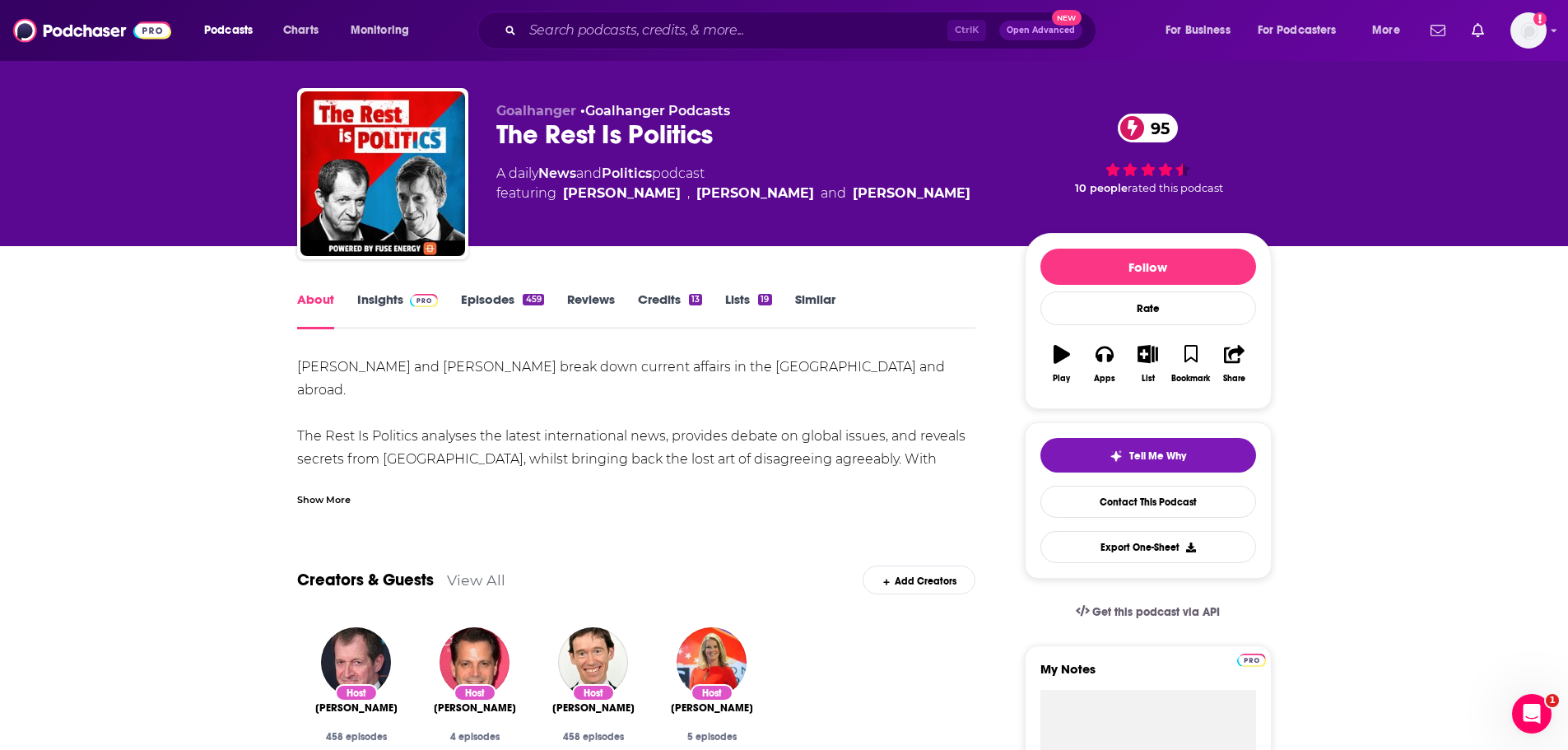
scroll to position [23, 0]
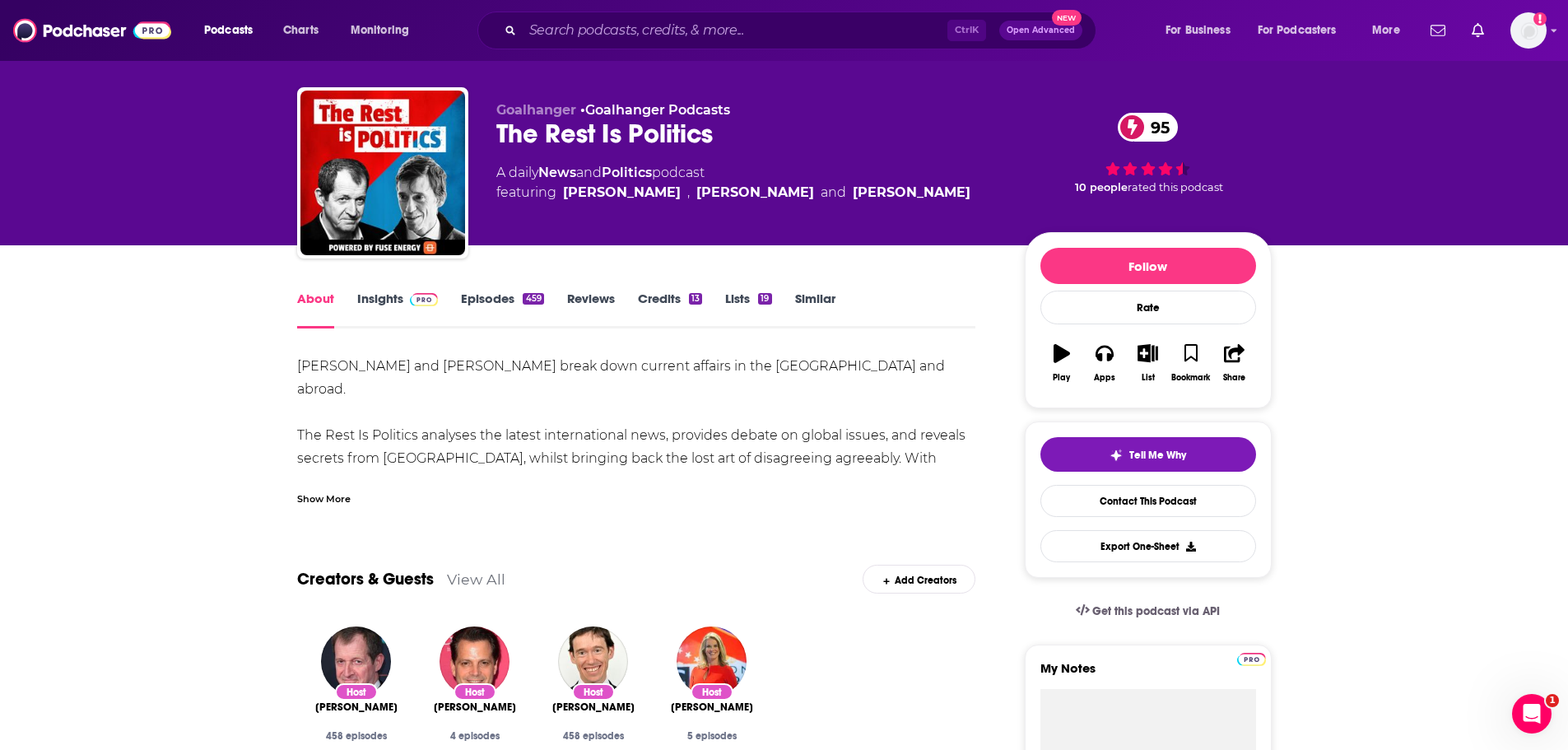
click at [477, 298] on link "Episodes 459" at bounding box center [502, 309] width 82 height 38
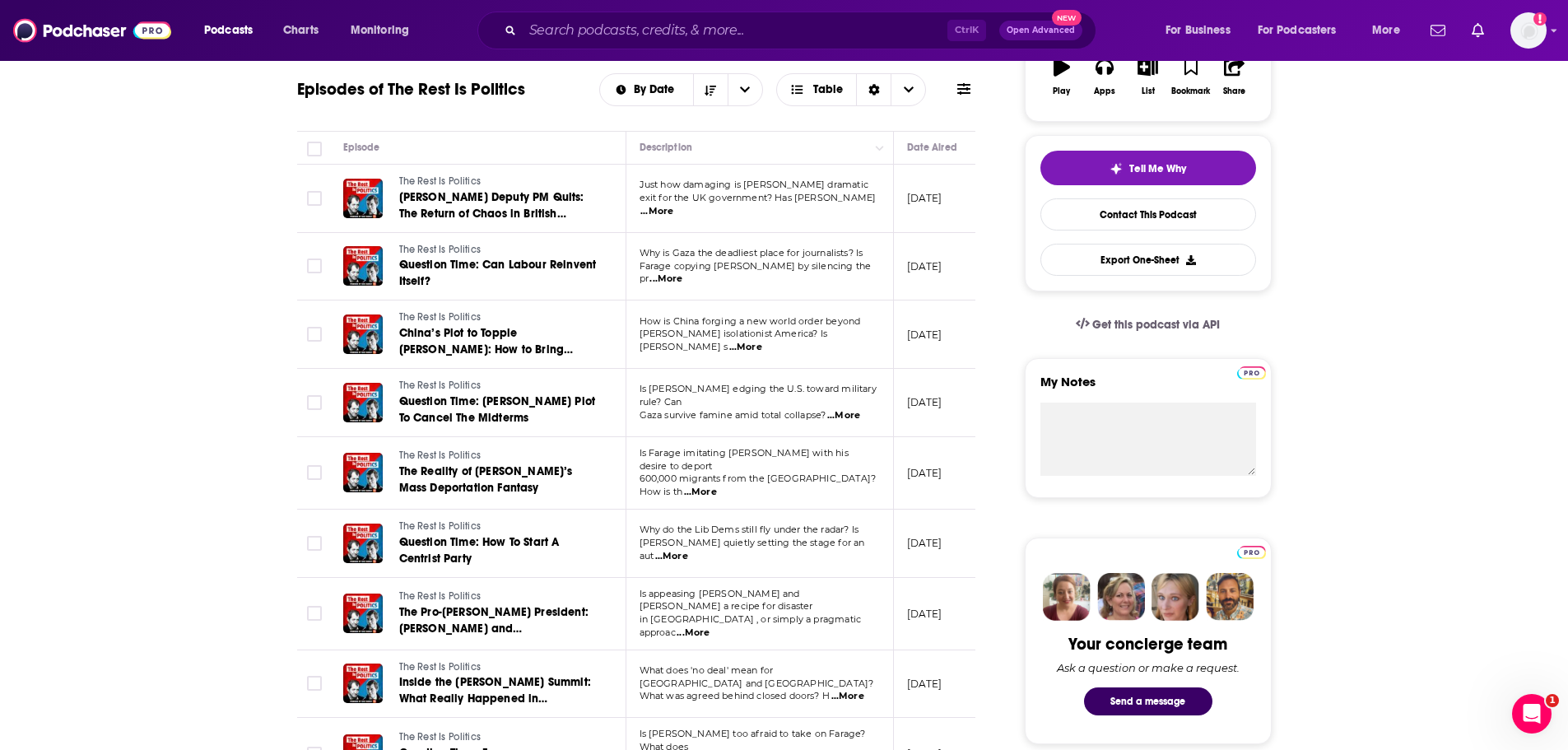
scroll to position [303, 0]
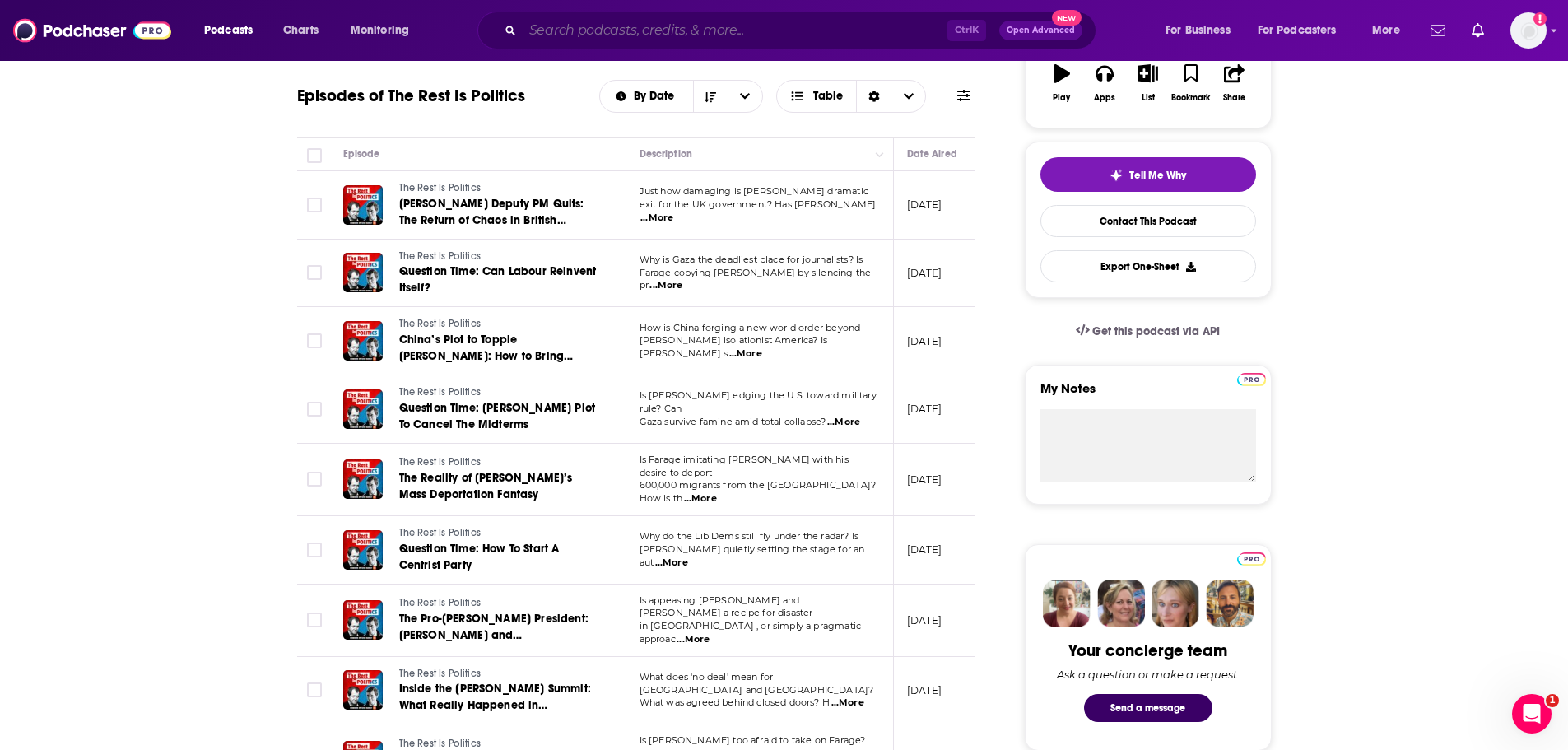
click at [710, 31] on input "Search podcasts, credits, & more..." at bounding box center [735, 31] width 425 height 26
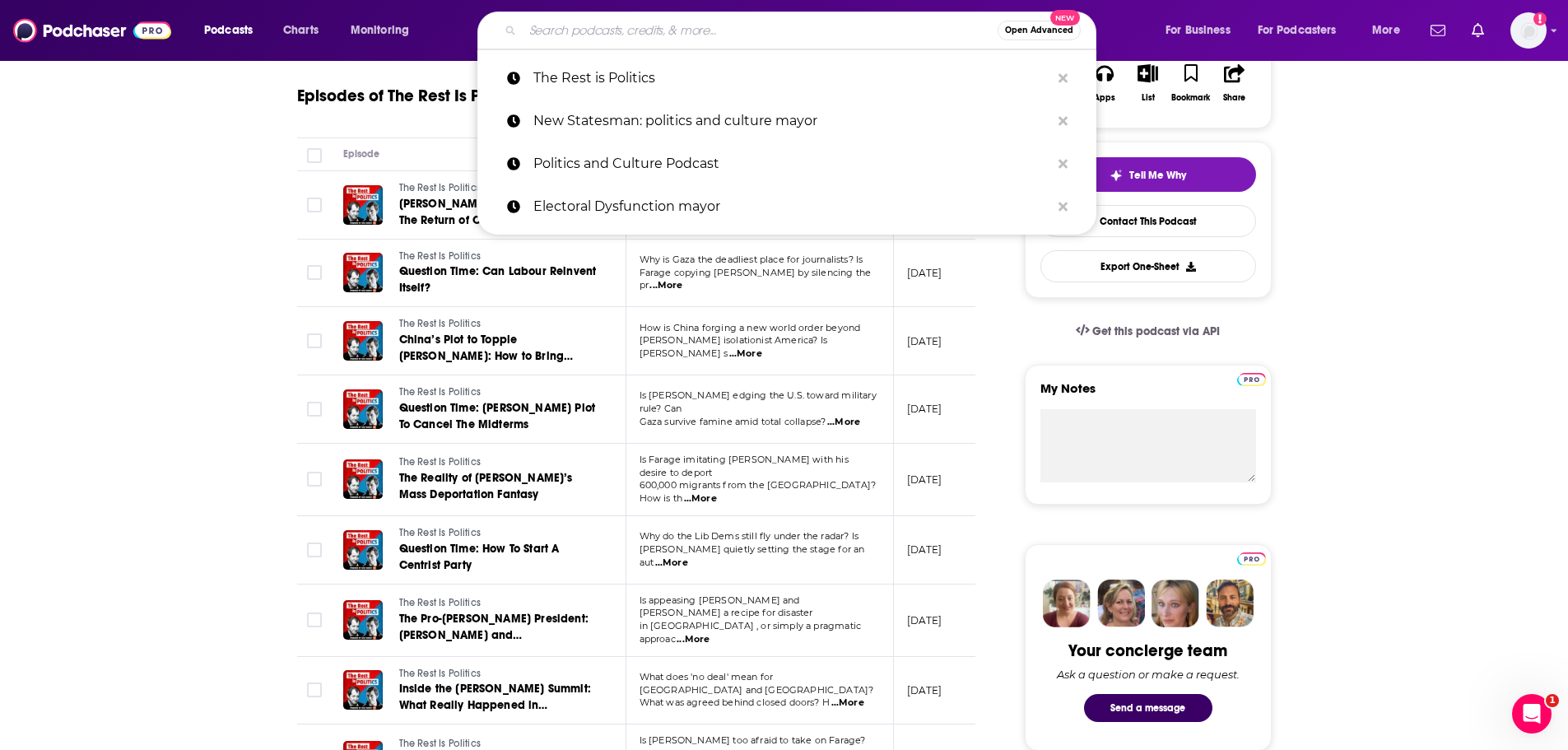
paste input "The Rest is Politics"
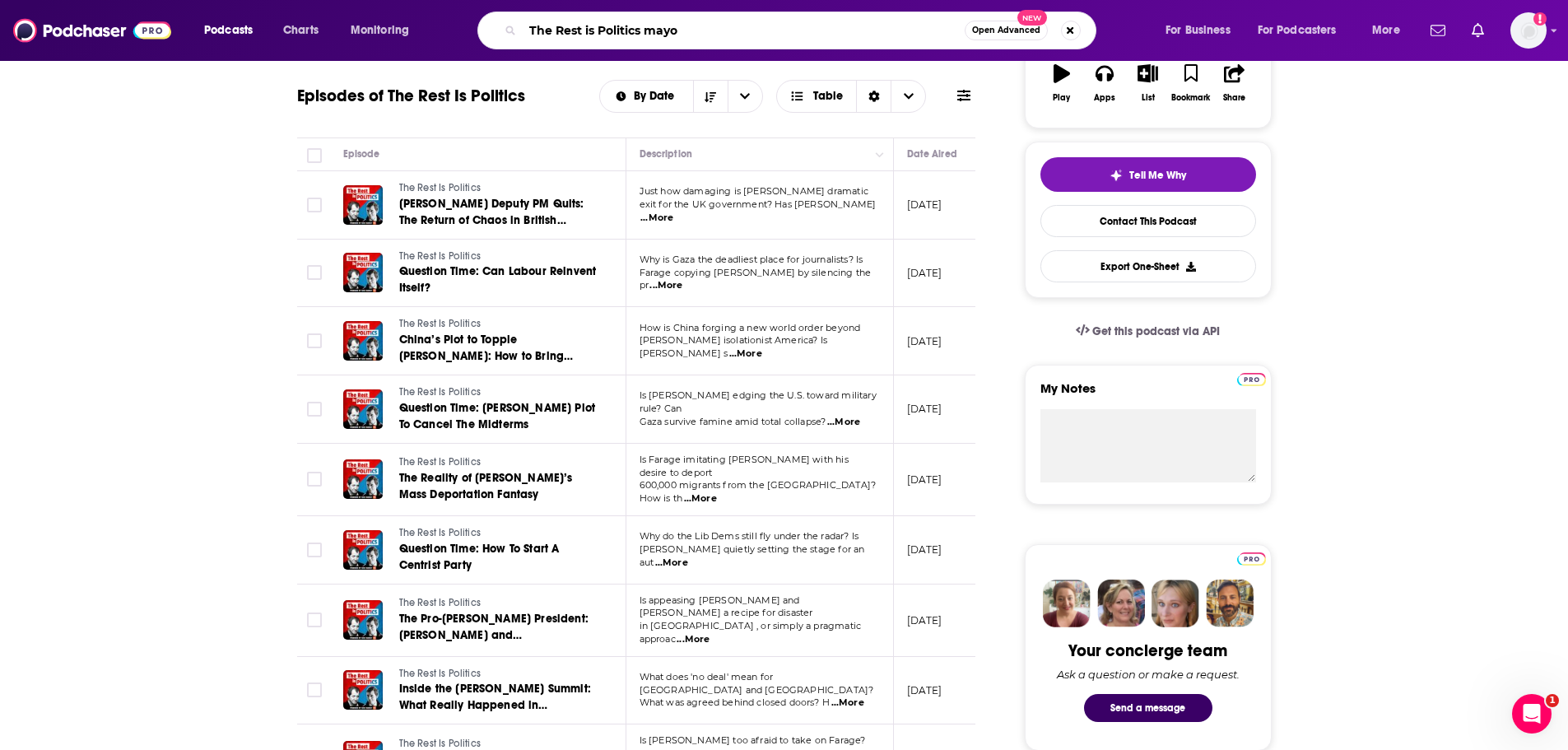
type input "The Rest is Politics mayor"
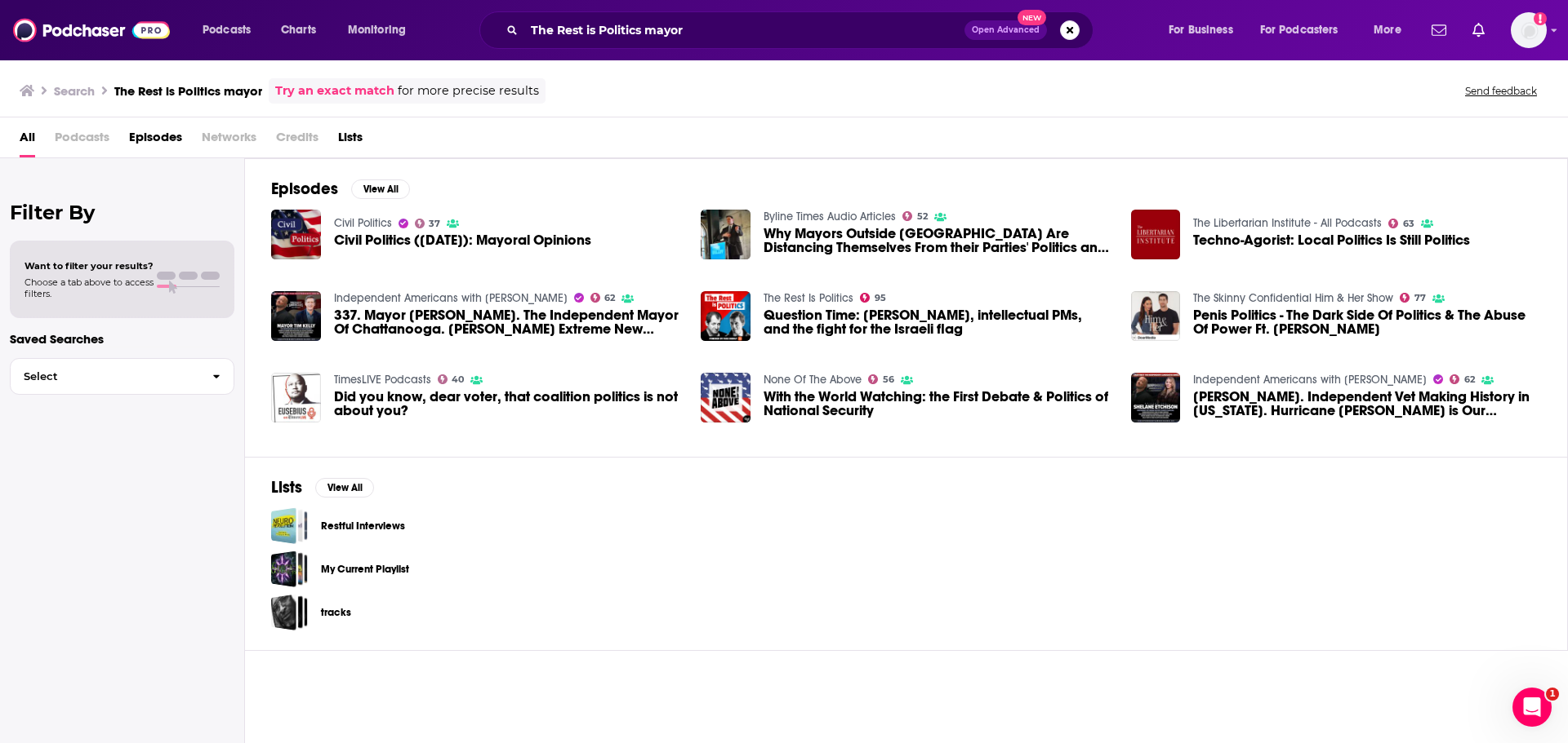
click at [836, 320] on span "Question Time: [PERSON_NAME], intellectual PMs, and the fight for the Israeli f…" at bounding box center [937, 322] width 348 height 28
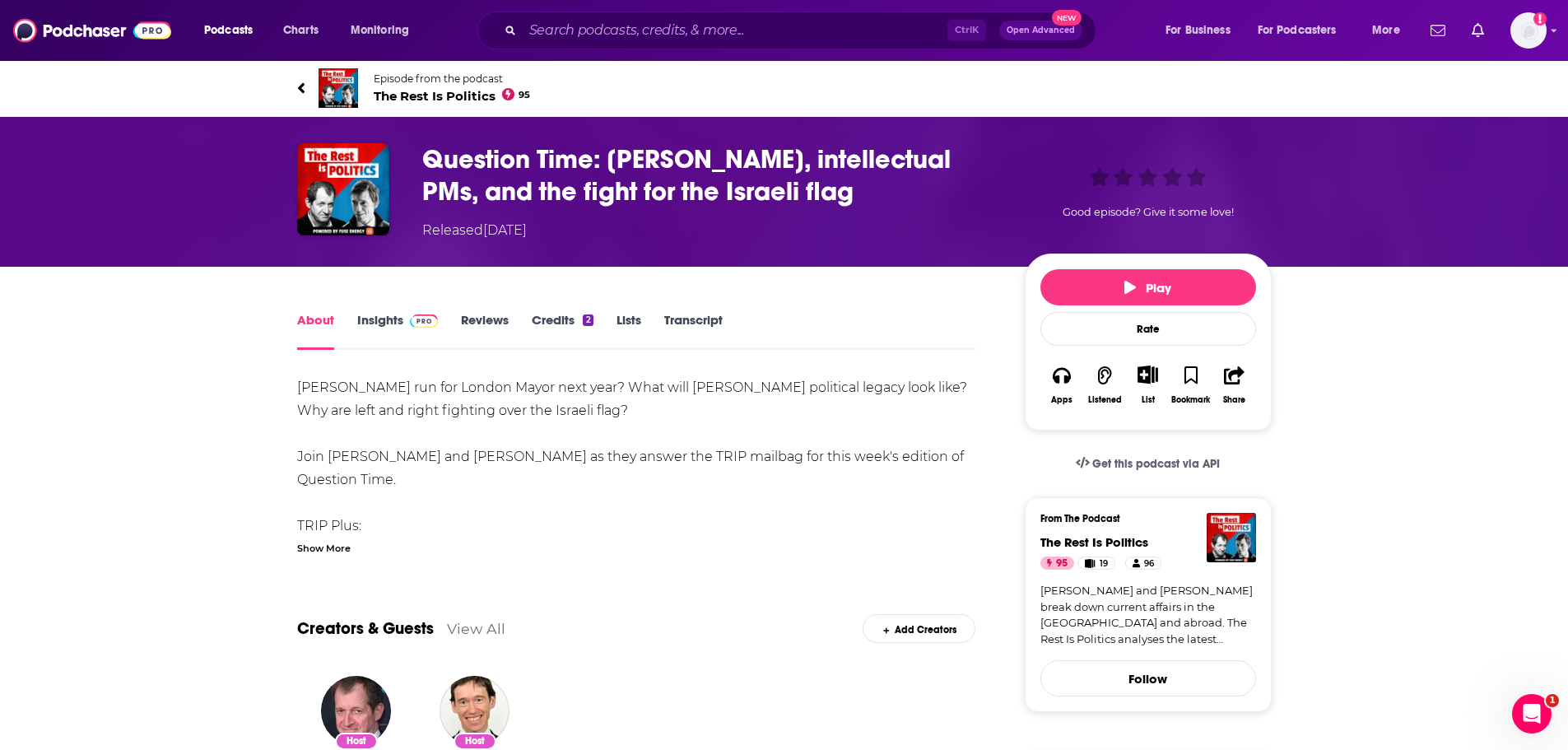
click at [387, 89] on span "The Rest Is Politics 95" at bounding box center [452, 96] width 157 height 16
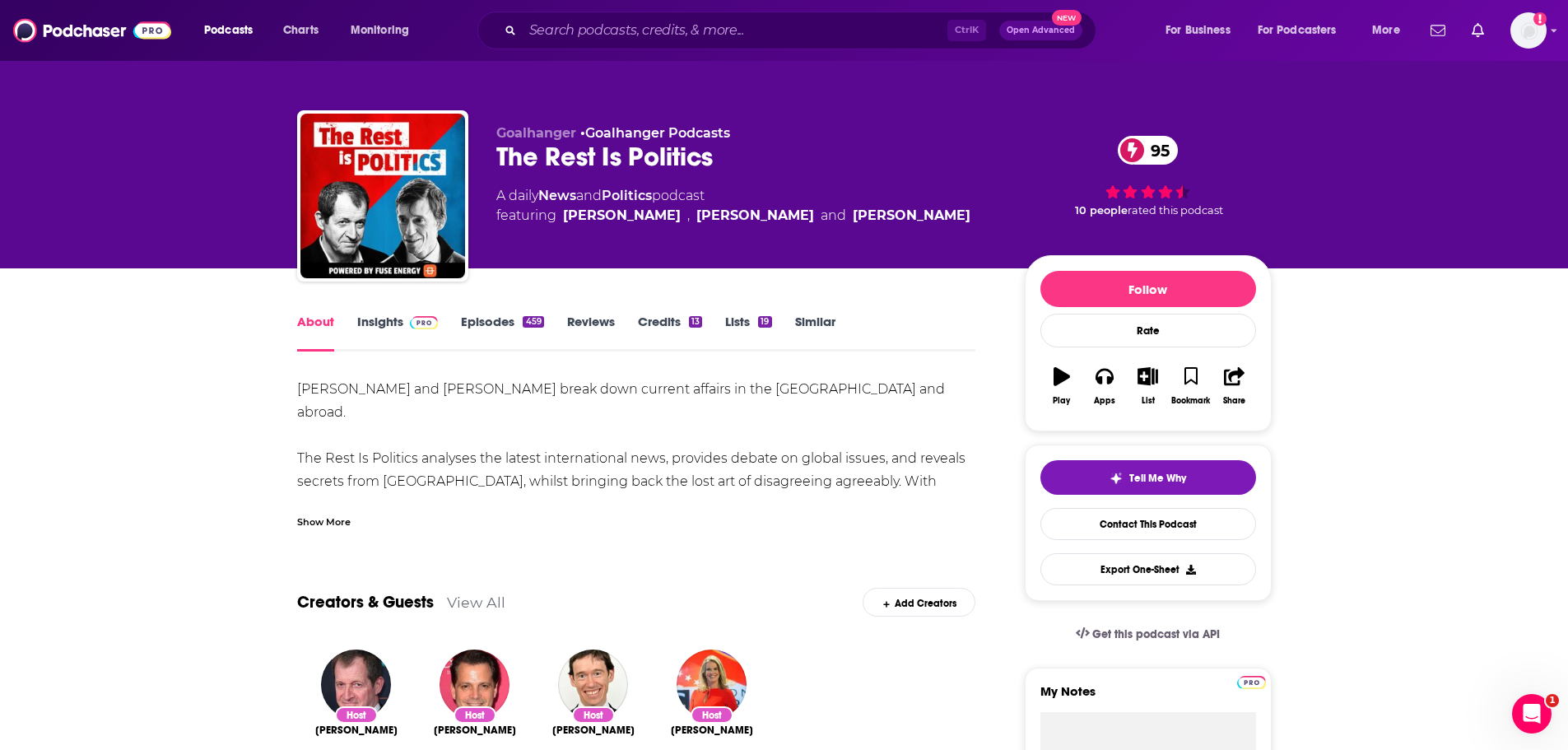
click at [480, 311] on div "About Insights Episodes 459 Reviews Credits 13 Lists 19 Similar" at bounding box center [636, 331] width 679 height 40
click at [480, 318] on link "Episodes 459" at bounding box center [502, 333] width 82 height 38
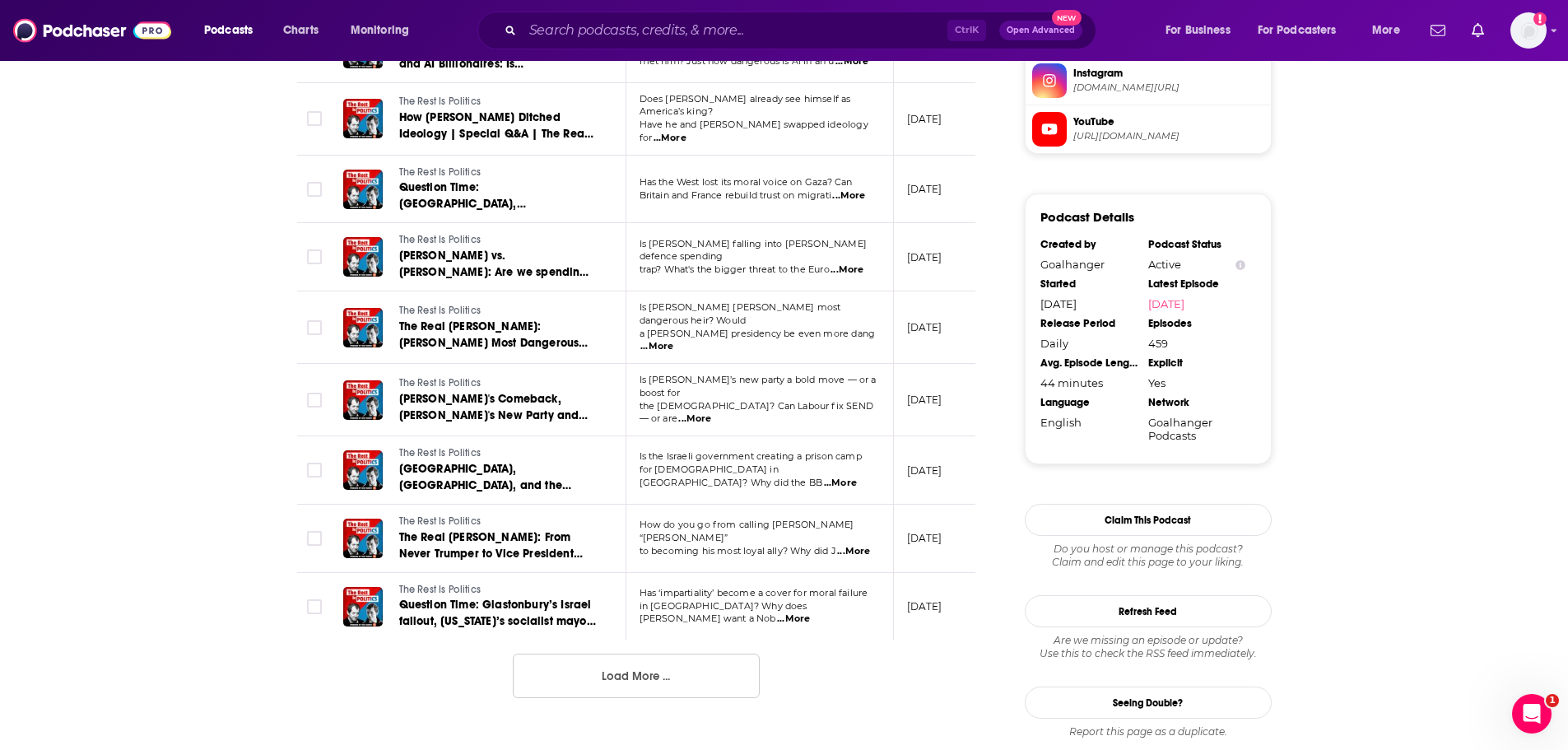
scroll to position [1586, 0]
click at [711, 412] on span "...More" at bounding box center [695, 418] width 33 height 13
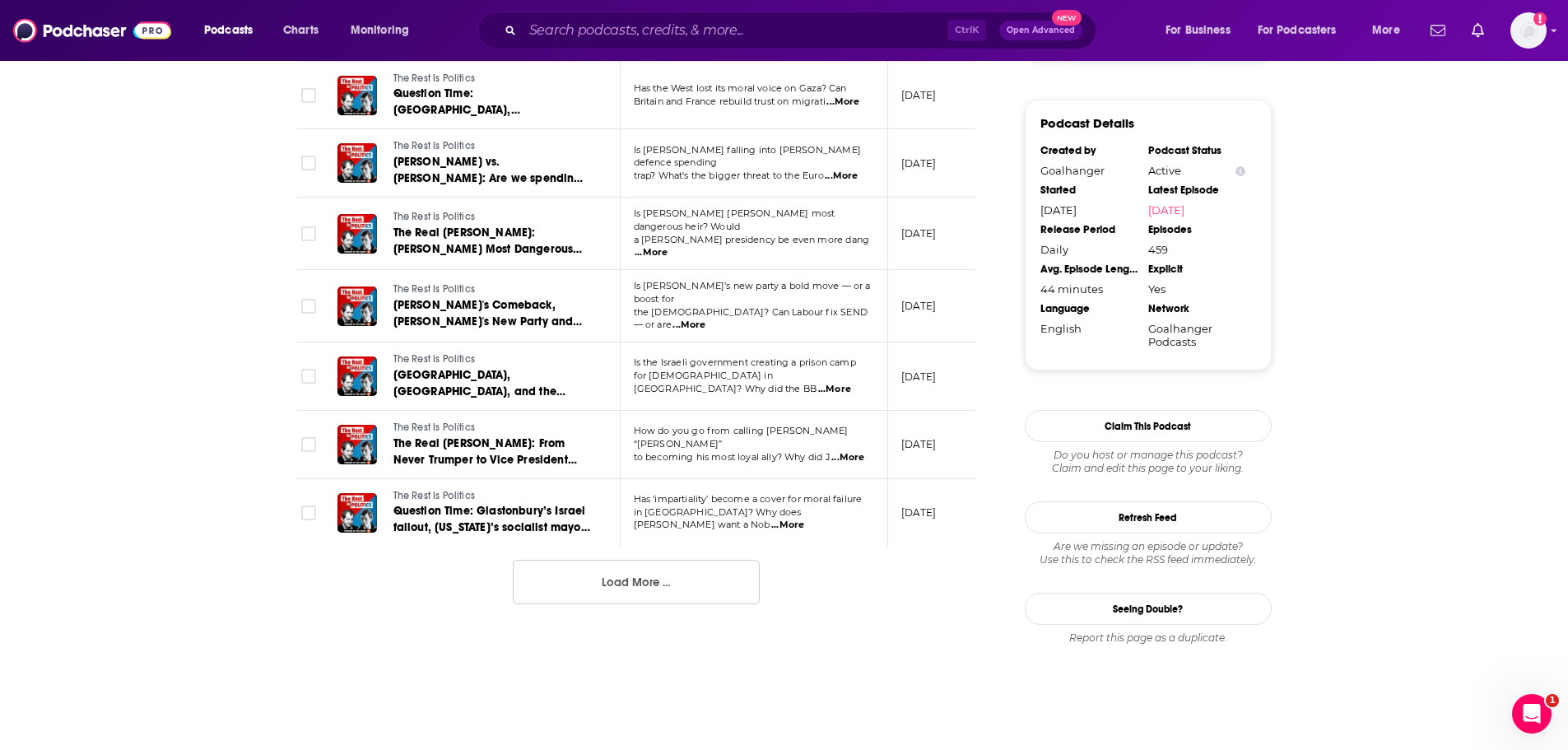
scroll to position [1724, 0]
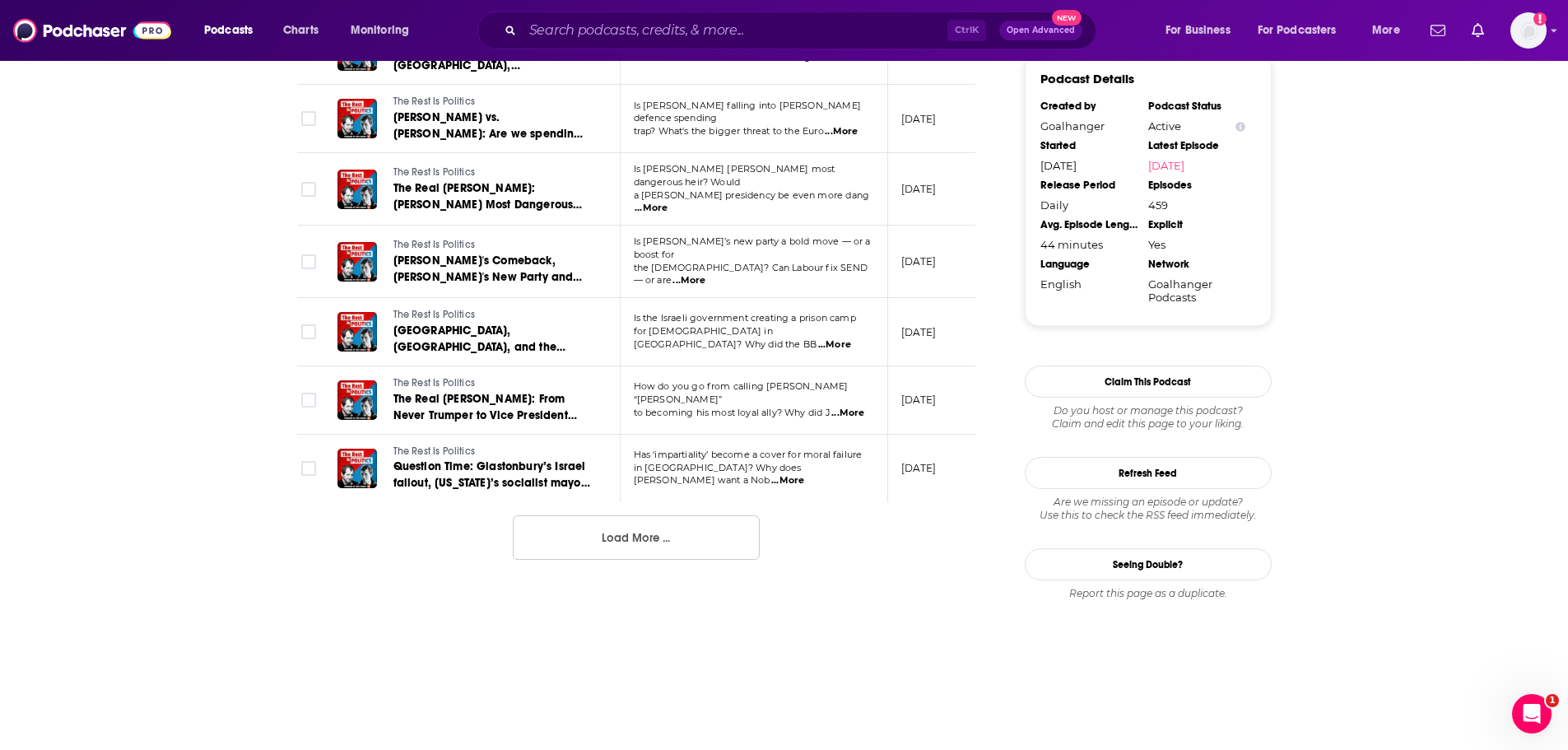
click at [689, 515] on button "Load More ..." at bounding box center [636, 538] width 247 height 45
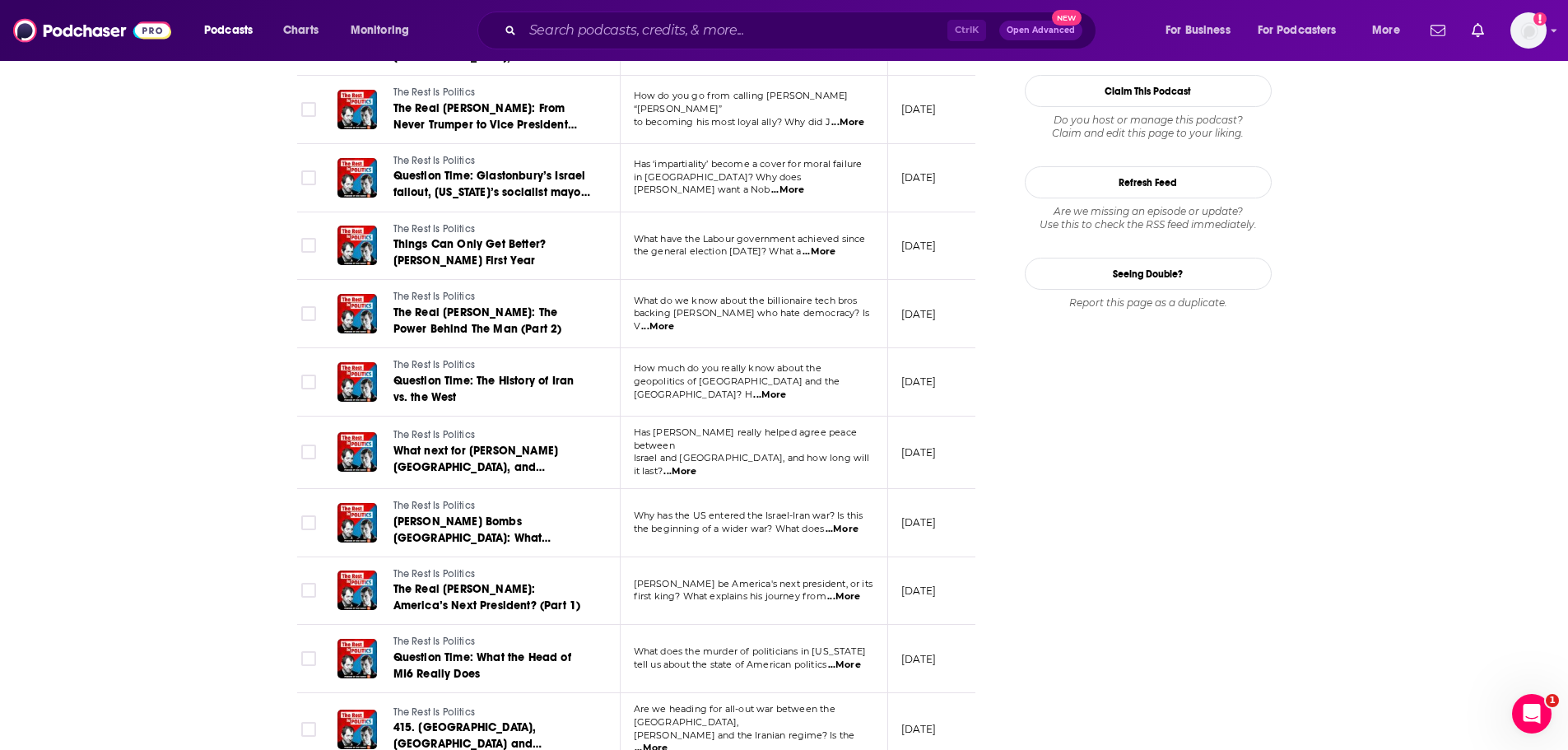
scroll to position [2012, 0]
click at [835, 247] on span "...More" at bounding box center [818, 253] width 33 height 13
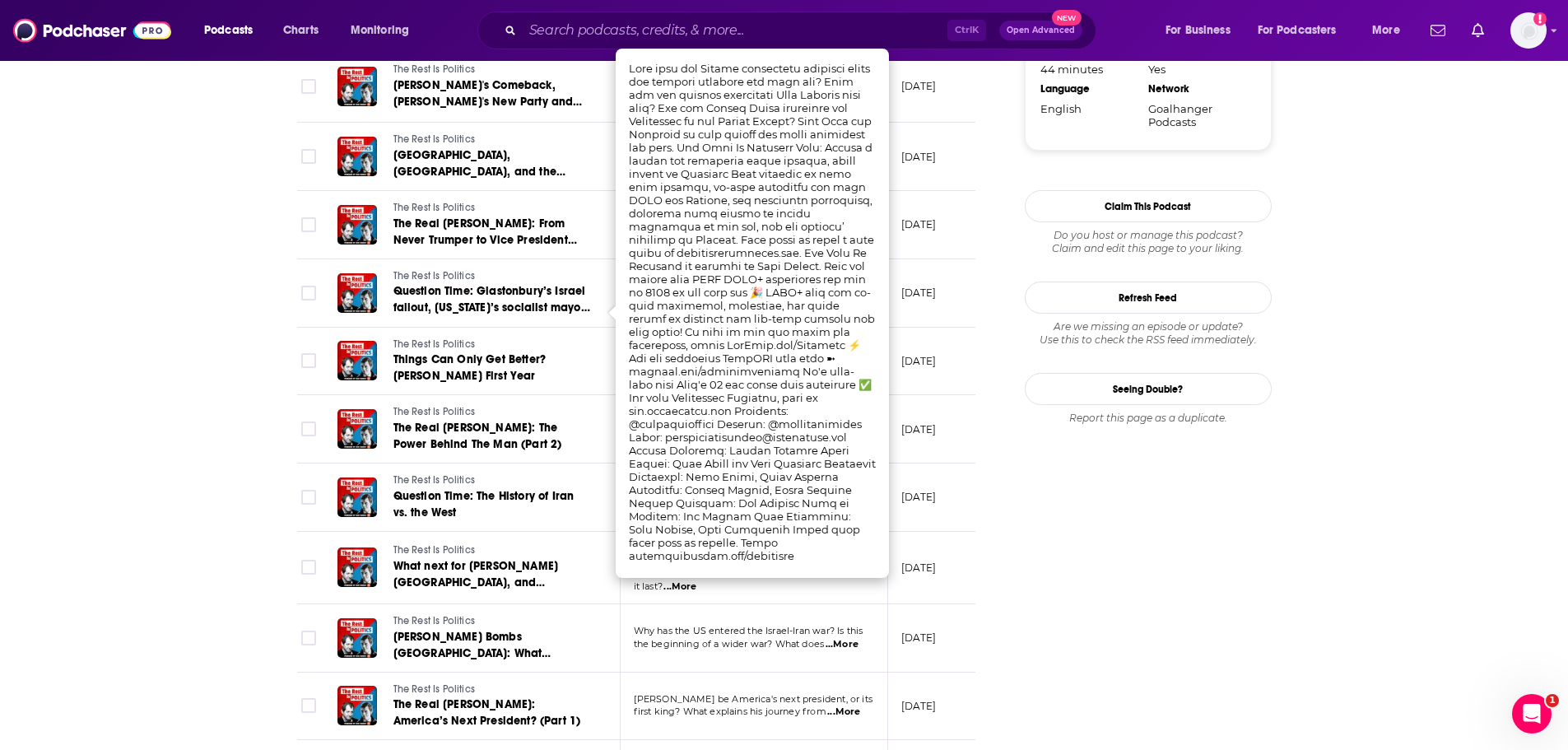
scroll to position [1897, 0]
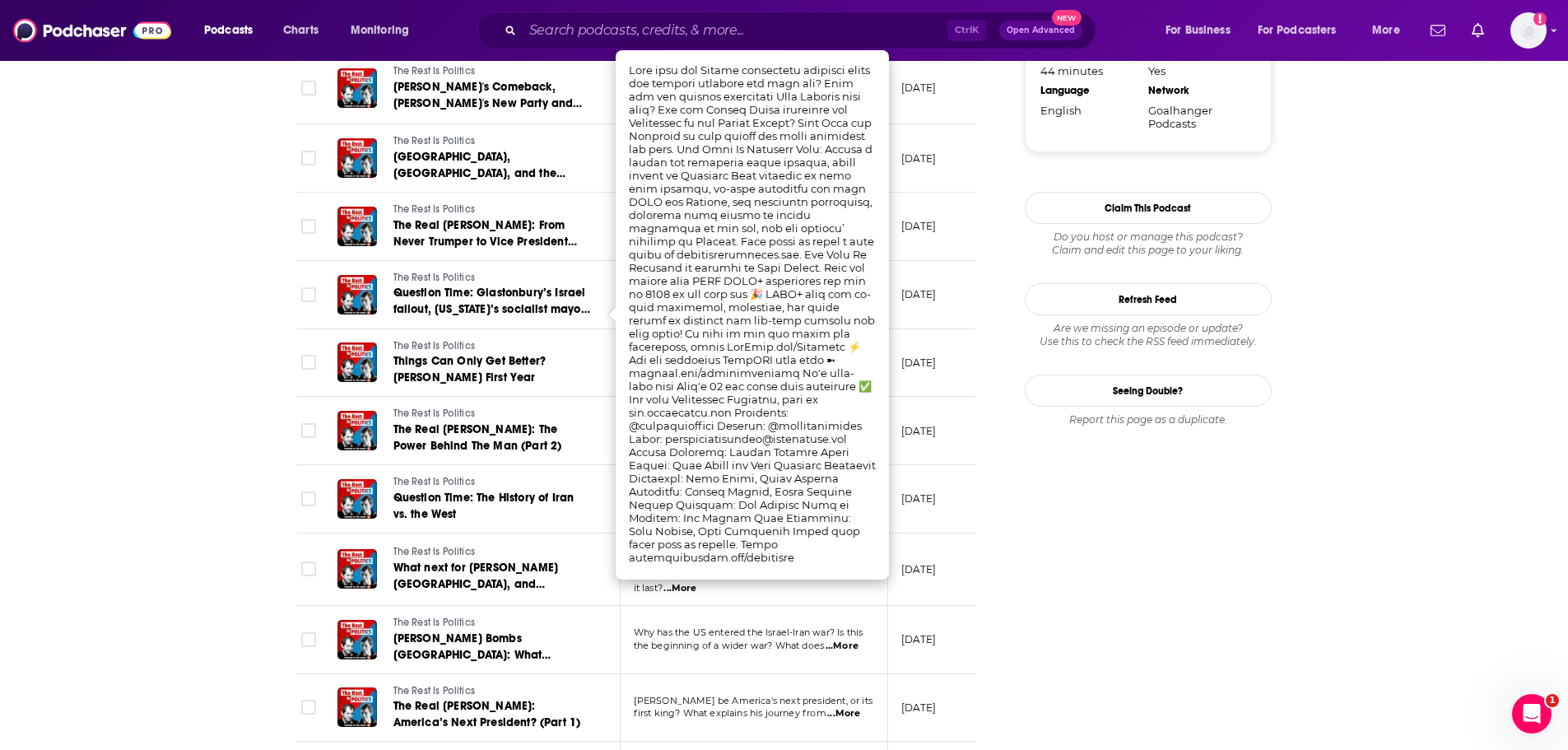
click at [189, 342] on div "About Insights Episodes 459 Reviews Credits 13 Lists 19 Similar Episodes of The…" at bounding box center [784, 266] width 1568 height 3788
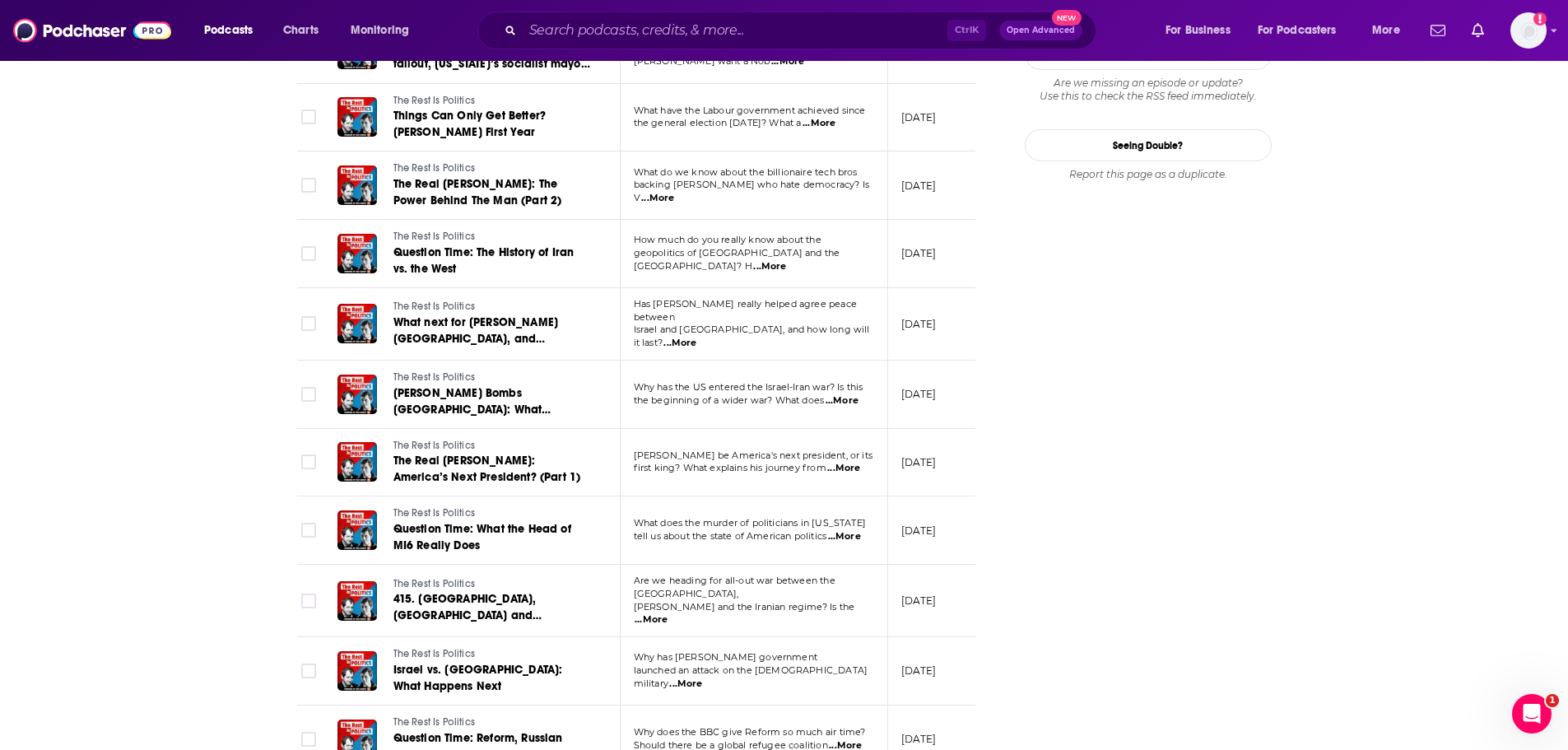
scroll to position [2150, 0]
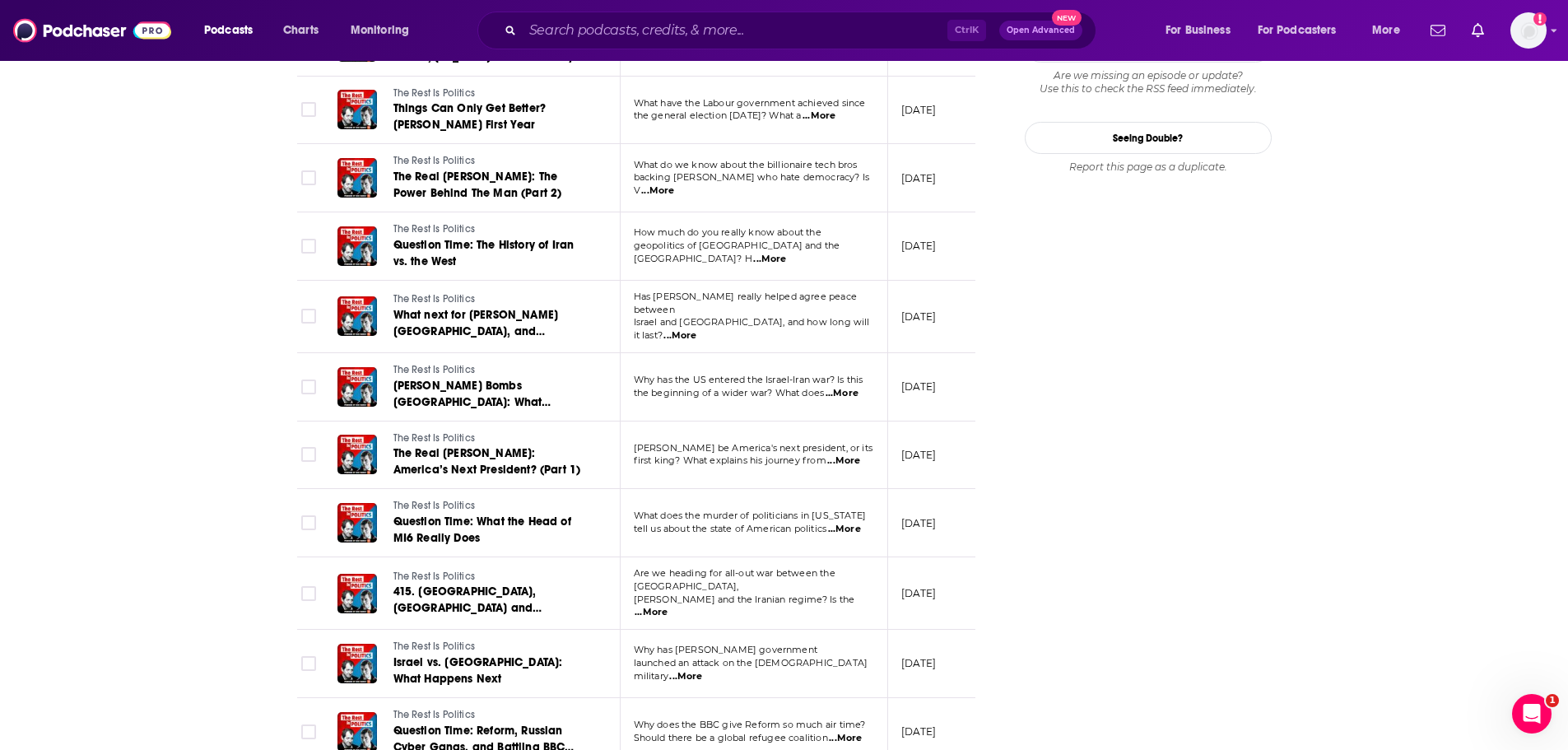
click at [668, 607] on span "...More" at bounding box center [651, 613] width 33 height 13
click at [258, 533] on div "About Insights Episodes 459 Reviews Credits 13 Lists 19 Similar Episodes of The…" at bounding box center [785, 13] width 1054 height 3788
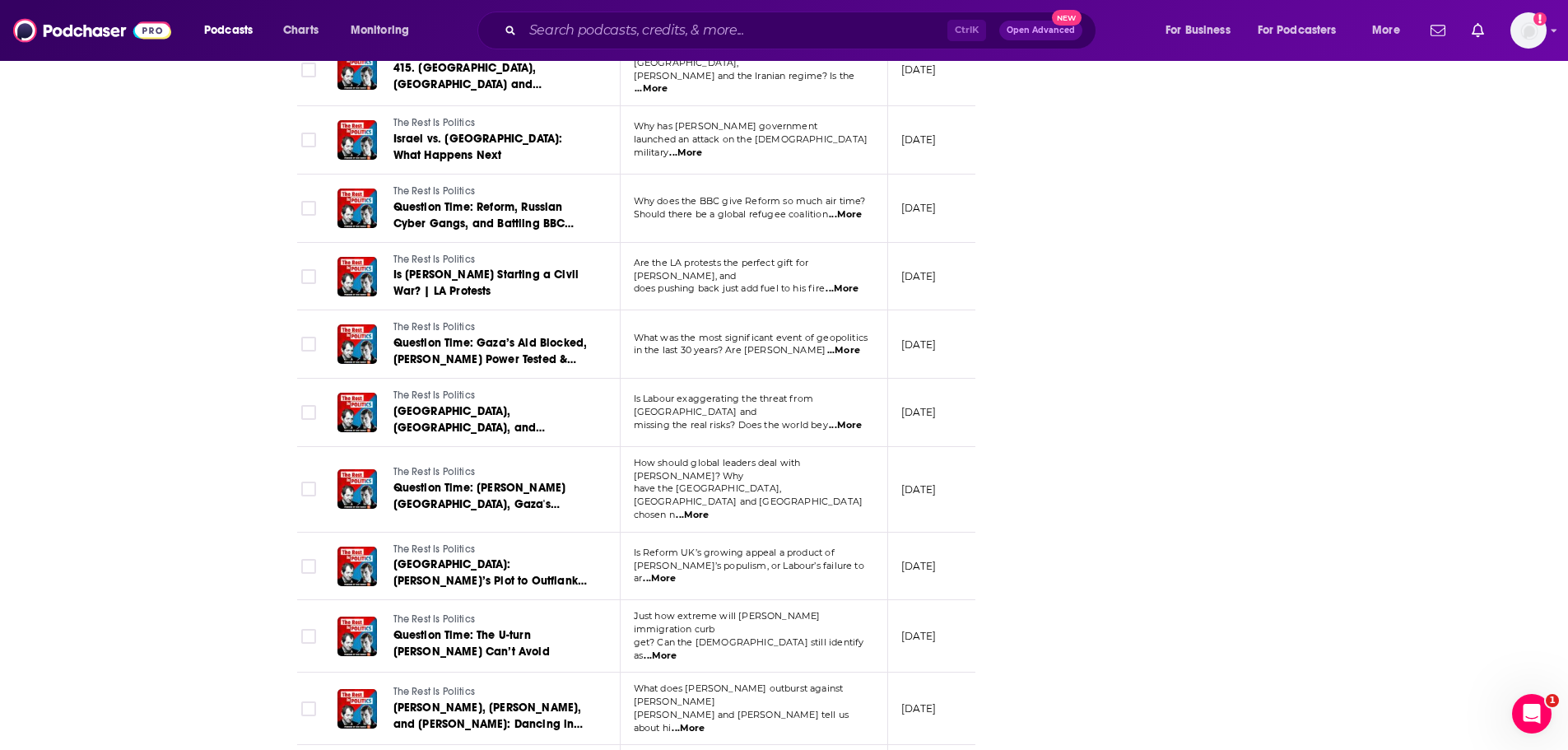
scroll to position [2684, 0]
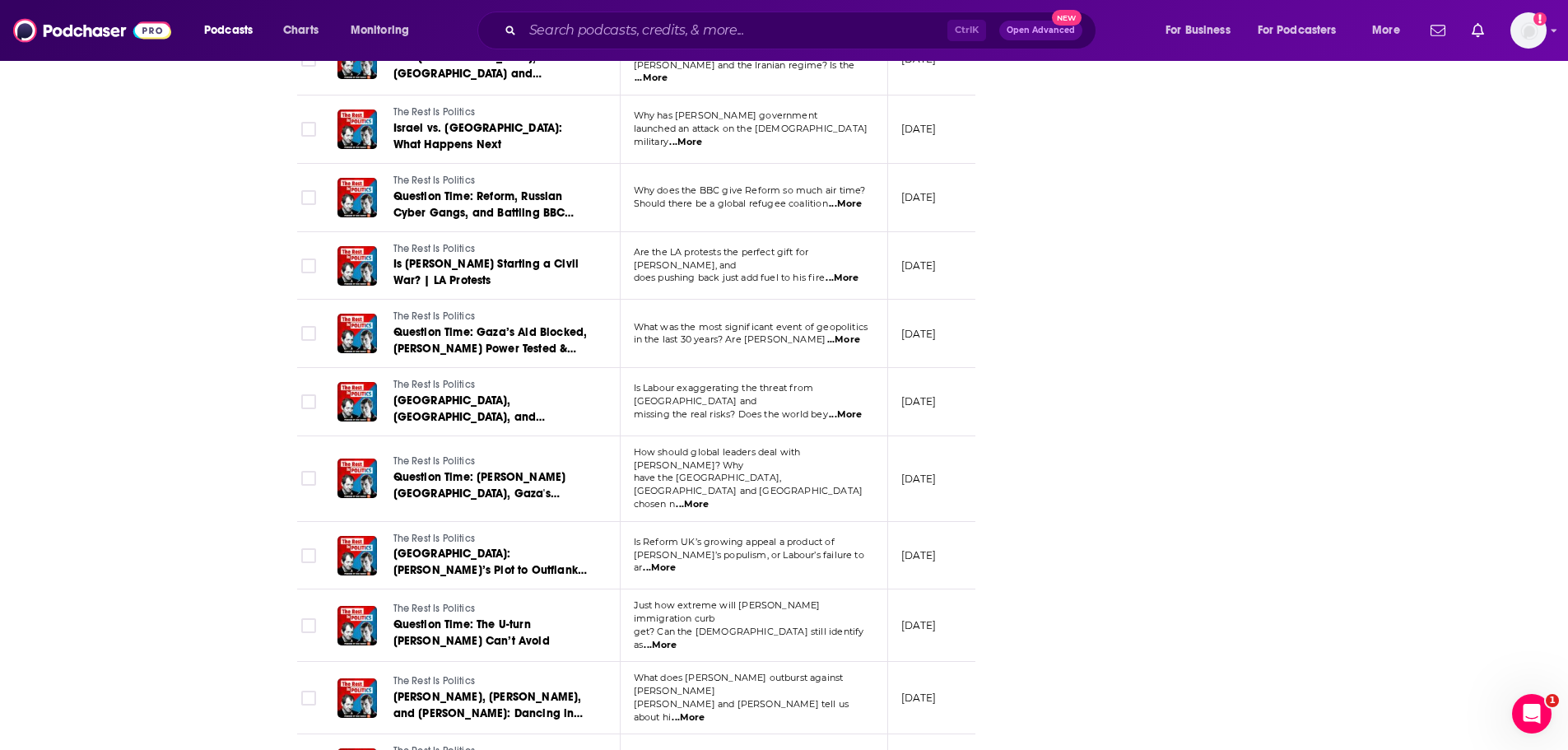
click at [709, 498] on span "...More" at bounding box center [692, 505] width 33 height 13
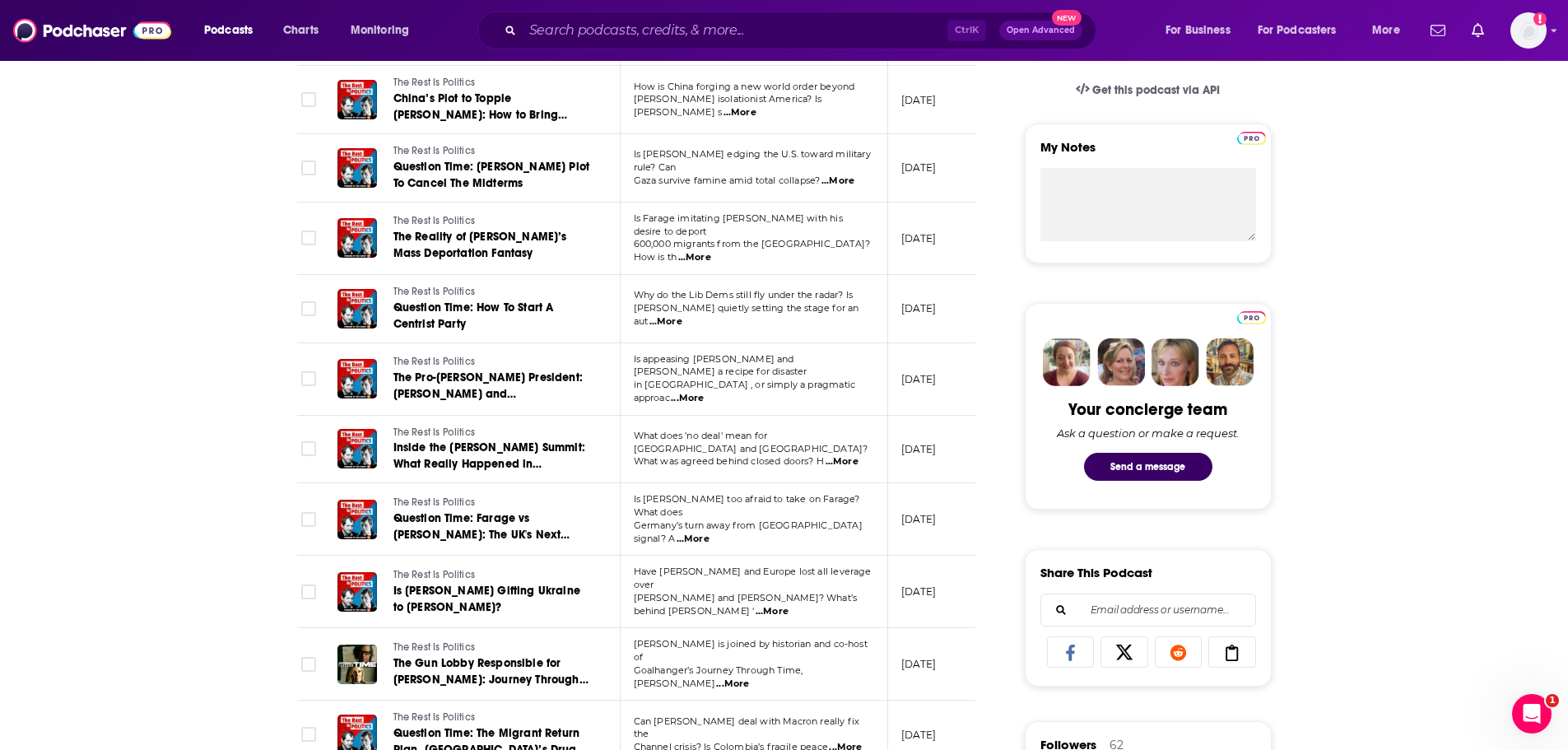
scroll to position [0, 0]
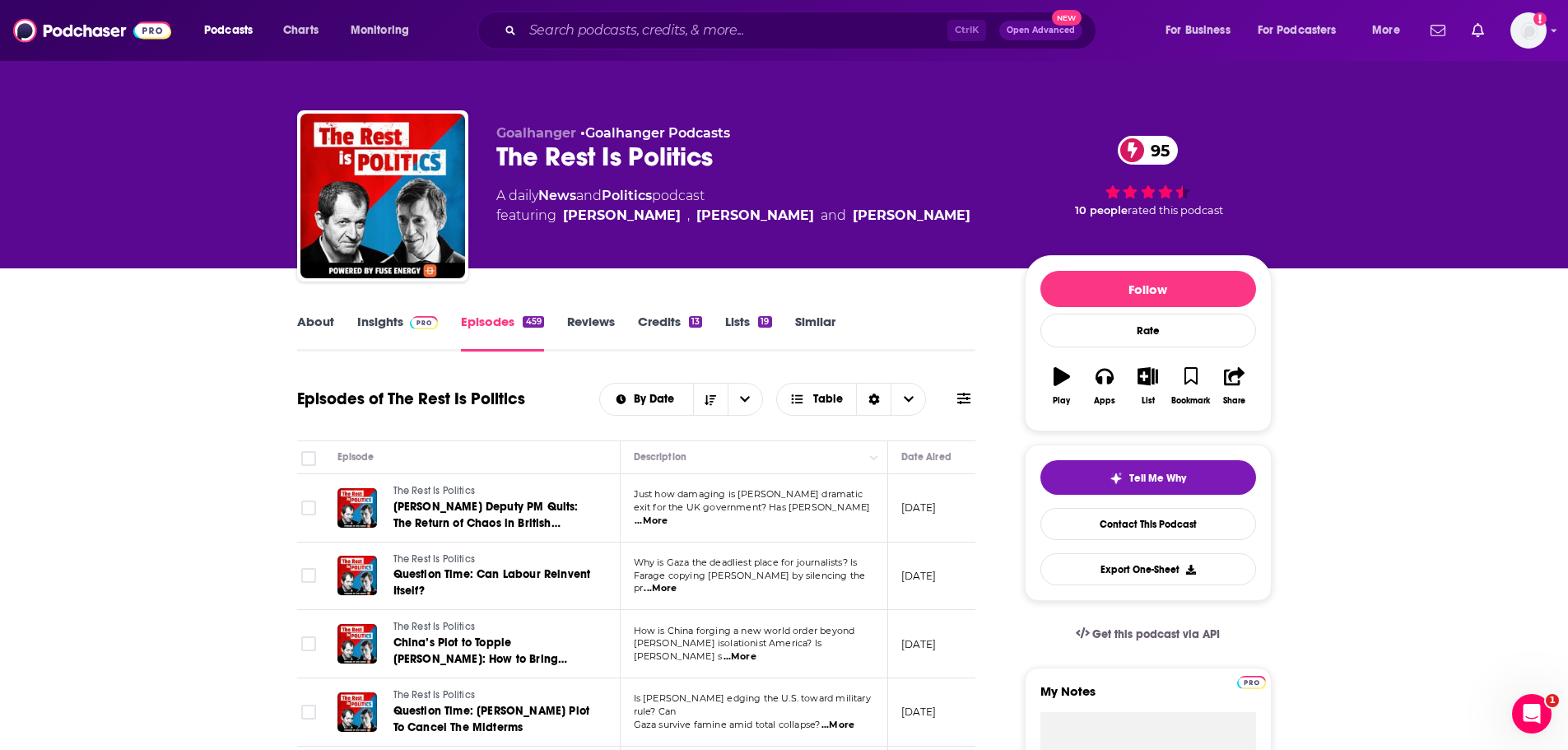
click at [310, 318] on link "About" at bounding box center [316, 333] width 37 height 38
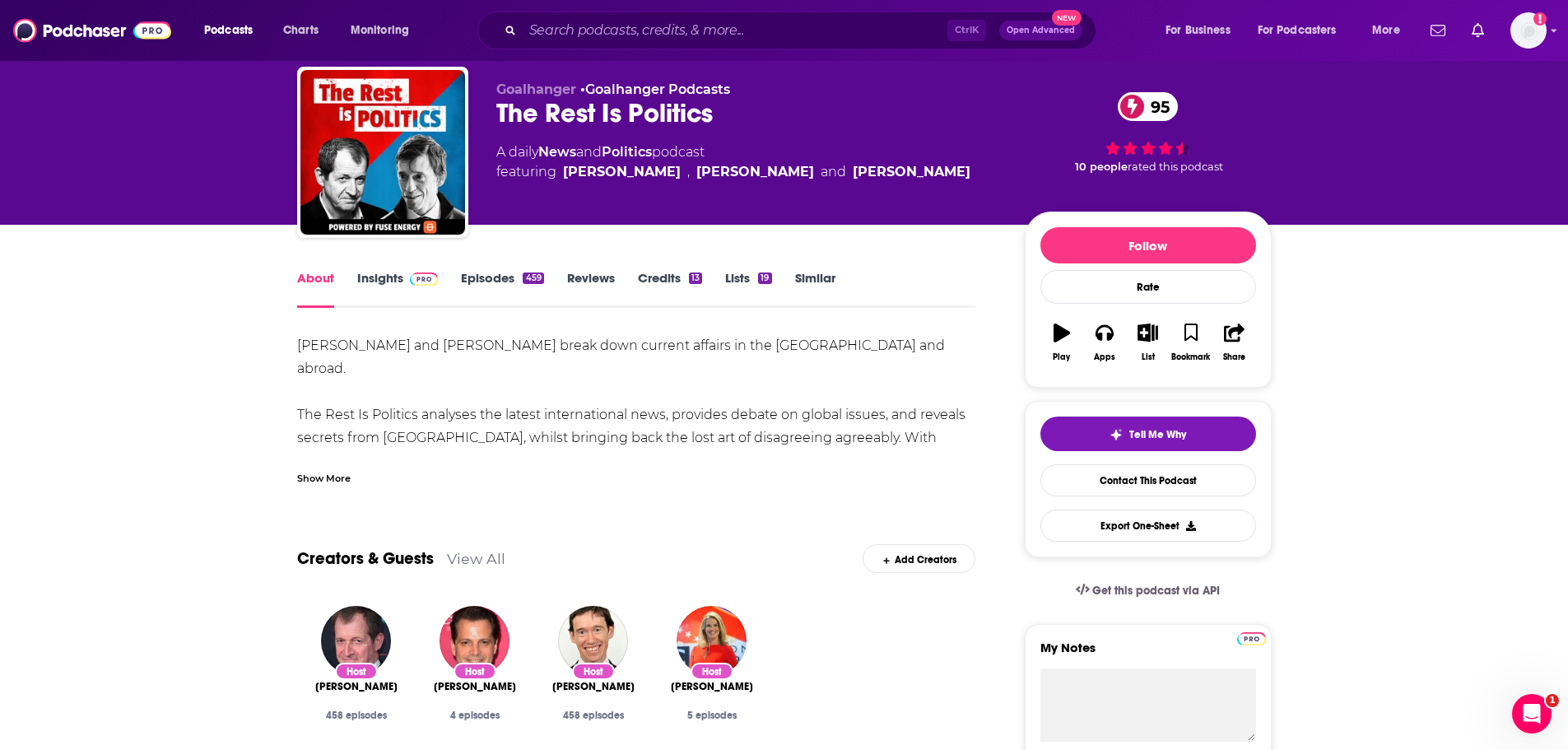
scroll to position [45, 0]
click at [588, 282] on link "Reviews" at bounding box center [590, 288] width 47 height 38
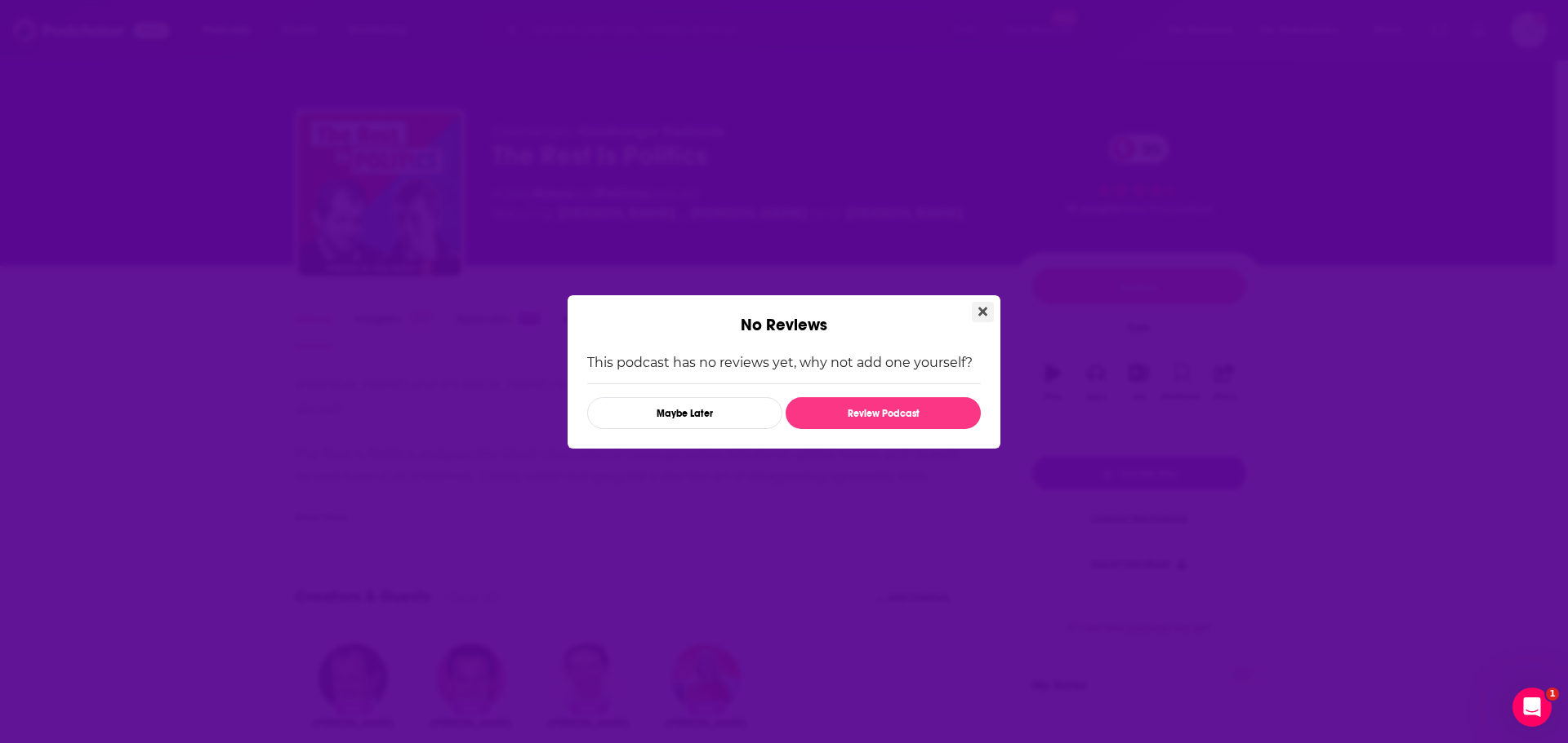
click at [986, 316] on icon "Close" at bounding box center [983, 312] width 9 height 13
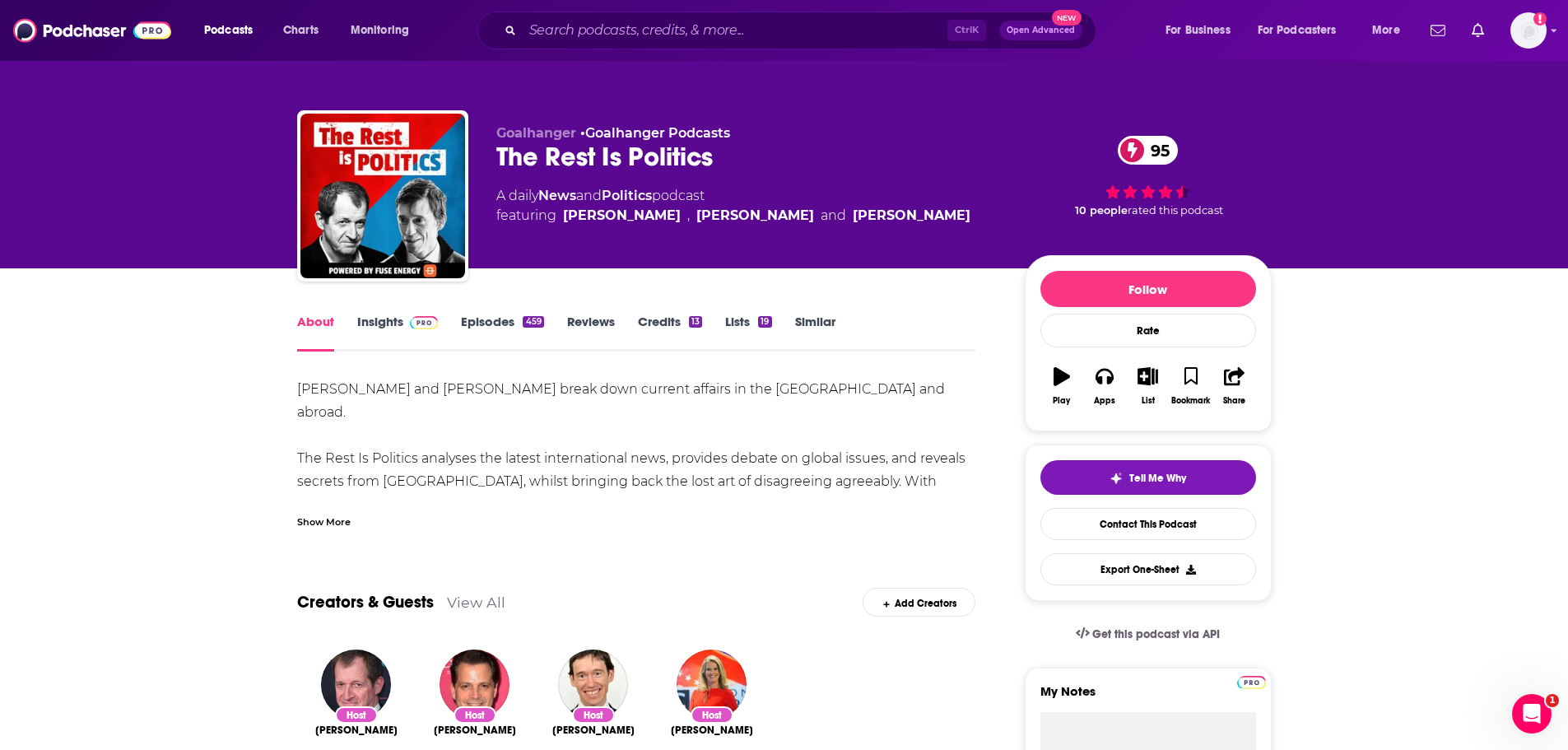
click at [731, 325] on link "Lists 19" at bounding box center [749, 333] width 47 height 38
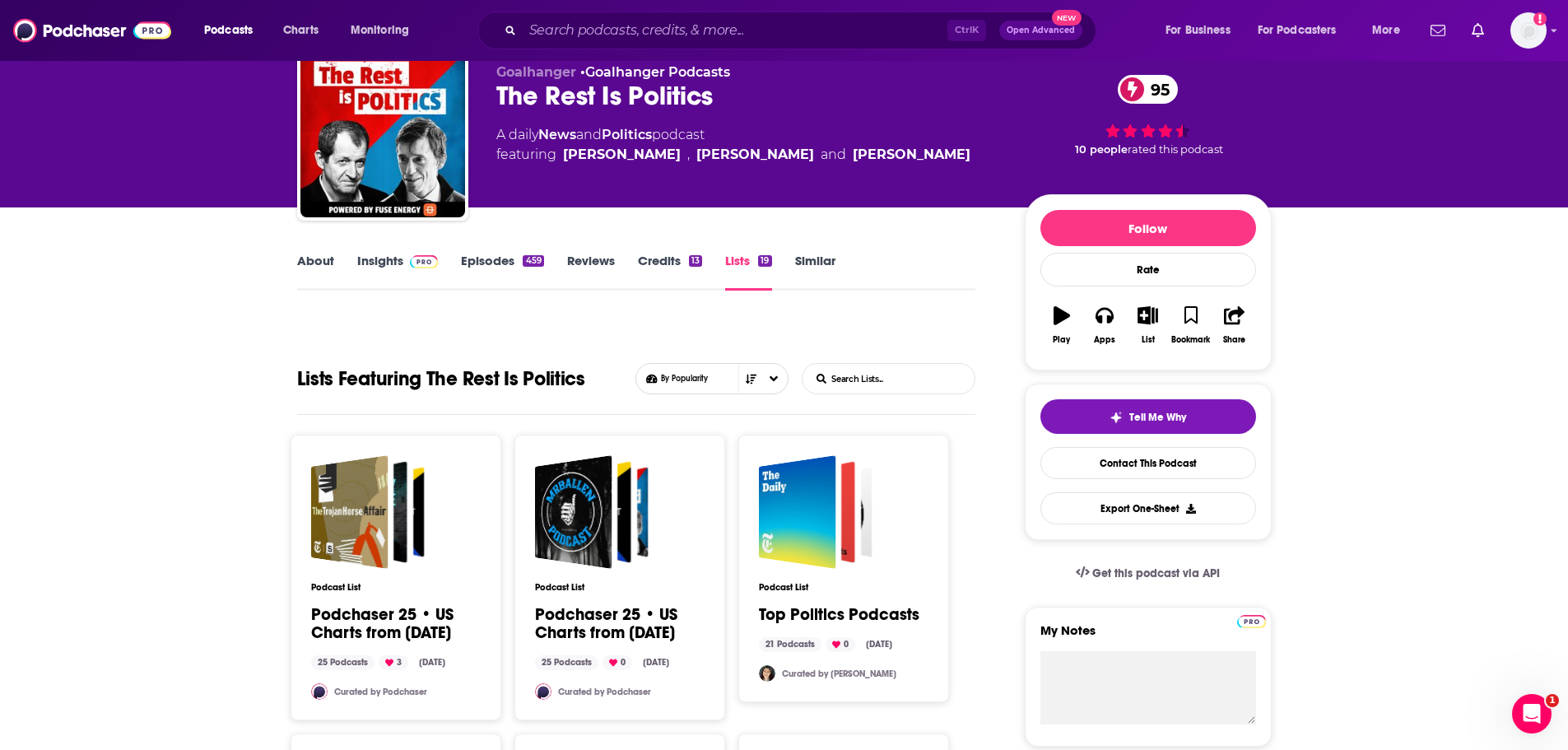
scroll to position [61, 0]
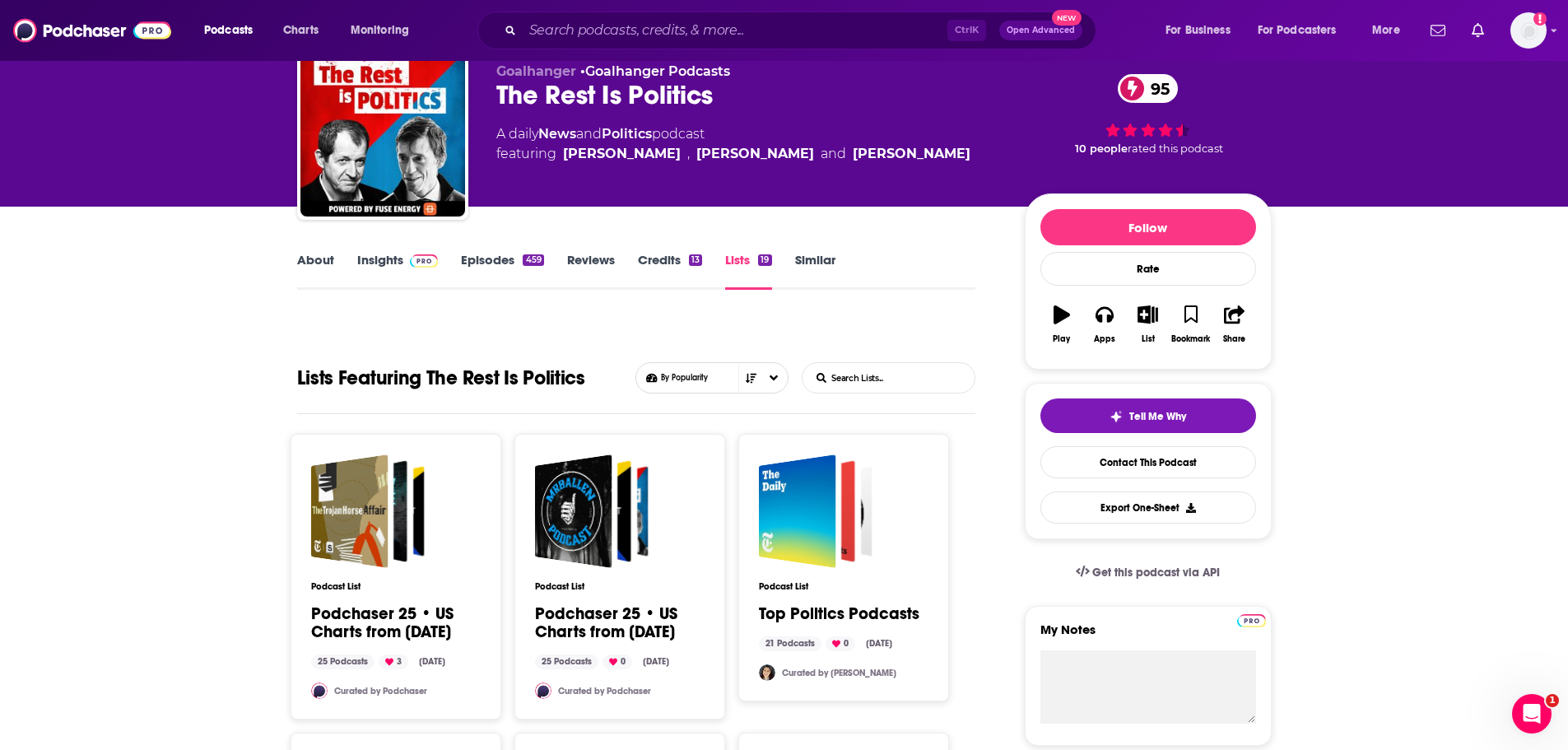
click at [317, 262] on link "About" at bounding box center [316, 271] width 37 height 38
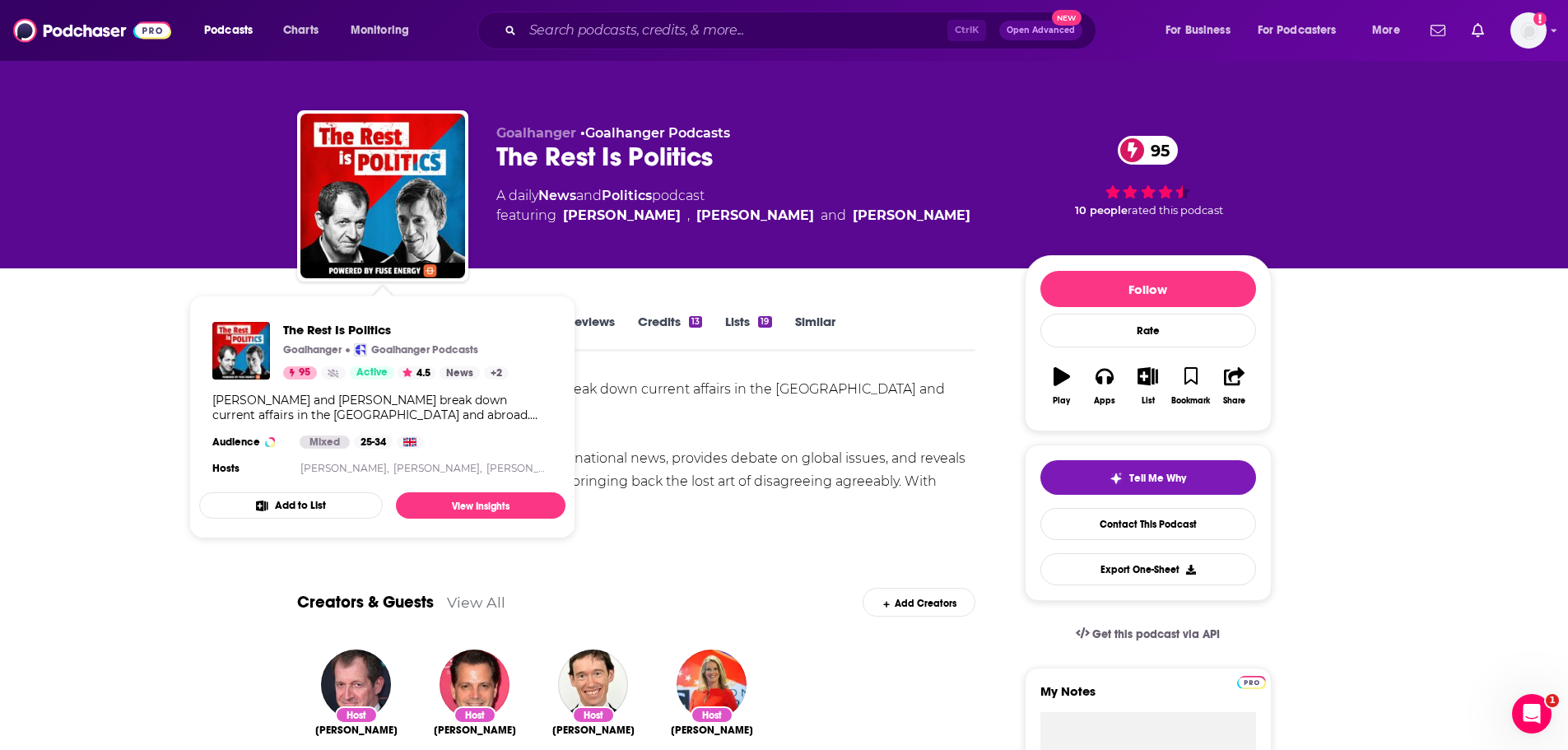
click at [666, 438] on div "[PERSON_NAME] and [PERSON_NAME] break down current affairs in the [GEOGRAPHIC_D…" at bounding box center [636, 539] width 679 height 323
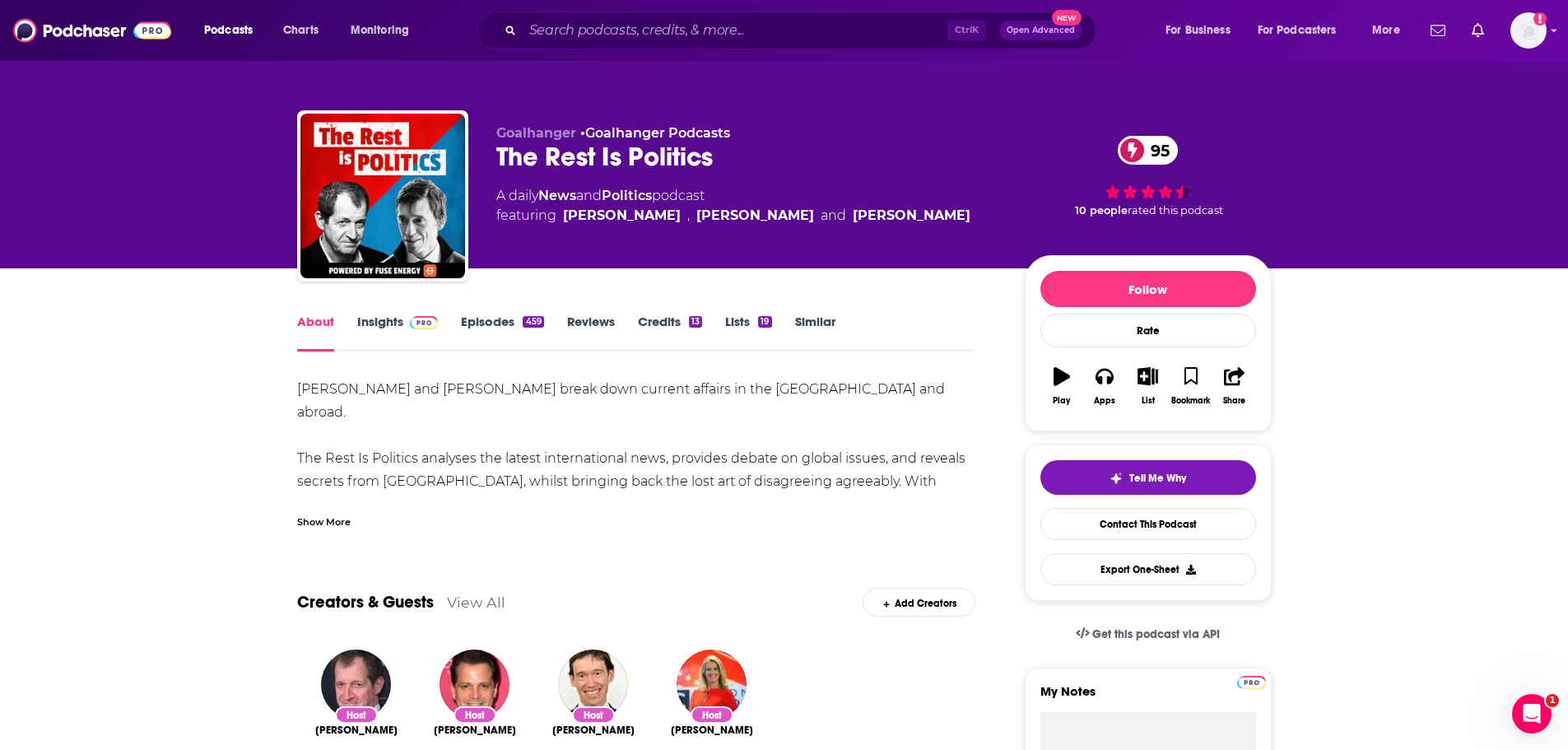
click at [399, 330] on link "Insights" at bounding box center [399, 333] width 82 height 38
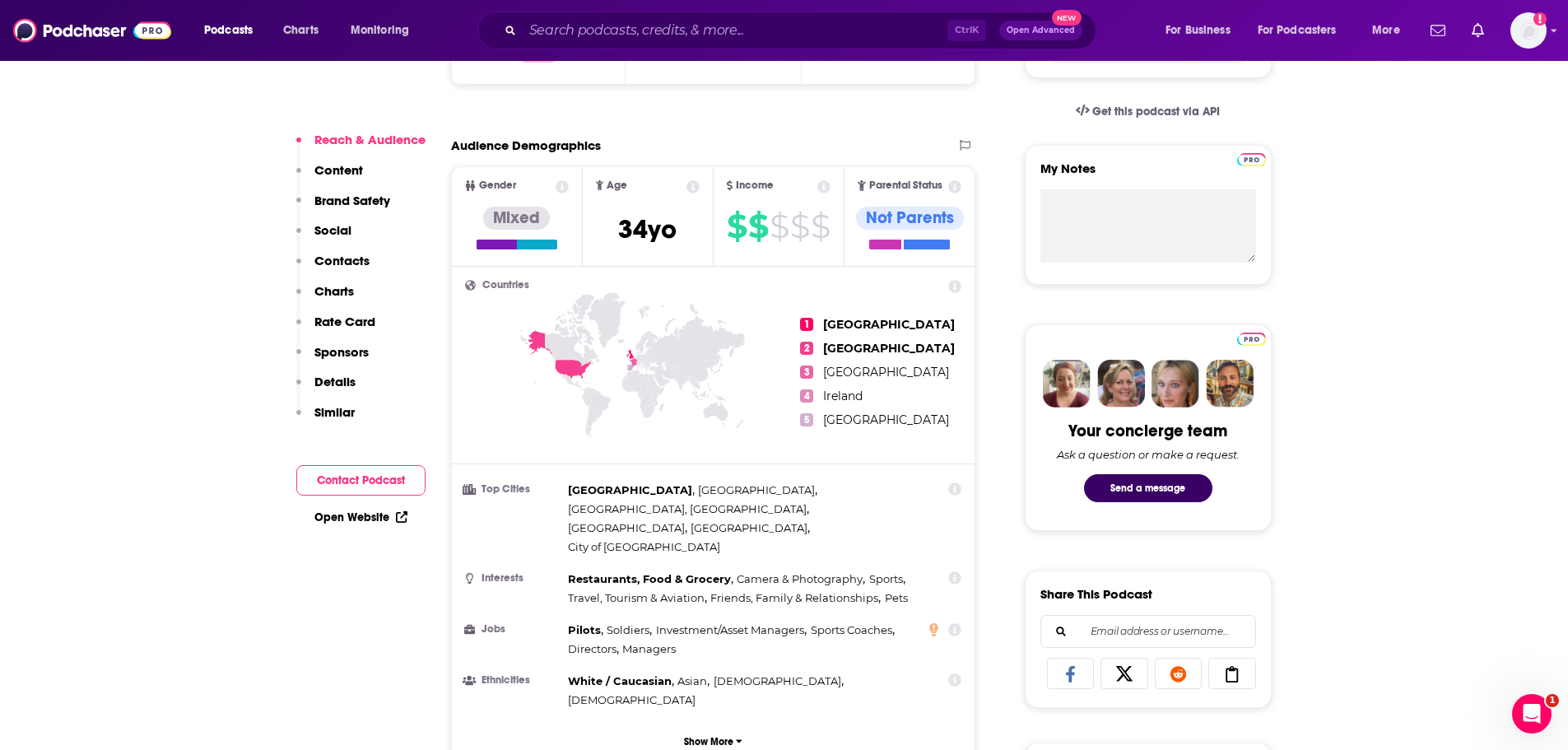
scroll to position [524, 0]
click at [335, 377] on p "Details" at bounding box center [335, 381] width 41 height 16
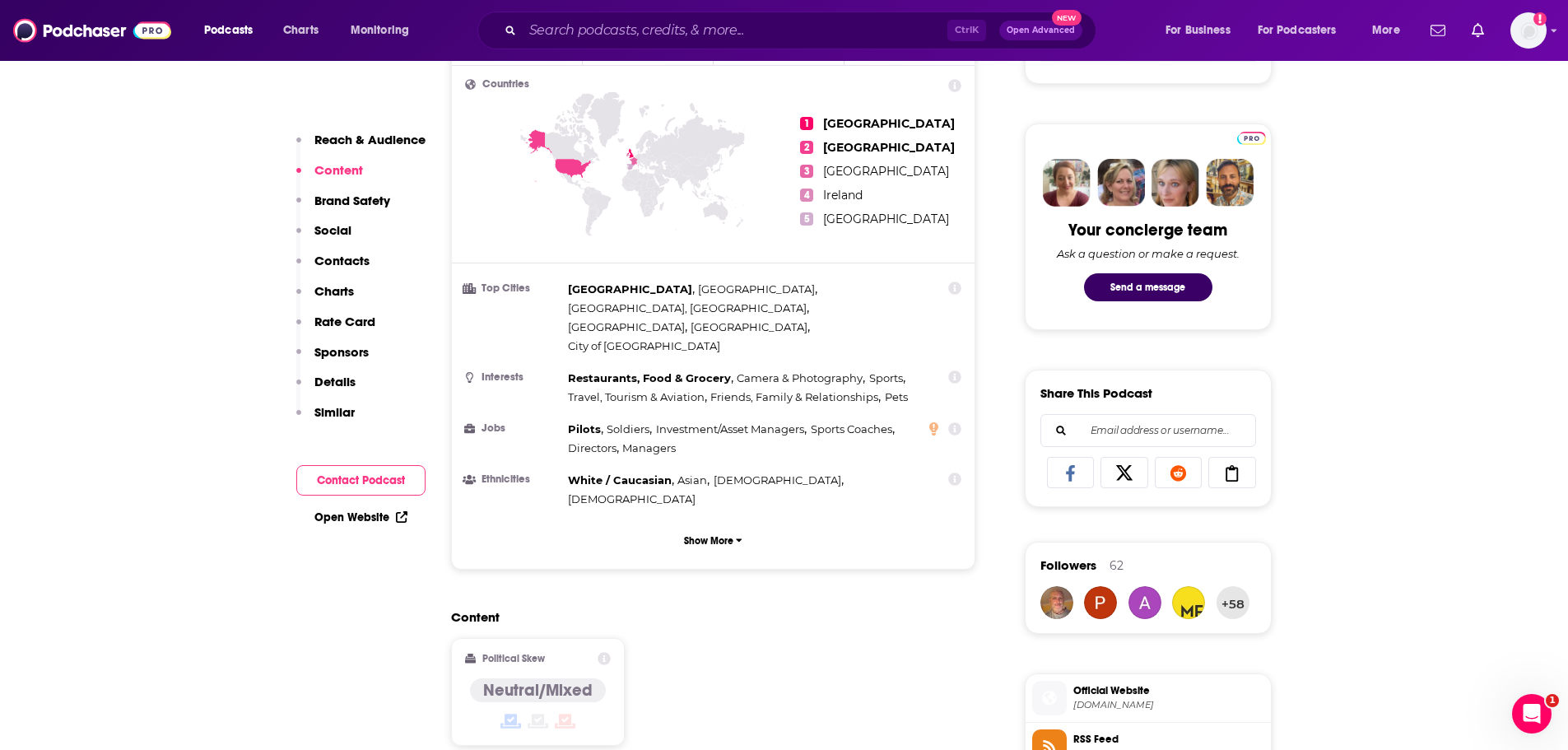
scroll to position [9197, 0]
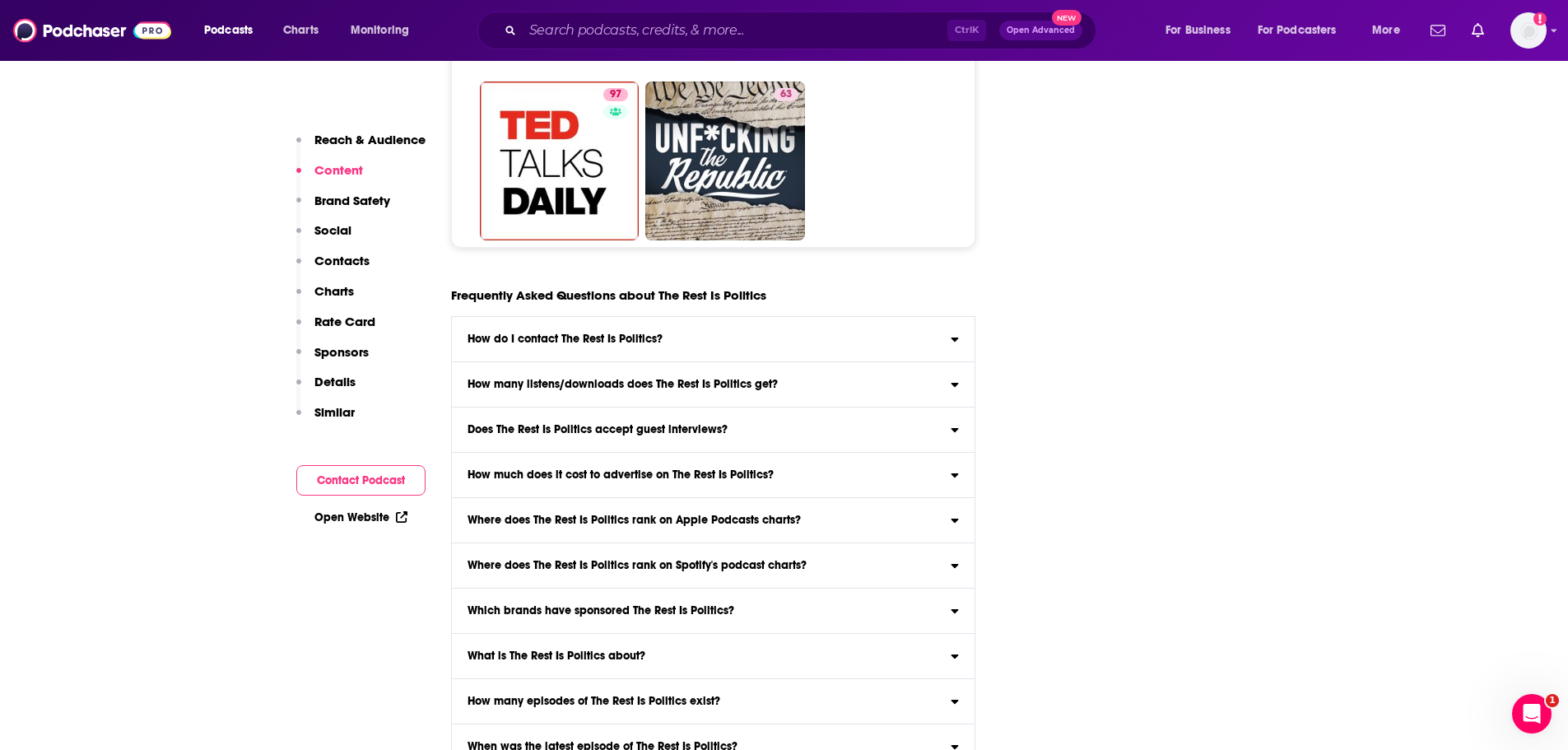
click at [629, 424] on h3 "Does The Rest Is Politics accept guest interviews?" at bounding box center [597, 430] width 260 height 11
click at [0, 0] on input "Does The Rest Is Politics accept guest interviews?" at bounding box center [0, 0] width 0 height 0
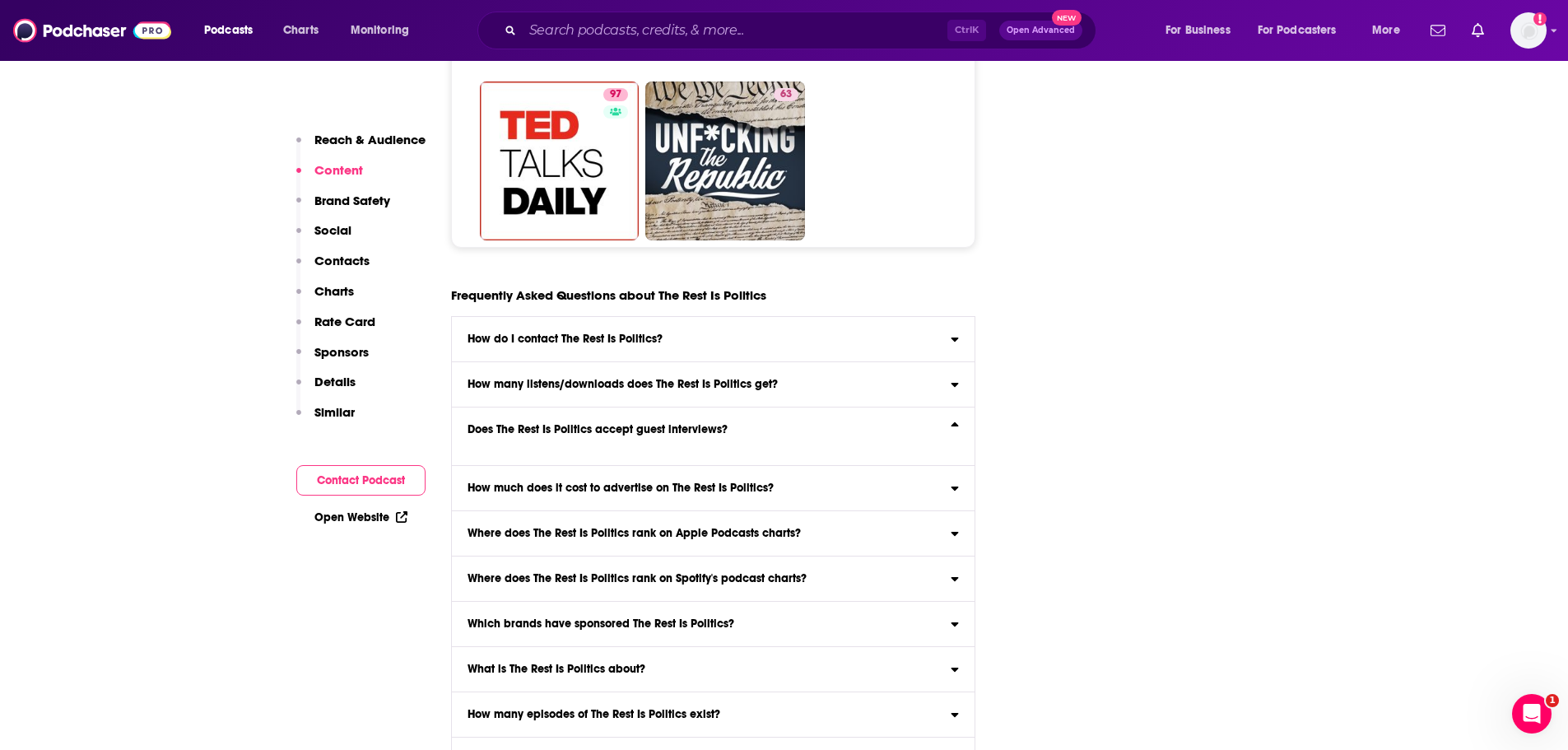
click at [950, 424] on div "Does The Rest Is Politics accept guest interviews?" at bounding box center [713, 430] width 523 height 11
click at [0, 0] on input "Does The Rest Is Politics accept guest interviews?" at bounding box center [0, 0] width 0 height 0
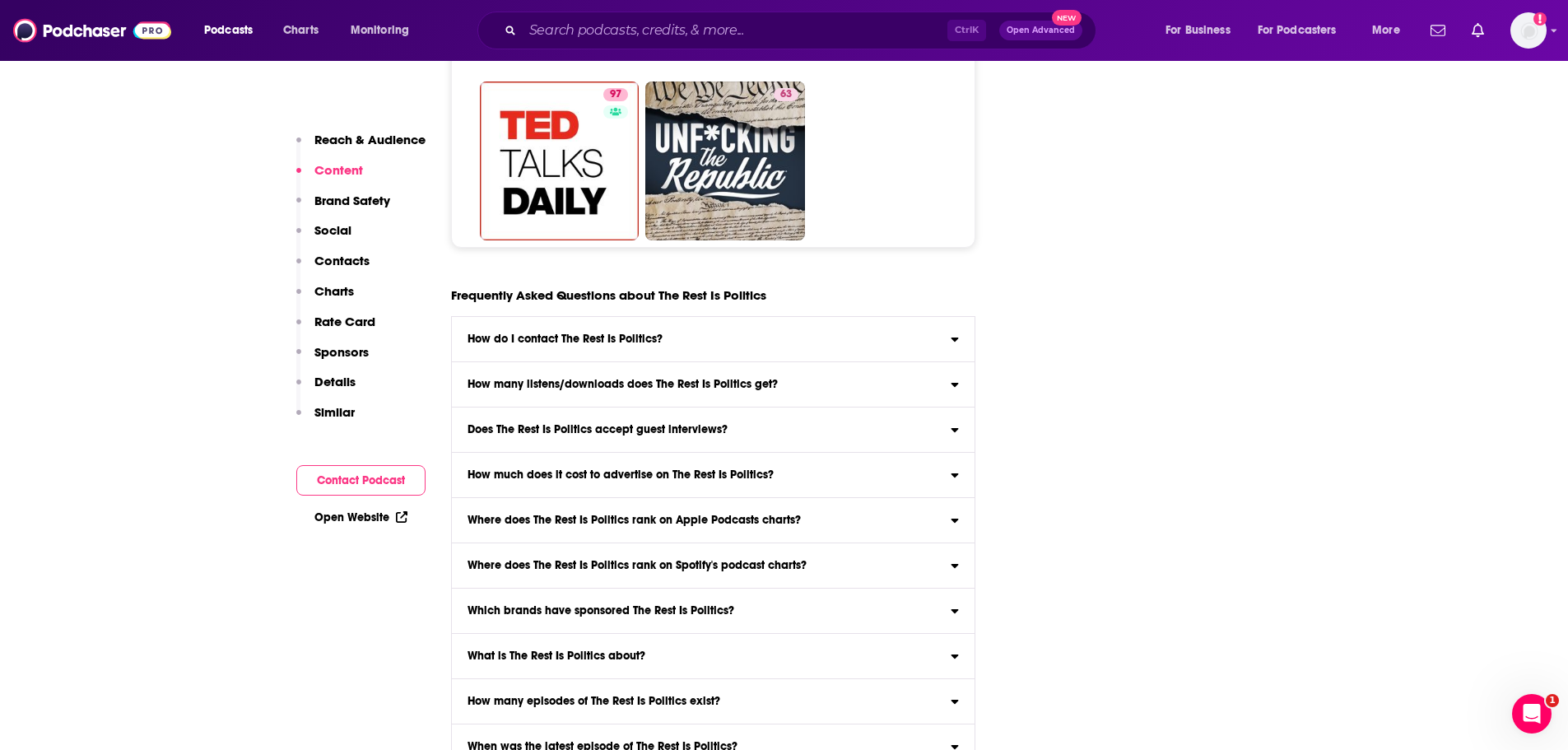
click at [950, 424] on div "Does The Rest Is Politics accept guest interviews?" at bounding box center [713, 430] width 523 height 11
click at [0, 0] on input "Does The Rest Is Politics accept guest interviews?" at bounding box center [0, 0] width 0 height 0
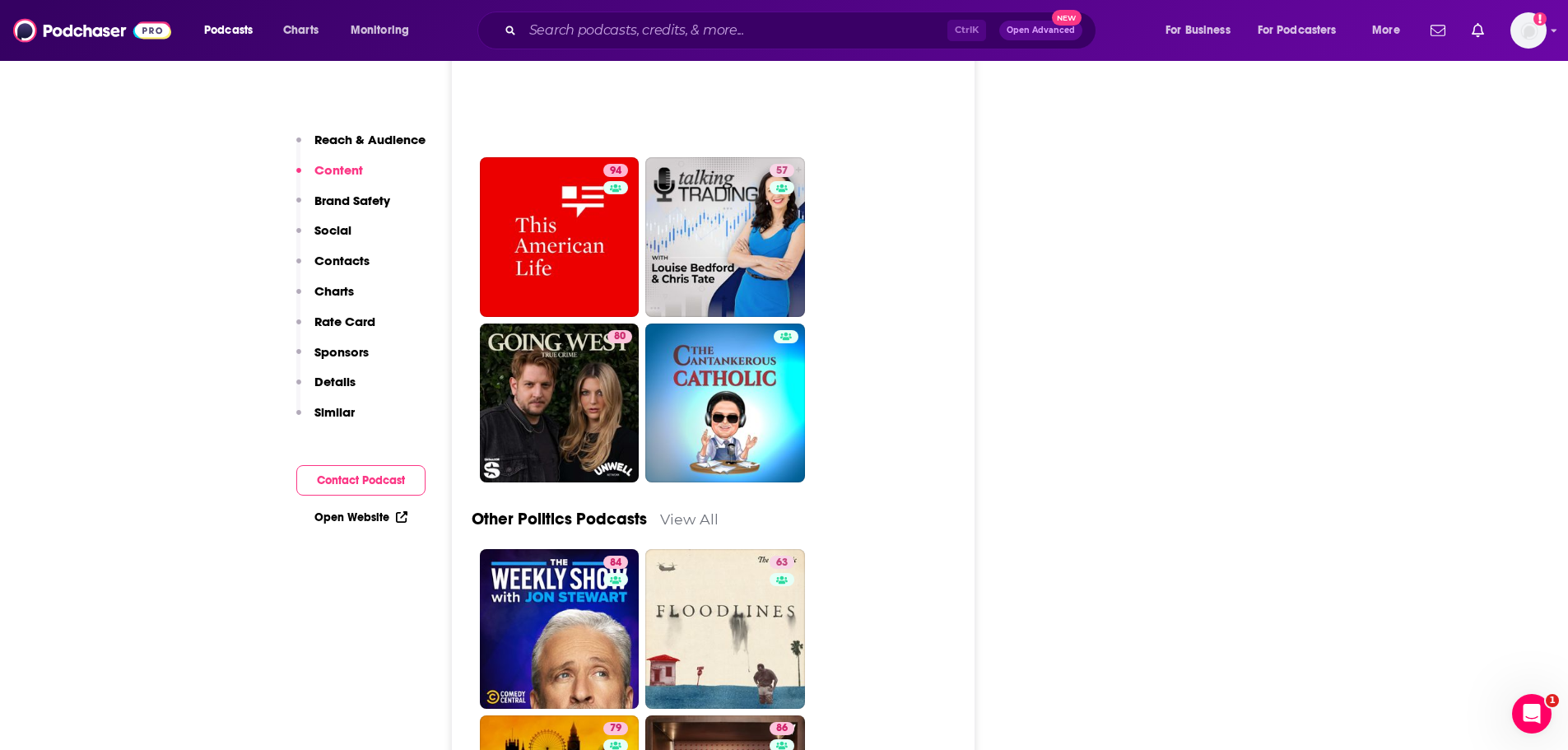
scroll to position [5972, 0]
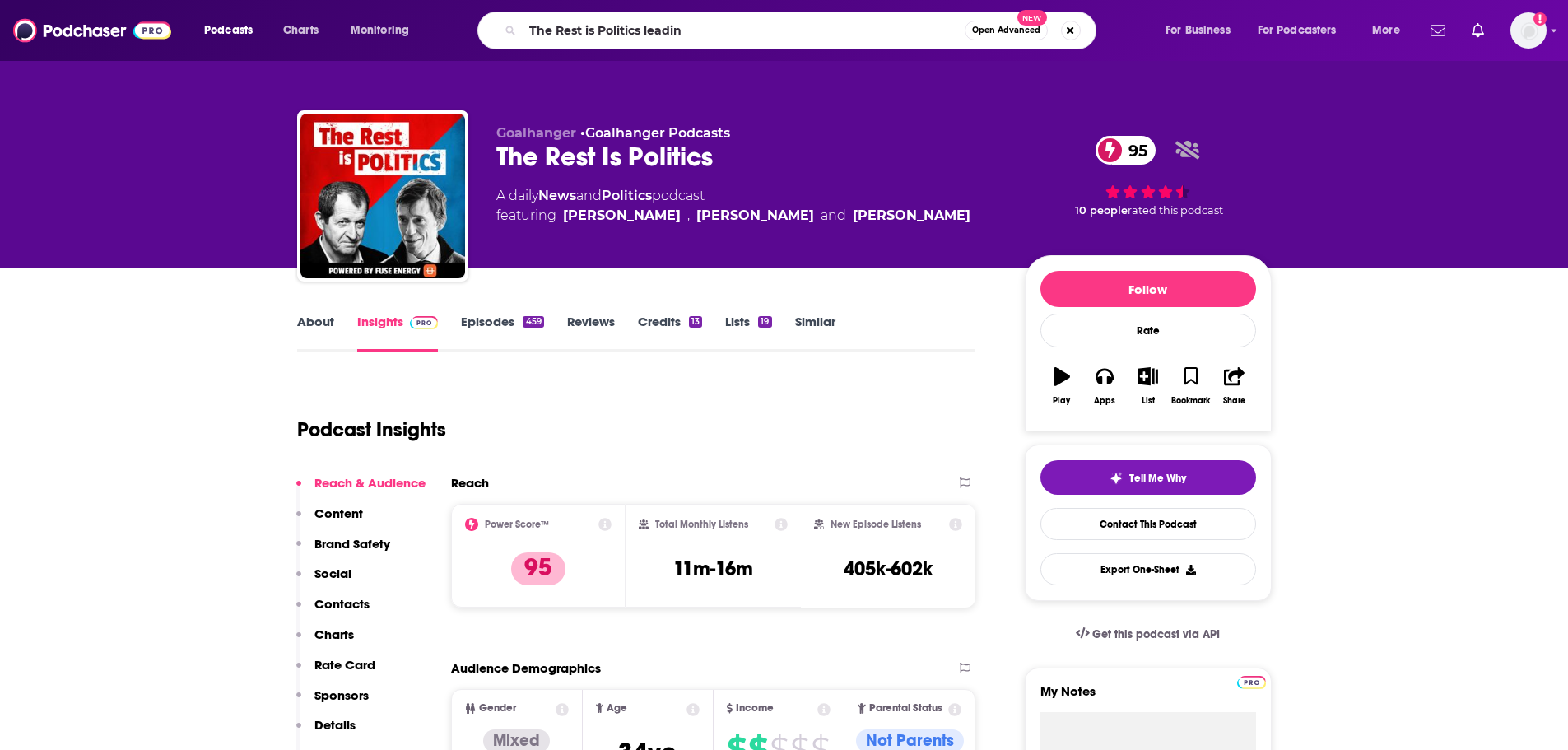
type input "The Rest is Politics leading"
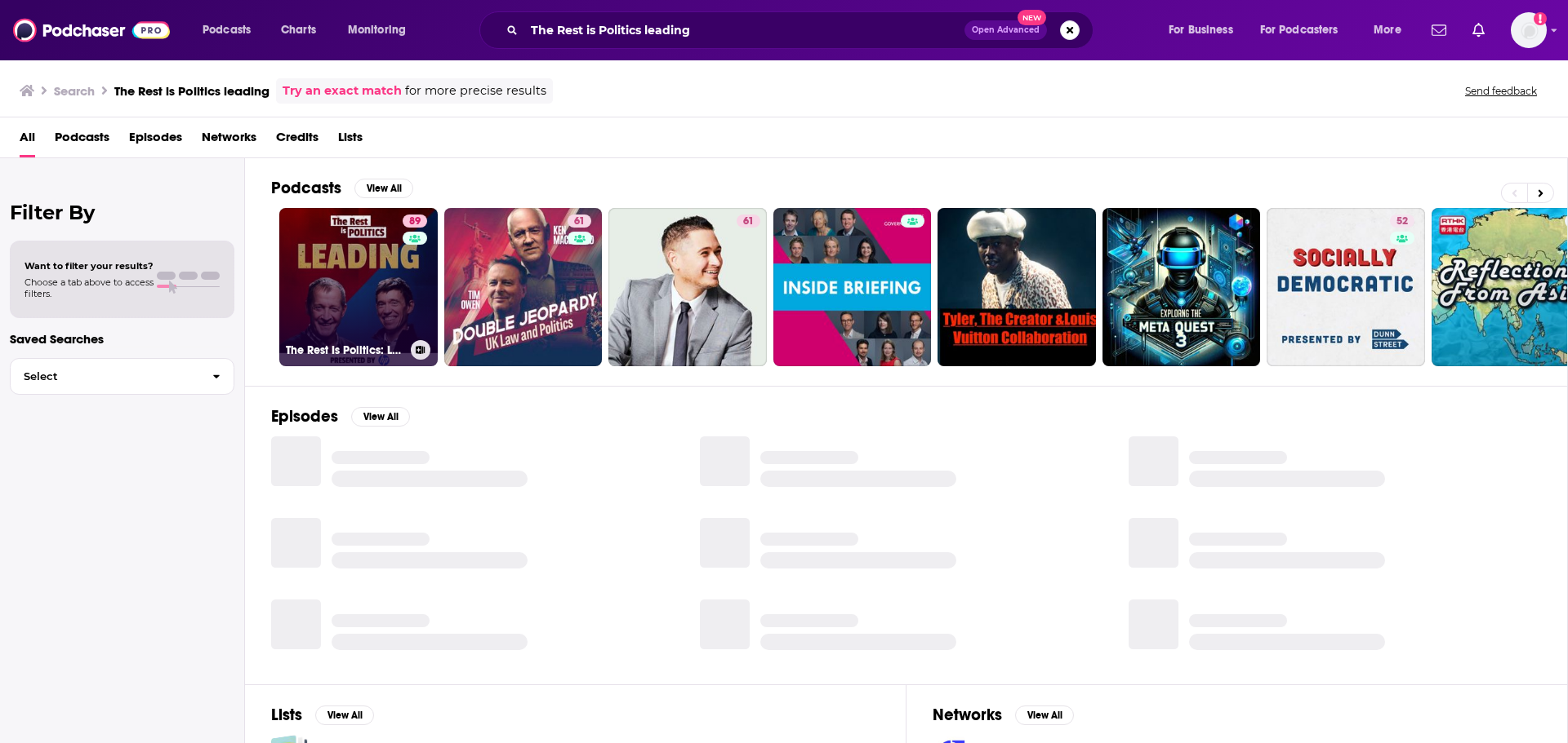
click at [373, 280] on link "89 The Rest Is Politics: Leading" at bounding box center [358, 287] width 159 height 159
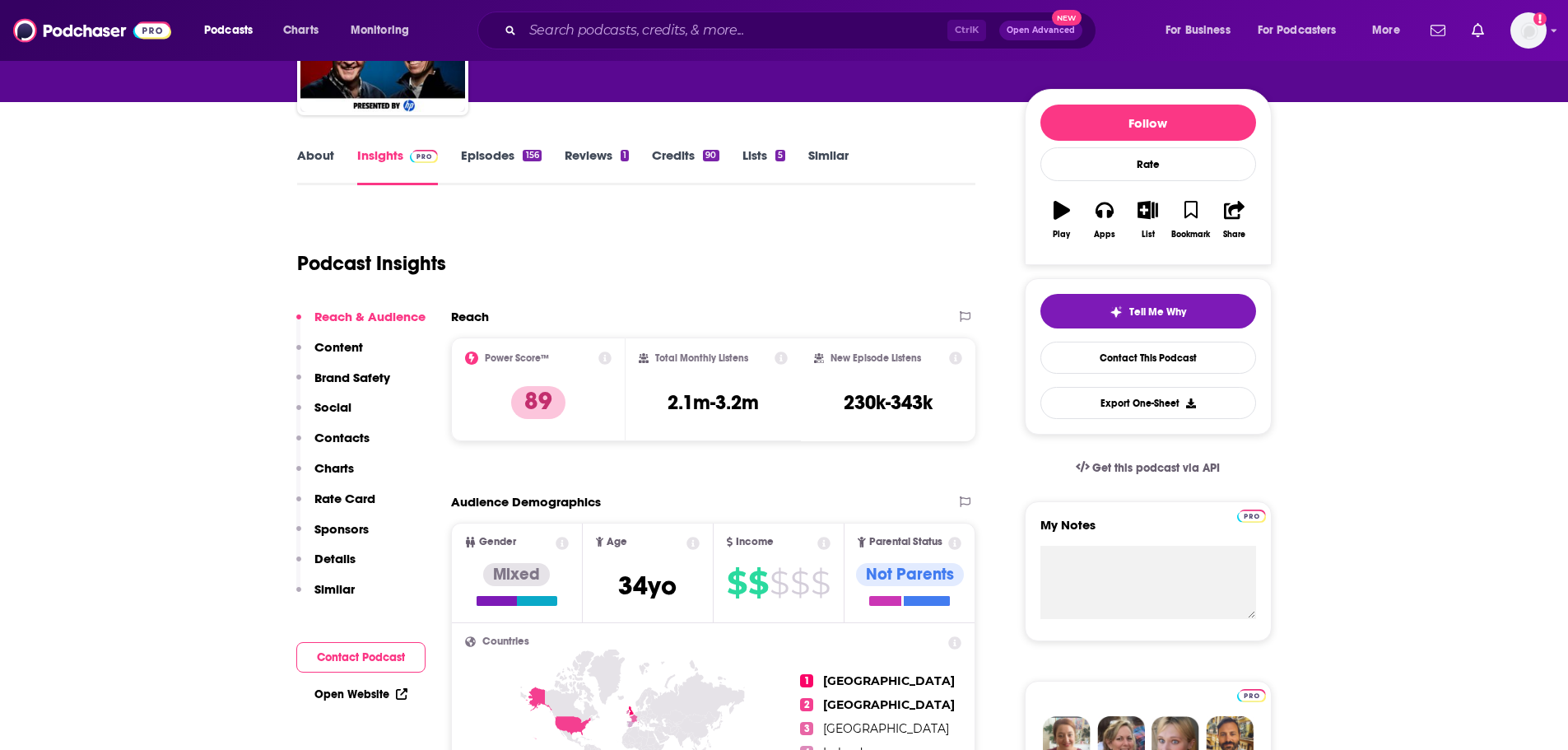
scroll to position [134, 0]
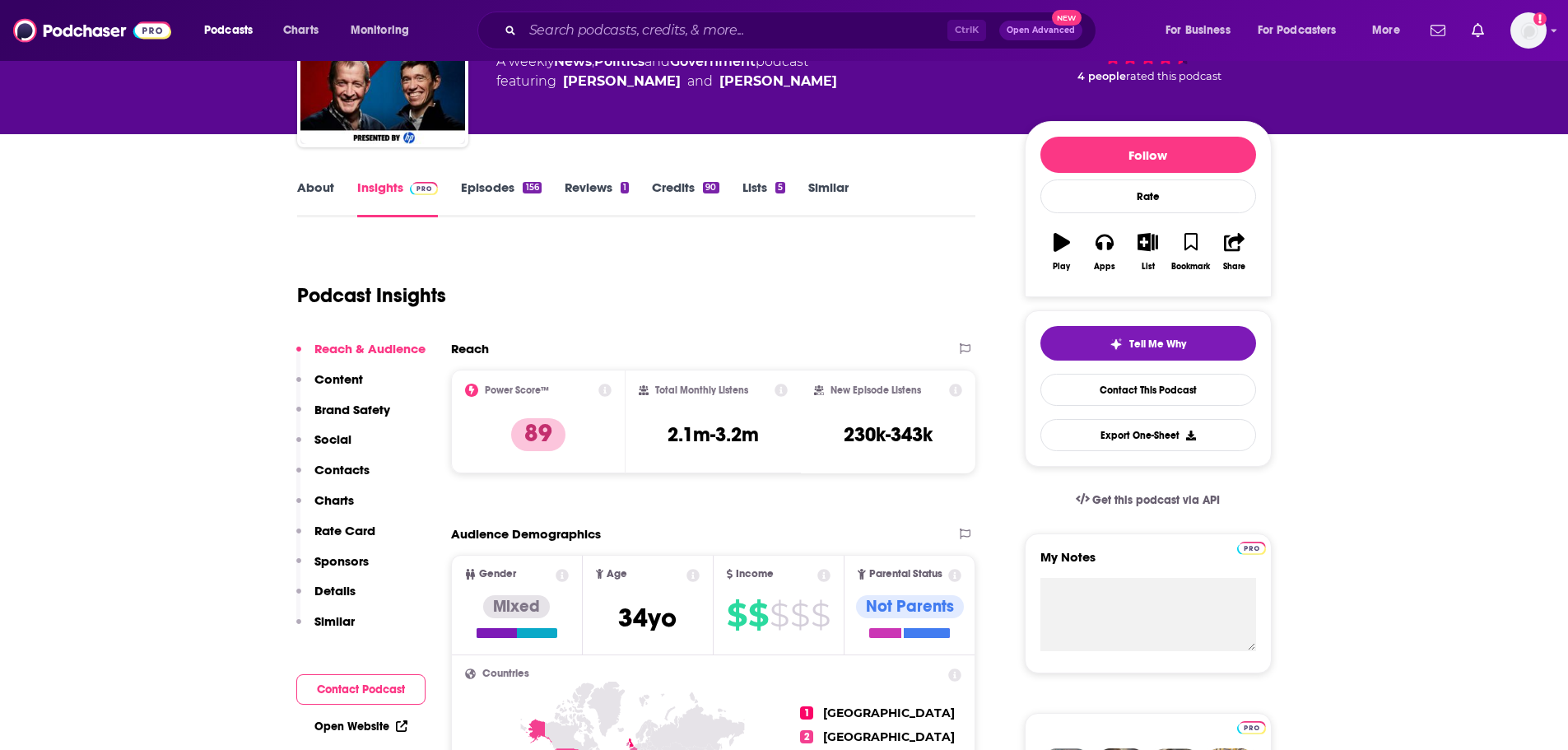
click at [504, 188] on link "Episodes 156" at bounding box center [501, 198] width 80 height 38
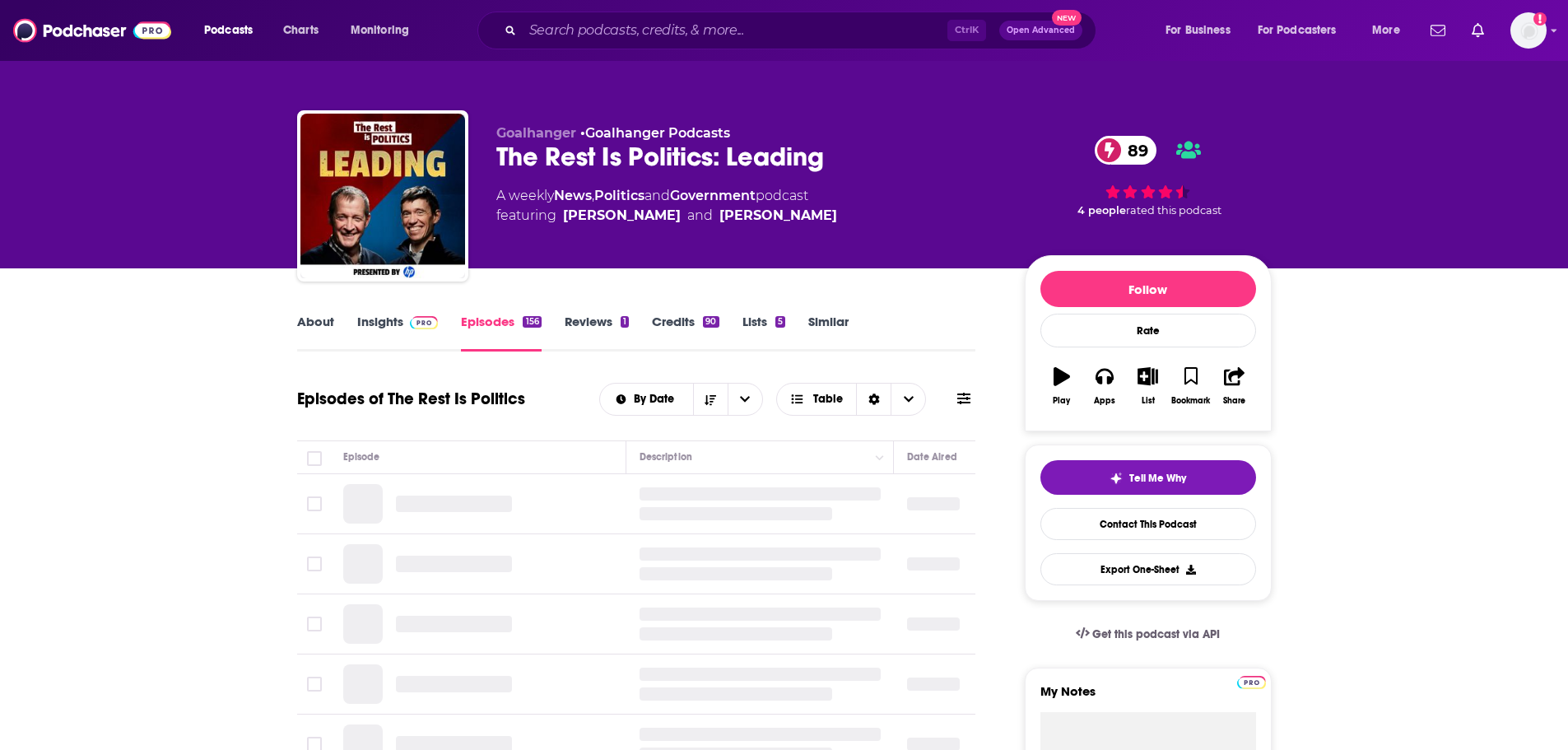
click at [318, 323] on link "About" at bounding box center [316, 333] width 37 height 38
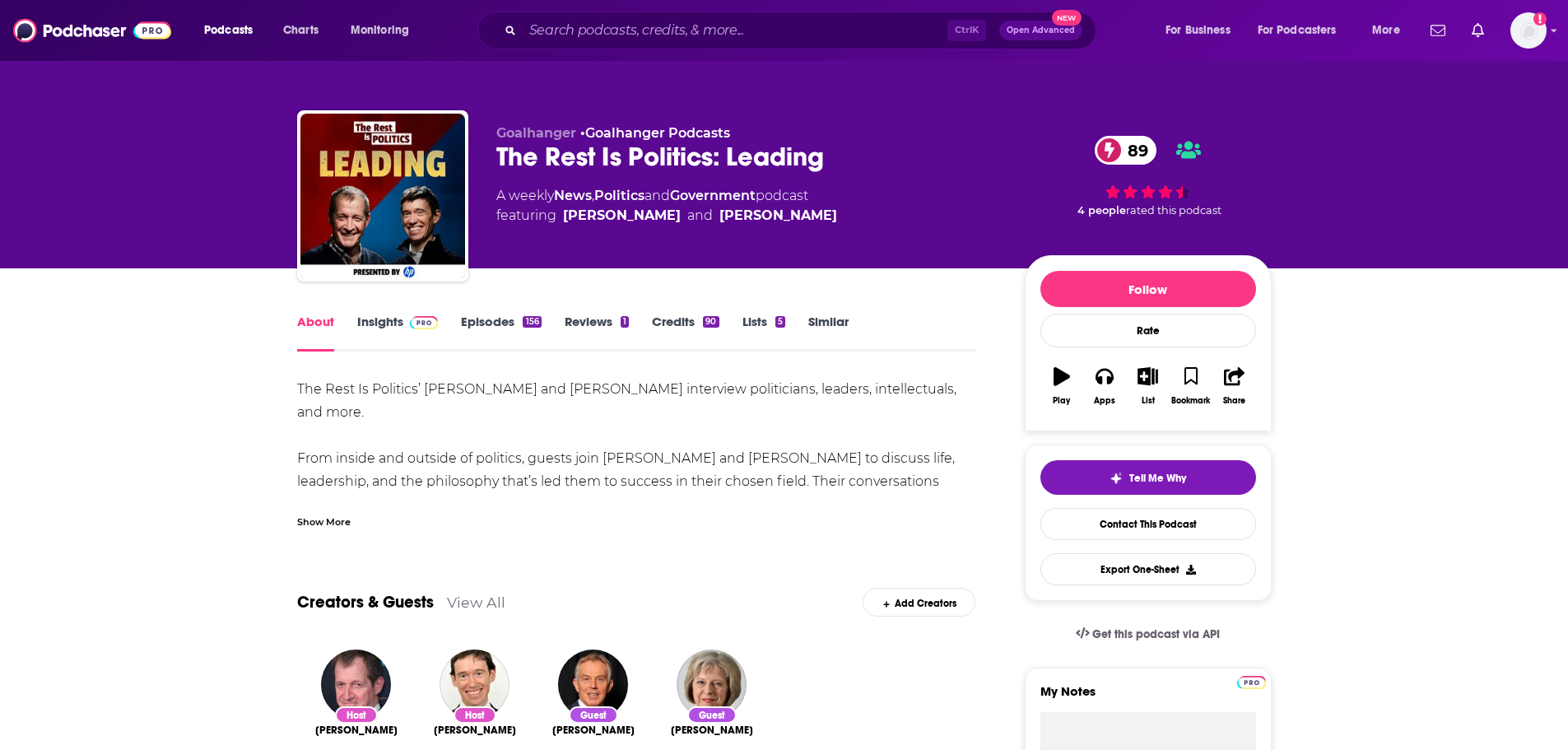
click at [503, 320] on link "Episodes 156" at bounding box center [501, 333] width 80 height 38
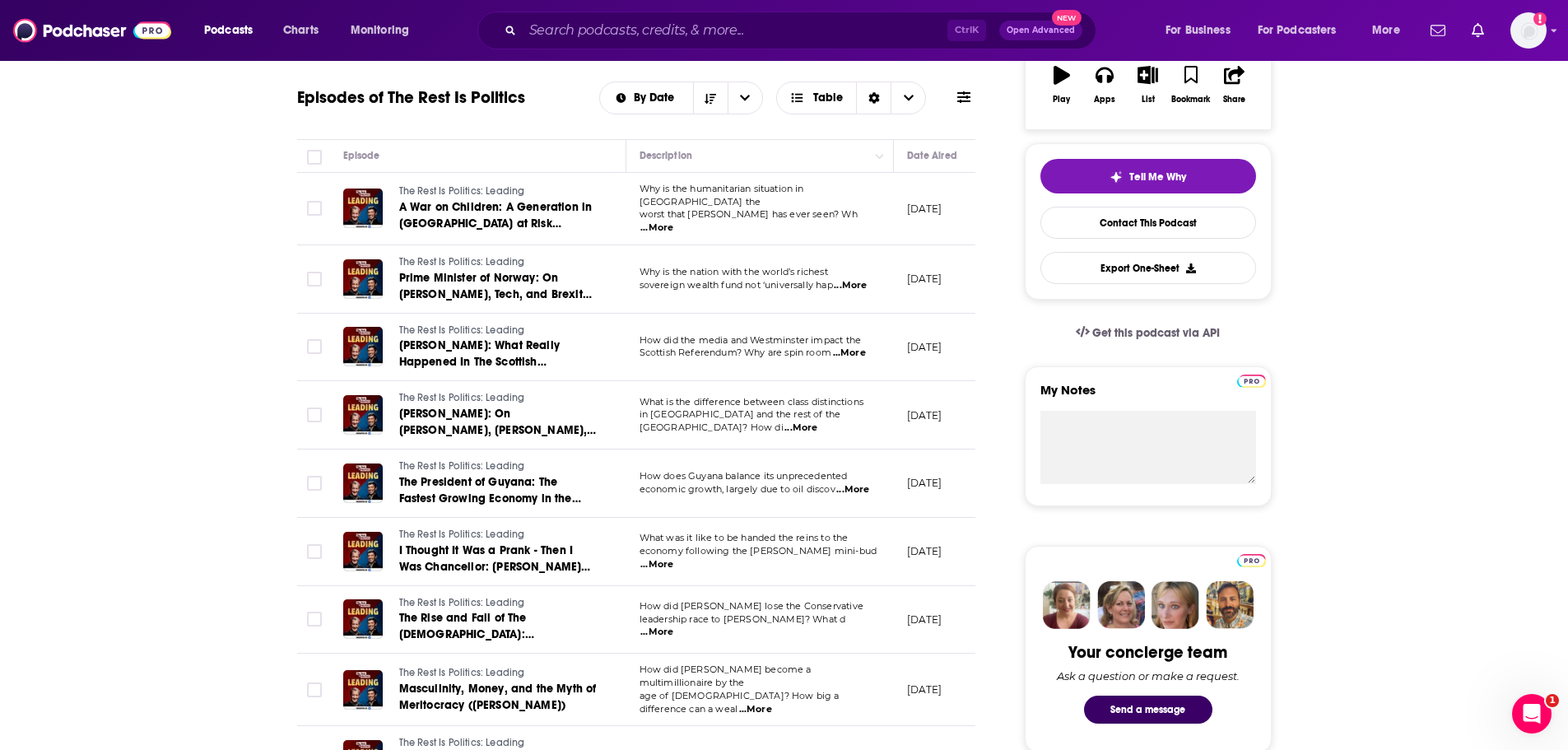
scroll to position [302, 0]
click at [856, 348] on span "...More" at bounding box center [849, 352] width 33 height 13
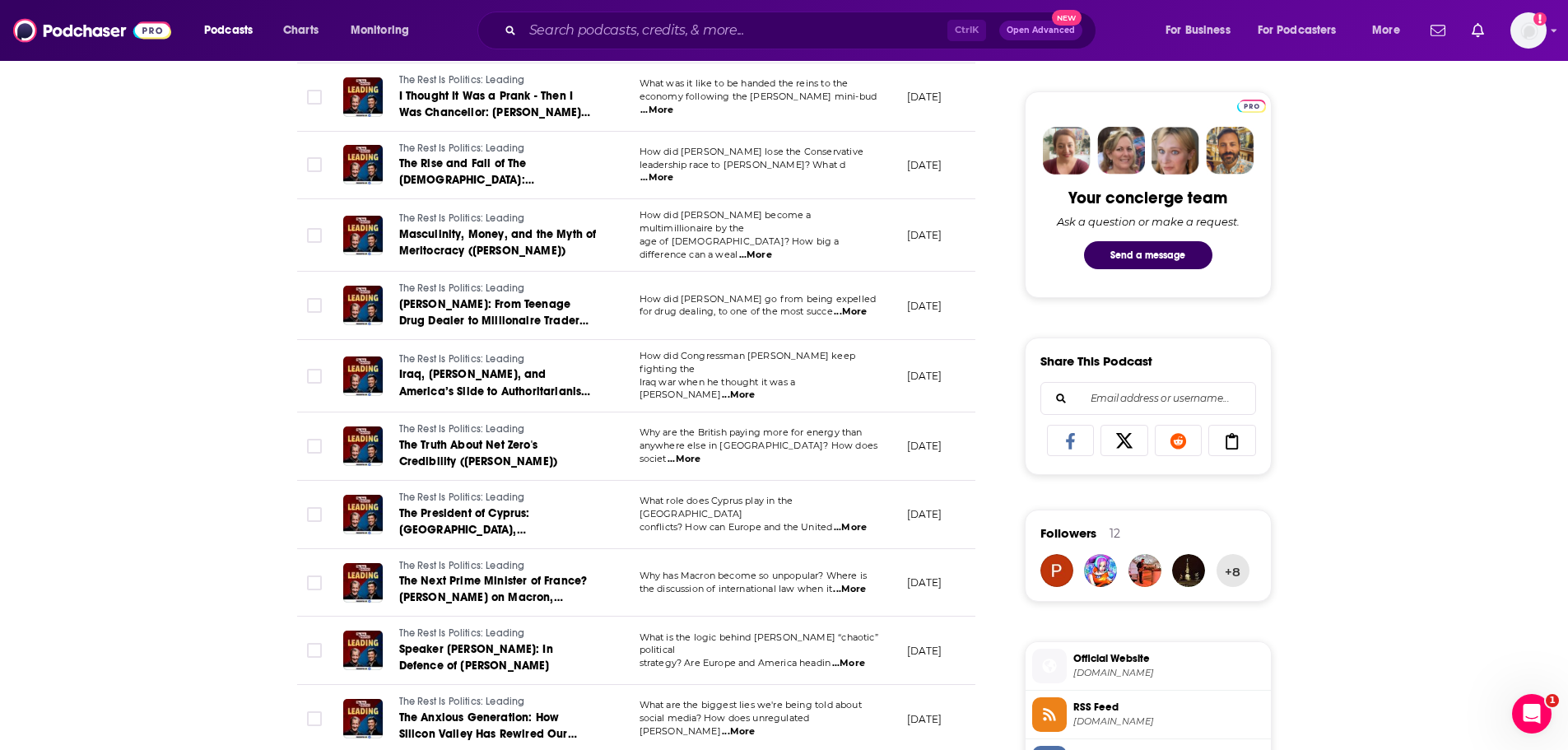
scroll to position [763, 0]
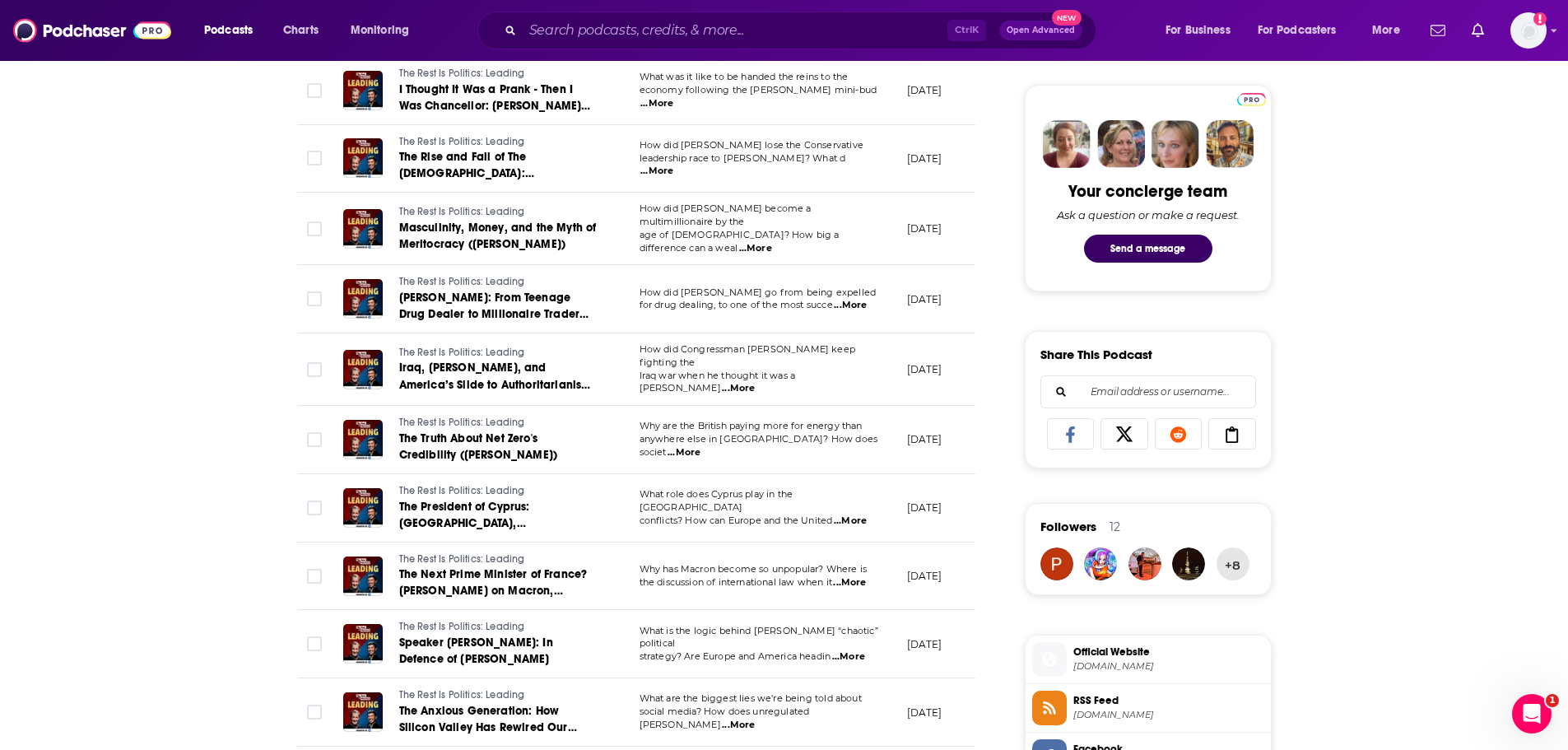
click at [755, 382] on span "...More" at bounding box center [737, 389] width 33 height 13
click at [241, 449] on div "About Insights Episodes 156 Reviews 1 Credits 90 Lists 5 Similar Episodes of Th…" at bounding box center [784, 608] width 1568 height 2205
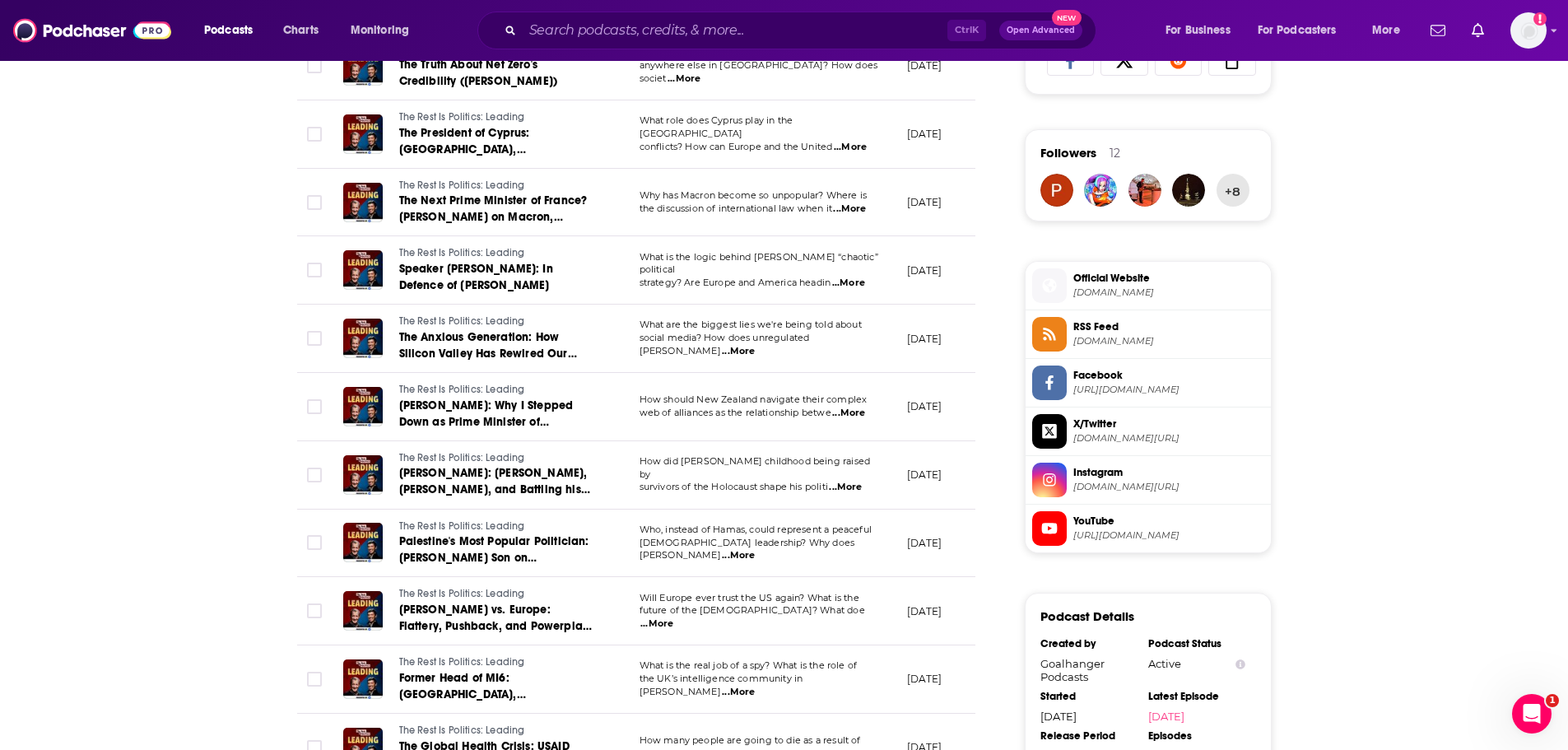
scroll to position [1138, 0]
click at [755, 345] on span "...More" at bounding box center [737, 351] width 33 height 13
click at [188, 517] on div "About Insights Episodes 156 Reviews 1 Credits 90 Lists 5 Similar Episodes of Th…" at bounding box center [784, 233] width 1568 height 2205
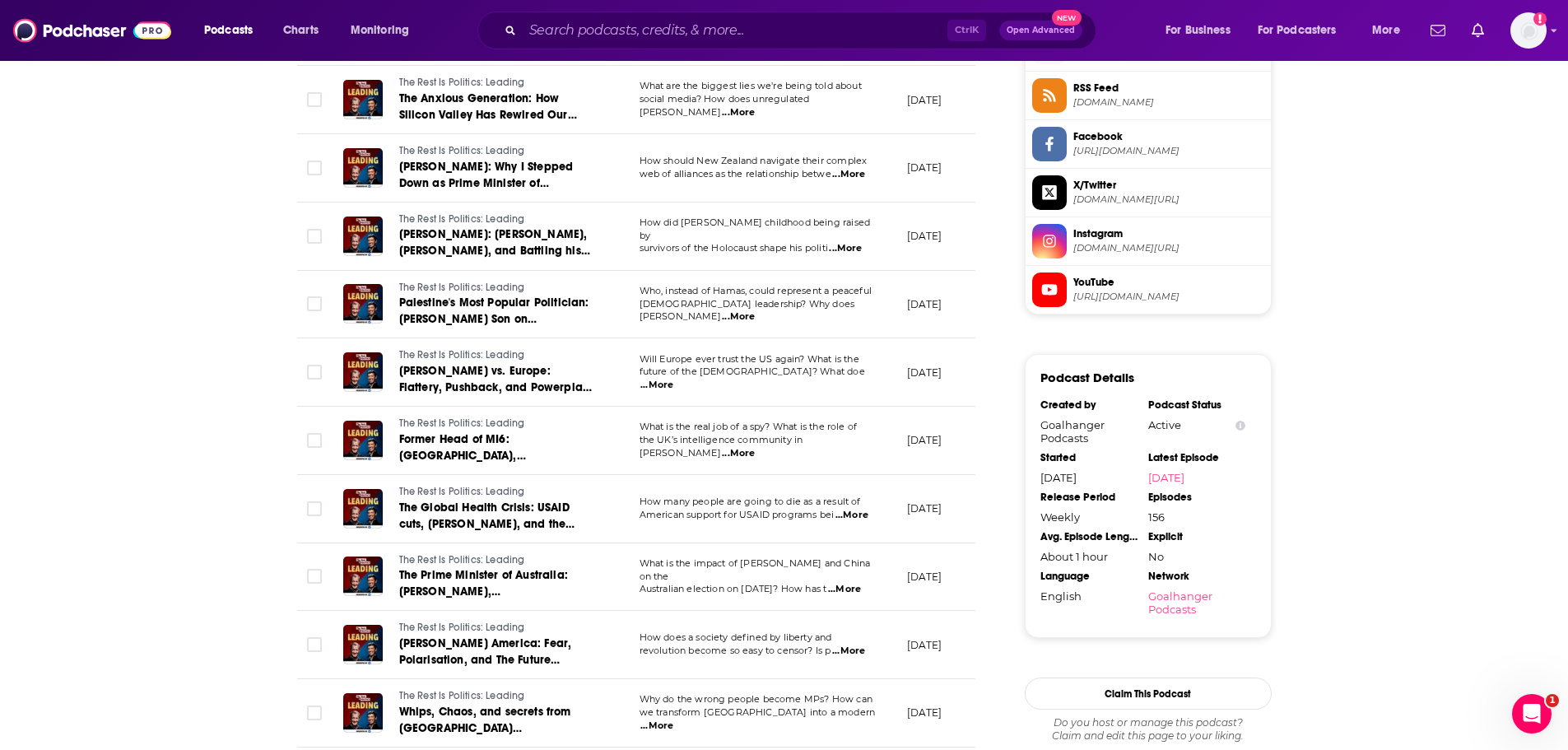
scroll to position [1437, 0]
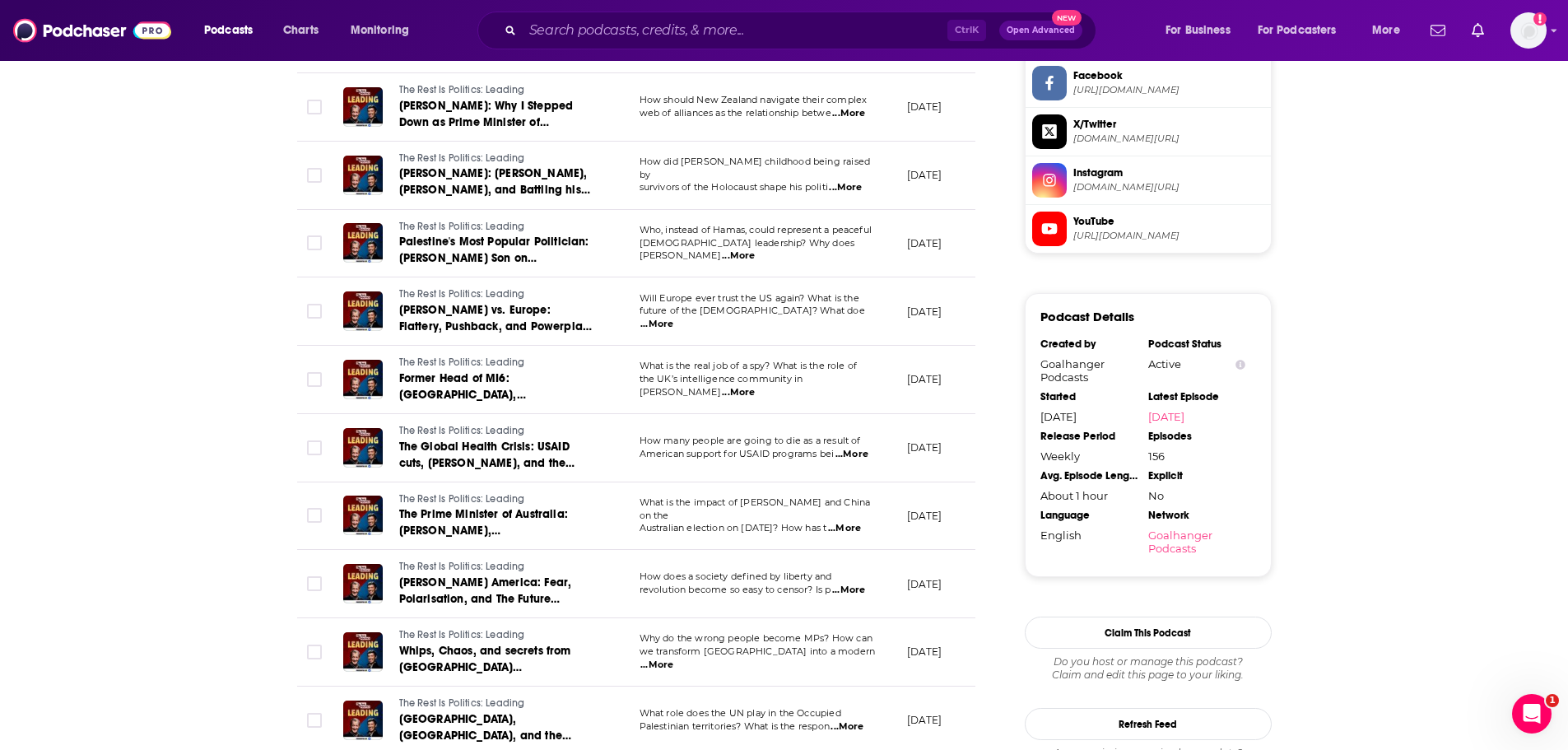
click at [673, 318] on span "...More" at bounding box center [656, 324] width 33 height 13
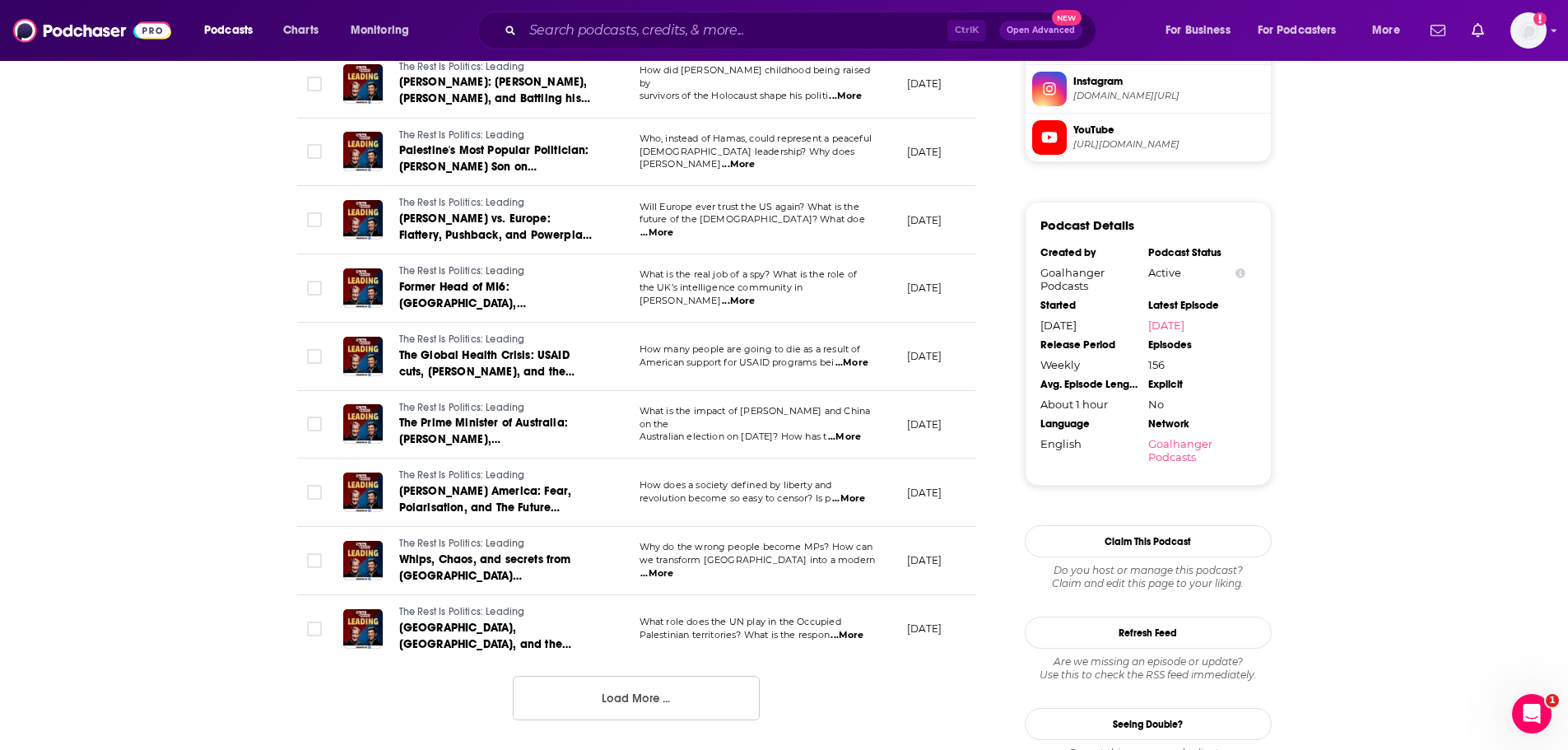
scroll to position [1548, 0]
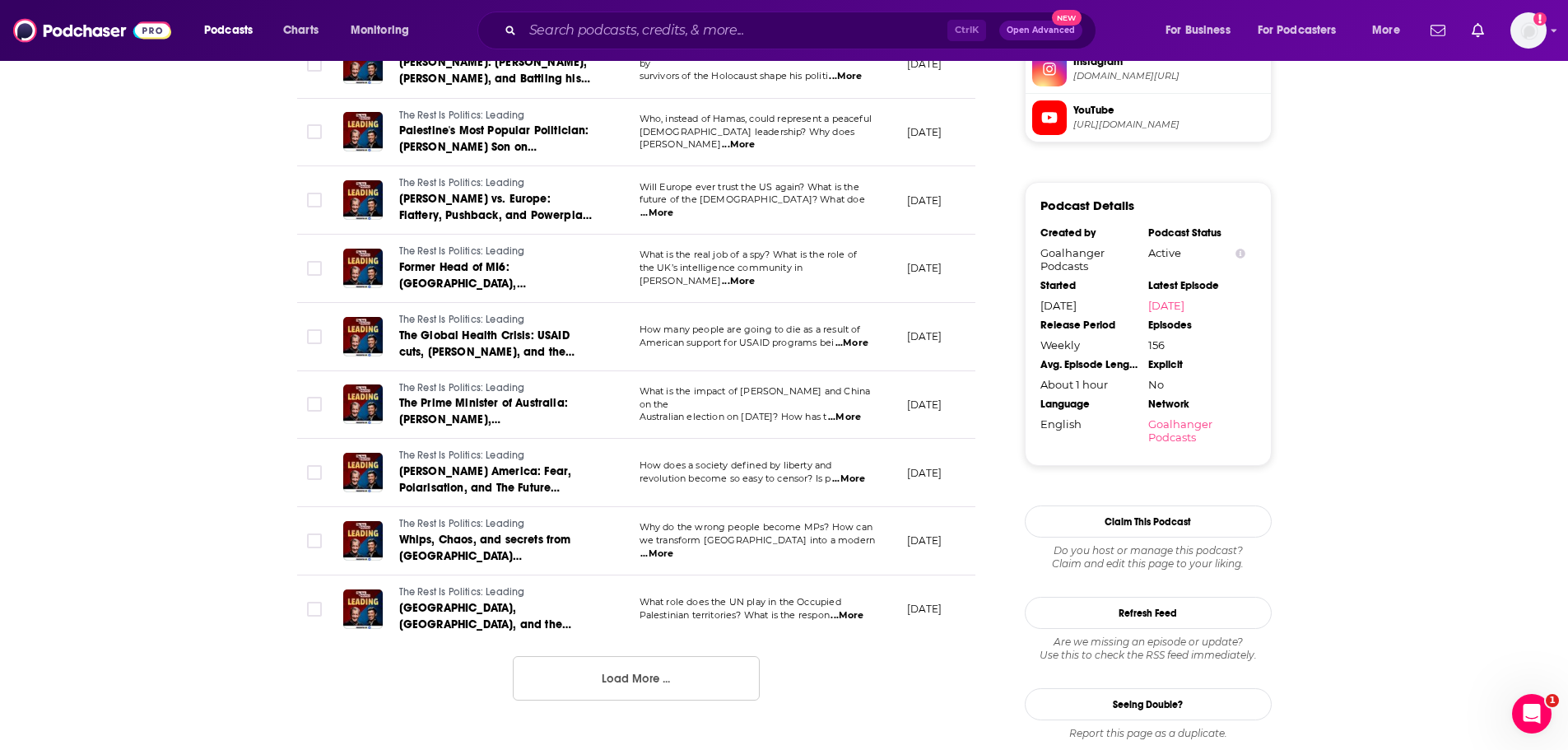
click at [835, 337] on span "American support for USAID programs bei" at bounding box center [737, 343] width 196 height 11
click at [845, 337] on span "...More" at bounding box center [851, 344] width 33 height 13
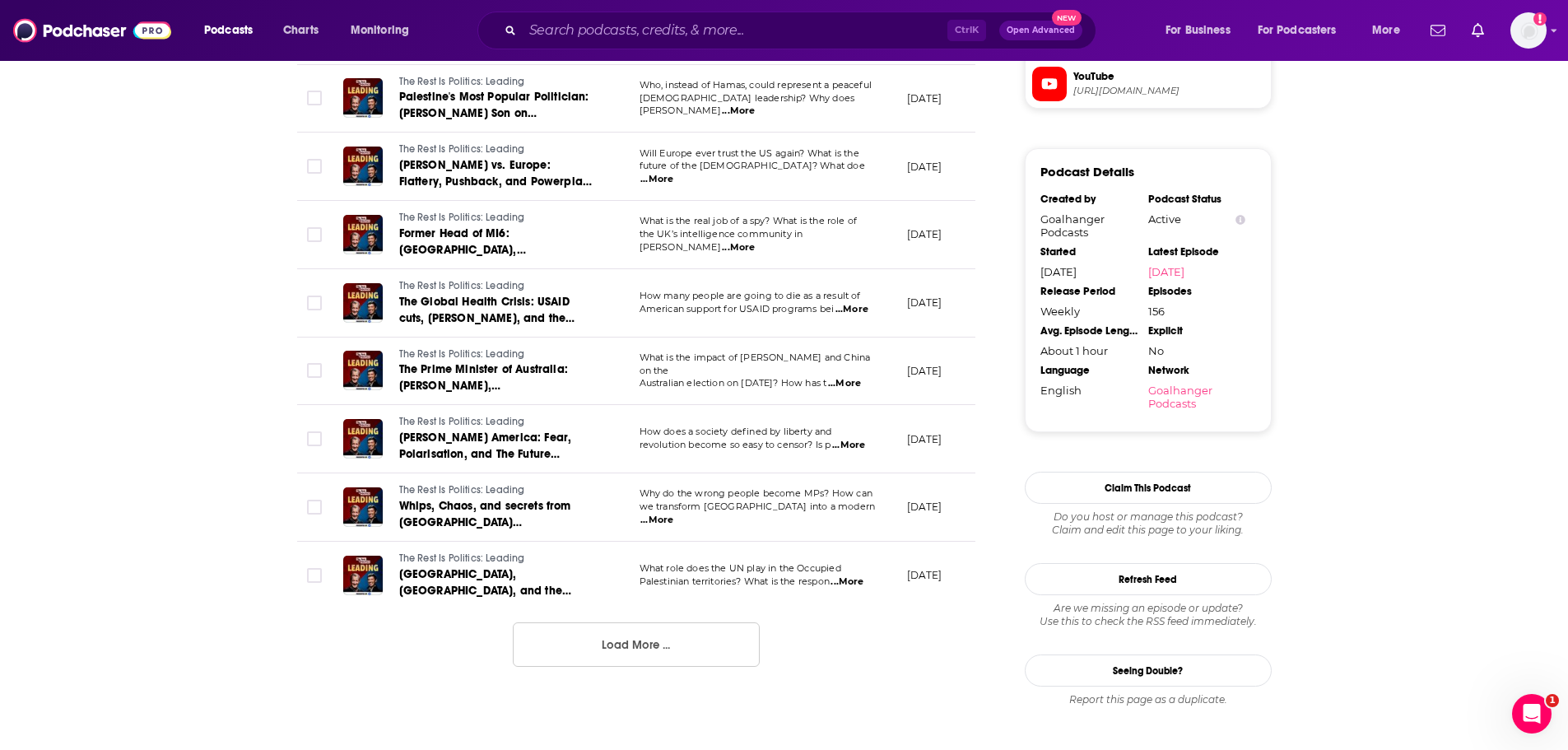
scroll to position [1586, 0]
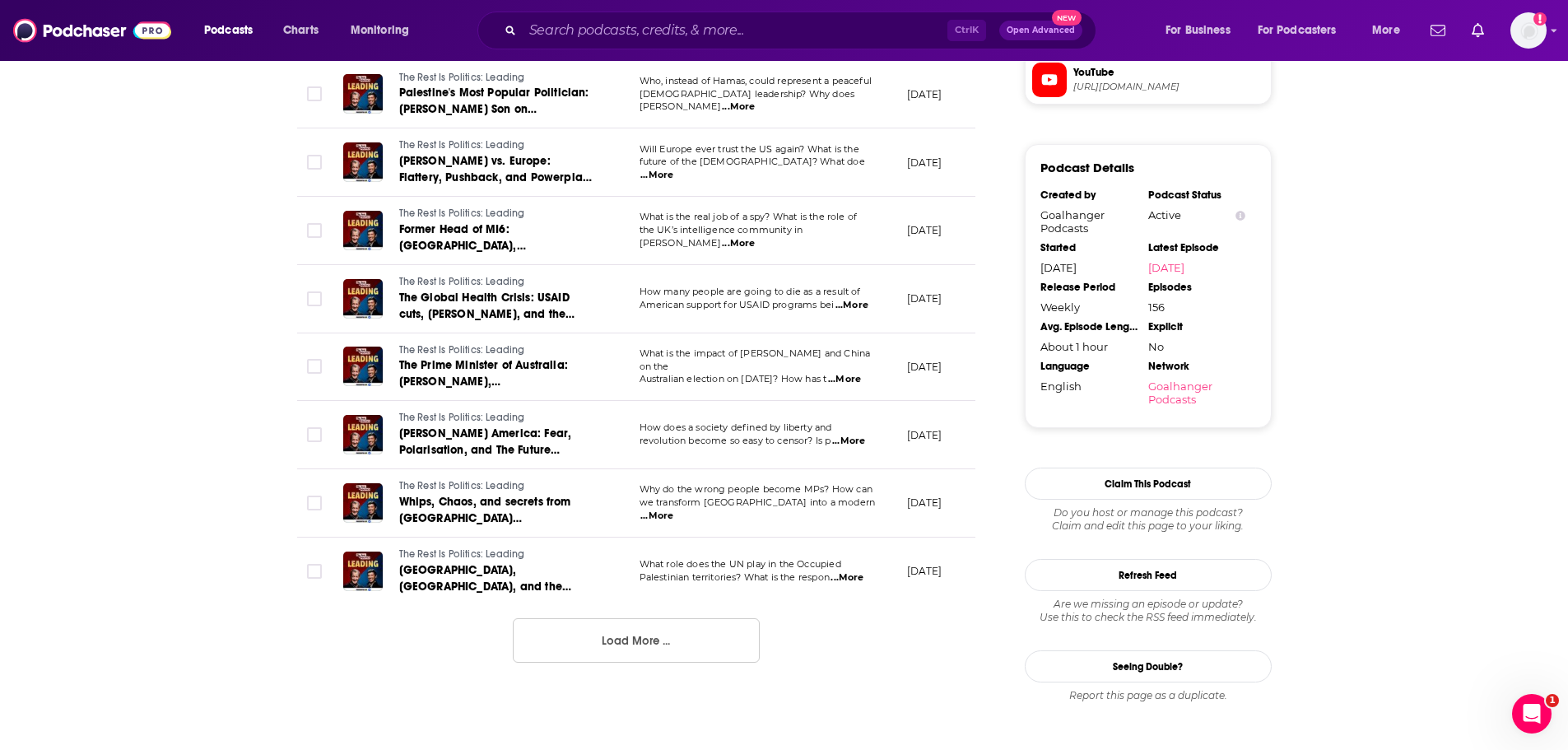
click at [673, 510] on span "...More" at bounding box center [656, 516] width 33 height 13
click at [567, 636] on button "Load More ..." at bounding box center [636, 641] width 247 height 45
click at [854, 572] on span "...More" at bounding box center [846, 579] width 33 height 13
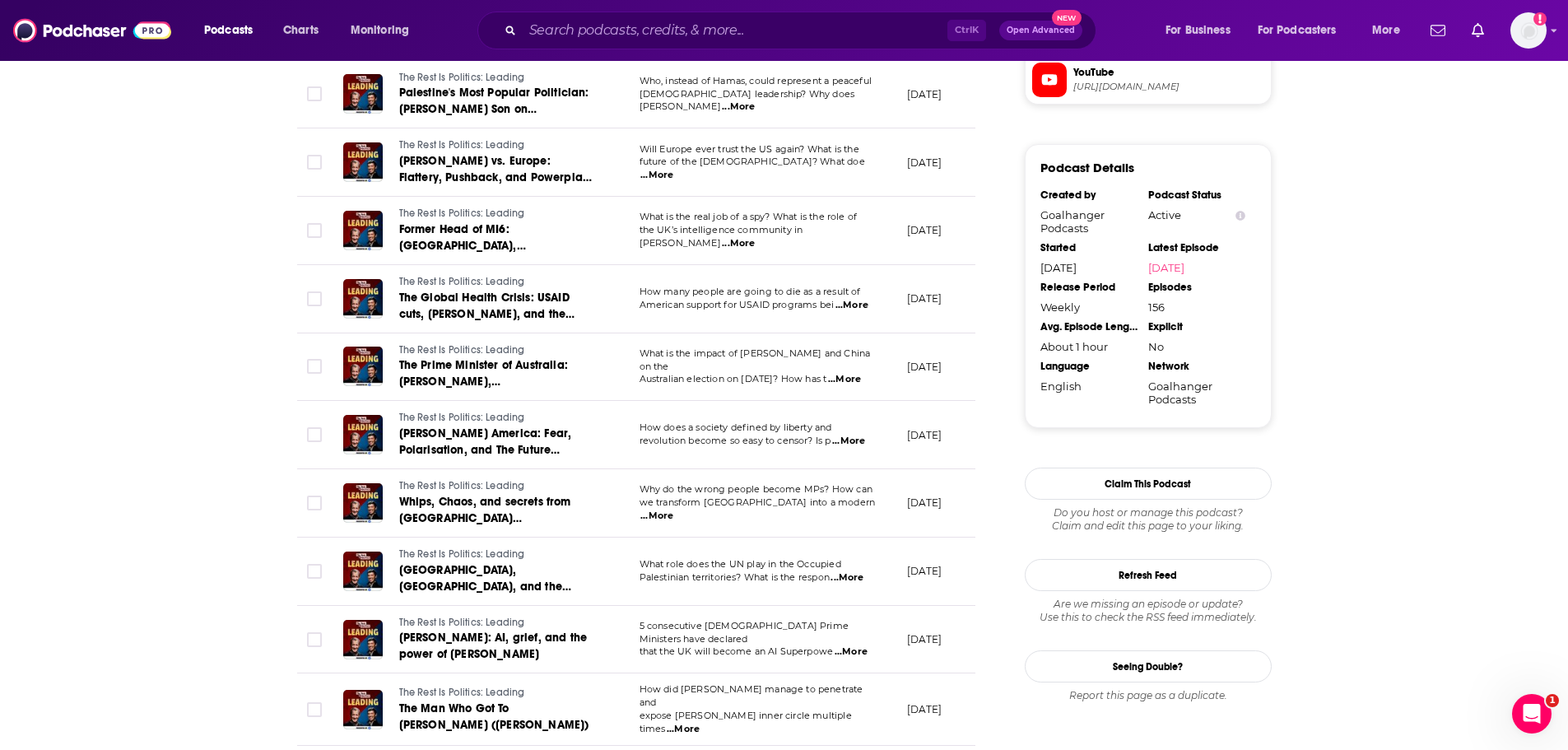
click at [858, 572] on span "...More" at bounding box center [846, 579] width 33 height 13
click at [125, 649] on div "About Insights Episodes 156 Reviews 1 Credits 90 Lists 5 Similar Episodes of Th…" at bounding box center [784, 549] width 1568 height 3732
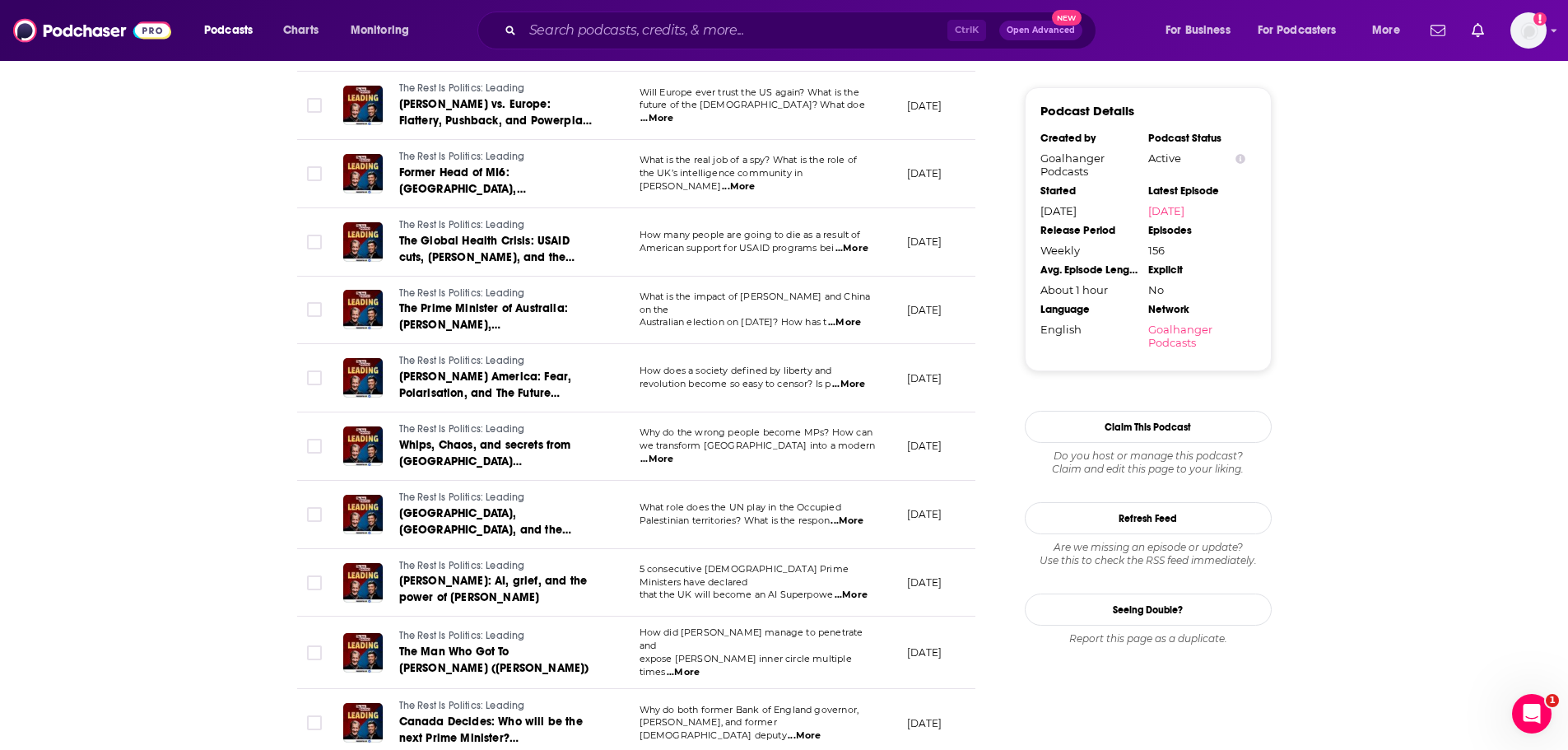
scroll to position [1668, 0]
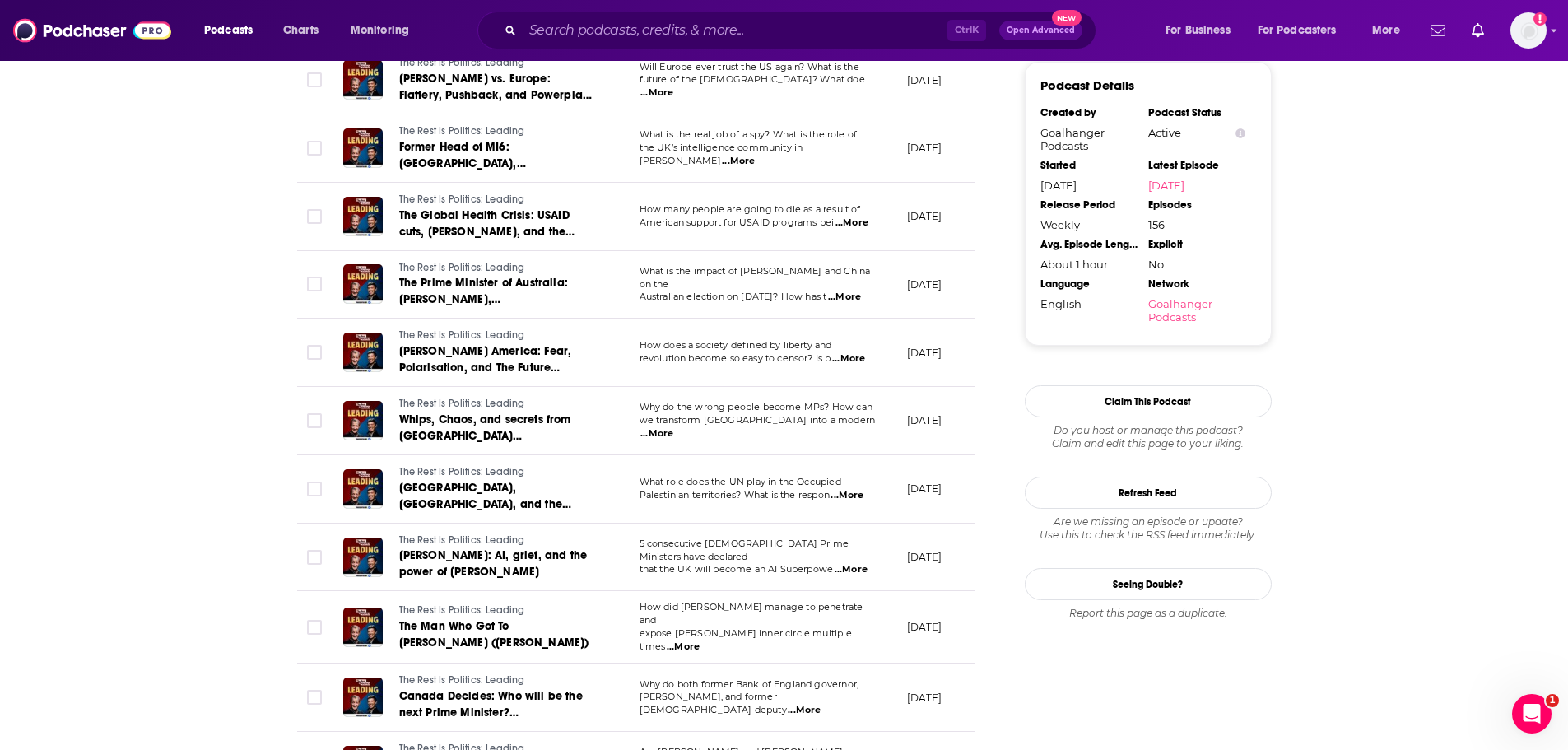
click at [849, 564] on span "...More" at bounding box center [851, 570] width 33 height 13
click at [259, 462] on div "About Insights Episodes 156 Reviews 1 Credits 90 Lists 5 Similar Episodes of Th…" at bounding box center [785, 467] width 1054 height 3732
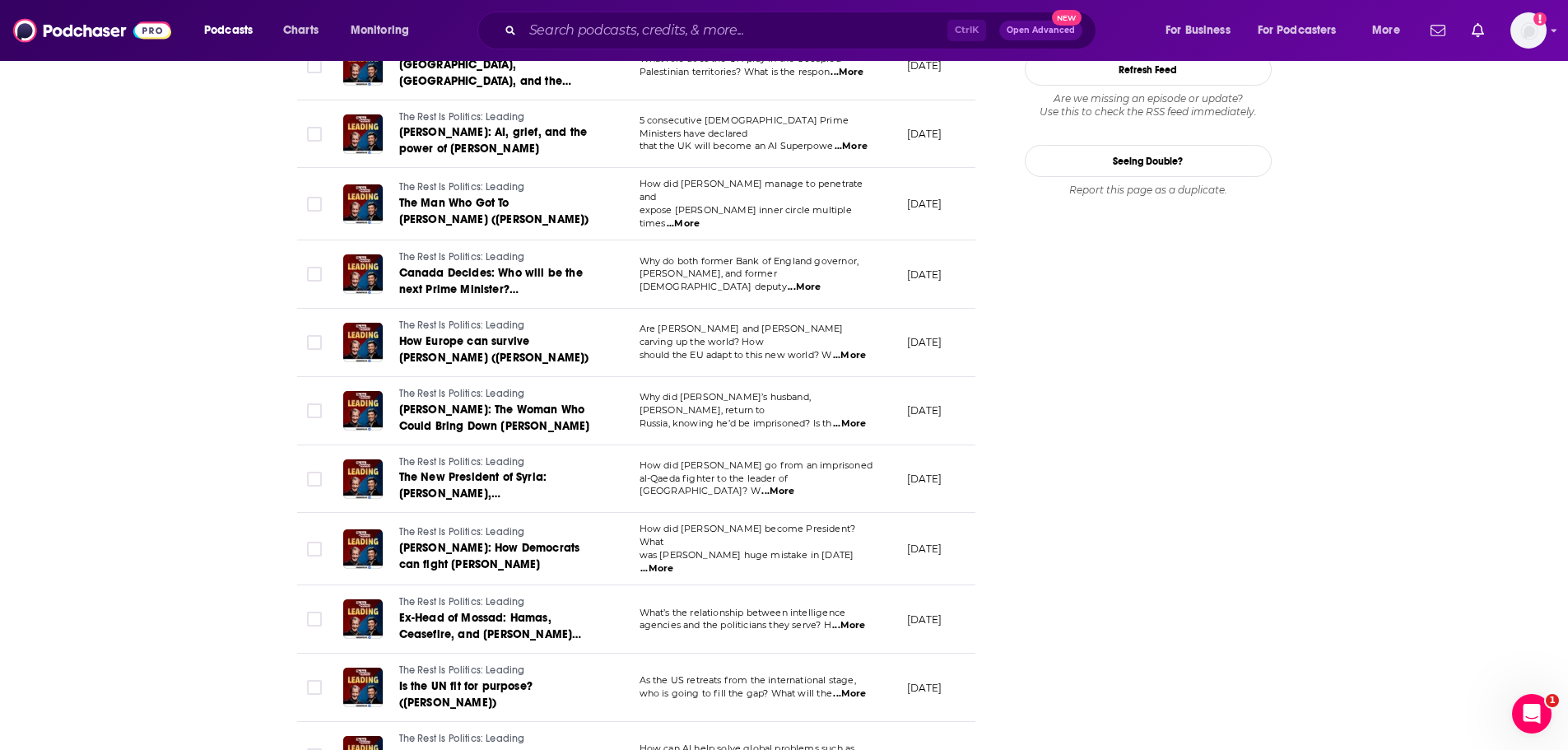
scroll to position [2093, 0]
click at [821, 280] on span "...More" at bounding box center [804, 287] width 33 height 13
click at [182, 424] on div "About Insights Episodes 156 Reviews 1 Credits 90 Lists 5 Similar Episodes of Th…" at bounding box center [784, 42] width 1568 height 3732
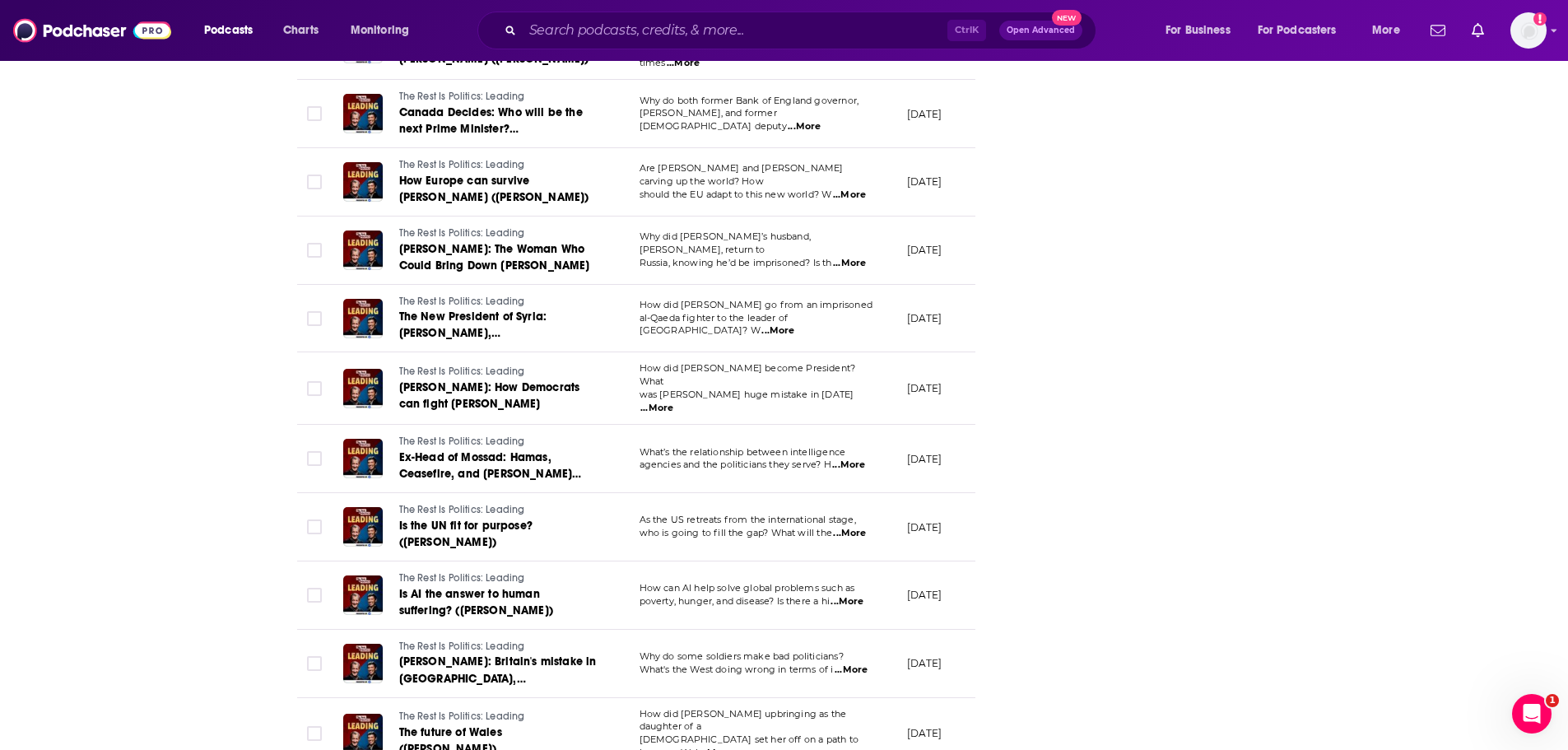
scroll to position [2269, 0]
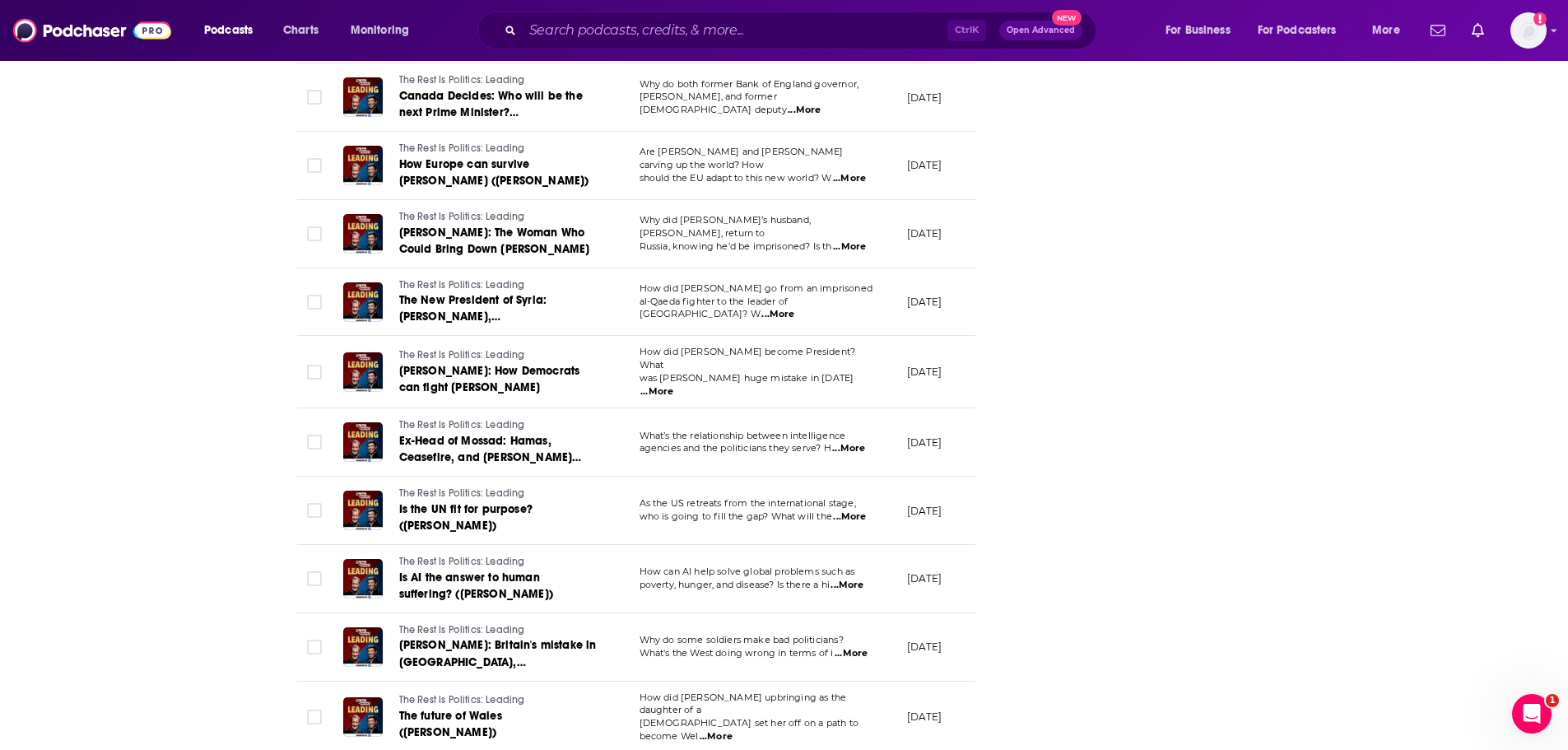
click at [845, 511] on span "...More" at bounding box center [849, 517] width 33 height 13
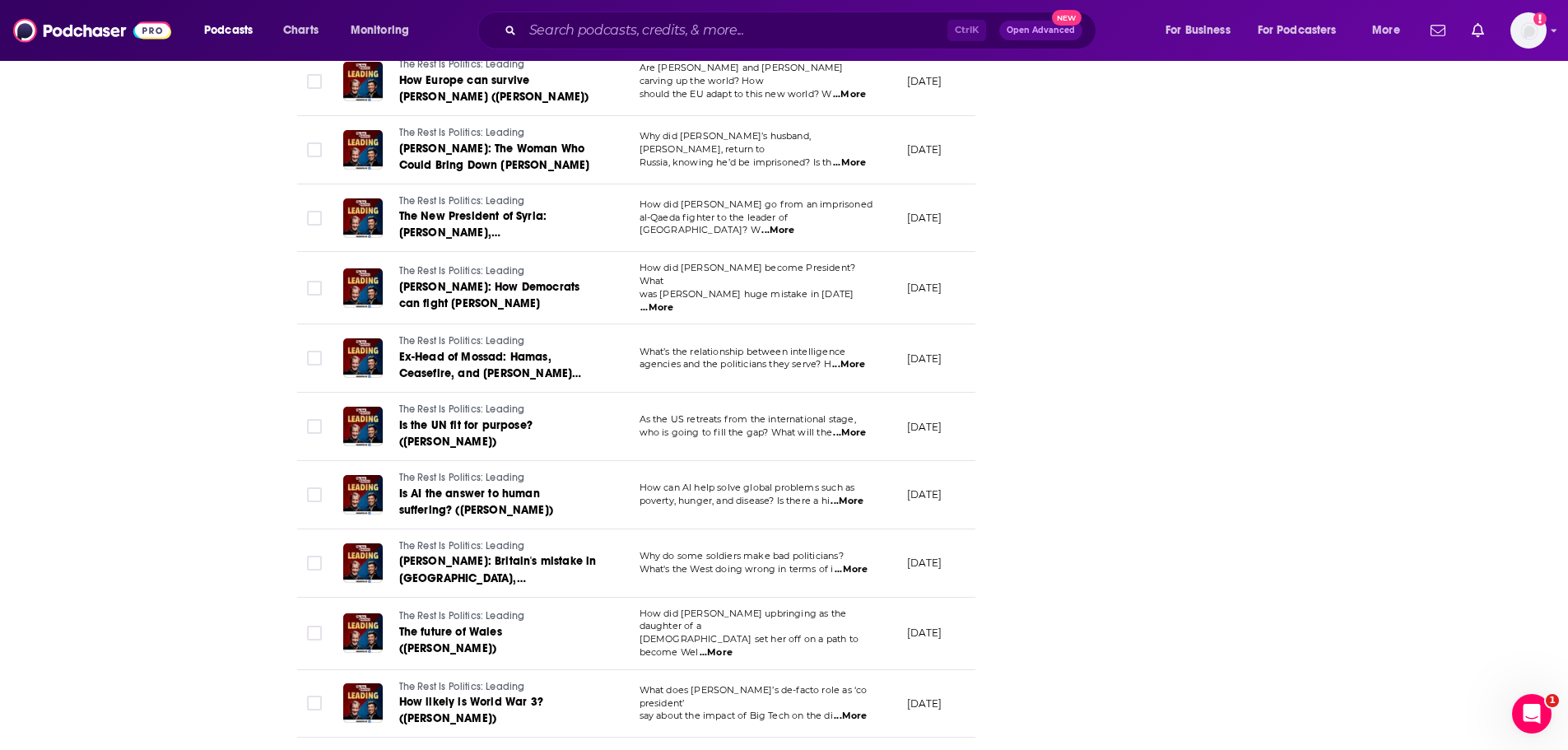
scroll to position [2353, 0]
click at [733, 646] on span "...More" at bounding box center [716, 652] width 33 height 13
click at [849, 494] on span "...More" at bounding box center [846, 500] width 33 height 13
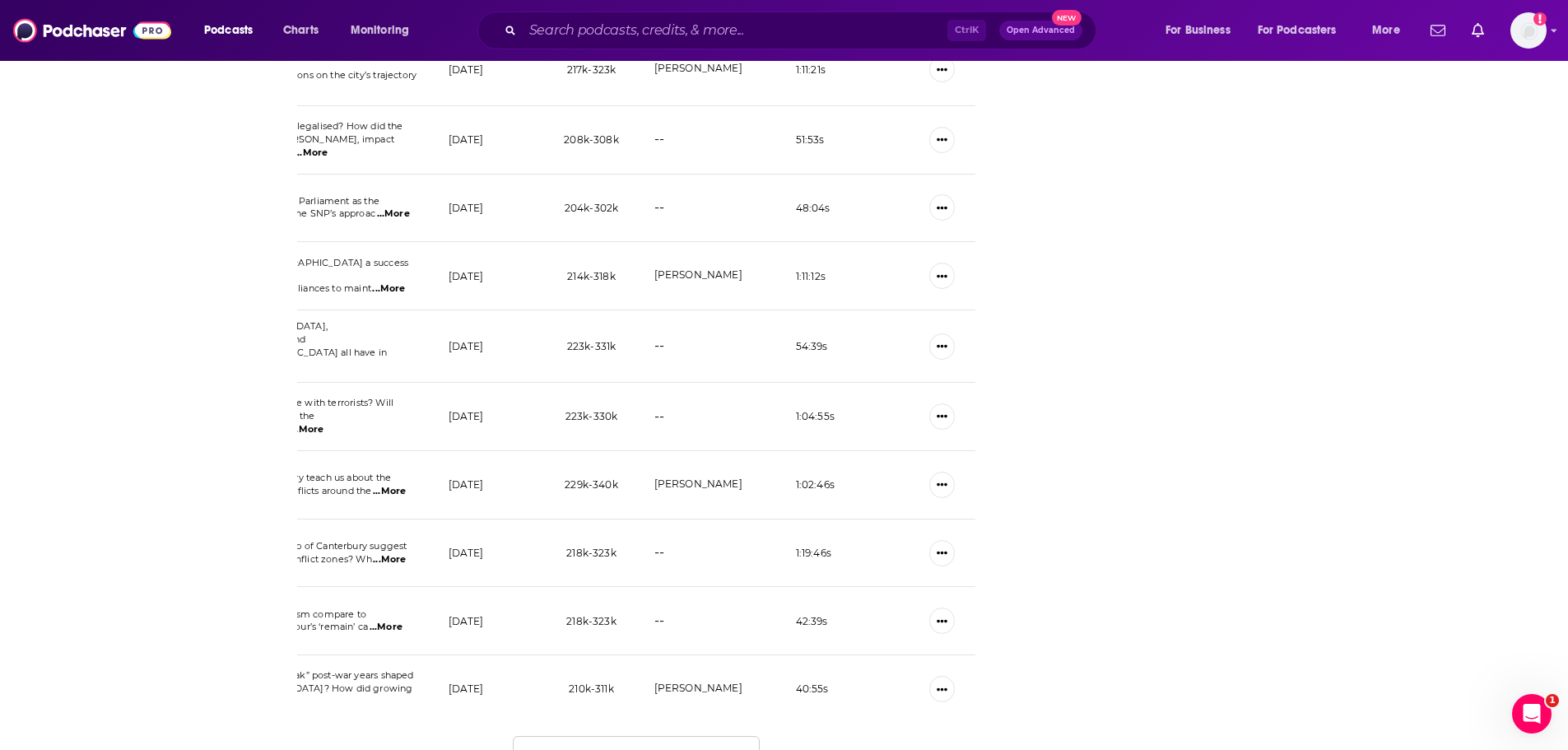
scroll to position [3195, 0]
click at [792, 655] on td "40:55 s" at bounding box center [836, 689] width 107 height 68
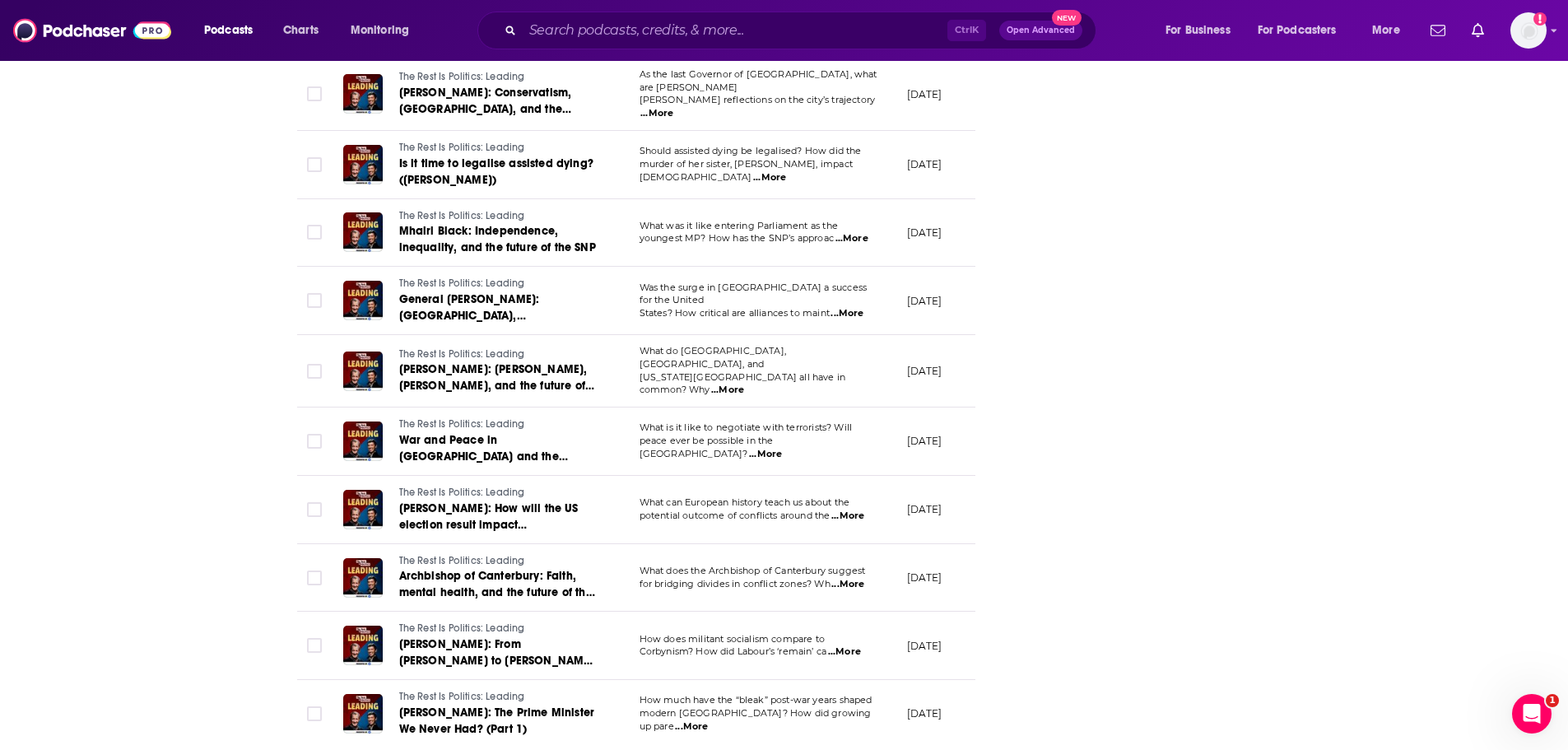
scroll to position [3168, 0]
click at [853, 511] on span "...More" at bounding box center [847, 517] width 33 height 13
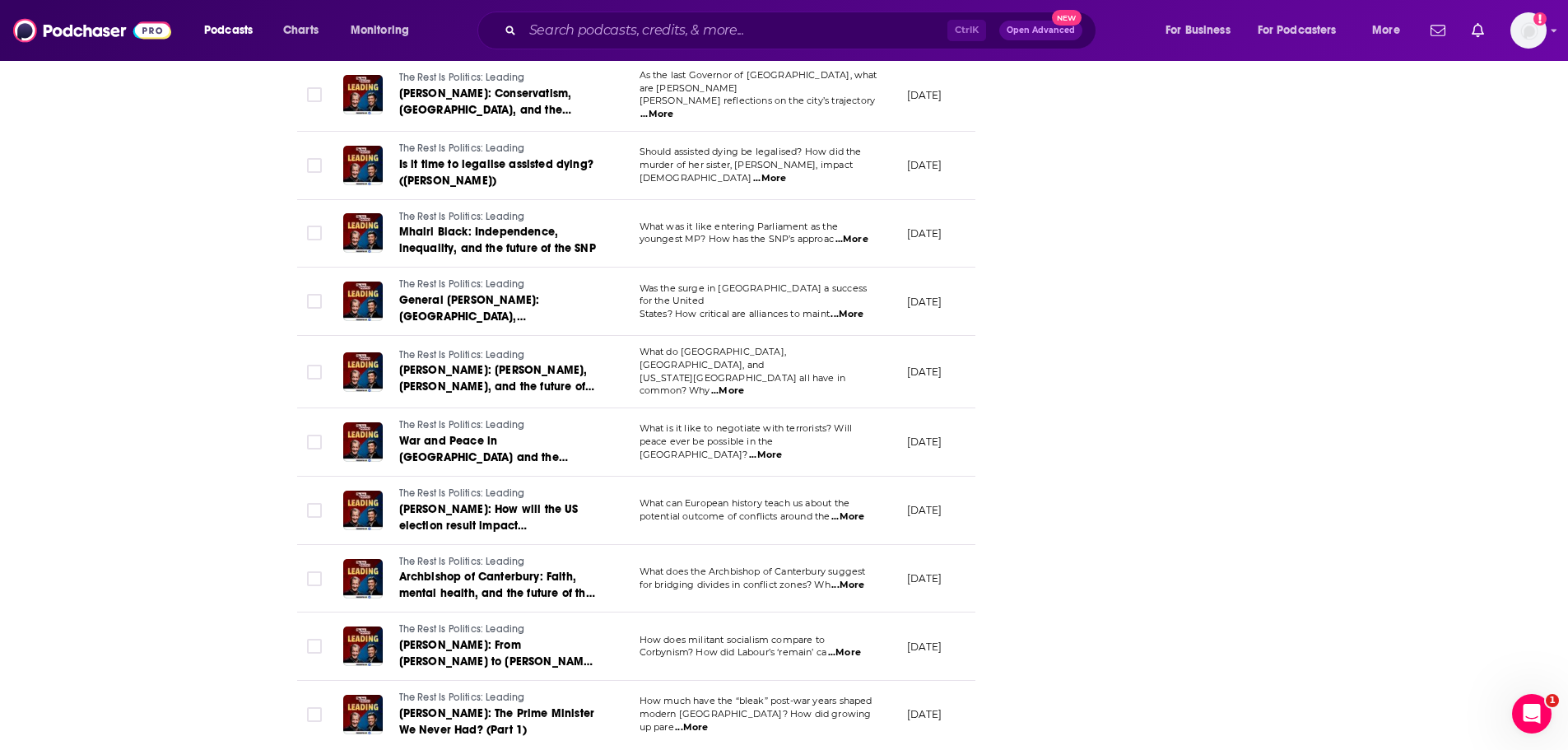
scroll to position [3222, 0]
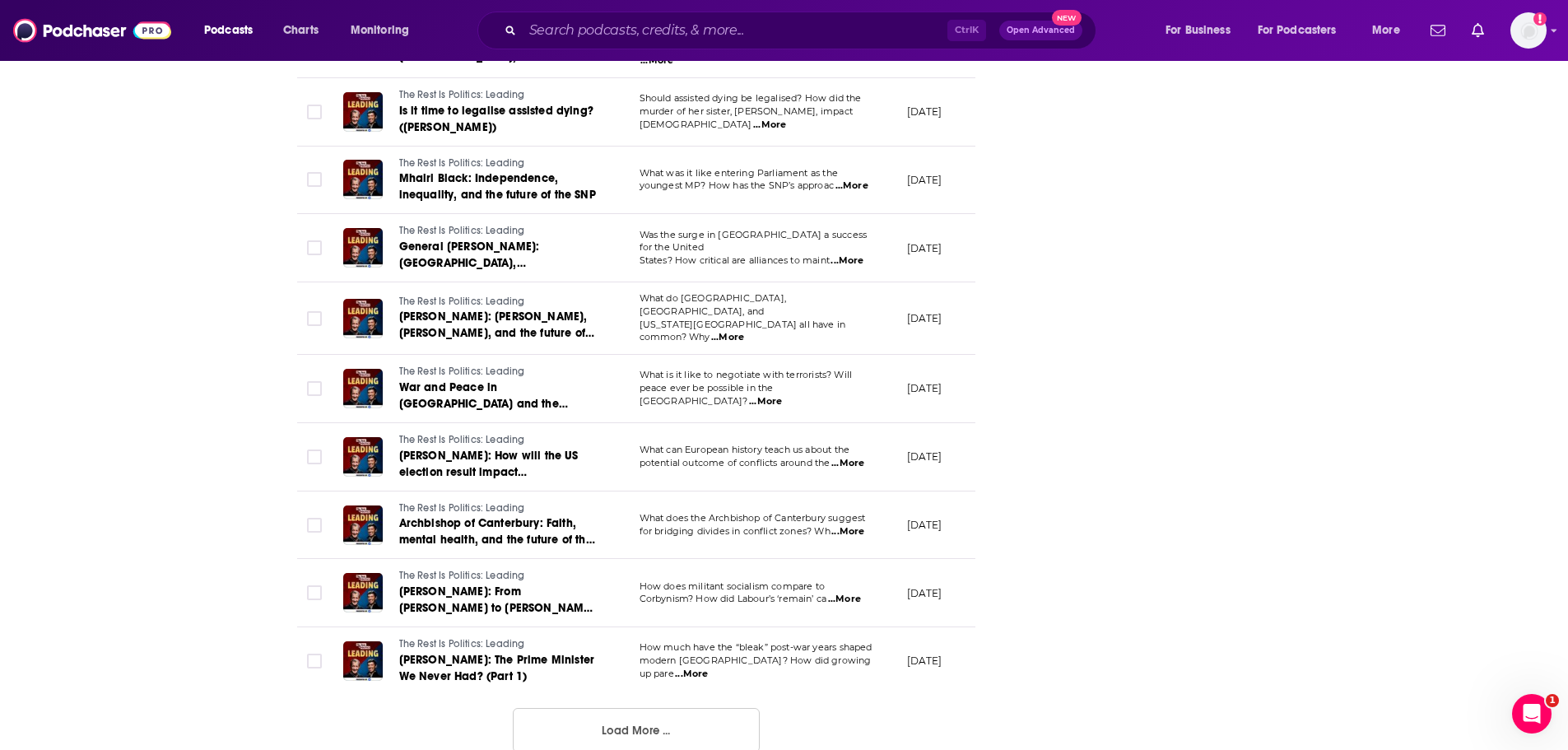
click at [669, 708] on button "Load More ..." at bounding box center [636, 730] width 247 height 45
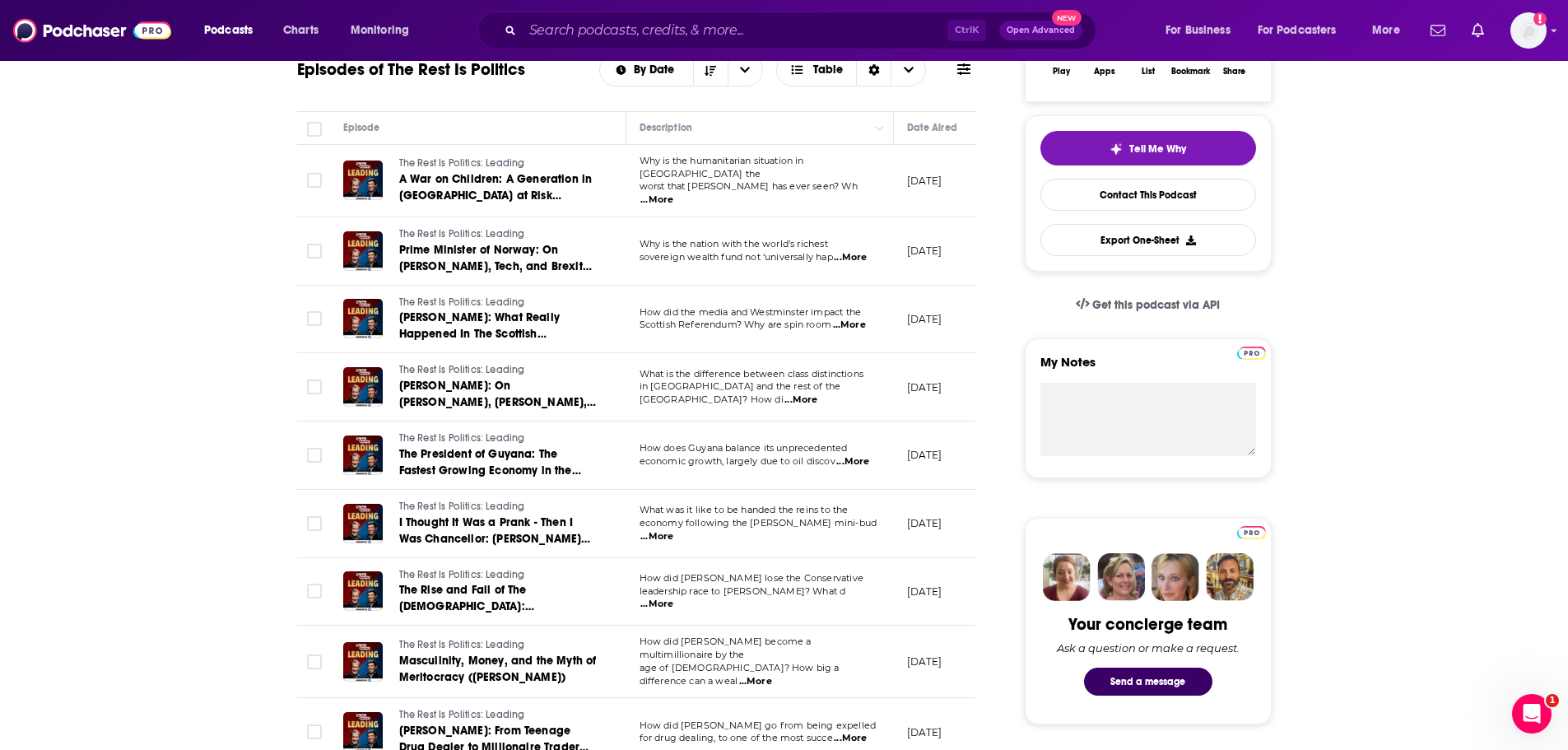
scroll to position [0, 0]
